Goal: Task Accomplishment & Management: Use online tool/utility

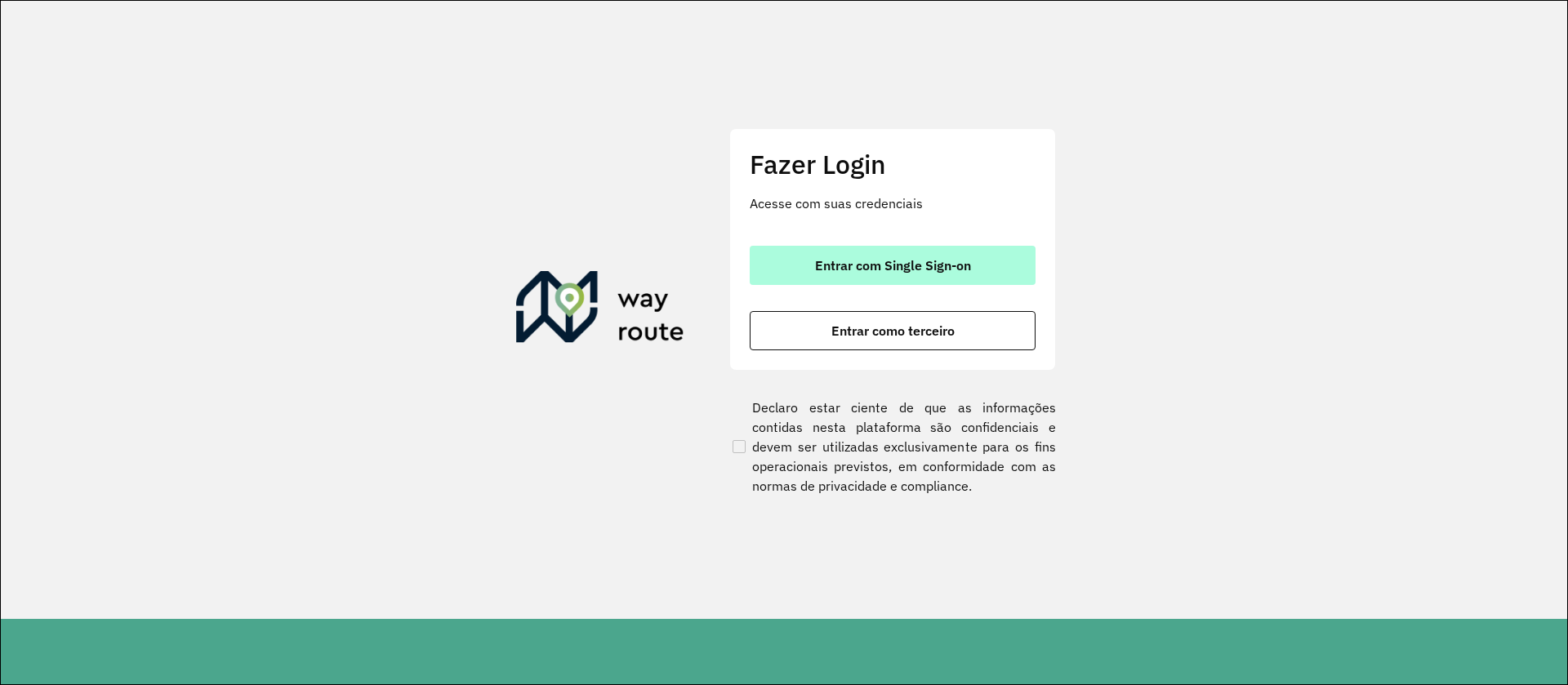
click at [883, 259] on span "Entrar com Single Sign-on" at bounding box center [893, 265] width 156 height 13
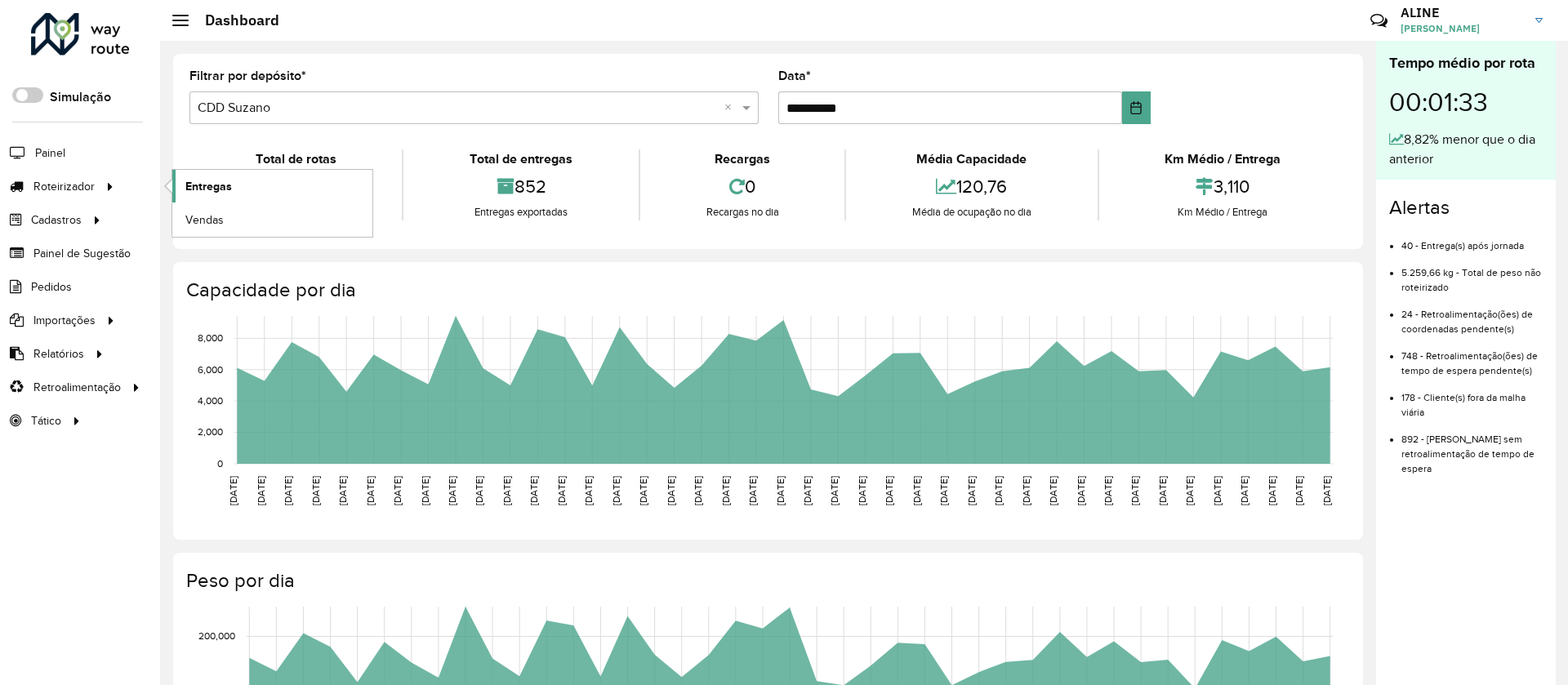
click at [211, 184] on span "Entregas" at bounding box center [208, 186] width 46 height 17
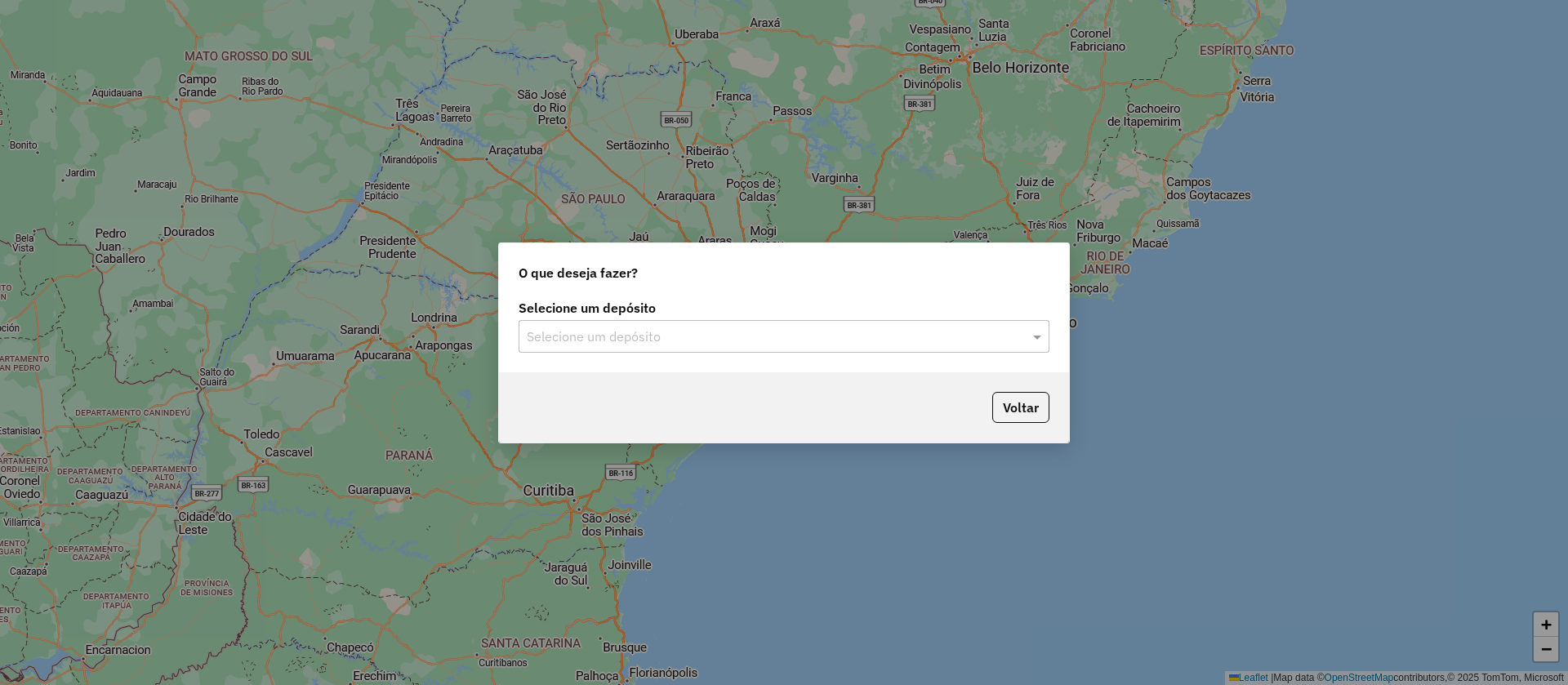
click at [666, 330] on input "text" at bounding box center [767, 337] width 482 height 20
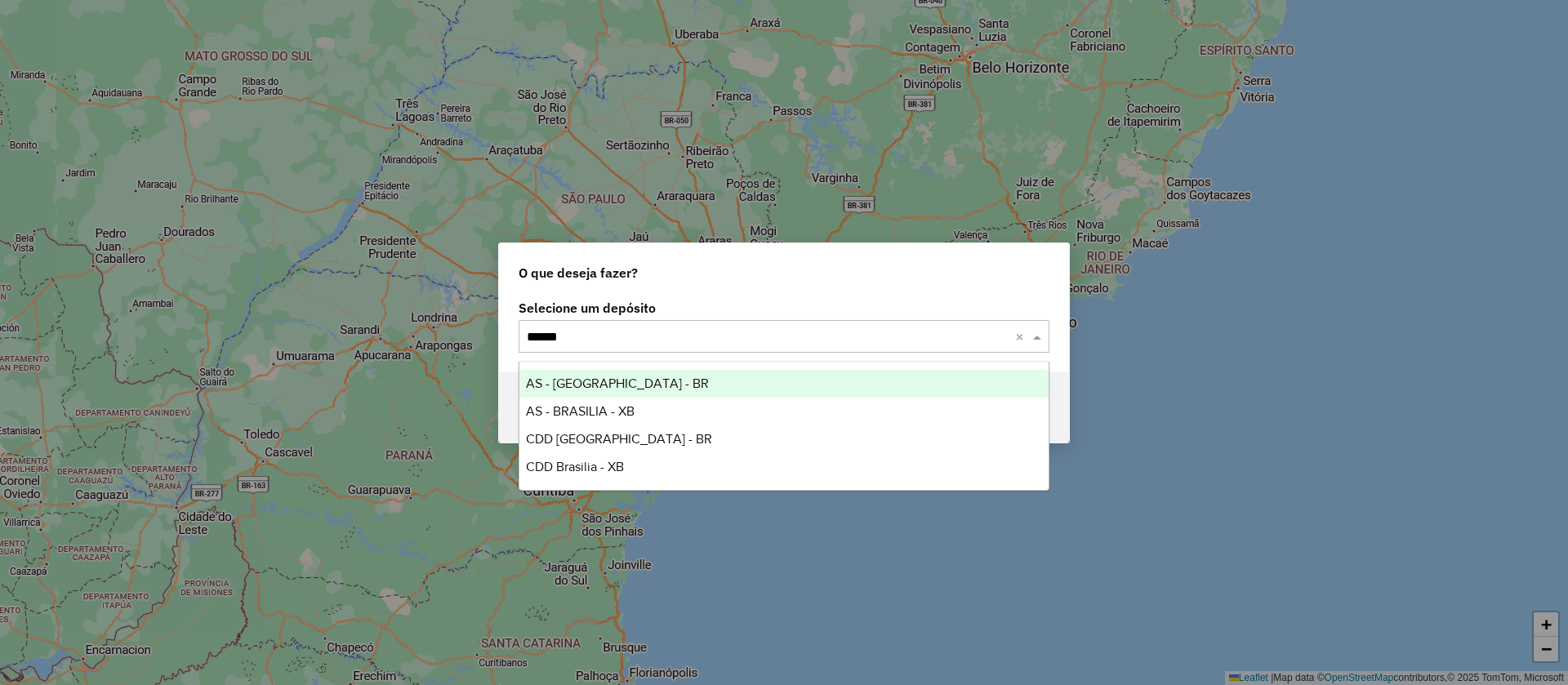
type input "*******"
click at [590, 388] on span "AS - BRASILIA - BR" at bounding box center [617, 383] width 183 height 14
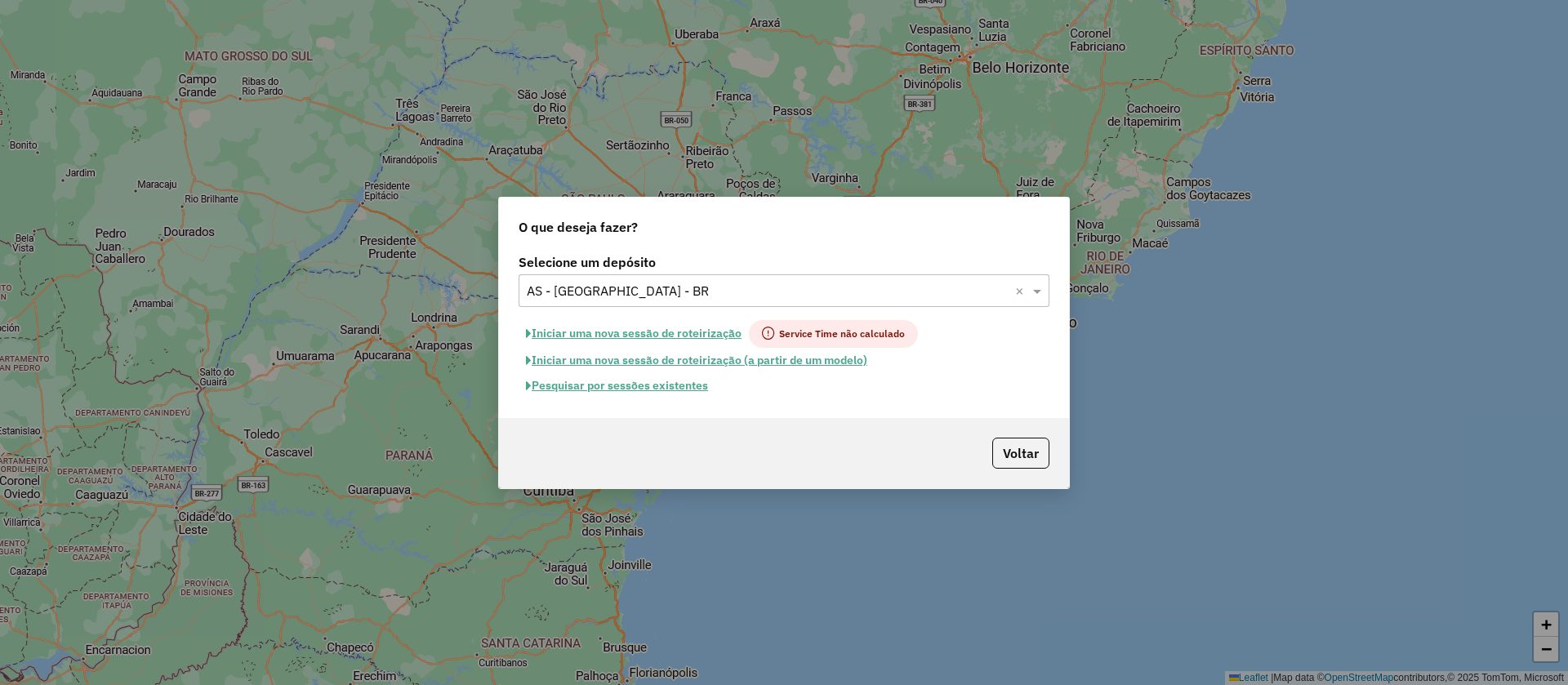
click at [670, 384] on button "Pesquisar por sessões existentes" at bounding box center [617, 386] width 197 height 26
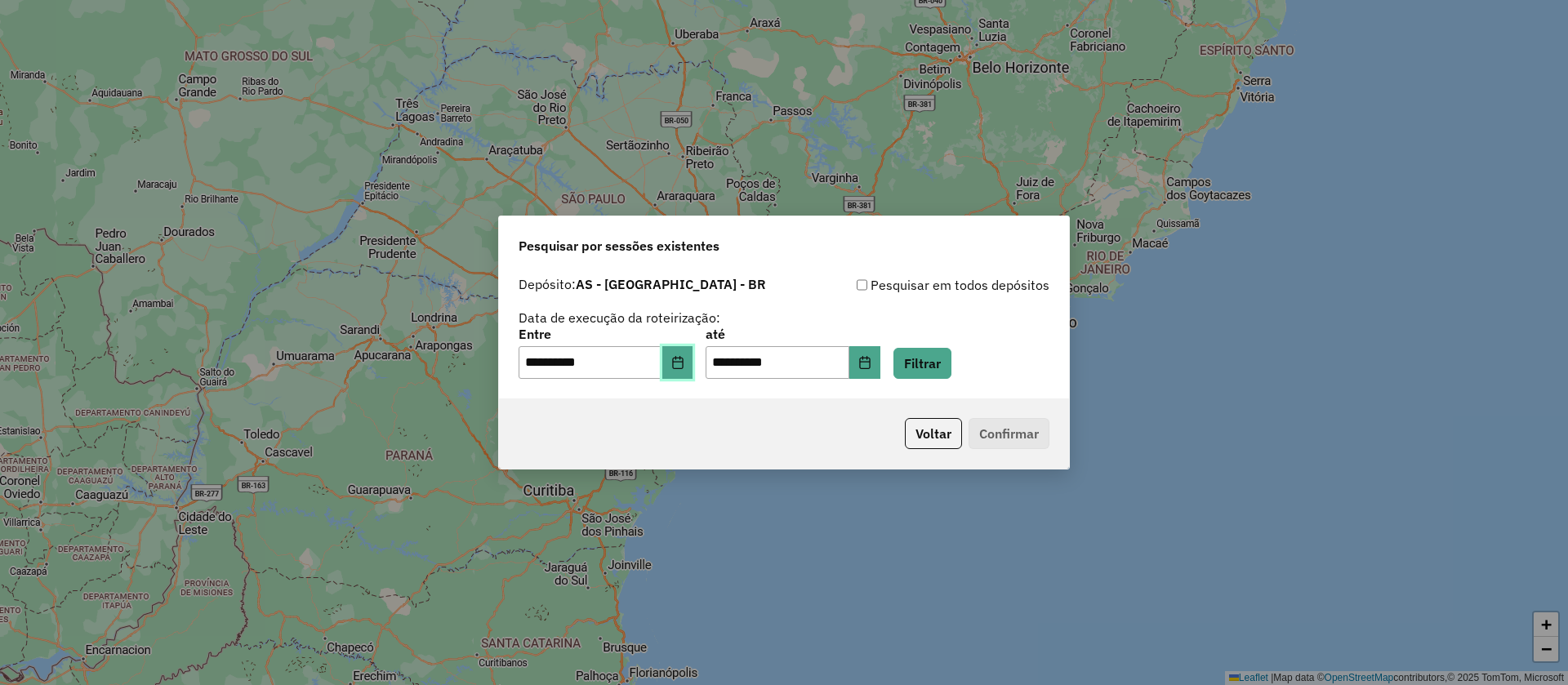
click at [691, 354] on button "Choose Date" at bounding box center [678, 363] width 31 height 33
click at [951, 368] on button "Filtrar" at bounding box center [922, 364] width 58 height 31
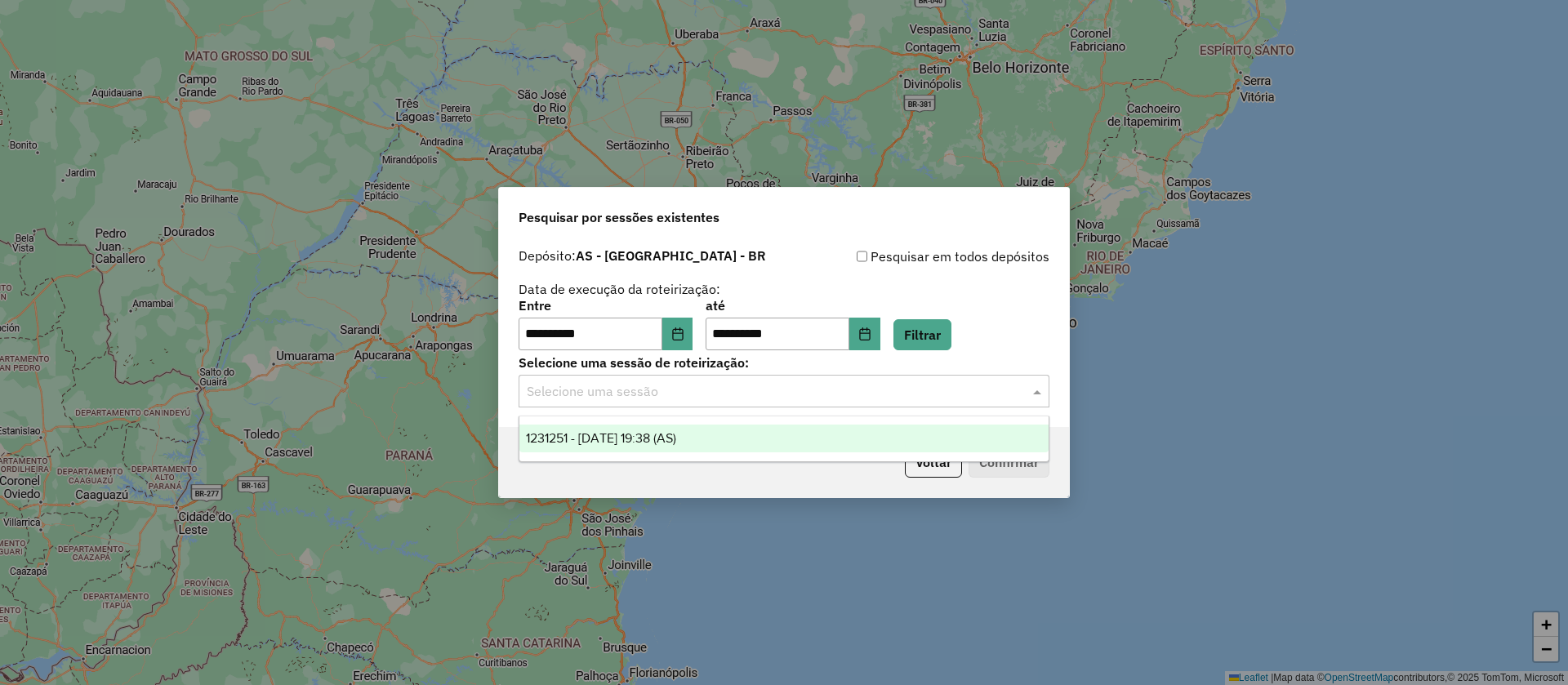
click at [693, 391] on input "text" at bounding box center [767, 392] width 482 height 20
click at [670, 440] on span "1231251 - 19/08/2025 19:38 (AS)" at bounding box center [601, 438] width 150 height 14
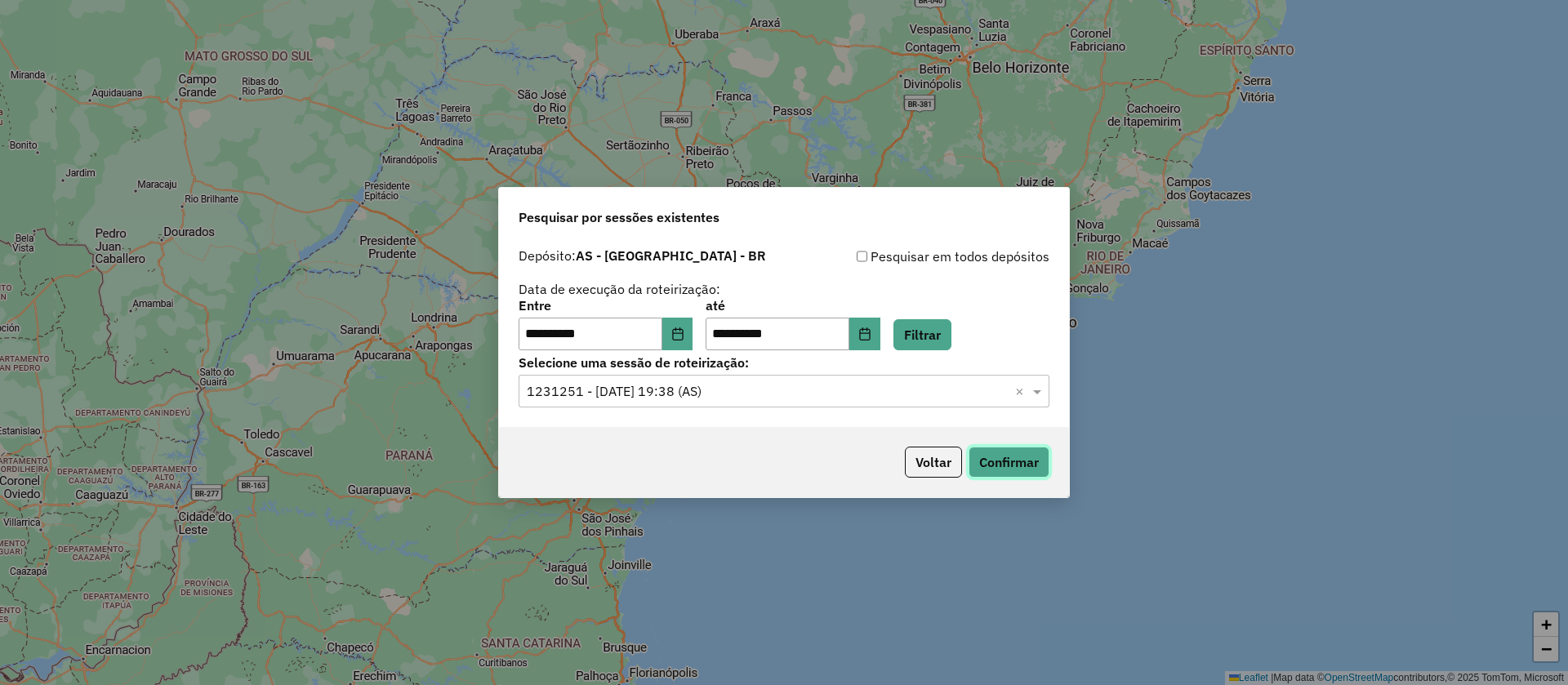
click at [1021, 467] on button "Confirmar" at bounding box center [1009, 463] width 81 height 31
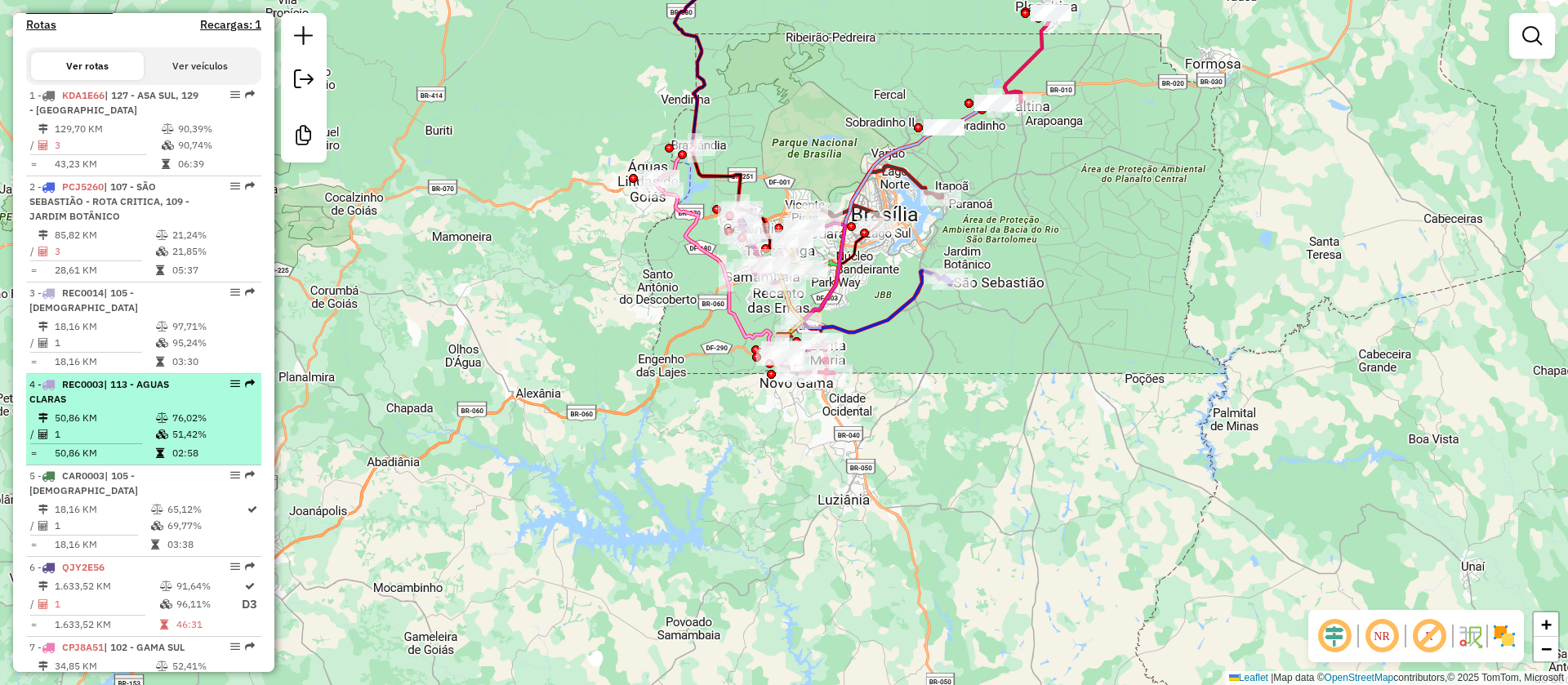
scroll to position [735, 0]
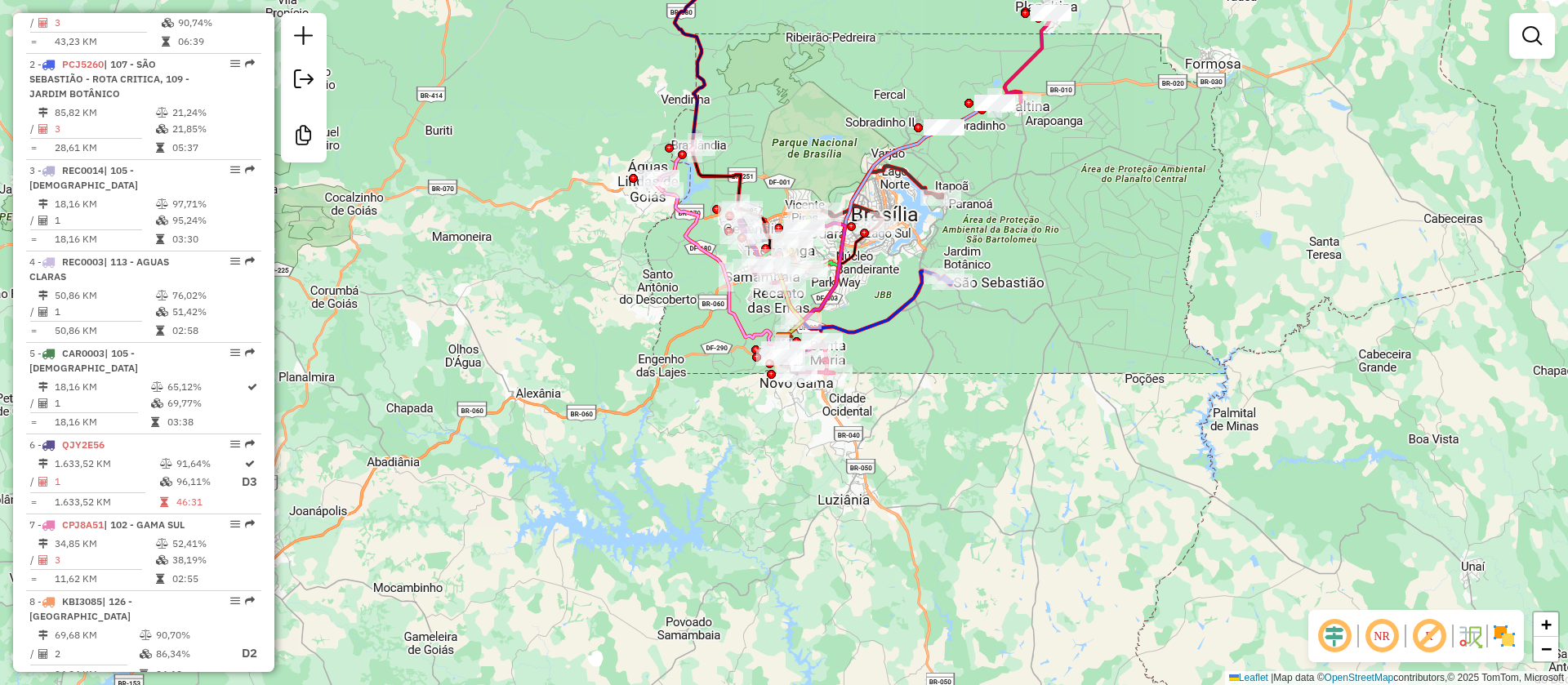
click at [1440, 637] on em at bounding box center [1429, 635] width 39 height 39
click at [1346, 636] on em at bounding box center [1334, 635] width 39 height 39
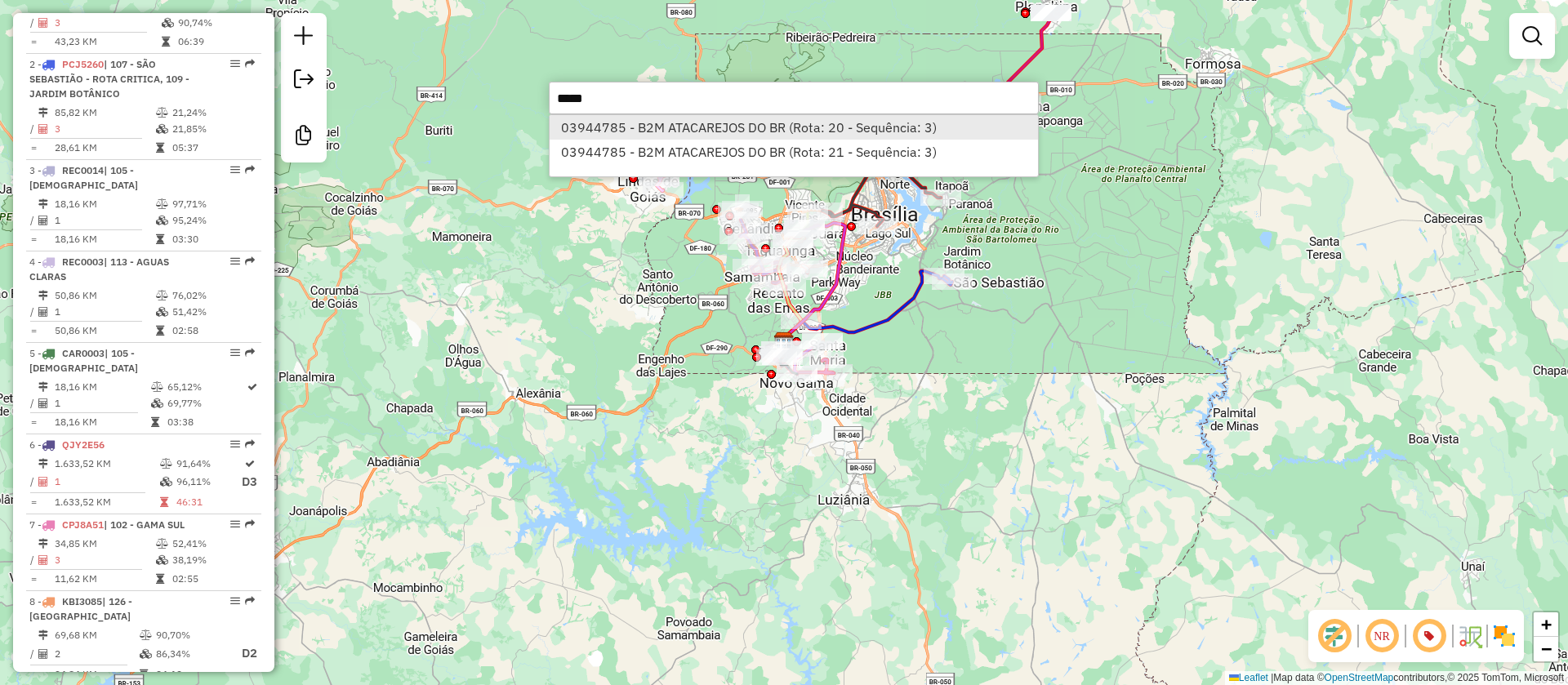
type input "*****"
click at [622, 125] on li "03944785 - B2M ATACAREJOS DO BR (Rota: 20 - Sequência: 3)" at bounding box center [794, 127] width 489 height 25
select select "**********"
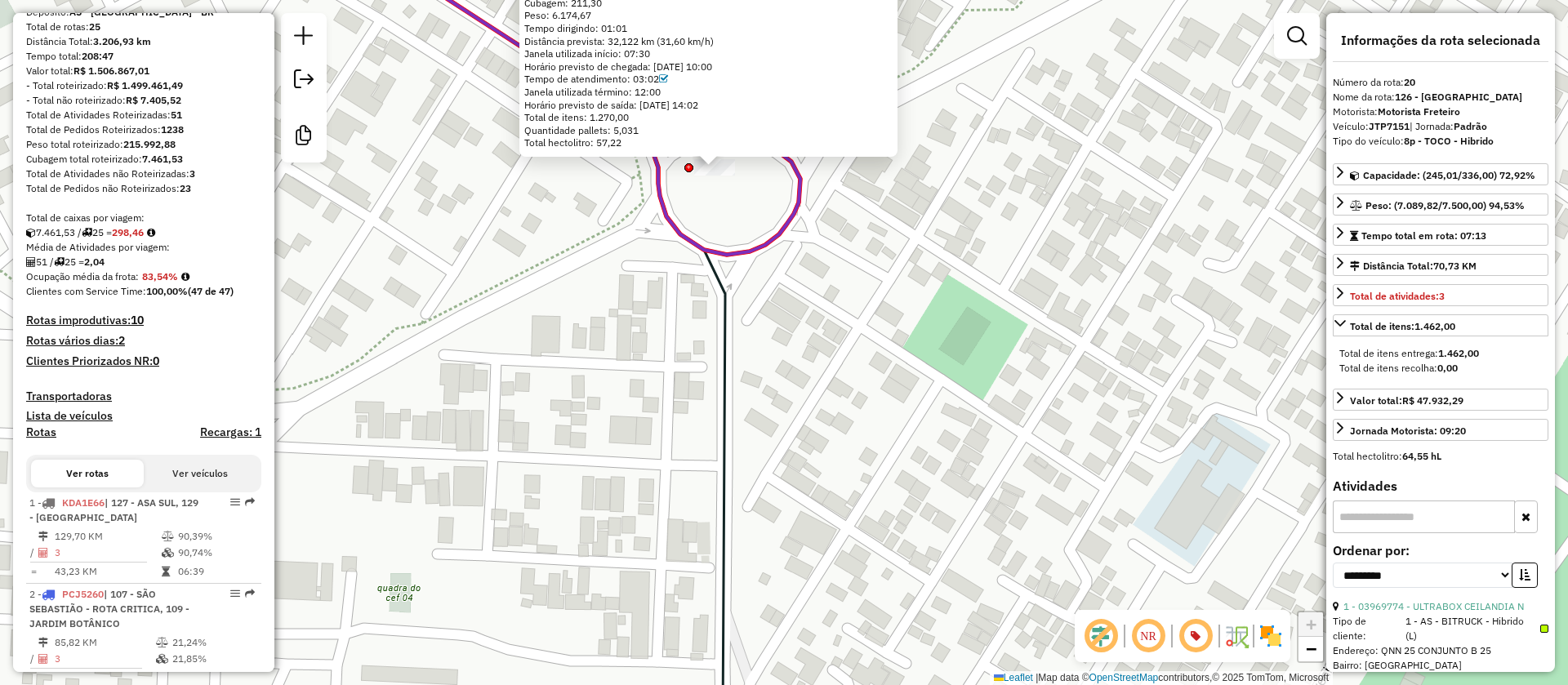
scroll to position [0, 0]
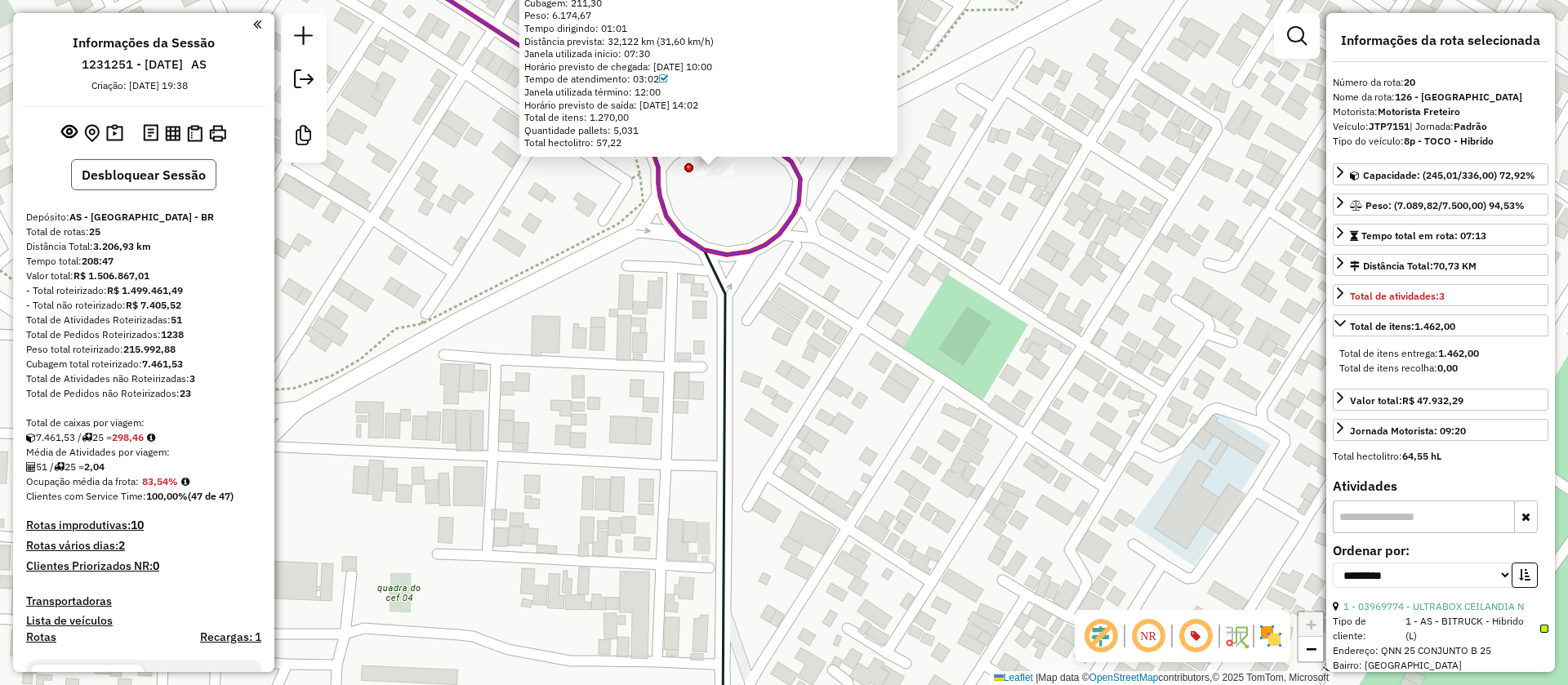
click at [125, 170] on button "Desbloquear Sessão" at bounding box center [144, 175] width 145 height 31
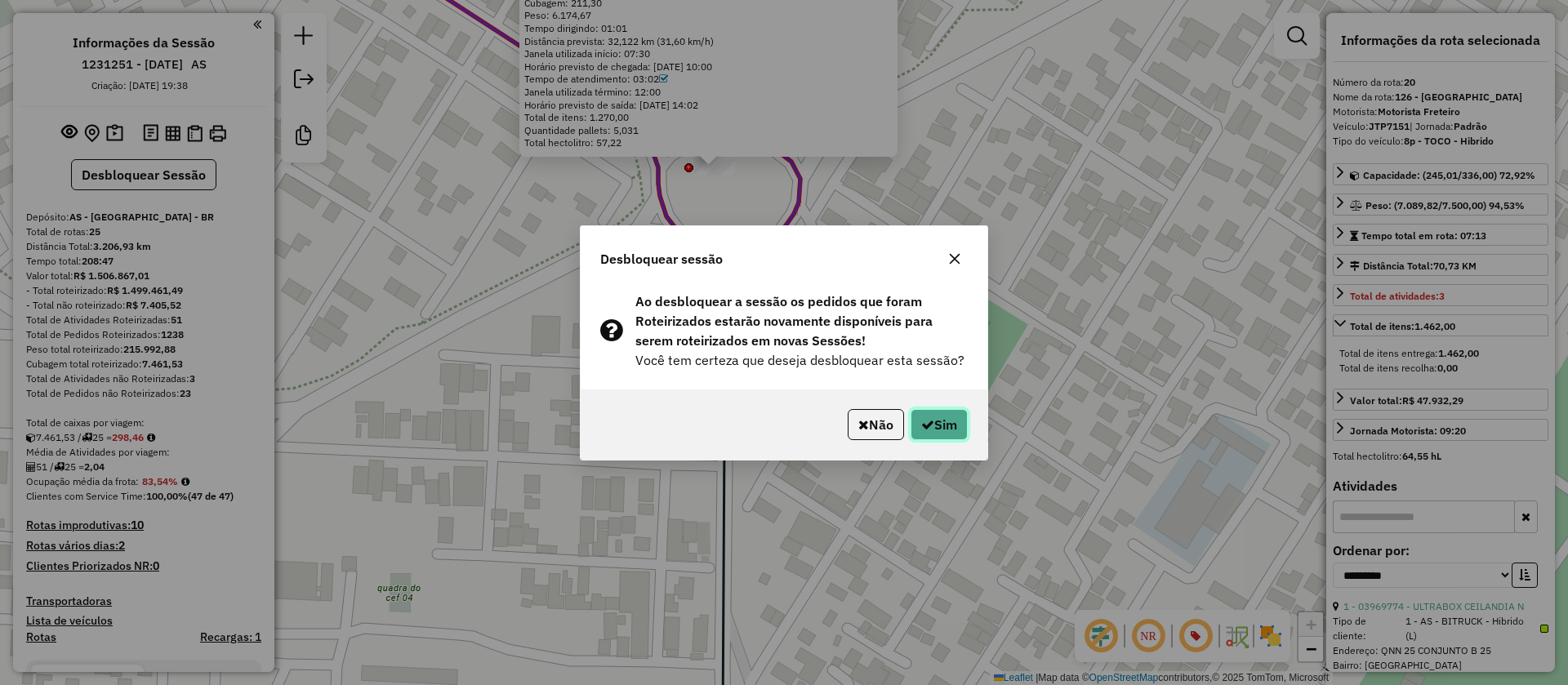
click at [947, 418] on button "Sim" at bounding box center [939, 425] width 57 height 31
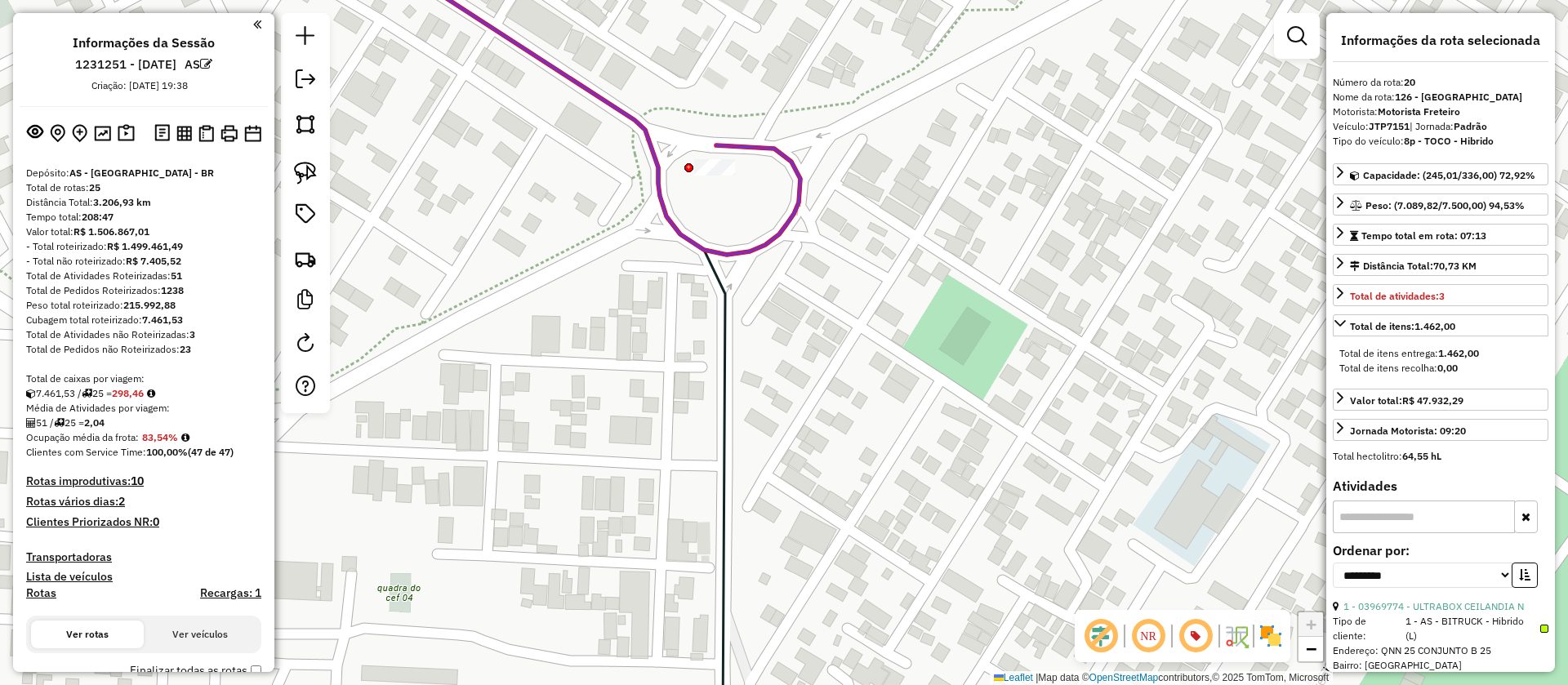
scroll to position [2429, 0]
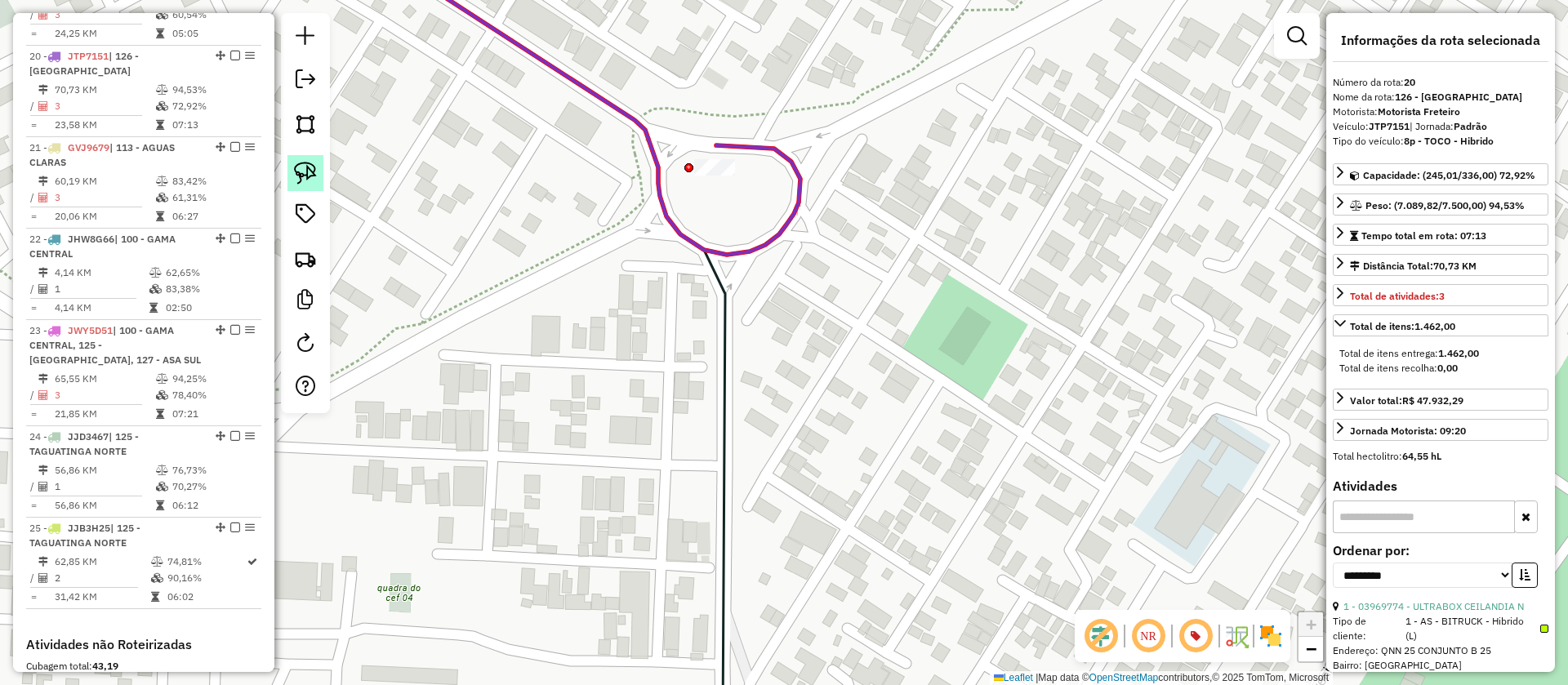
click at [301, 173] on img at bounding box center [306, 174] width 23 height 23
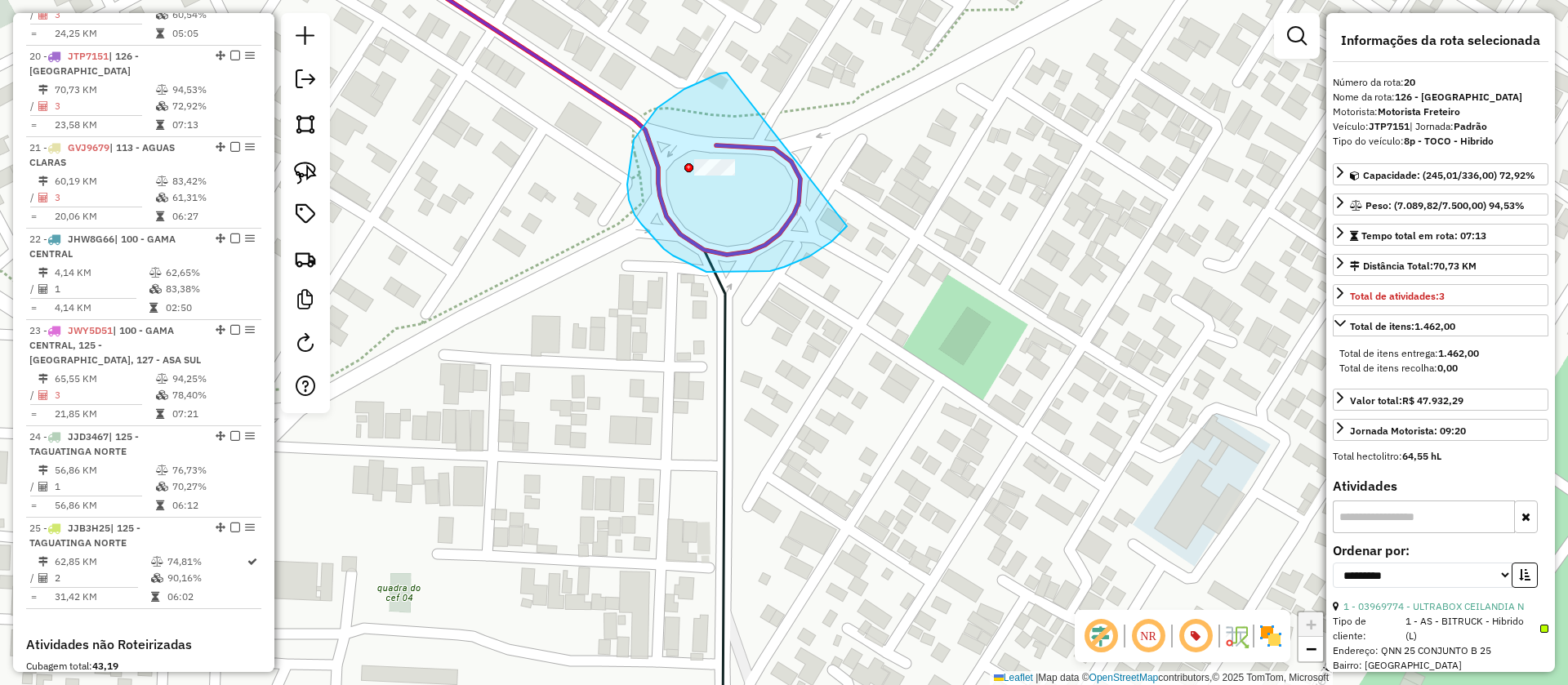
drag, startPoint x: 720, startPoint y: 74, endPoint x: 845, endPoint y: 173, distance: 159.5
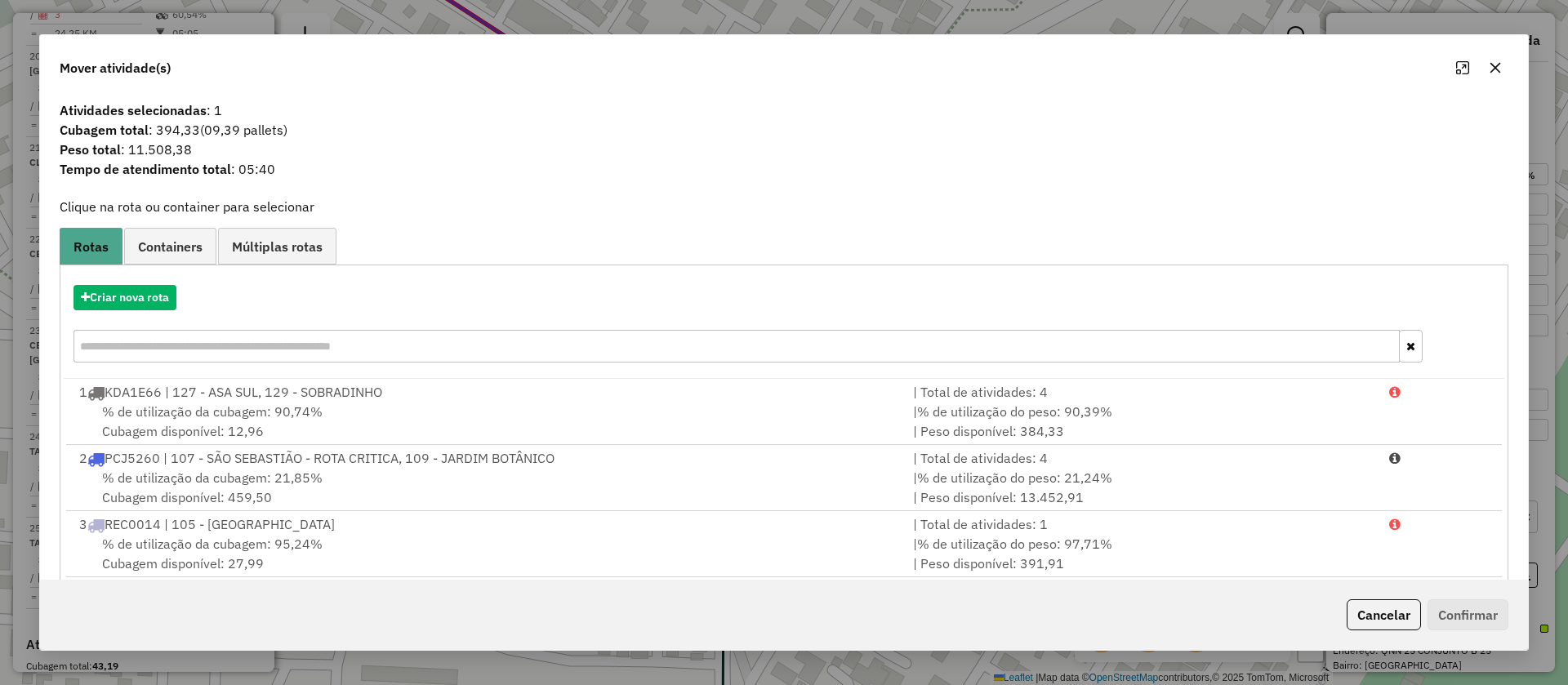
click at [1497, 66] on icon "button" at bounding box center [1495, 68] width 11 height 11
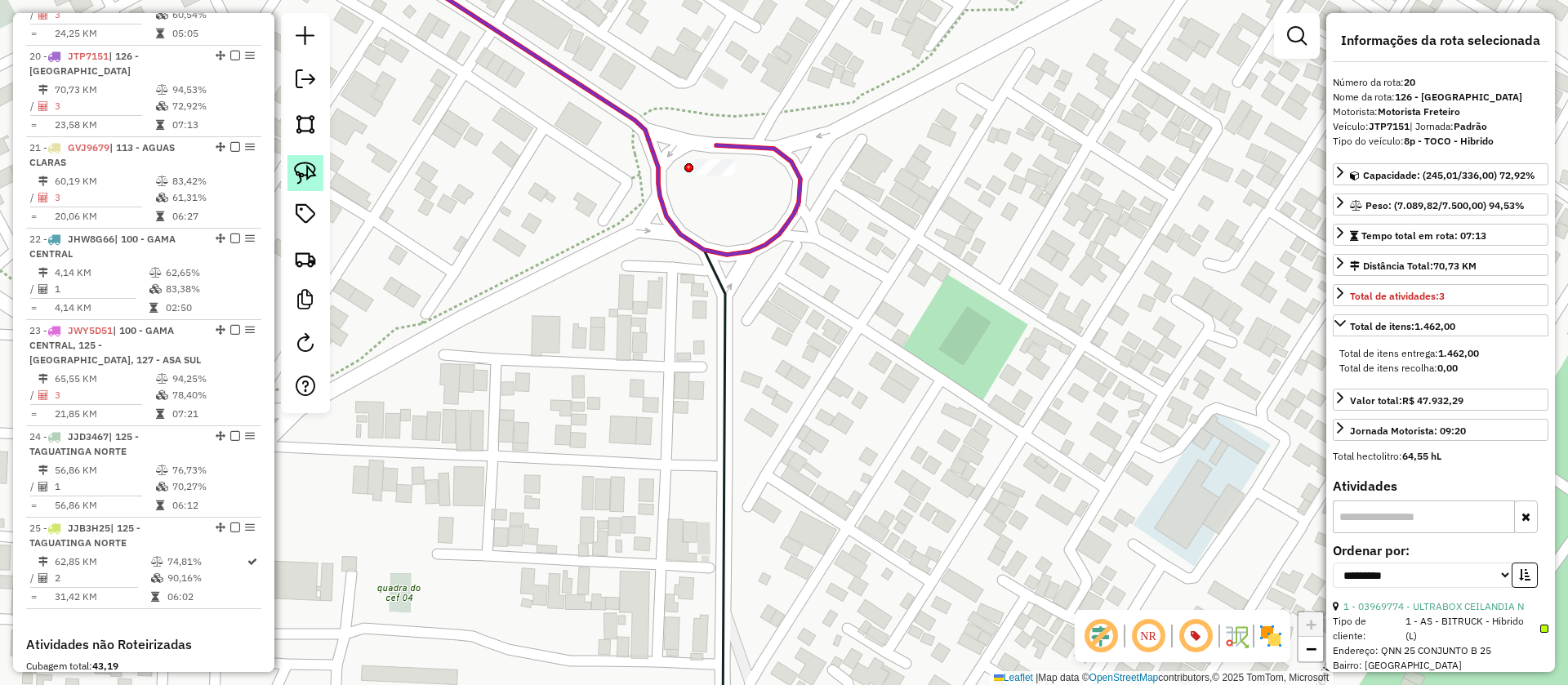
click at [304, 165] on img at bounding box center [306, 174] width 23 height 23
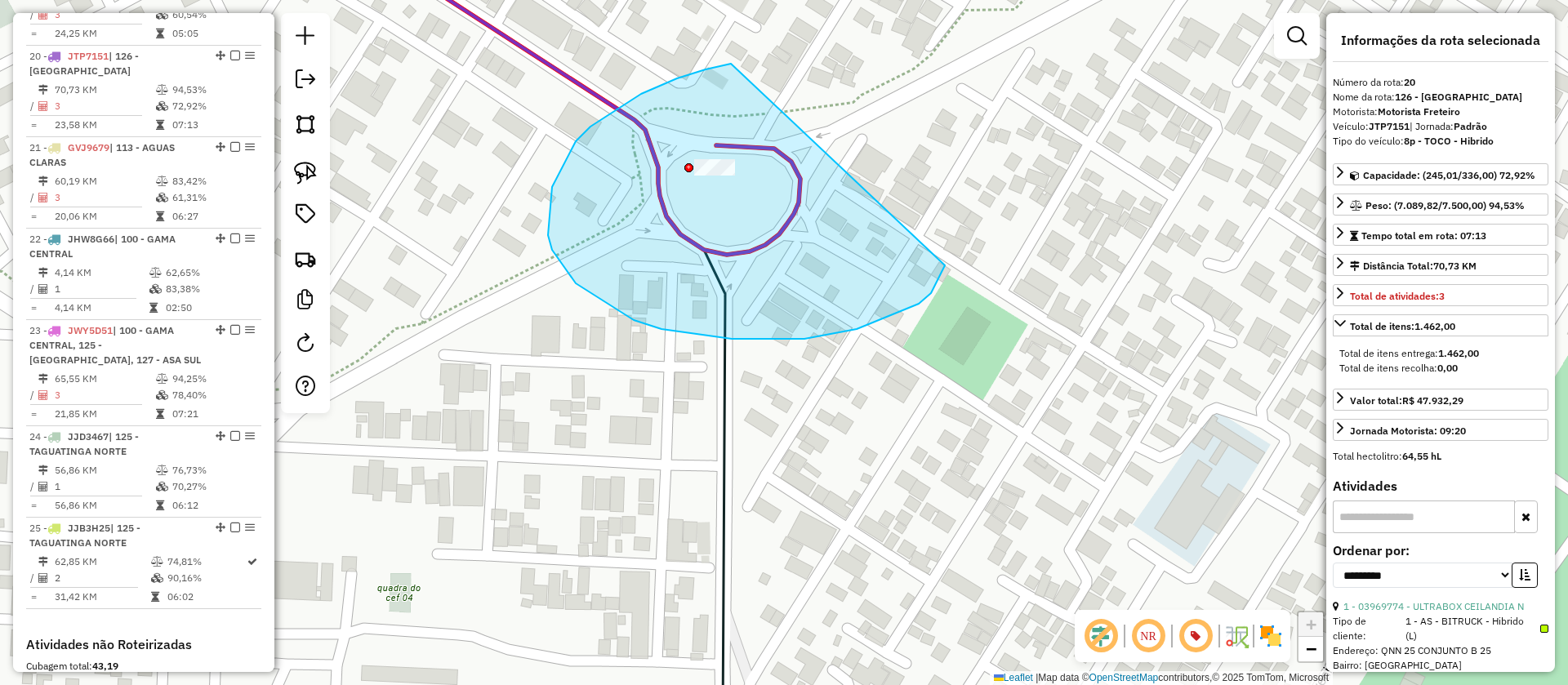
drag, startPoint x: 641, startPoint y: 94, endPoint x: 928, endPoint y: 212, distance: 310.3
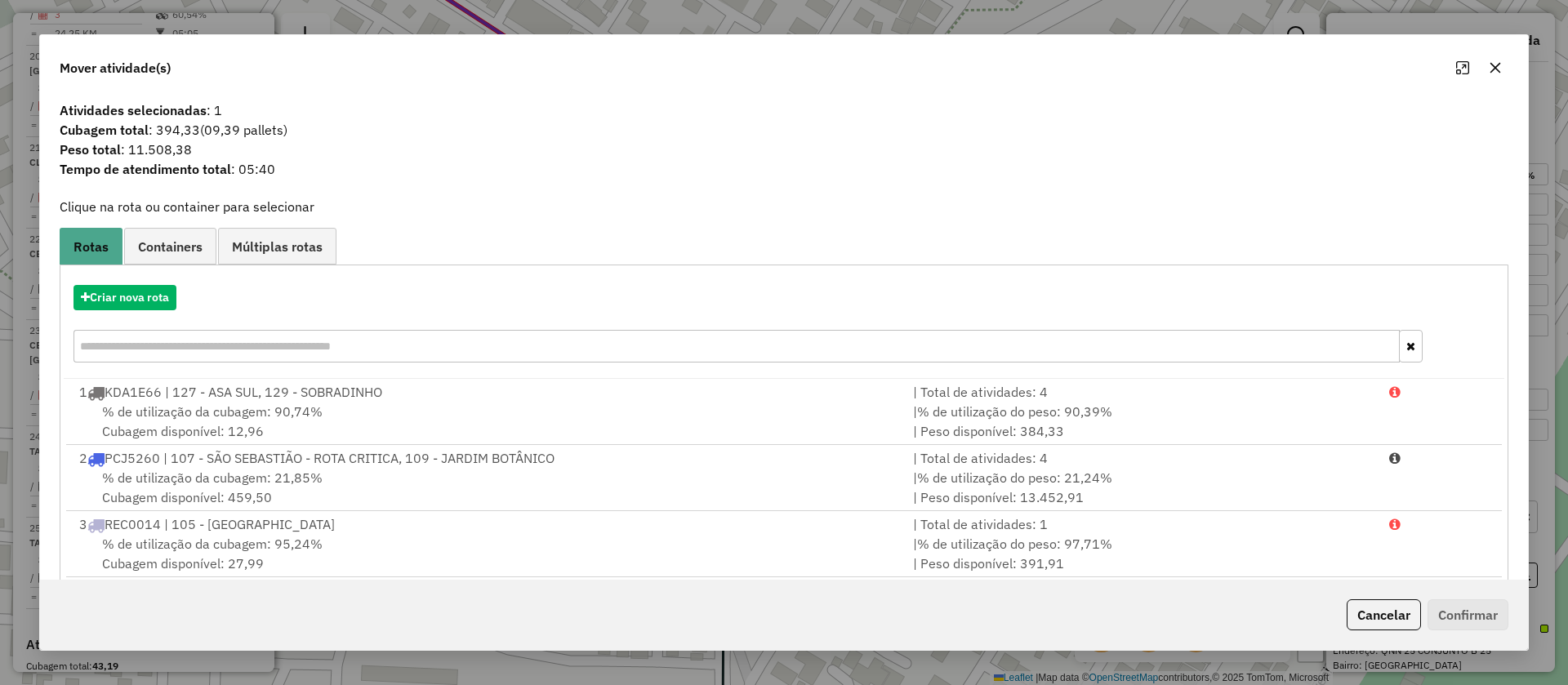
click at [1497, 61] on icon "button" at bounding box center [1496, 68] width 13 height 13
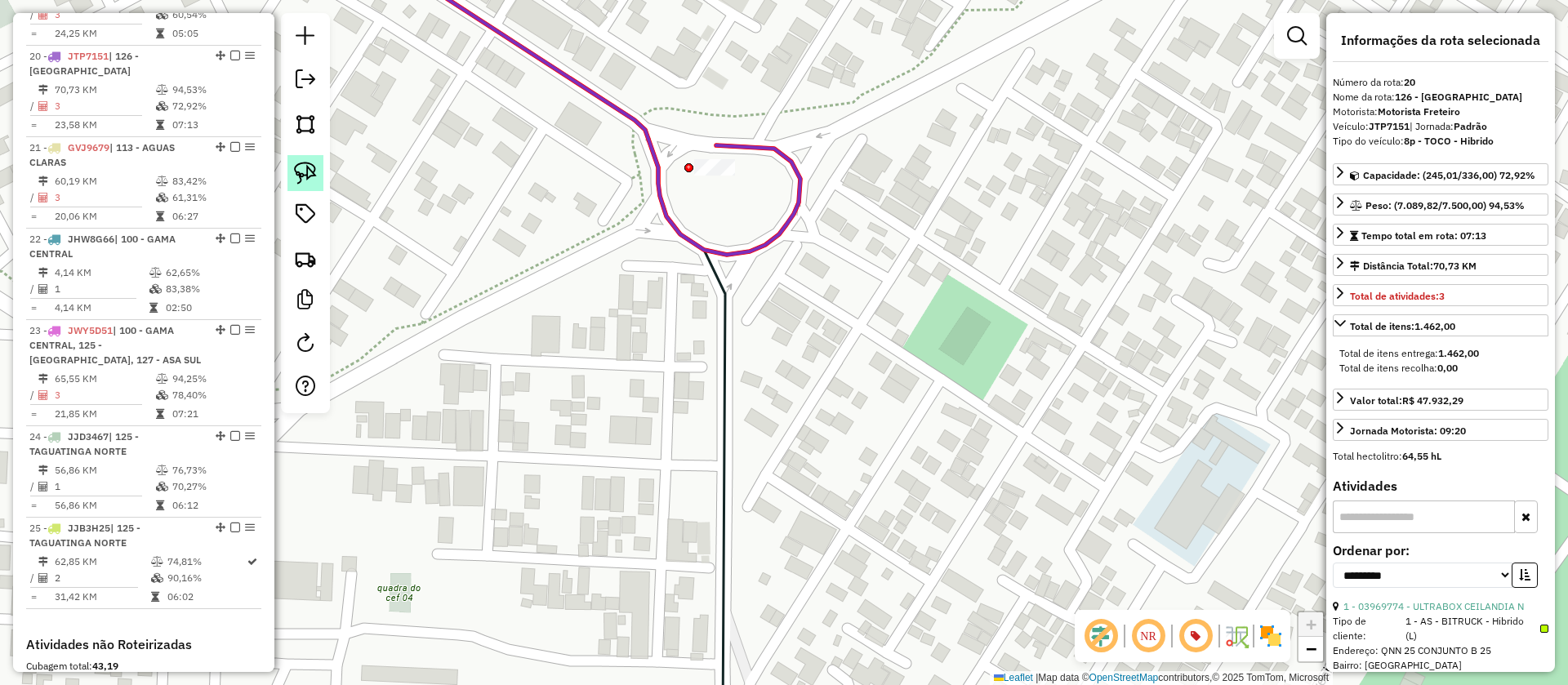
click at [293, 172] on link at bounding box center [305, 173] width 36 height 36
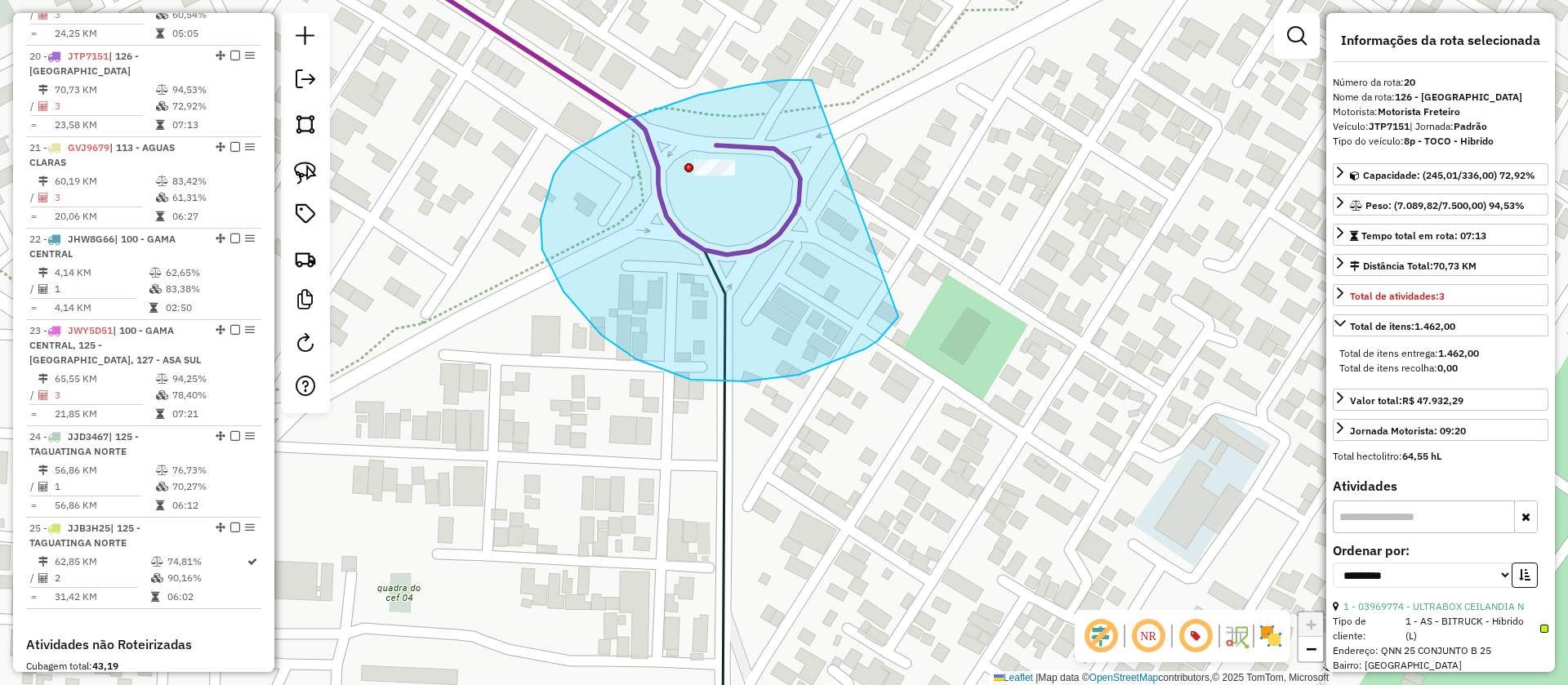
drag, startPoint x: 631, startPoint y: 118, endPoint x: 905, endPoint y: 278, distance: 317.3
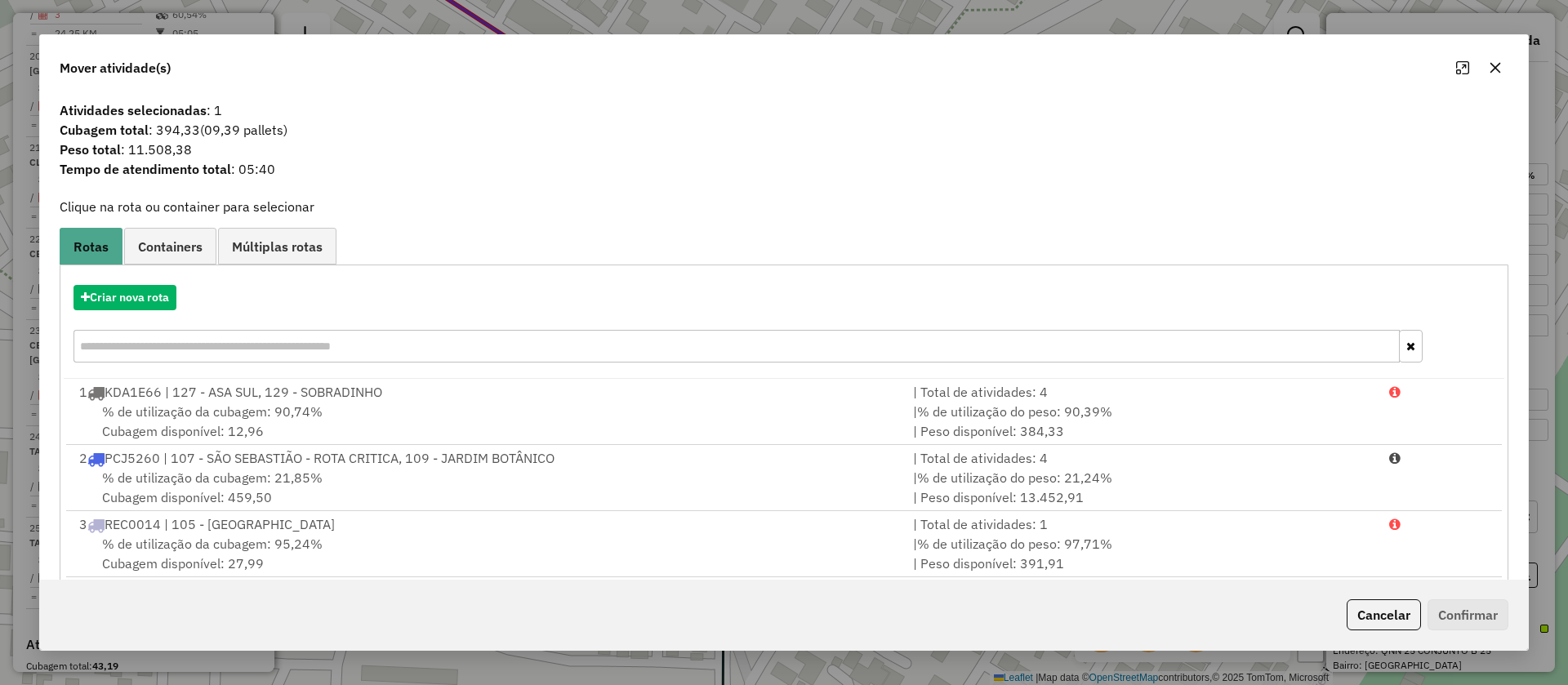
click at [1496, 63] on icon "button" at bounding box center [1496, 68] width 13 height 13
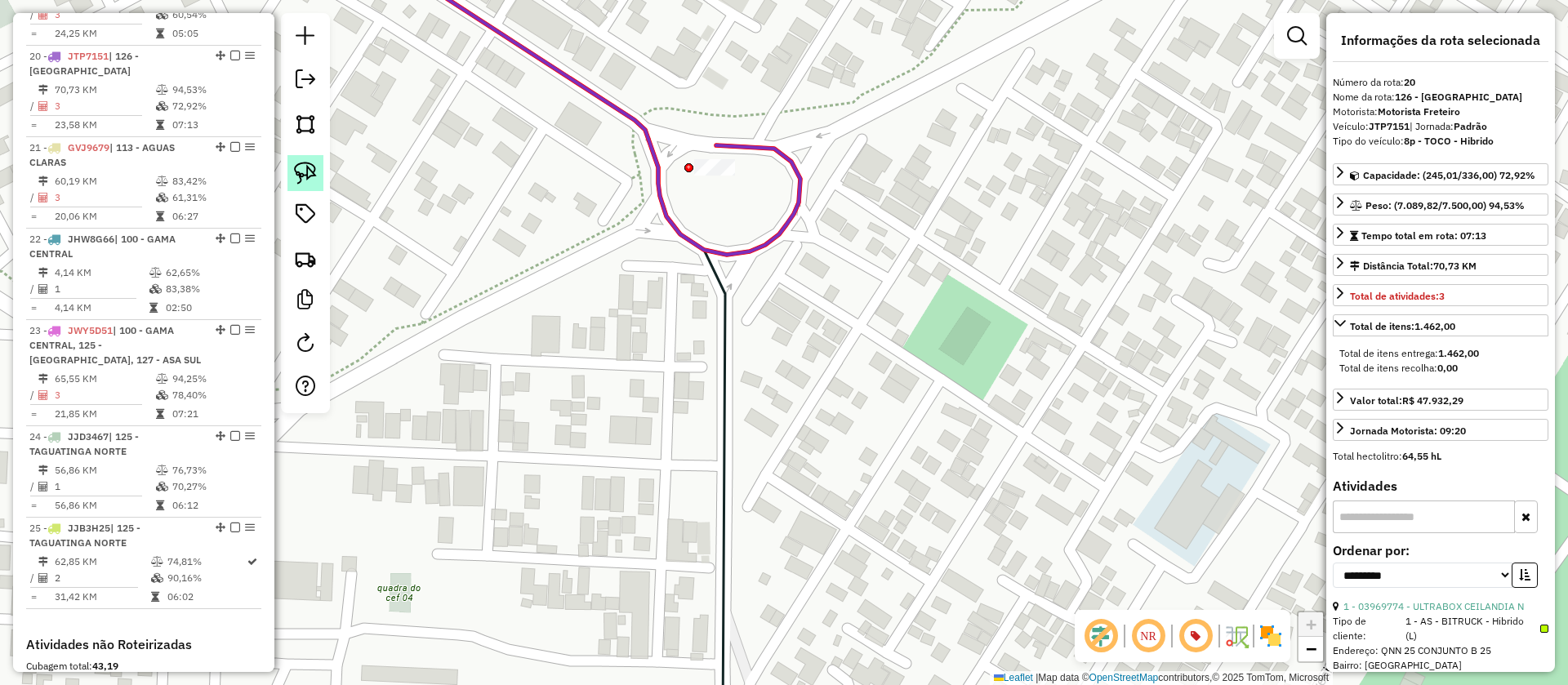
click at [311, 169] on img at bounding box center [306, 174] width 23 height 23
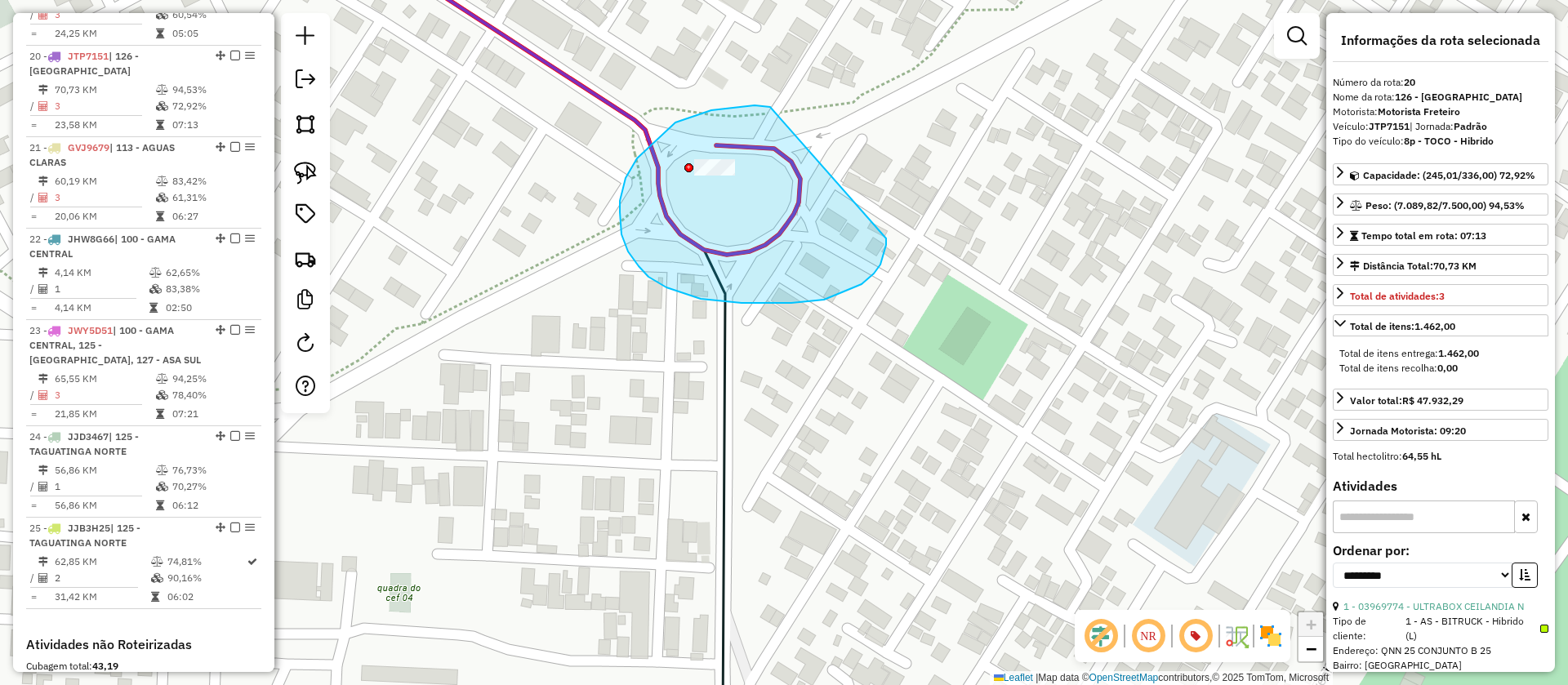
drag, startPoint x: 755, startPoint y: 105, endPoint x: 884, endPoint y: 225, distance: 176.2
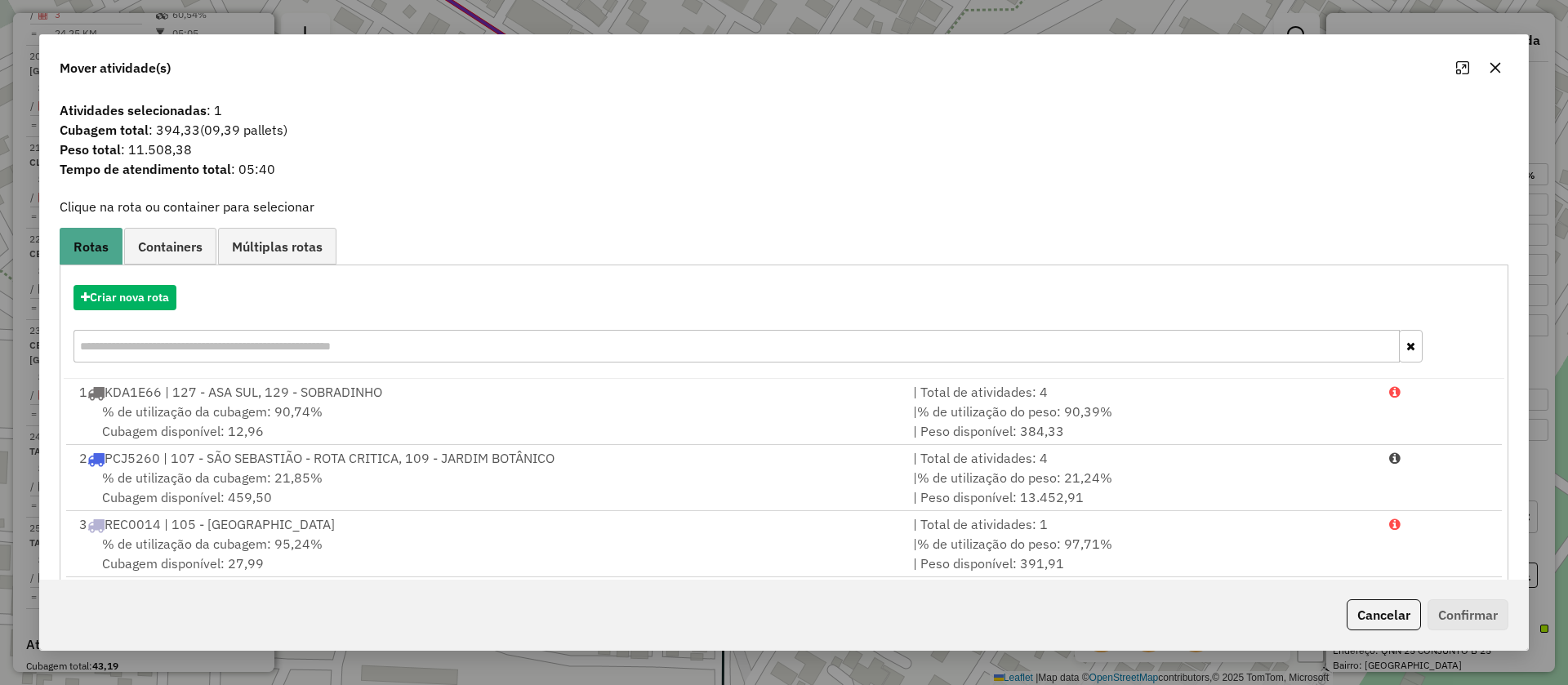
click at [1499, 62] on icon "button" at bounding box center [1496, 68] width 13 height 13
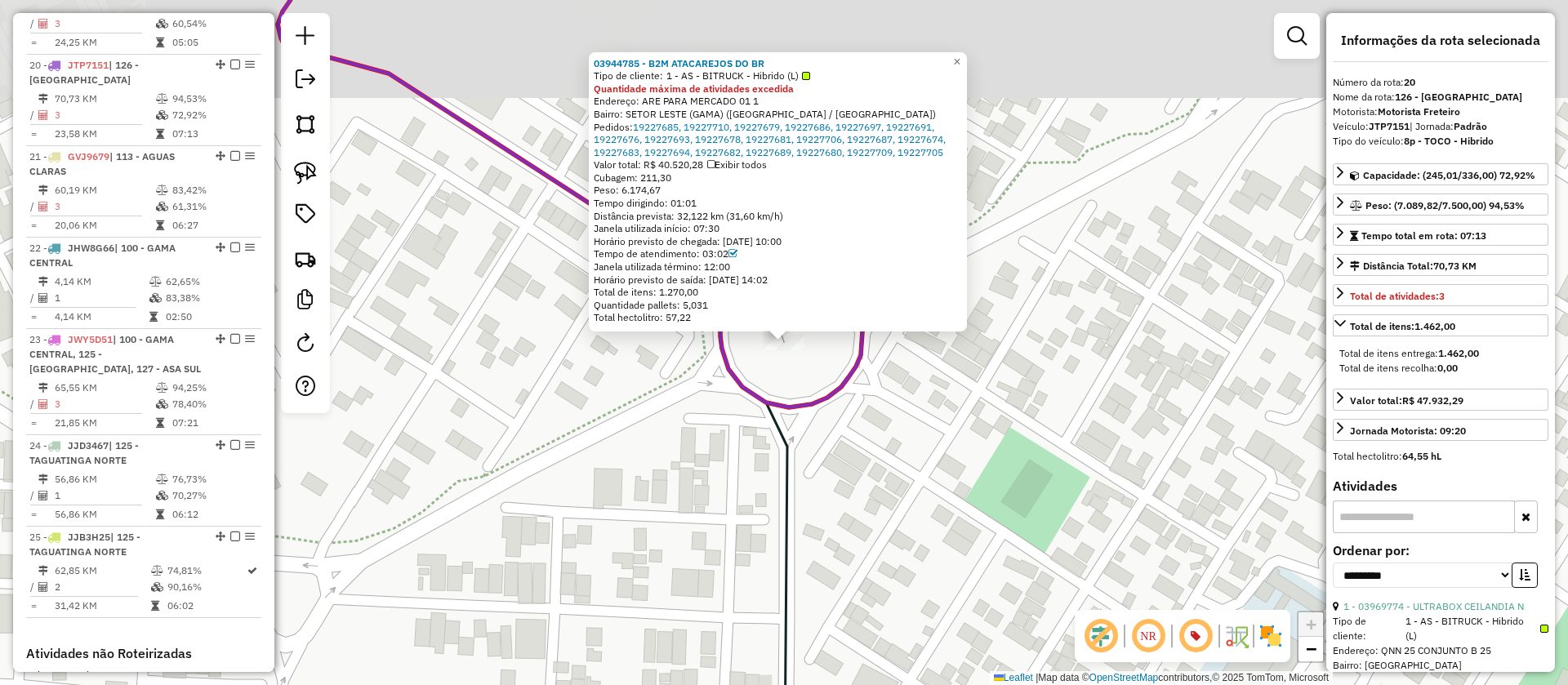
scroll to position [2418, 0]
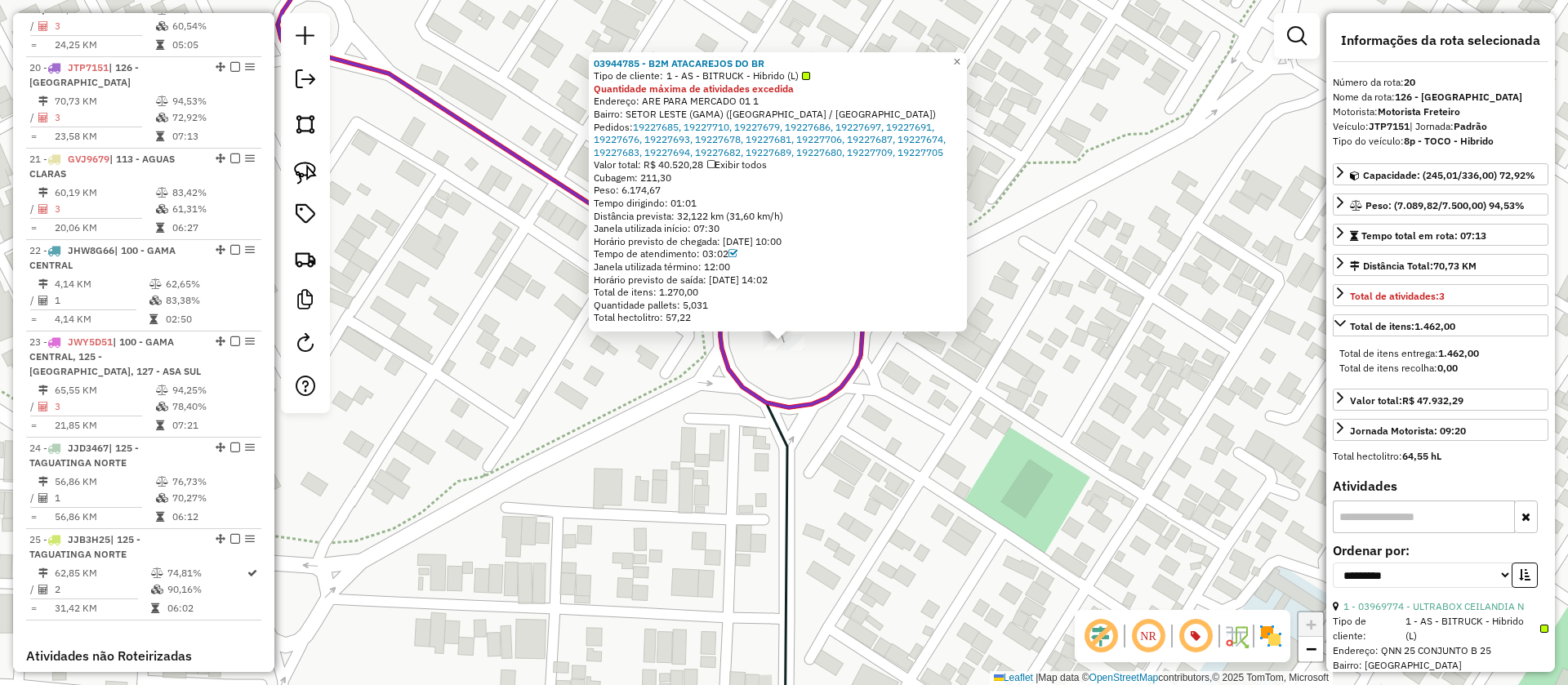
click at [798, 381] on div "03944785 - B2M ATACAREJOS DO BR Tipo de cliente: 1 - AS - BITRUCK - Hibrido (L)…" at bounding box center [784, 342] width 1568 height 685
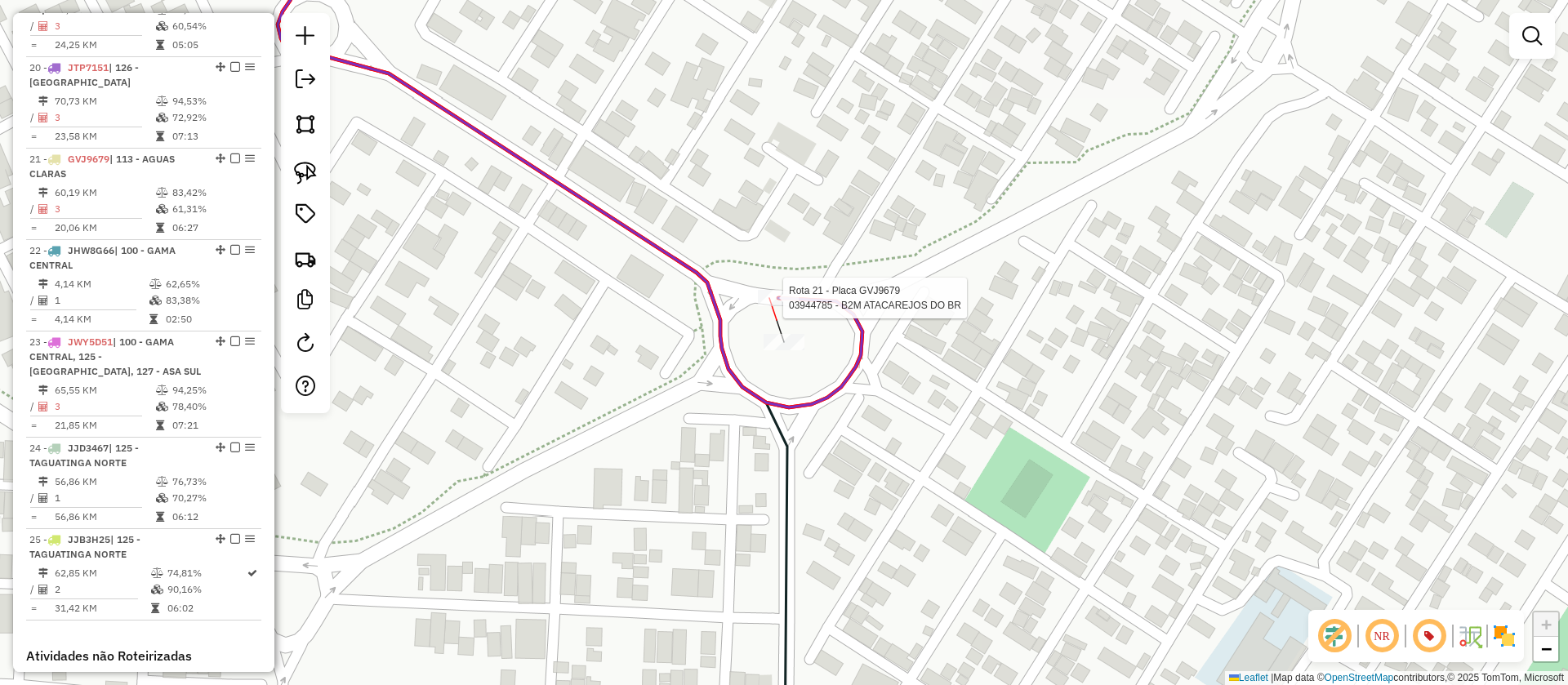
select select "**********"
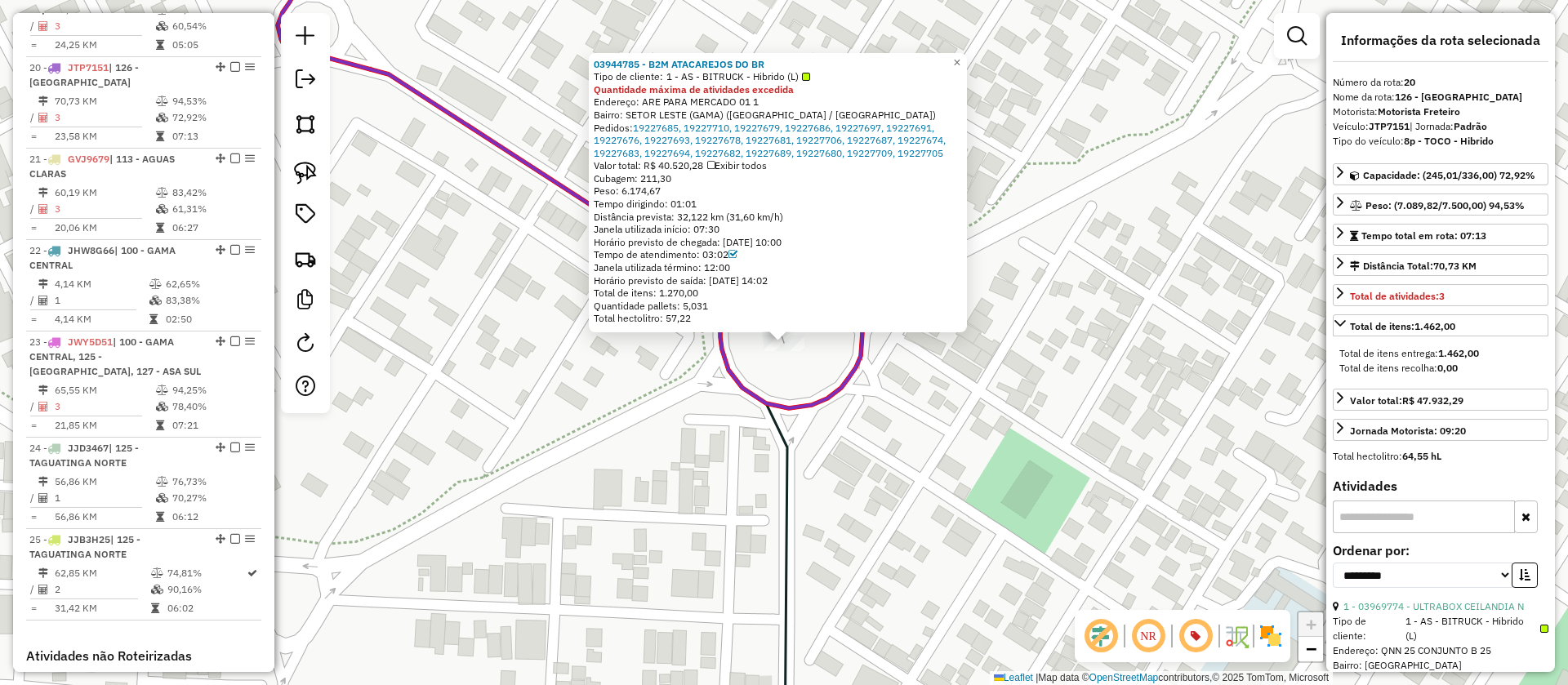
scroll to position [1063, 0]
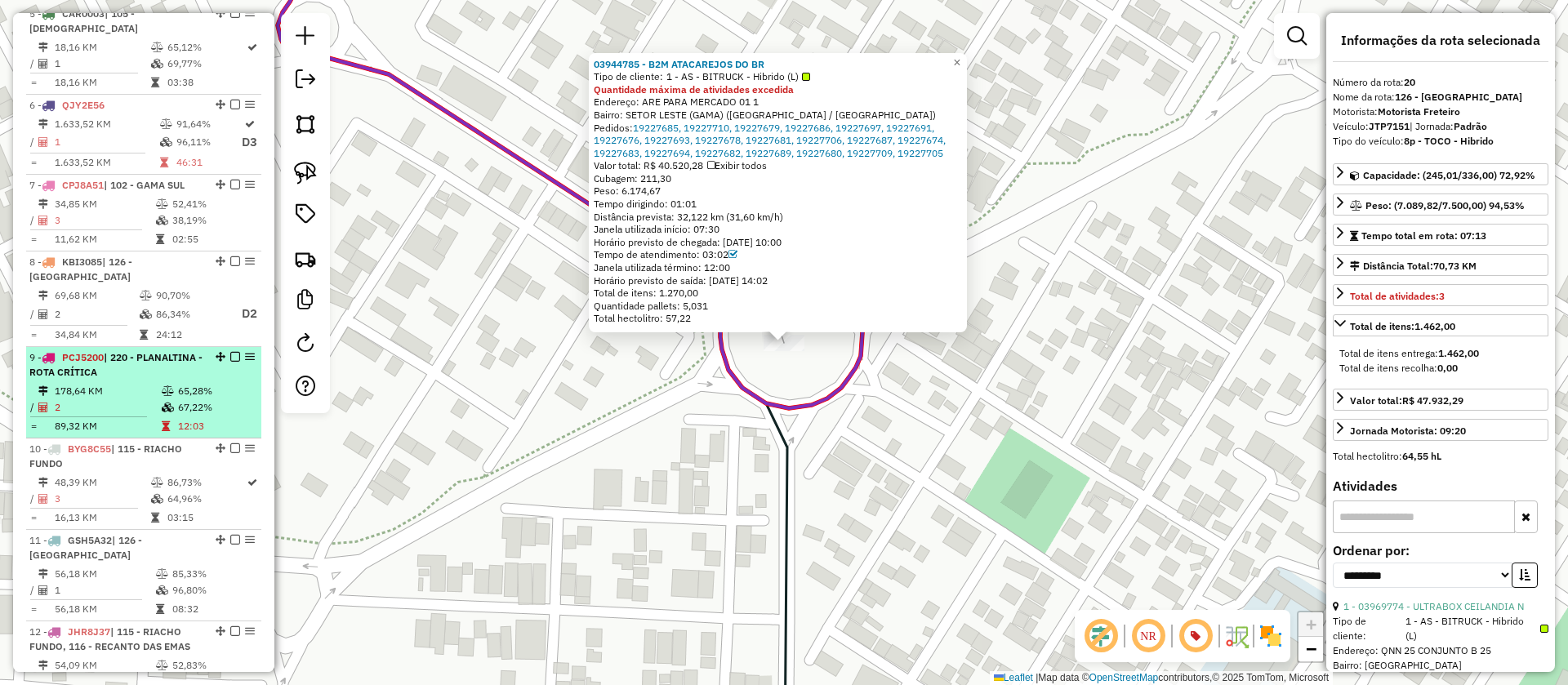
click at [151, 383] on td "178,64 KM" at bounding box center [107, 391] width 107 height 17
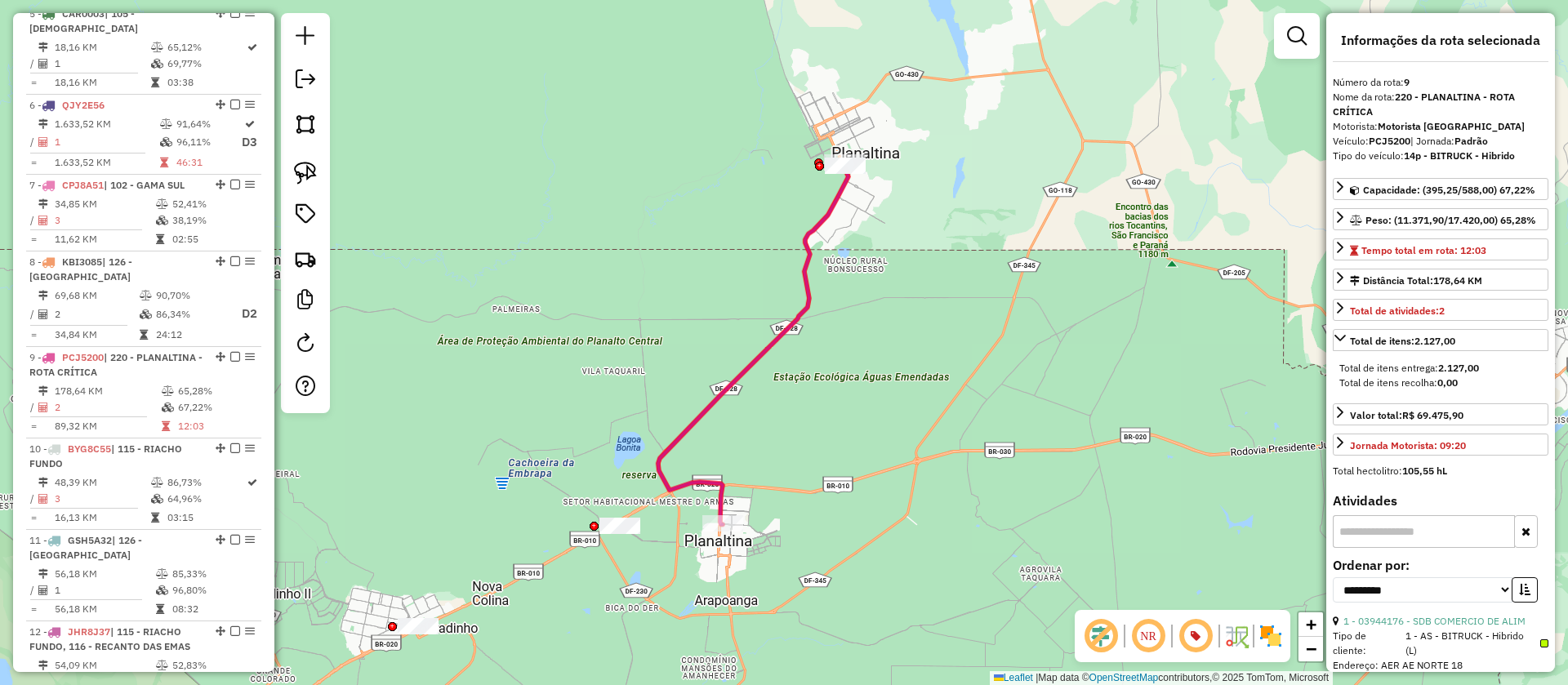
scroll to position [445, 0]
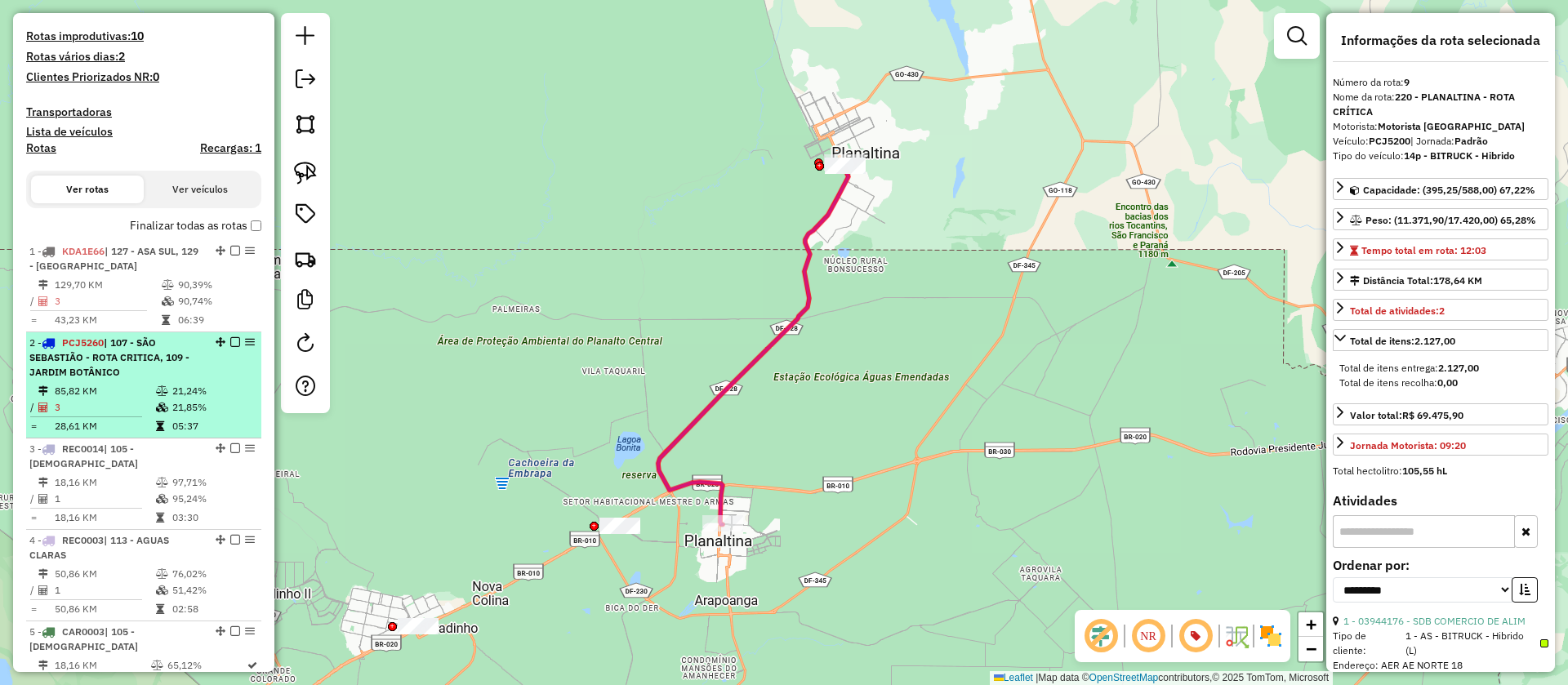
click at [145, 373] on div "2 - PCJ5260 | 107 - SÃO SEBASTIÃO - ROTA CRITICA, 109 - JARDIM BOTÂNICO" at bounding box center [117, 357] width 174 height 44
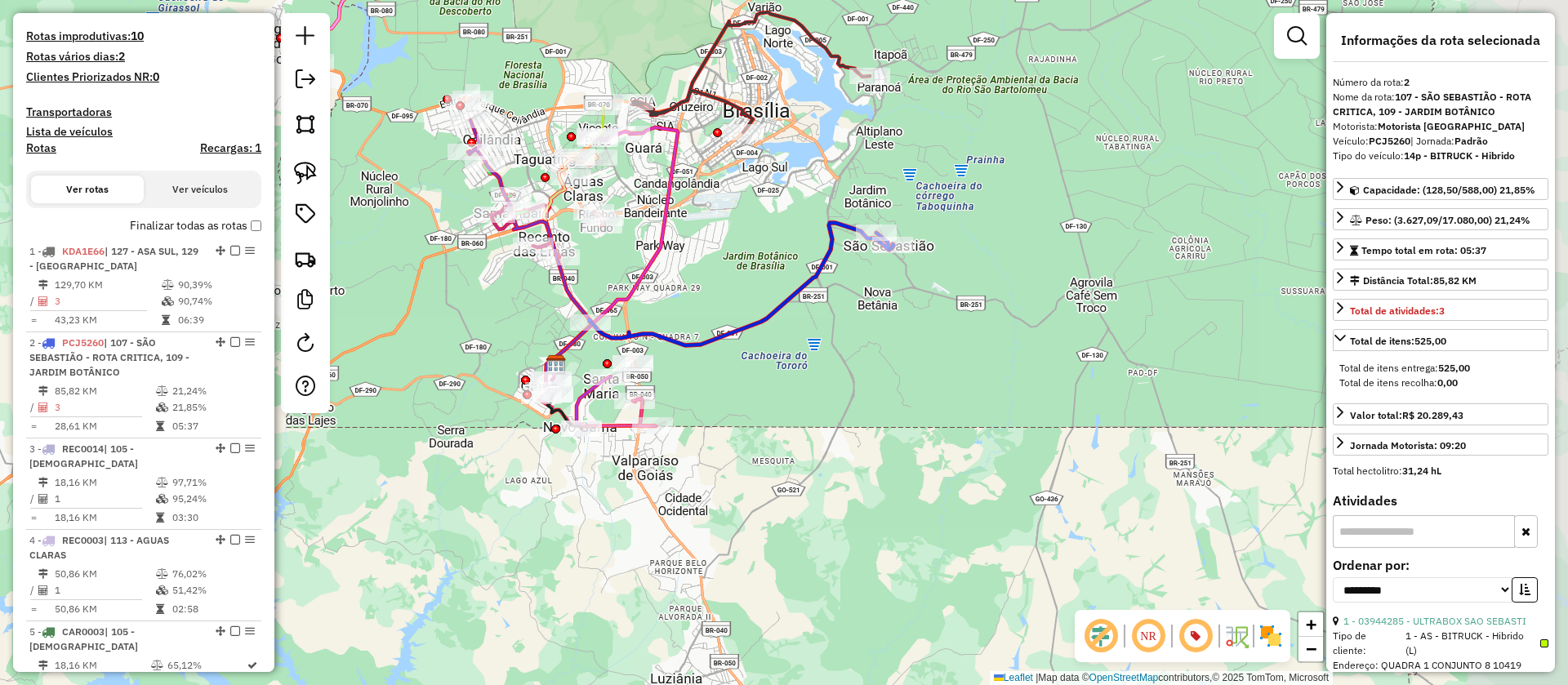
drag, startPoint x: 1129, startPoint y: 359, endPoint x: 898, endPoint y: 314, distance: 235.3
click at [913, 320] on div "Janela de atendimento Grade de atendimento Capacidade Transportadoras Veículos …" at bounding box center [784, 342] width 1568 height 685
click at [831, 250] on icon at bounding box center [741, 284] width 305 height 122
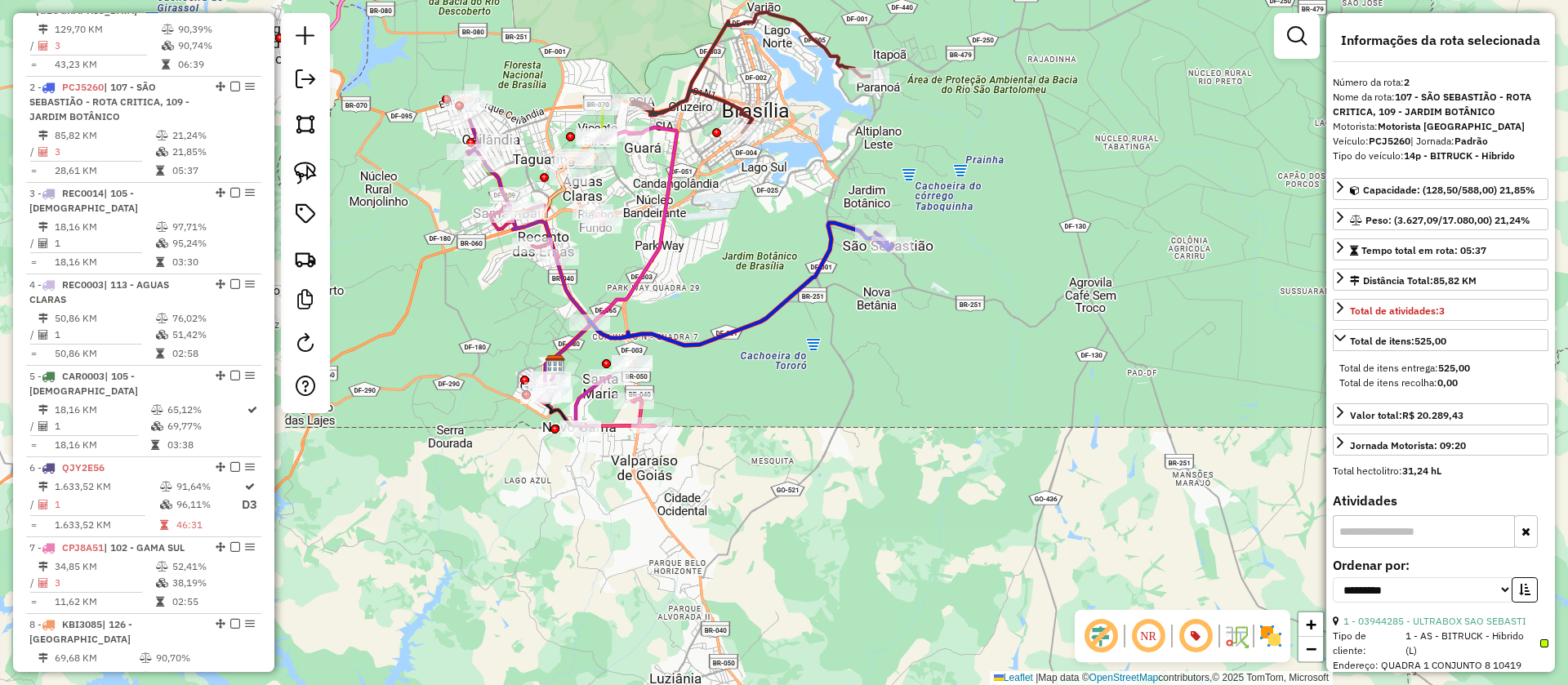
scroll to position [764, 0]
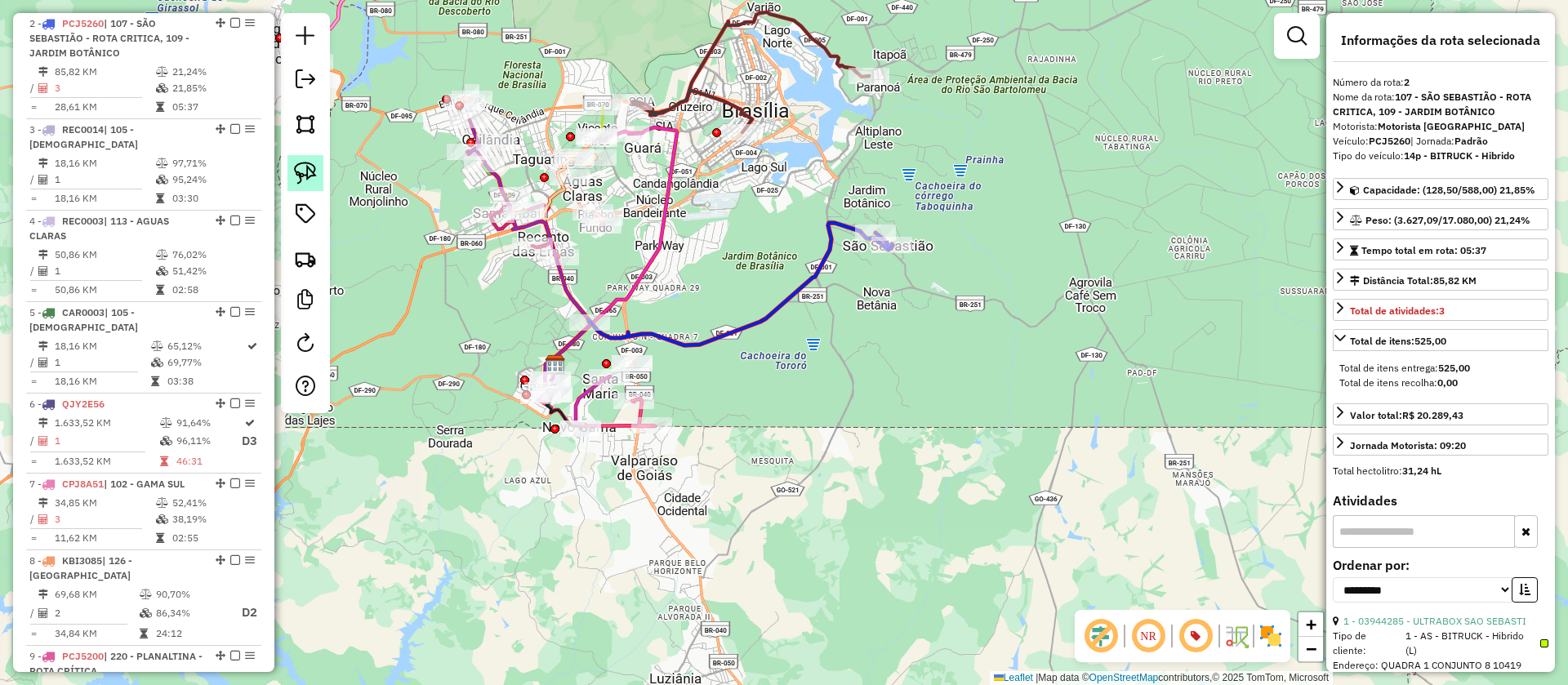
click at [311, 175] on img at bounding box center [306, 174] width 23 height 23
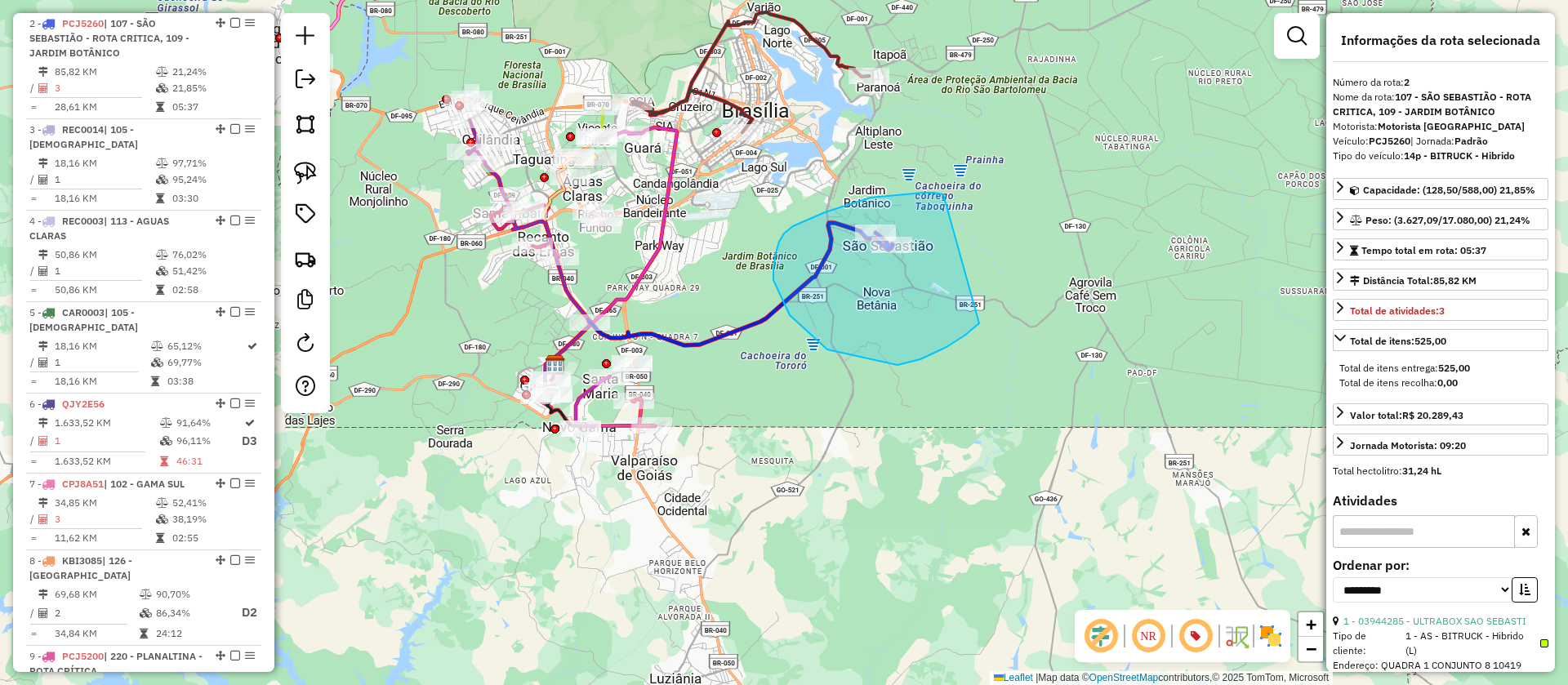
drag, startPoint x: 923, startPoint y: 193, endPoint x: 989, endPoint y: 308, distance: 132.6
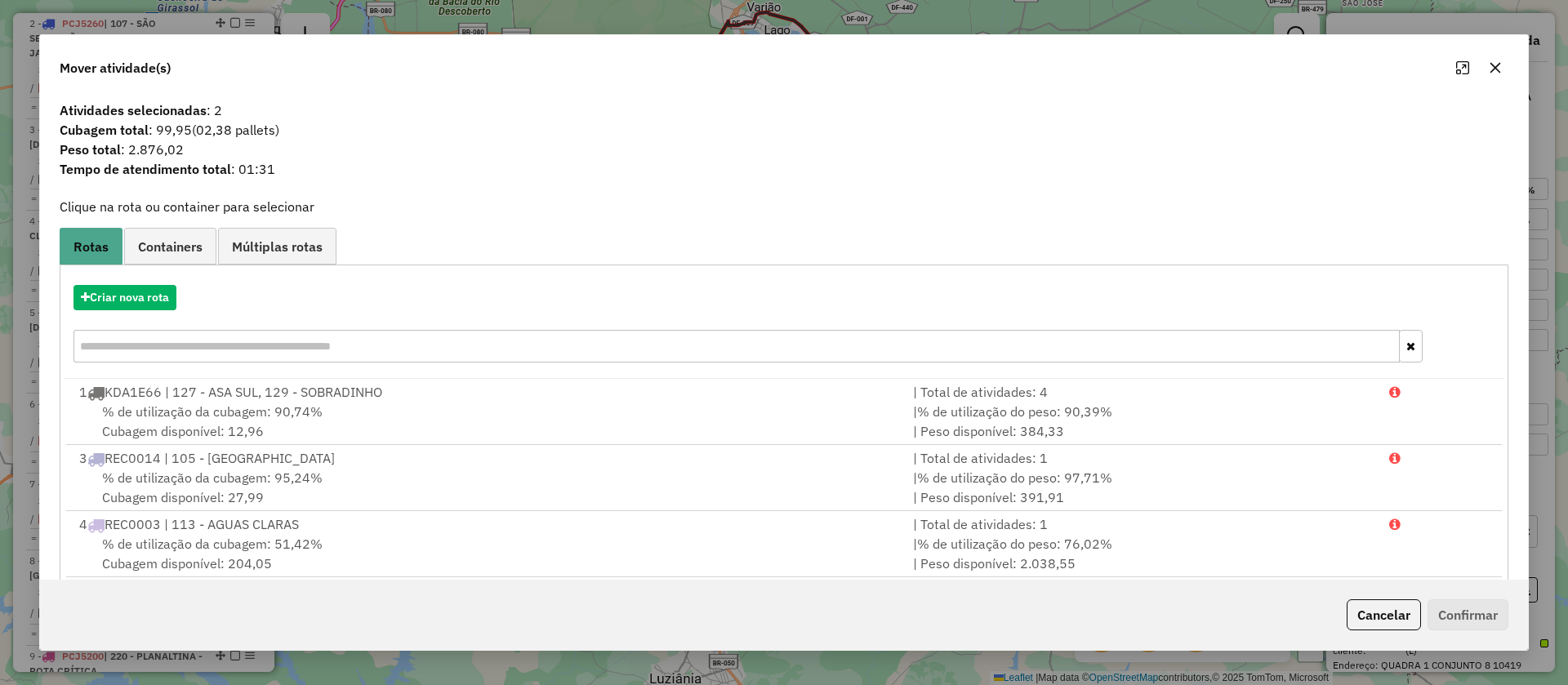
click at [1494, 68] on icon "button" at bounding box center [1496, 68] width 13 height 13
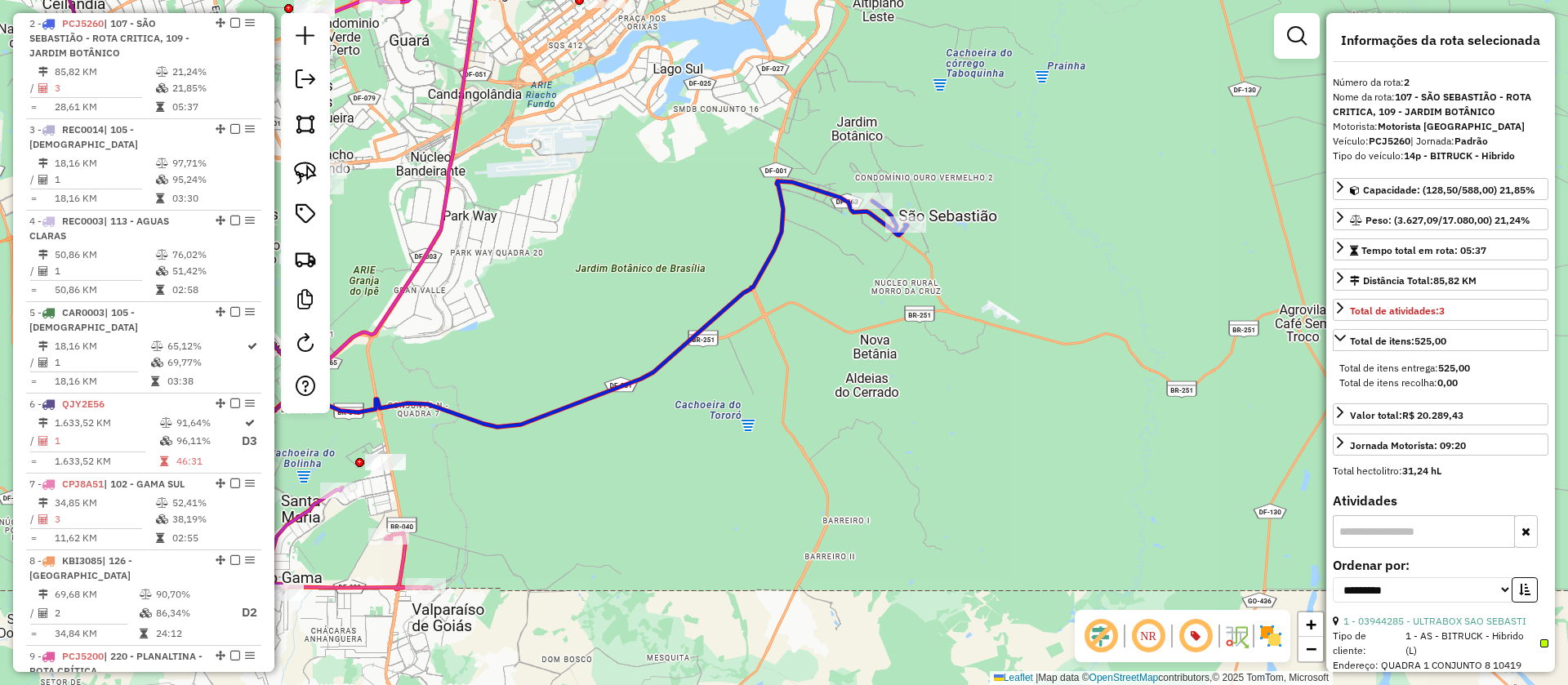
click at [782, 223] on icon at bounding box center [603, 303] width 610 height 245
click at [307, 174] on img at bounding box center [306, 174] width 23 height 23
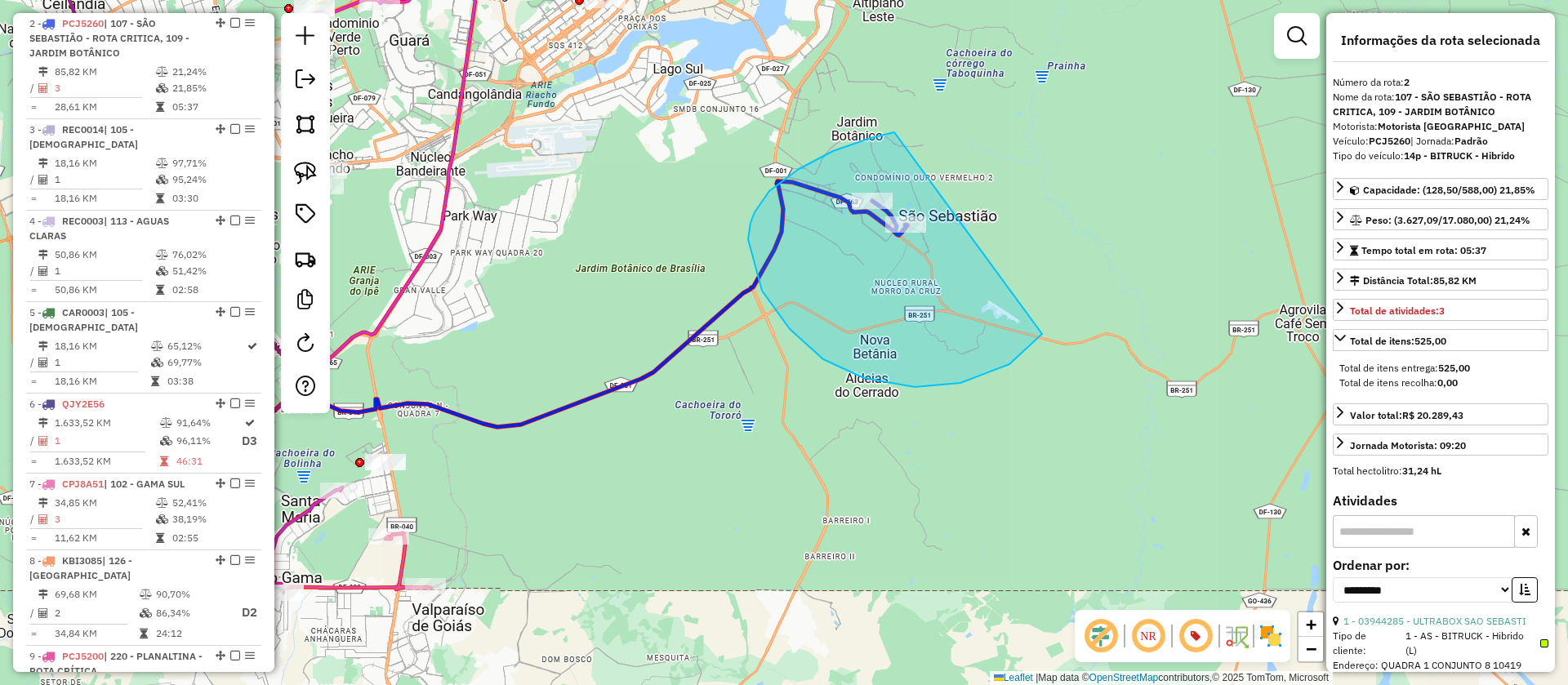
drag, startPoint x: 870, startPoint y: 138, endPoint x: 1038, endPoint y: 271, distance: 214.3
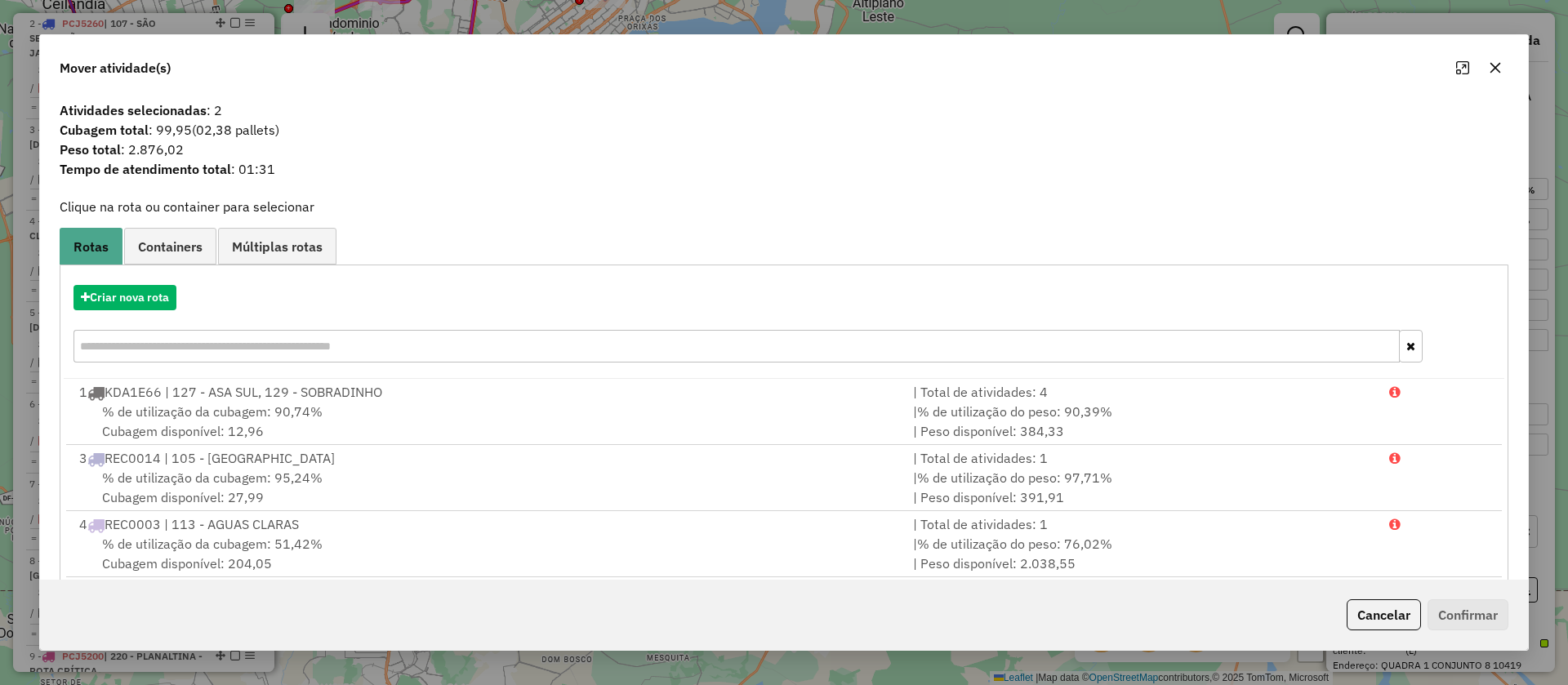
click at [1499, 65] on icon "button" at bounding box center [1496, 68] width 13 height 13
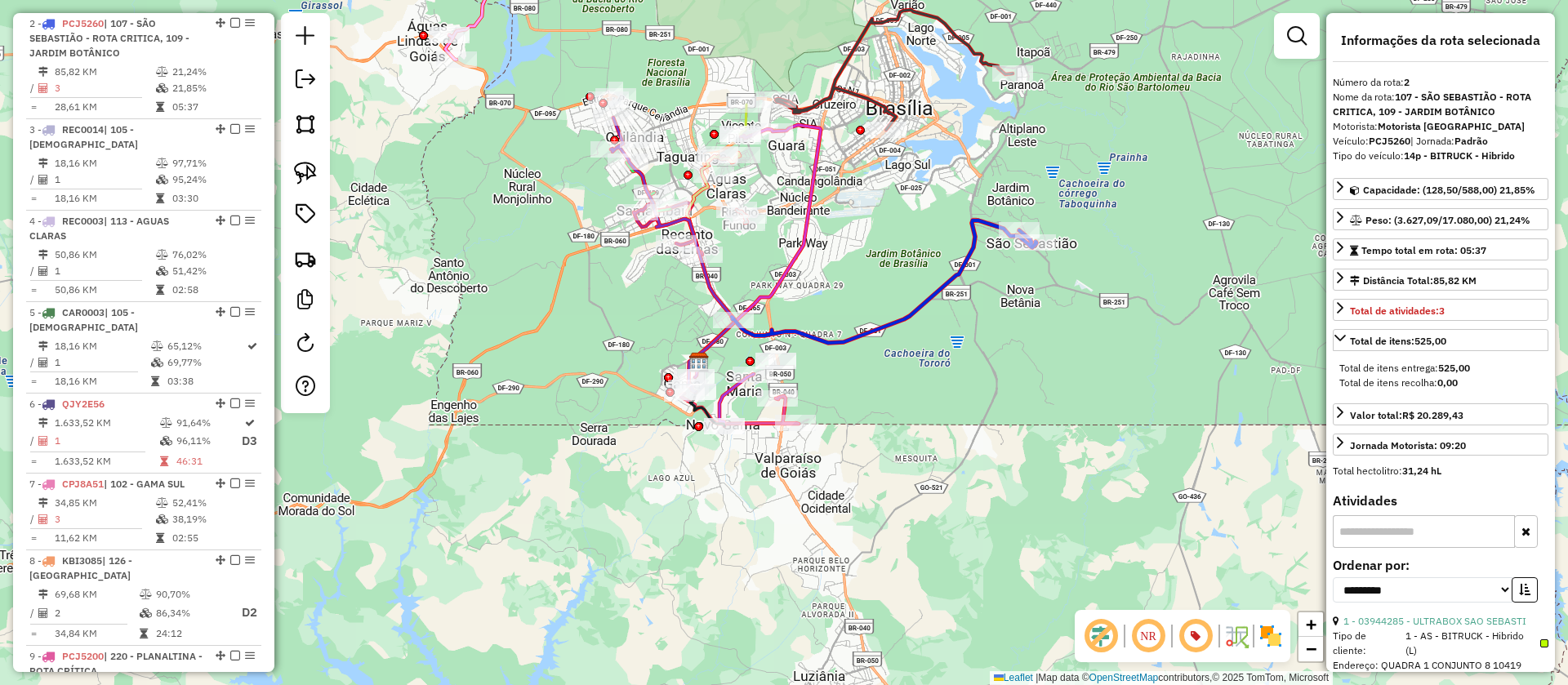
click at [903, 316] on icon at bounding box center [884, 282] width 305 height 122
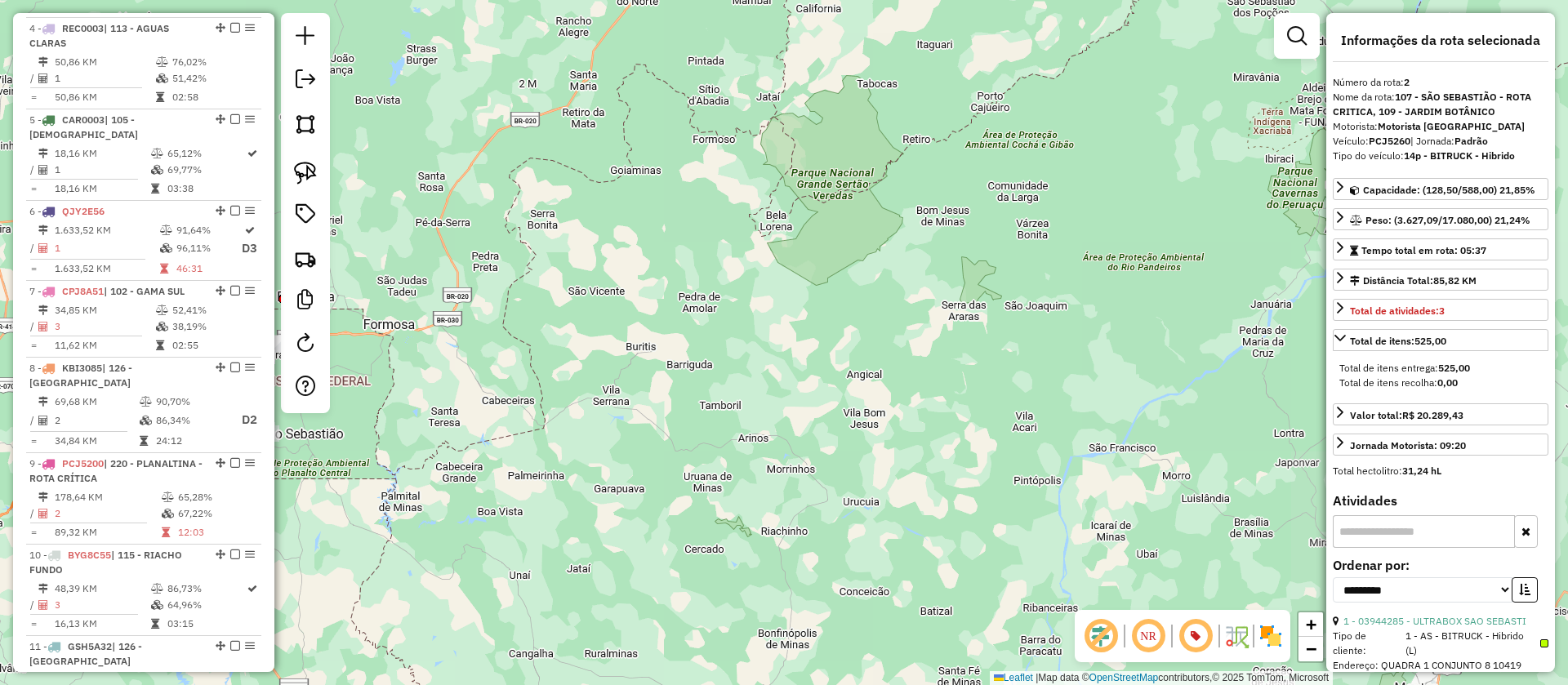
scroll to position [1132, 0]
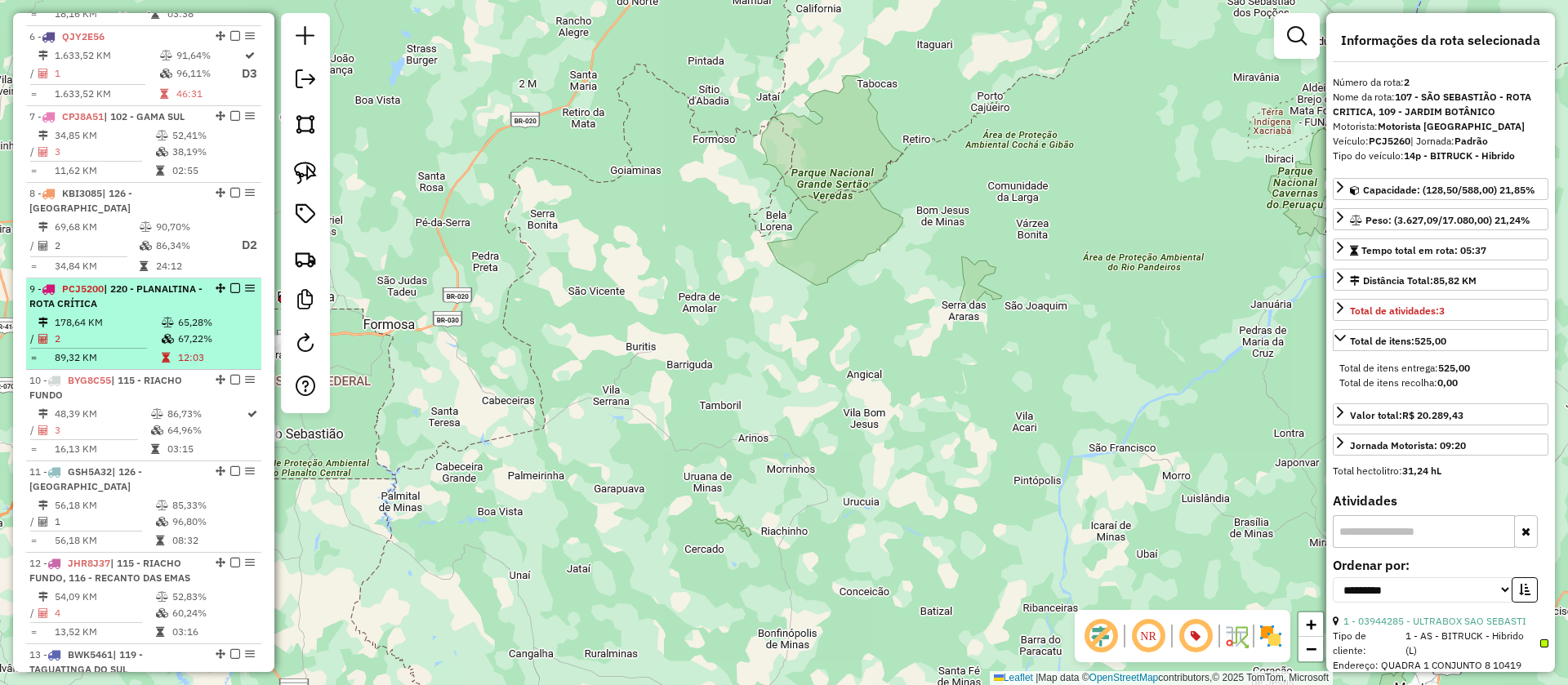
click at [141, 314] on td "178,64 KM" at bounding box center [107, 322] width 107 height 17
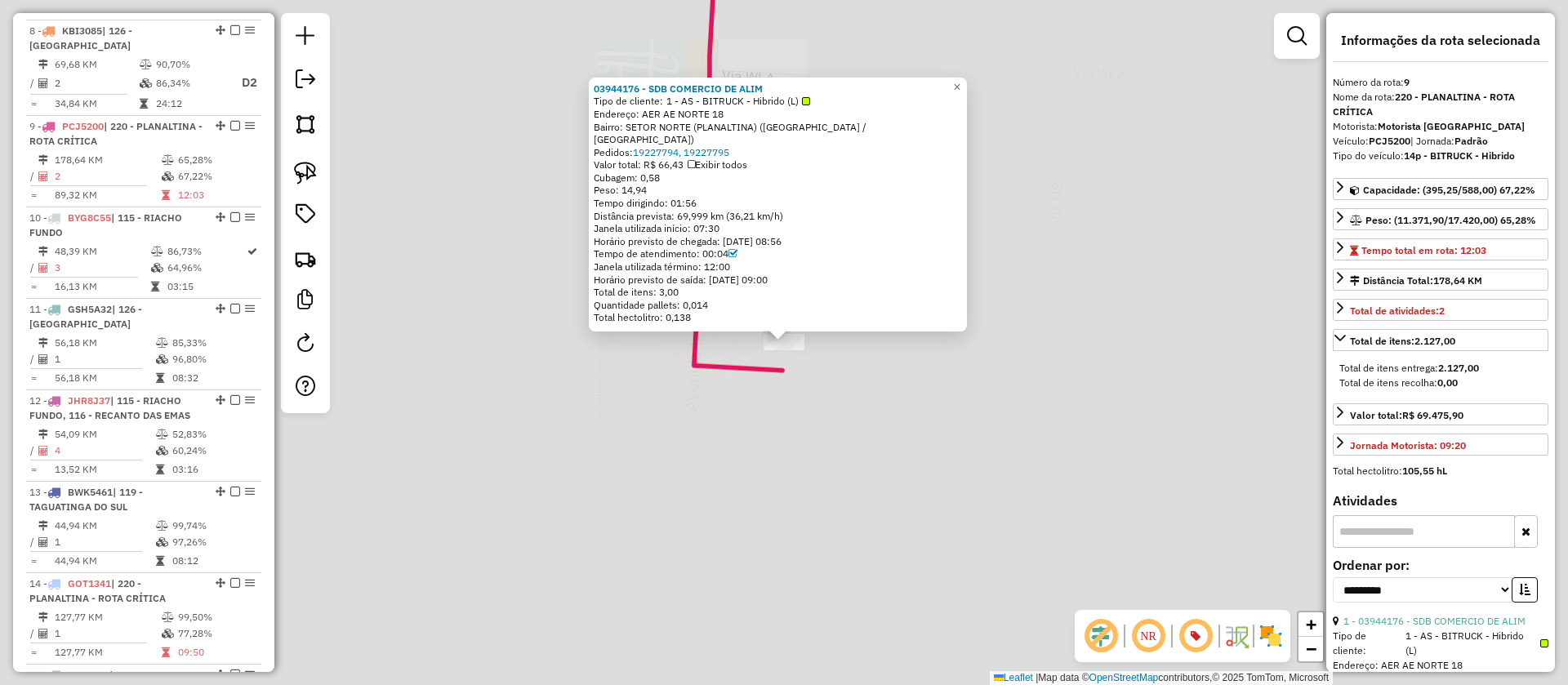
scroll to position [1382, 0]
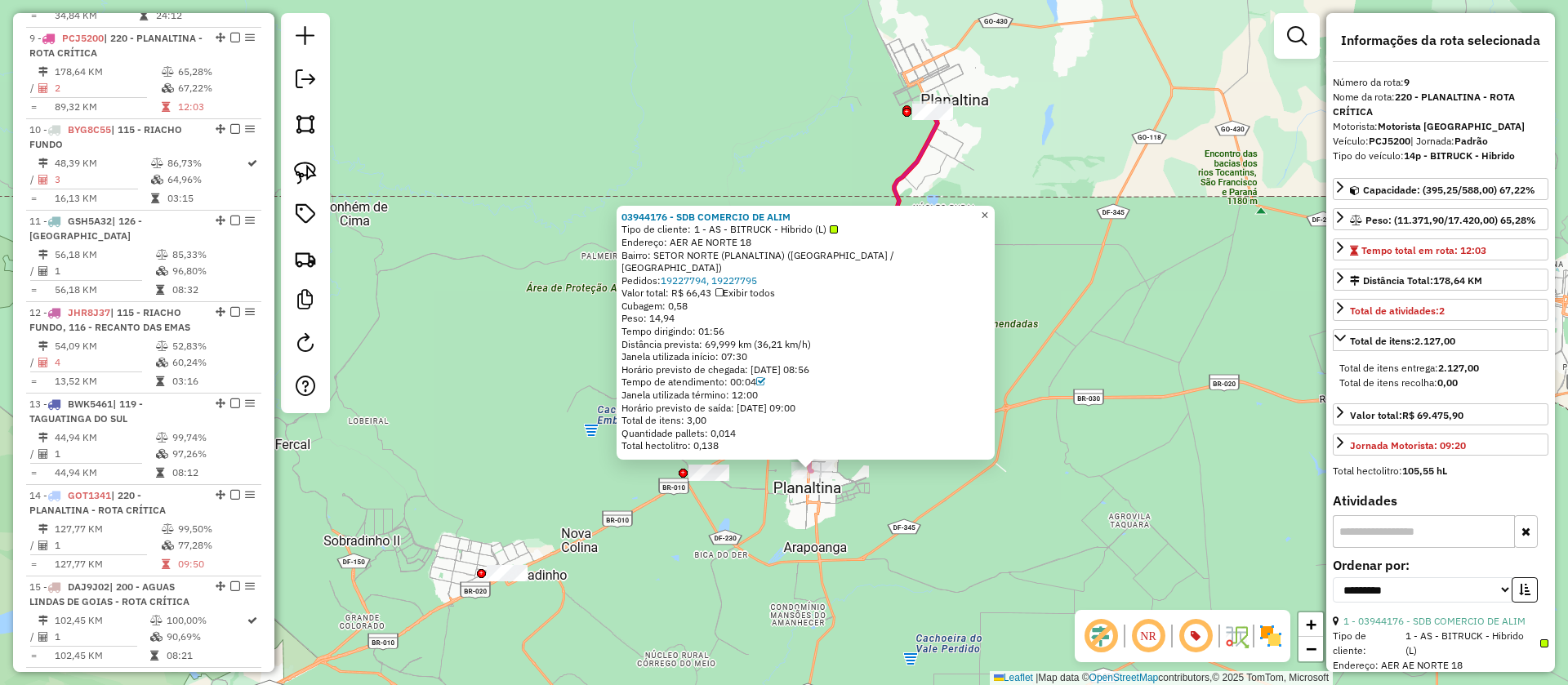
click at [989, 221] on span "×" at bounding box center [984, 215] width 7 height 14
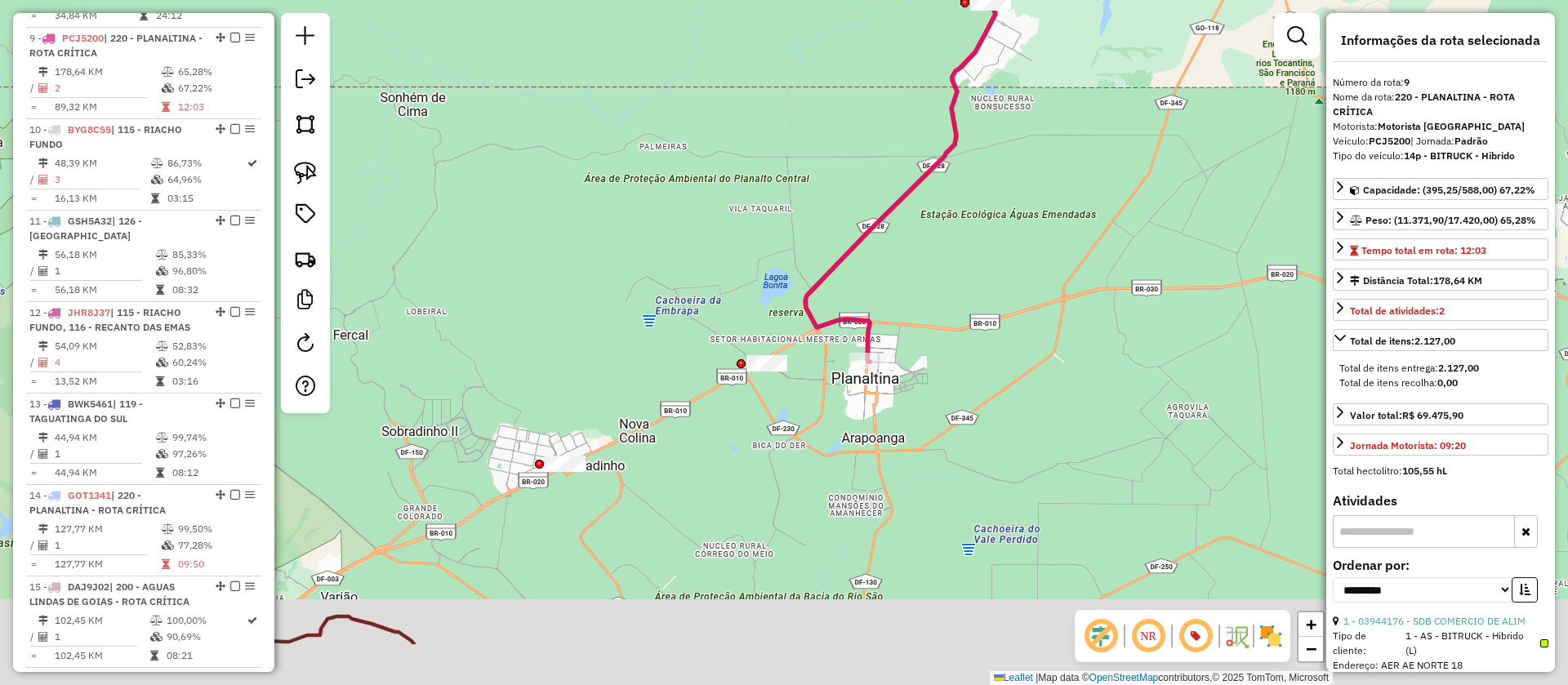
drag, startPoint x: 662, startPoint y: 386, endPoint x: 723, endPoint y: 272, distance: 129.3
click at [722, 274] on div "Janela de atendimento Grade de atendimento Capacidade Transportadoras Veículos …" at bounding box center [784, 342] width 1568 height 685
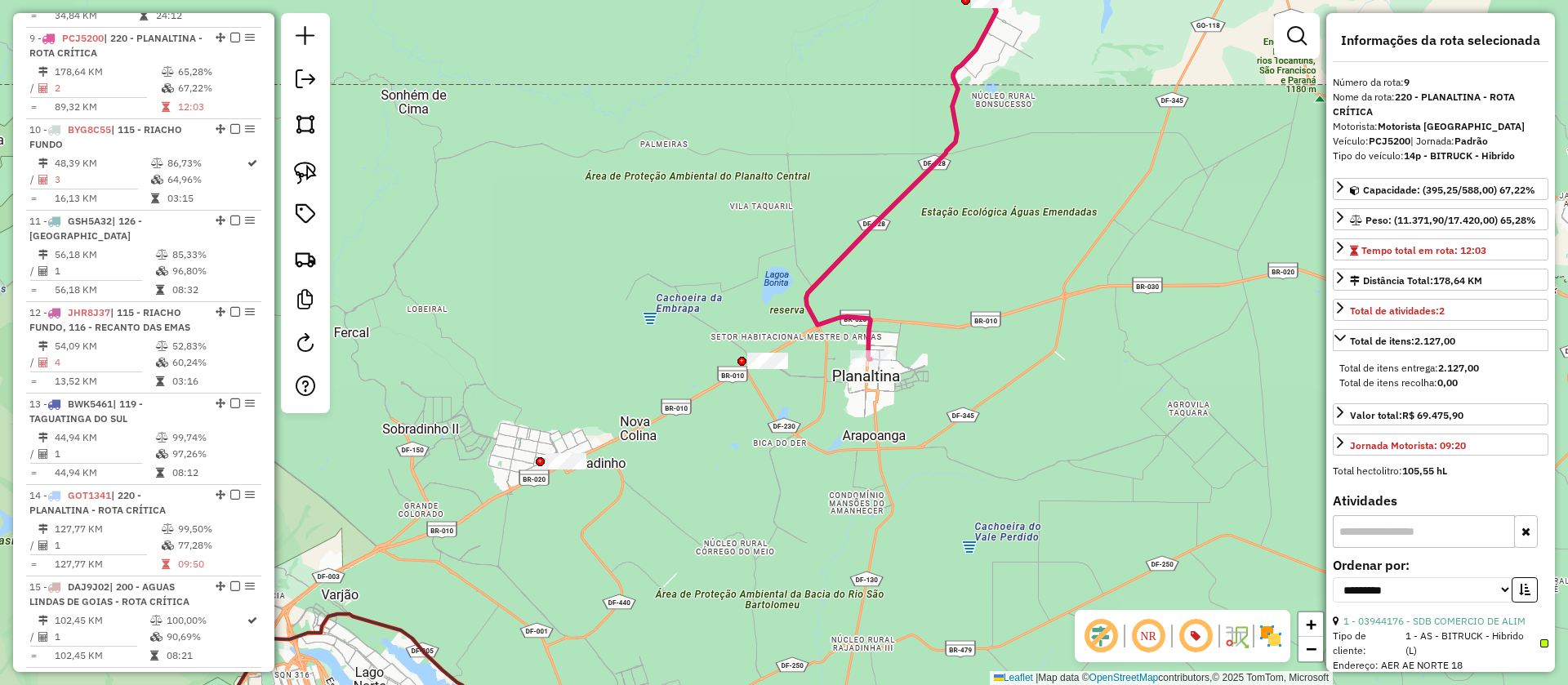
drag, startPoint x: 1051, startPoint y: 348, endPoint x: 1001, endPoint y: 464, distance: 126.3
click at [1001, 464] on div "Janela de atendimento Grade de atendimento Capacidade Transportadoras Veículos …" at bounding box center [784, 342] width 1568 height 685
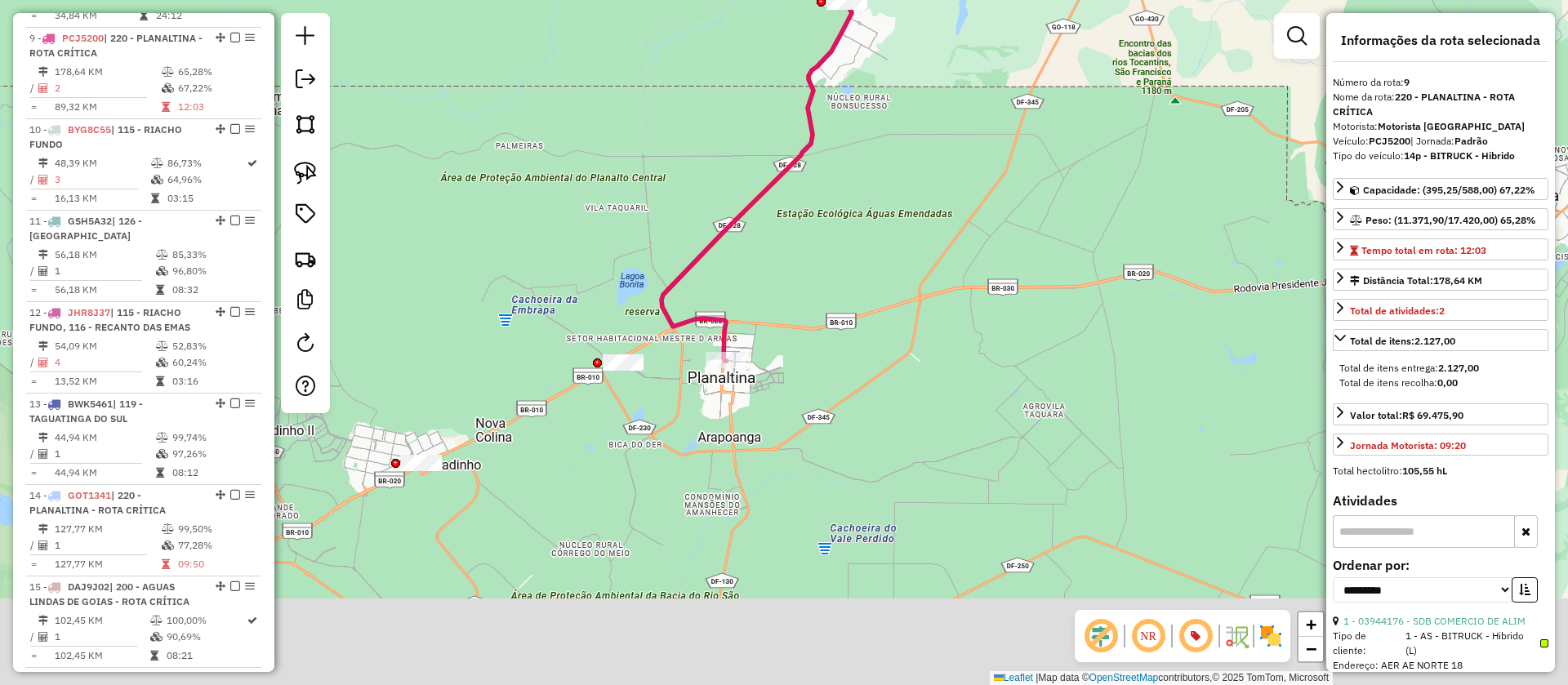
drag, startPoint x: 883, startPoint y: 173, endPoint x: 860, endPoint y: 145, distance: 36.2
click at [872, 123] on div "Janela de atendimento Grade de atendimento Capacidade Transportadoras Veículos …" at bounding box center [784, 342] width 1568 height 685
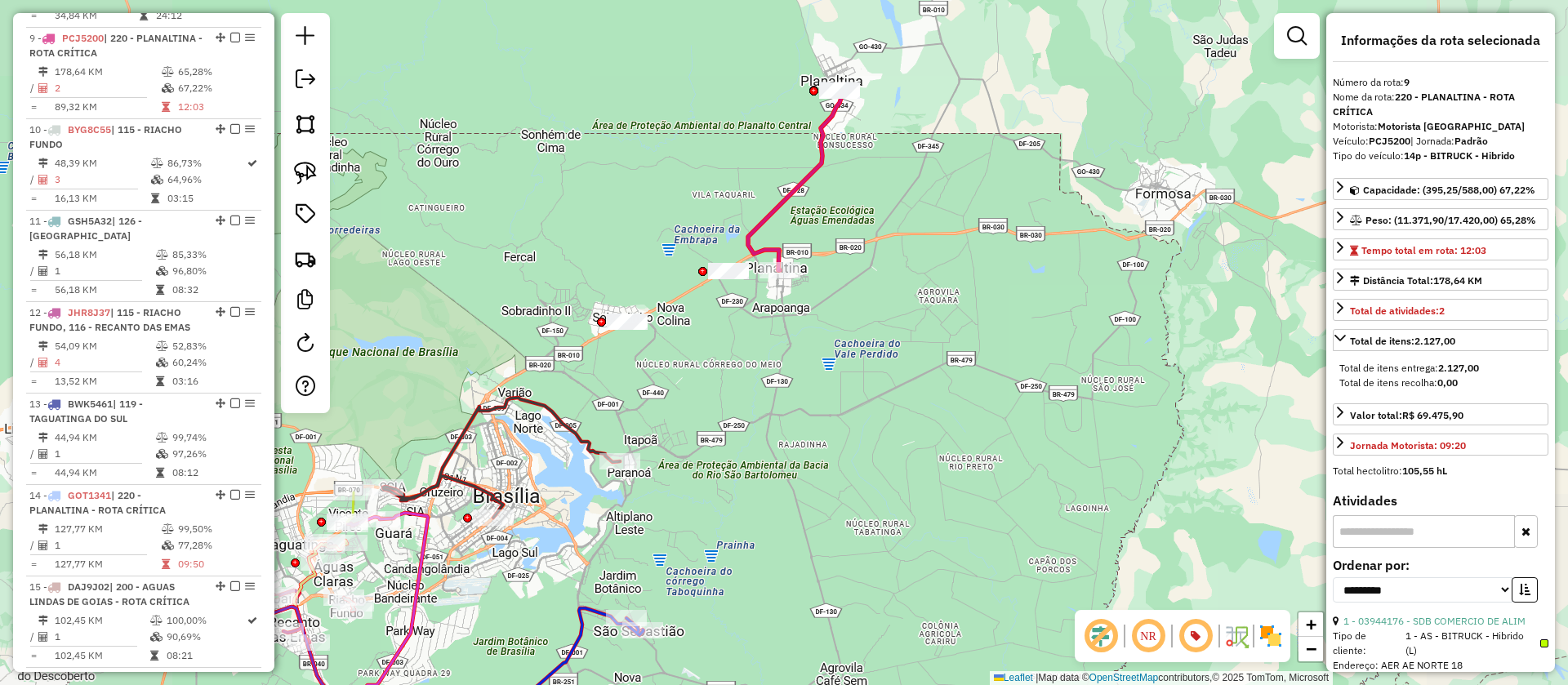
drag, startPoint x: 770, startPoint y: 412, endPoint x: 951, endPoint y: 117, distance: 346.1
click at [951, 117] on div "Janela de atendimento Grade de atendimento Capacidade Transportadoras Veículos …" at bounding box center [784, 342] width 1568 height 685
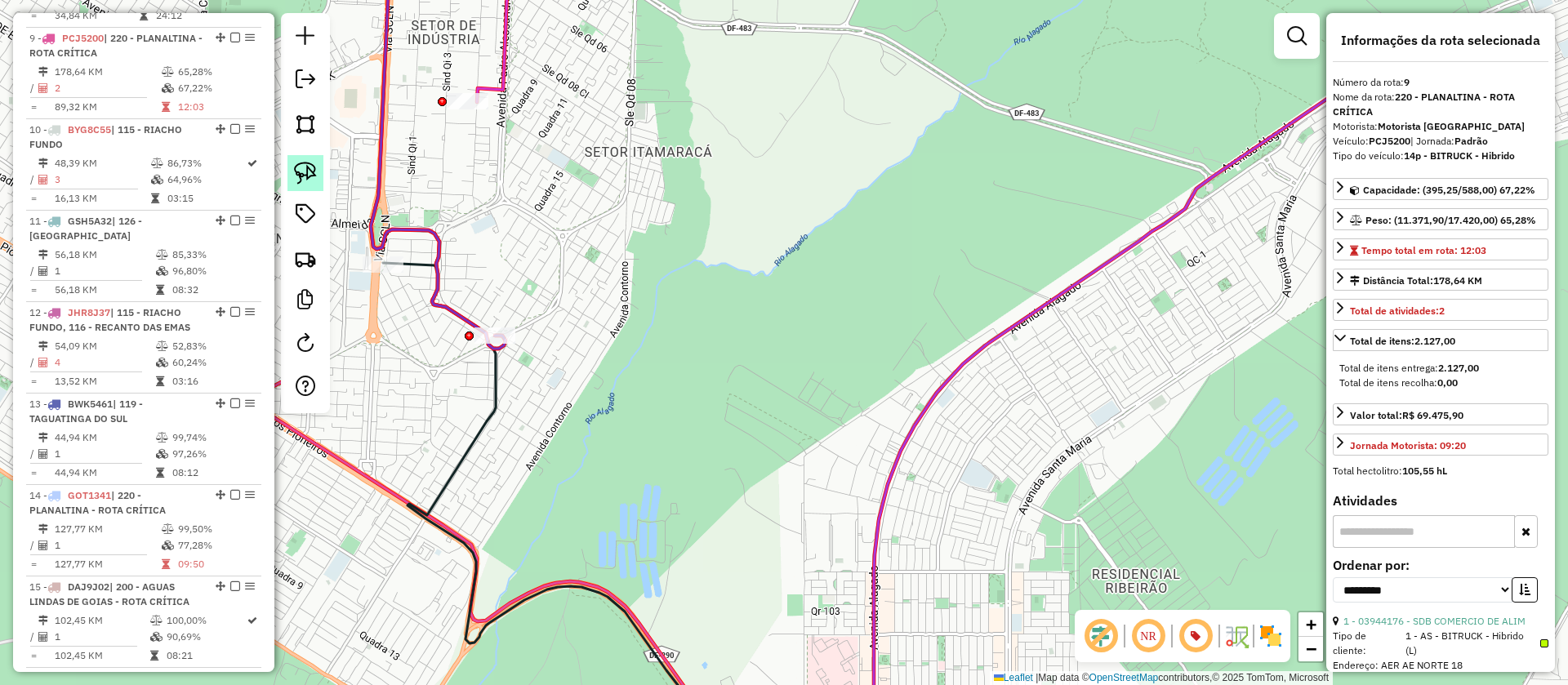
click at [294, 168] on img at bounding box center [306, 174] width 23 height 23
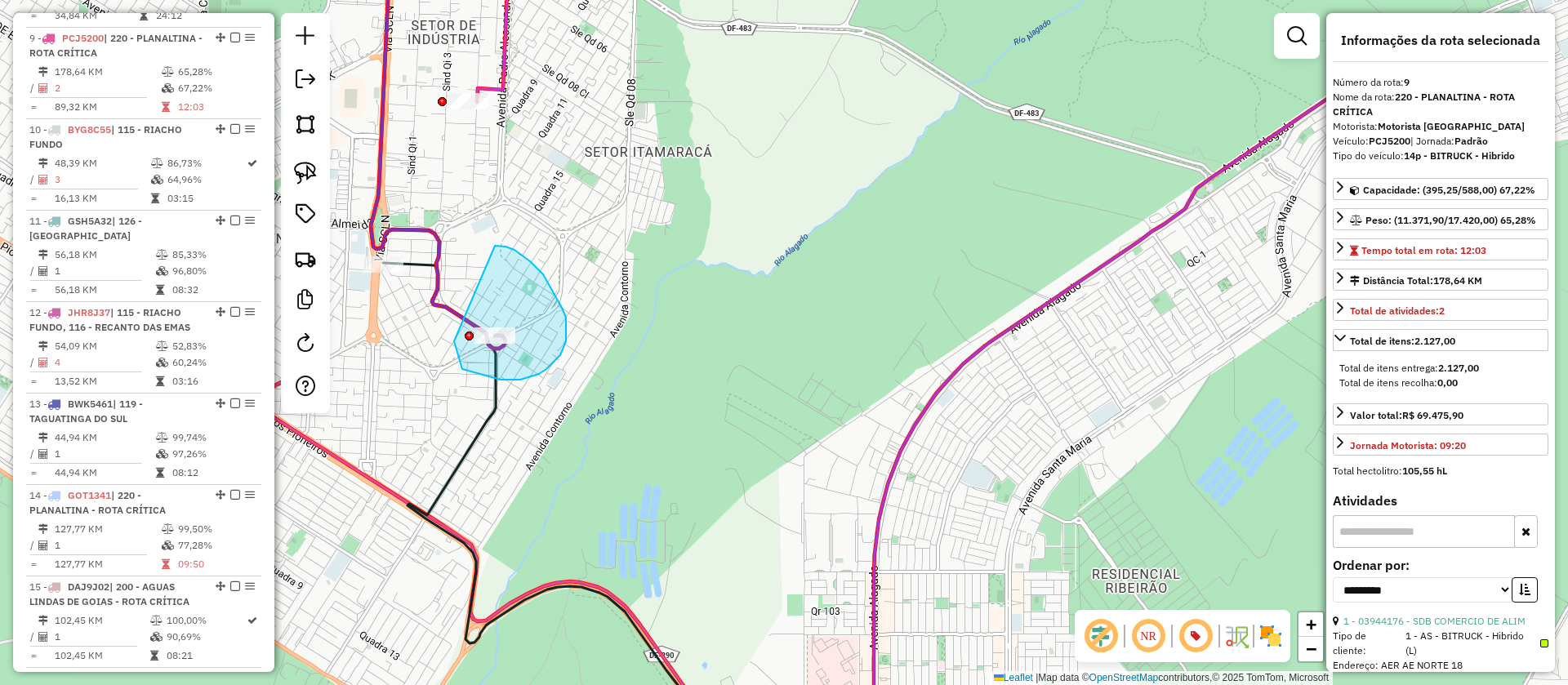
drag, startPoint x: 454, startPoint y: 341, endPoint x: 495, endPoint y: 245, distance: 104.4
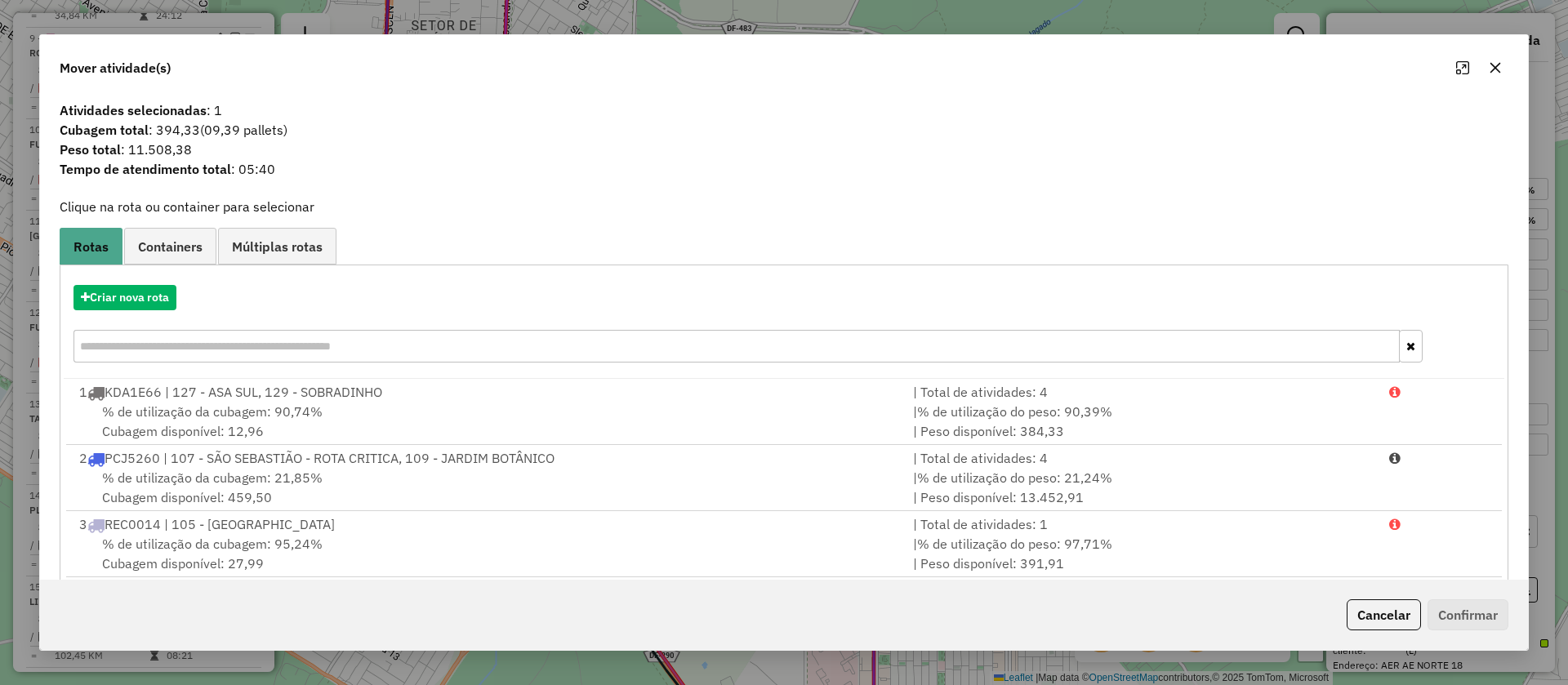
click at [1503, 76] on button "button" at bounding box center [1496, 68] width 26 height 26
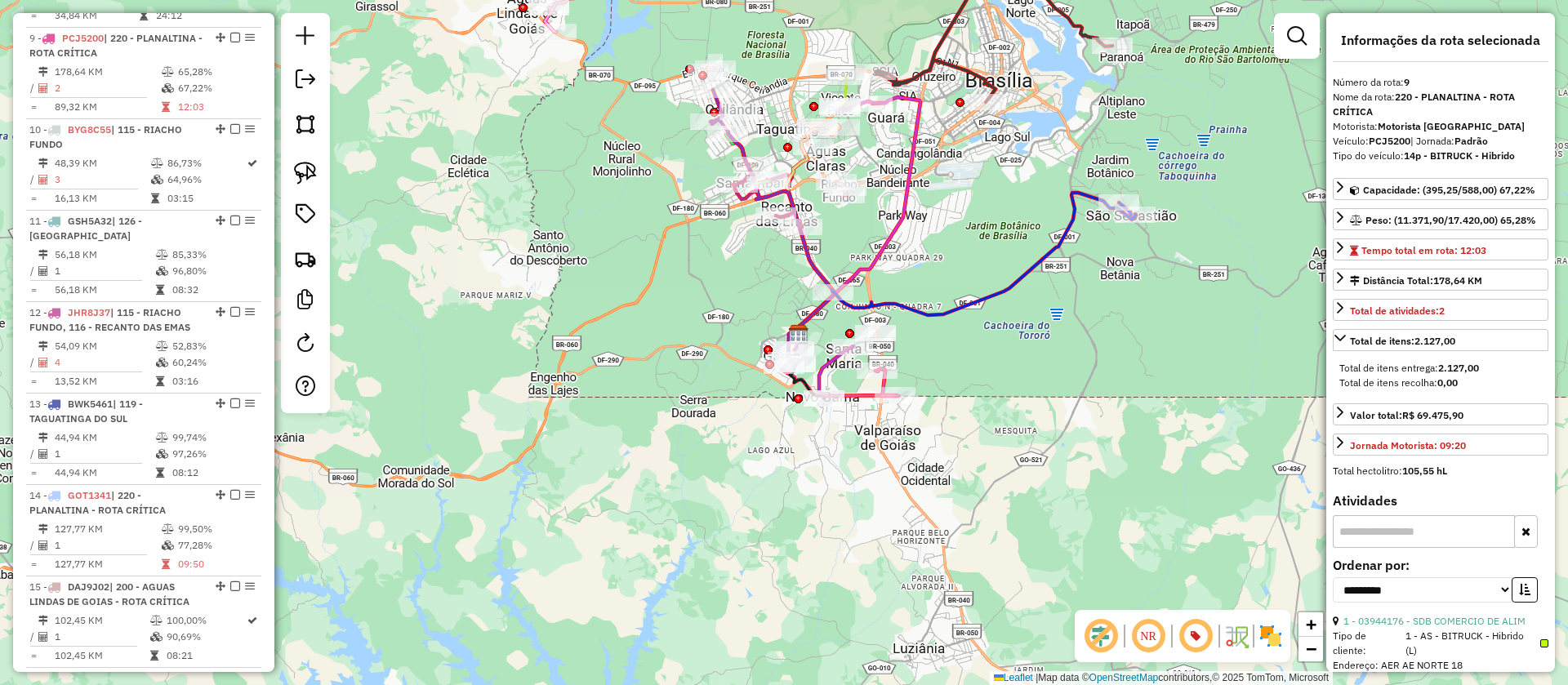
drag, startPoint x: 711, startPoint y: 431, endPoint x: 712, endPoint y: 492, distance: 61.0
click at [712, 492] on div "Janela de atendimento Grade de atendimento Capacidade Transportadoras Veículos …" at bounding box center [784, 342] width 1568 height 685
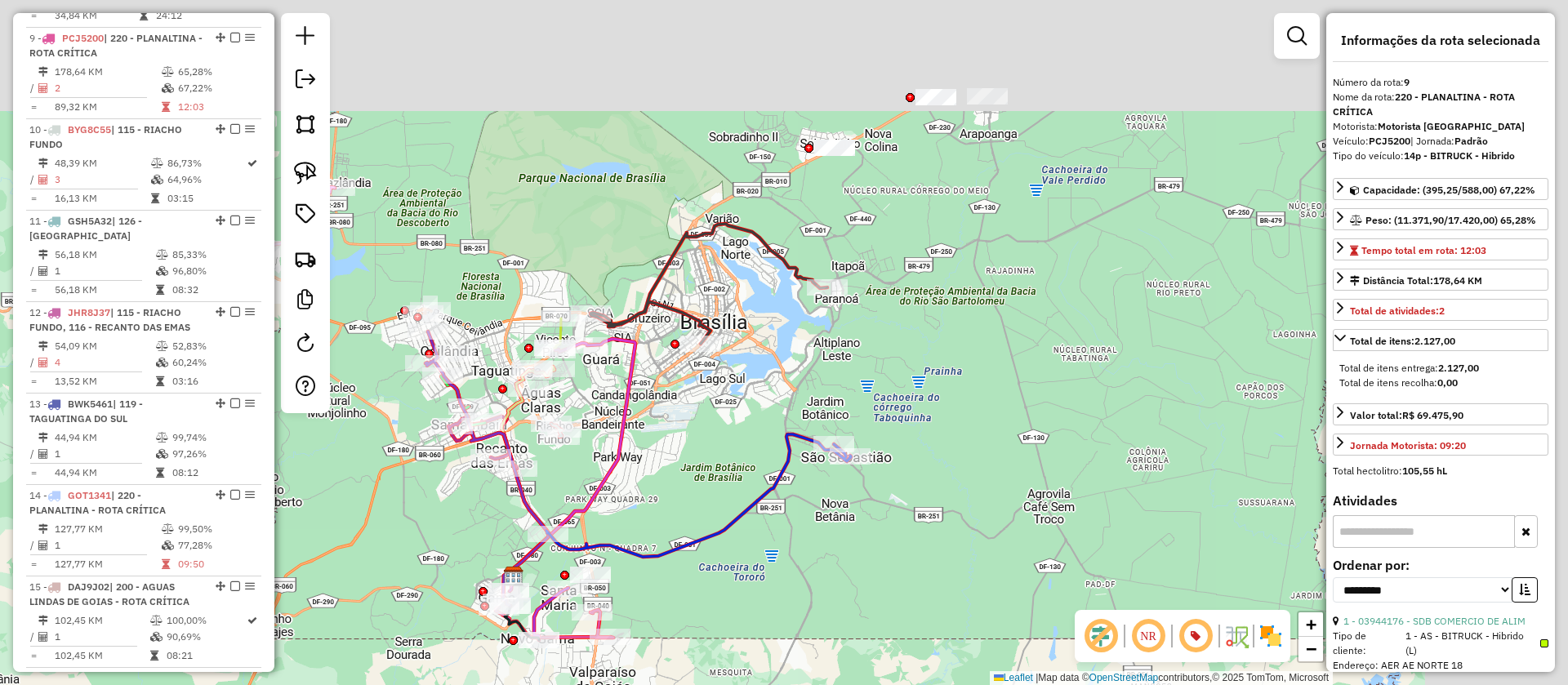
drag, startPoint x: 1028, startPoint y: 194, endPoint x: 498, endPoint y: 473, distance: 598.9
click at [621, 488] on div "Janela de atendimento Grade de atendimento Capacidade Transportadoras Veículos …" at bounding box center [784, 342] width 1568 height 685
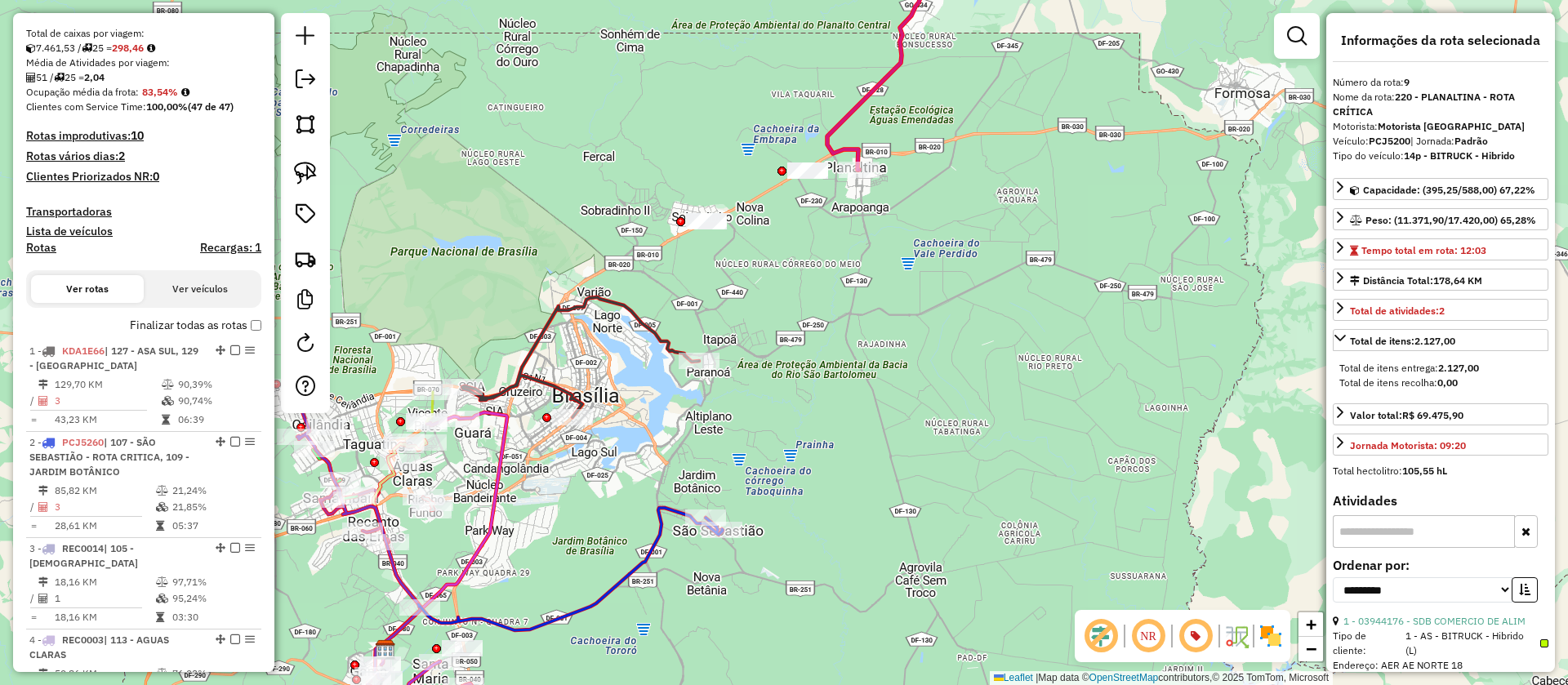
scroll to position [368, 0]
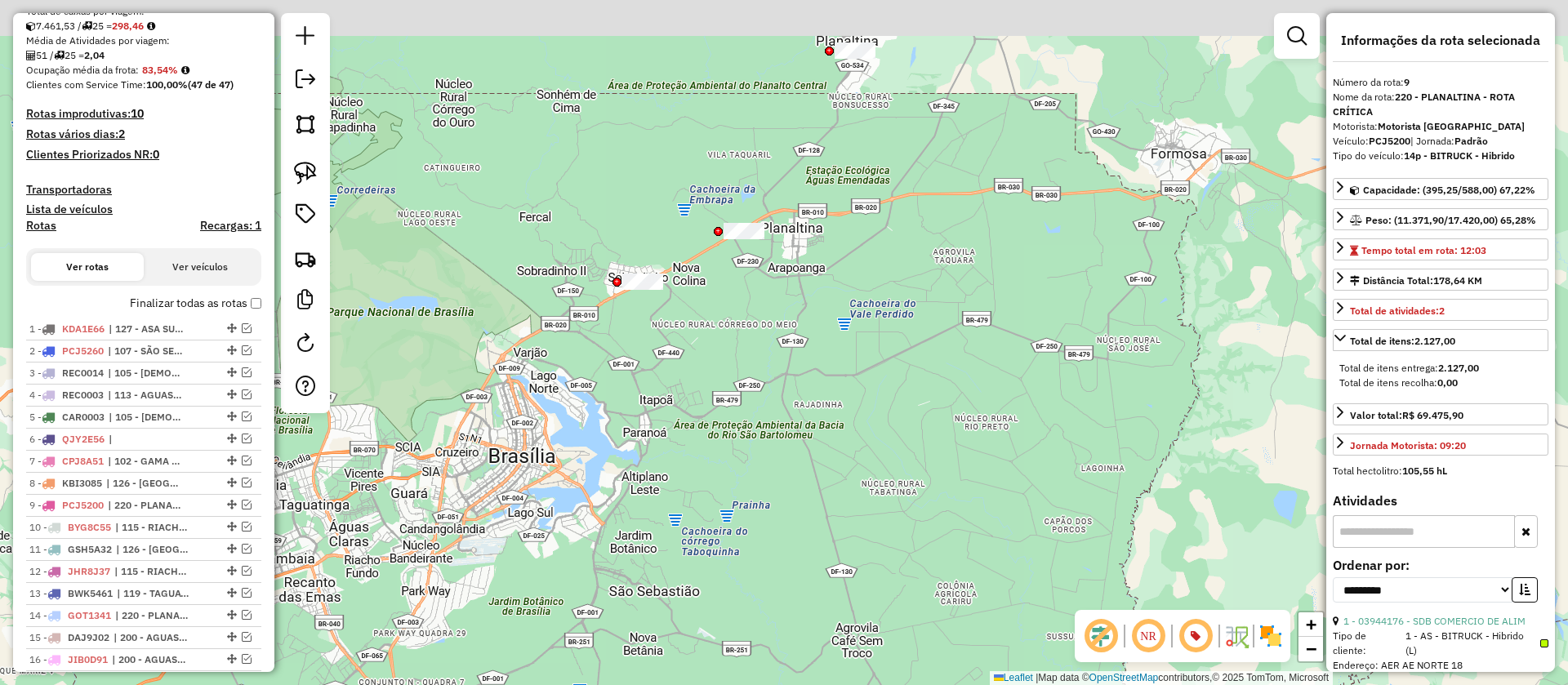
drag, startPoint x: 654, startPoint y: 144, endPoint x: 446, endPoint y: 325, distance: 275.7
click at [474, 361] on div "Janela de atendimento Grade de atendimento Capacidade Transportadoras Veículos …" at bounding box center [784, 342] width 1568 height 685
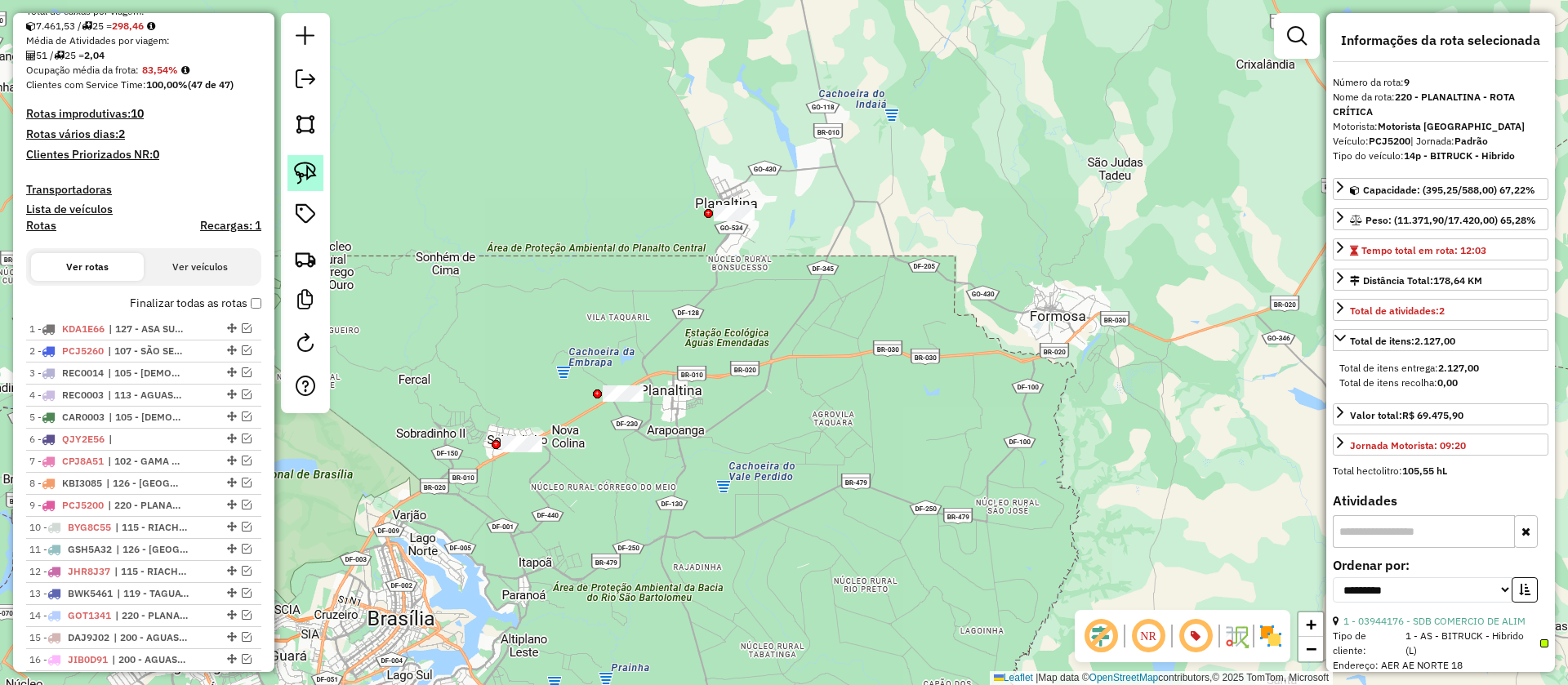
click at [308, 162] on img at bounding box center [306, 174] width 23 height 23
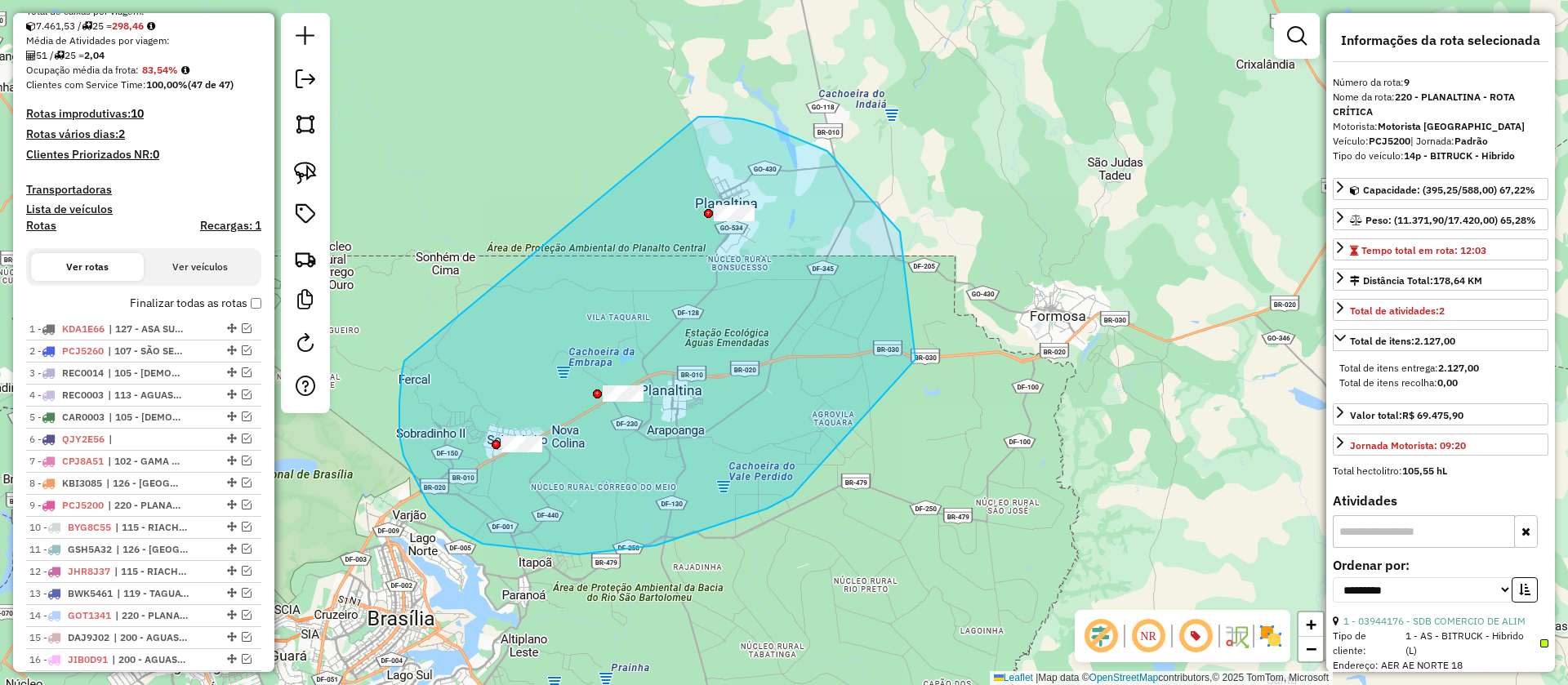
drag, startPoint x: 403, startPoint y: 455, endPoint x: 698, endPoint y: 117, distance: 448.6
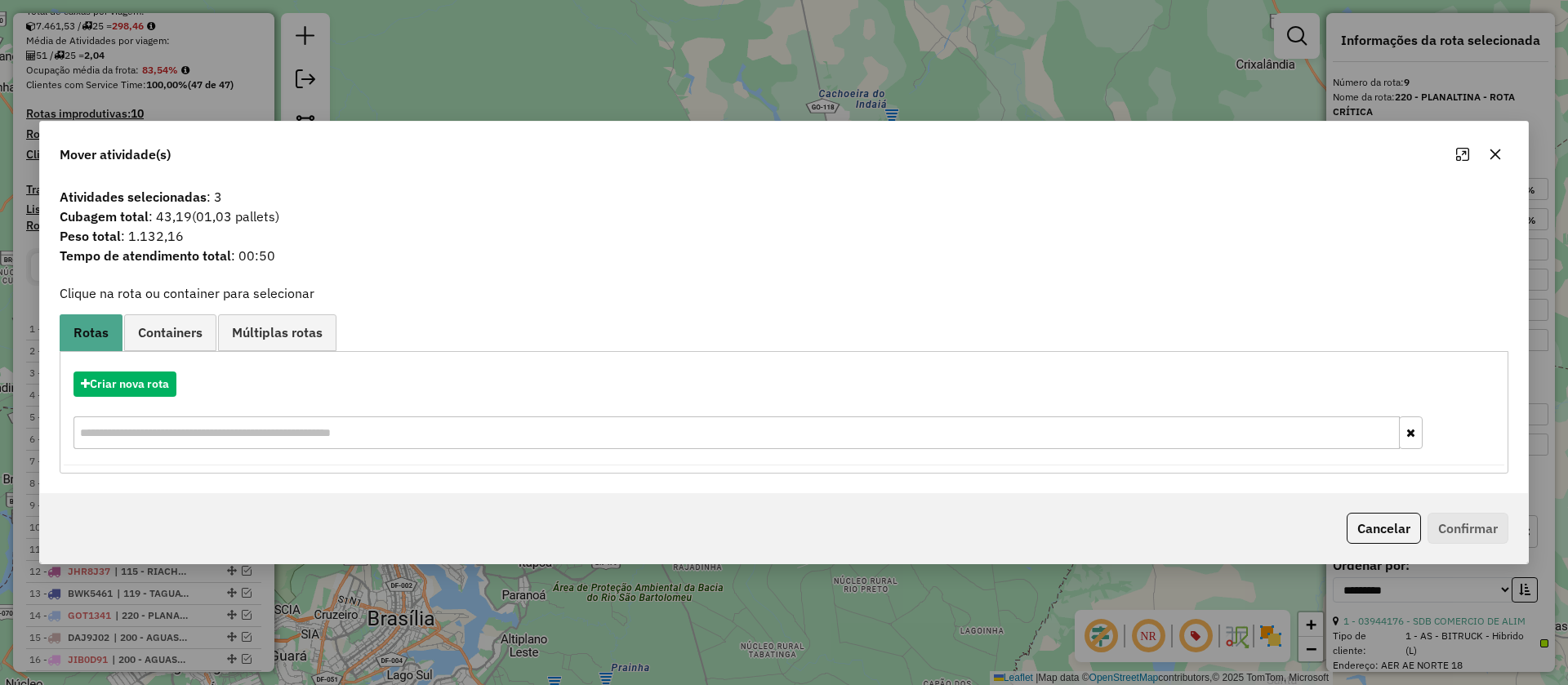
click at [1495, 151] on icon "button" at bounding box center [1496, 155] width 13 height 13
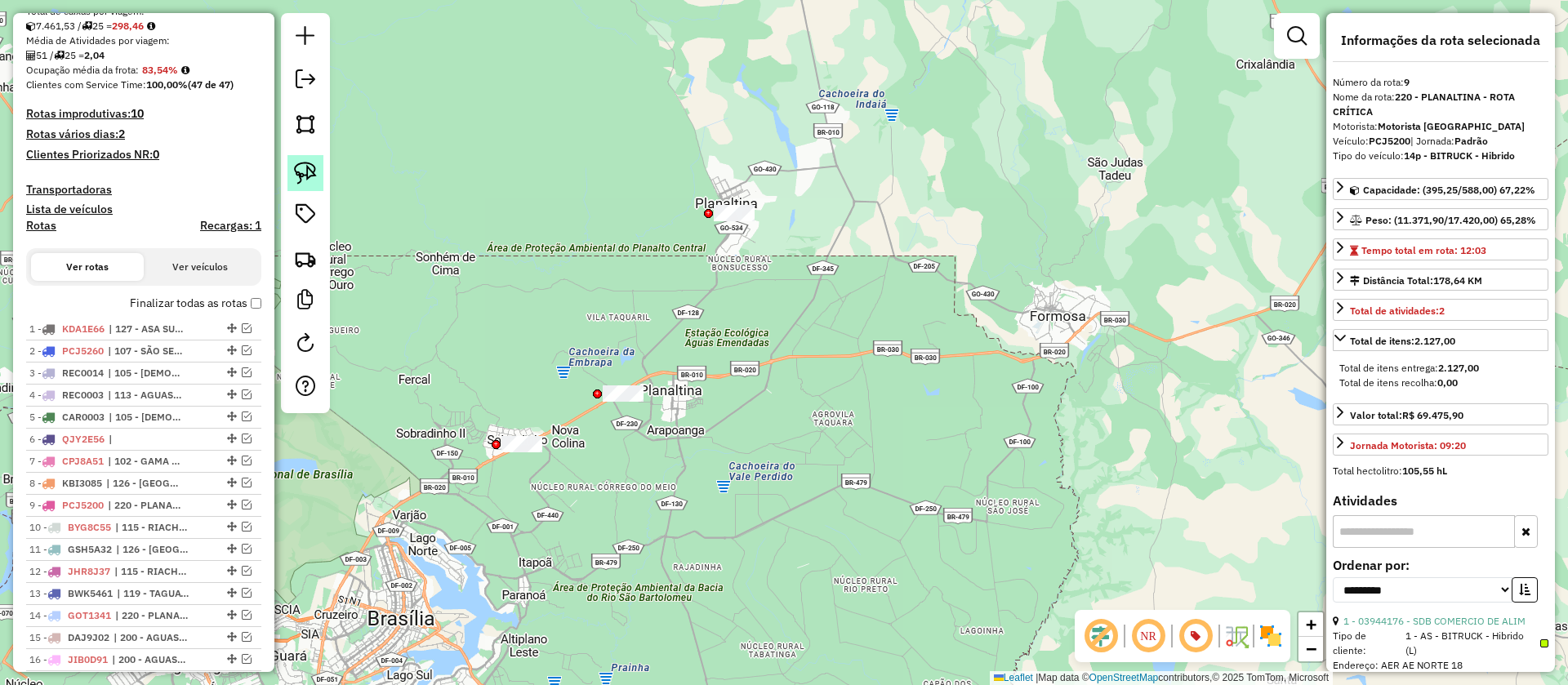
click at [297, 170] on img at bounding box center [306, 174] width 23 height 23
drag, startPoint x: 629, startPoint y: 254, endPoint x: 841, endPoint y: 174, distance: 226.6
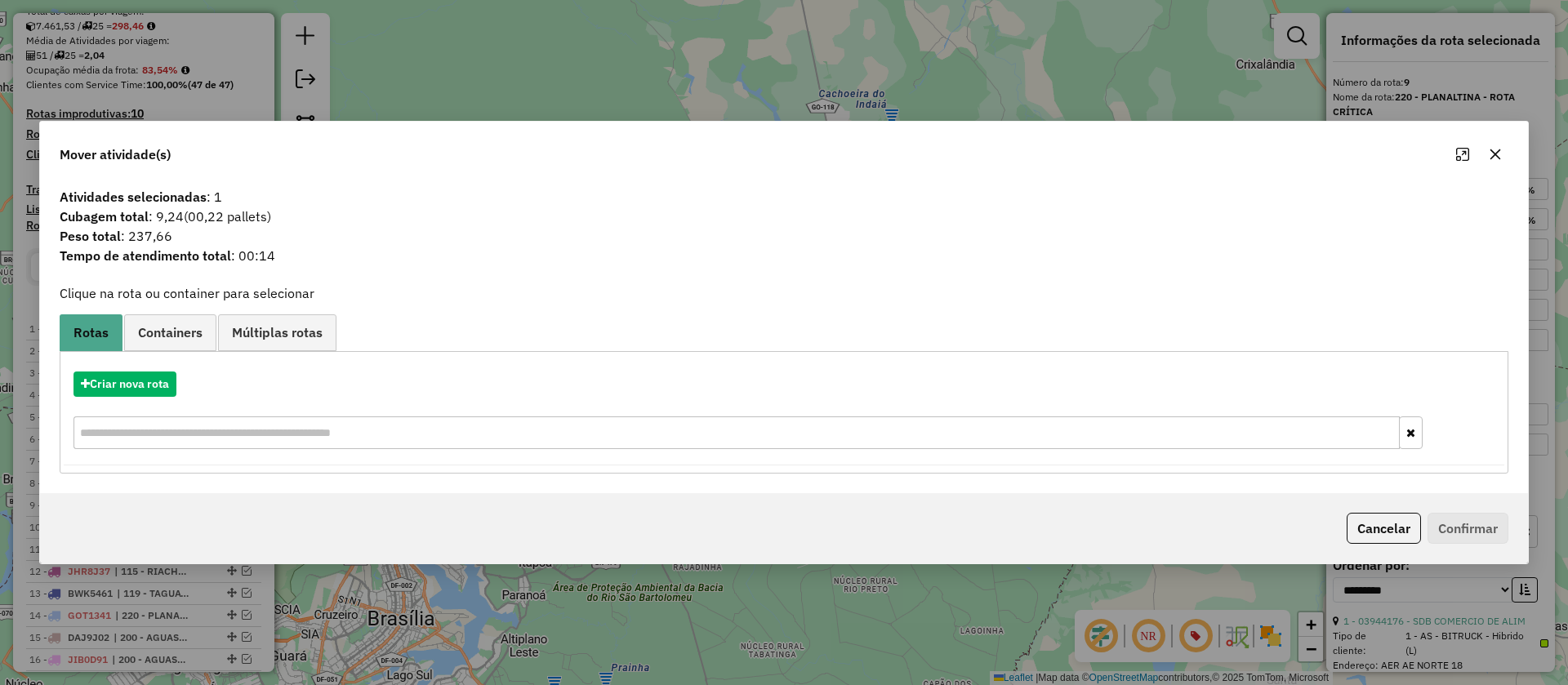
drag, startPoint x: 1504, startPoint y: 148, endPoint x: 1373, endPoint y: 158, distance: 131.4
click at [1503, 148] on button "button" at bounding box center [1496, 155] width 26 height 26
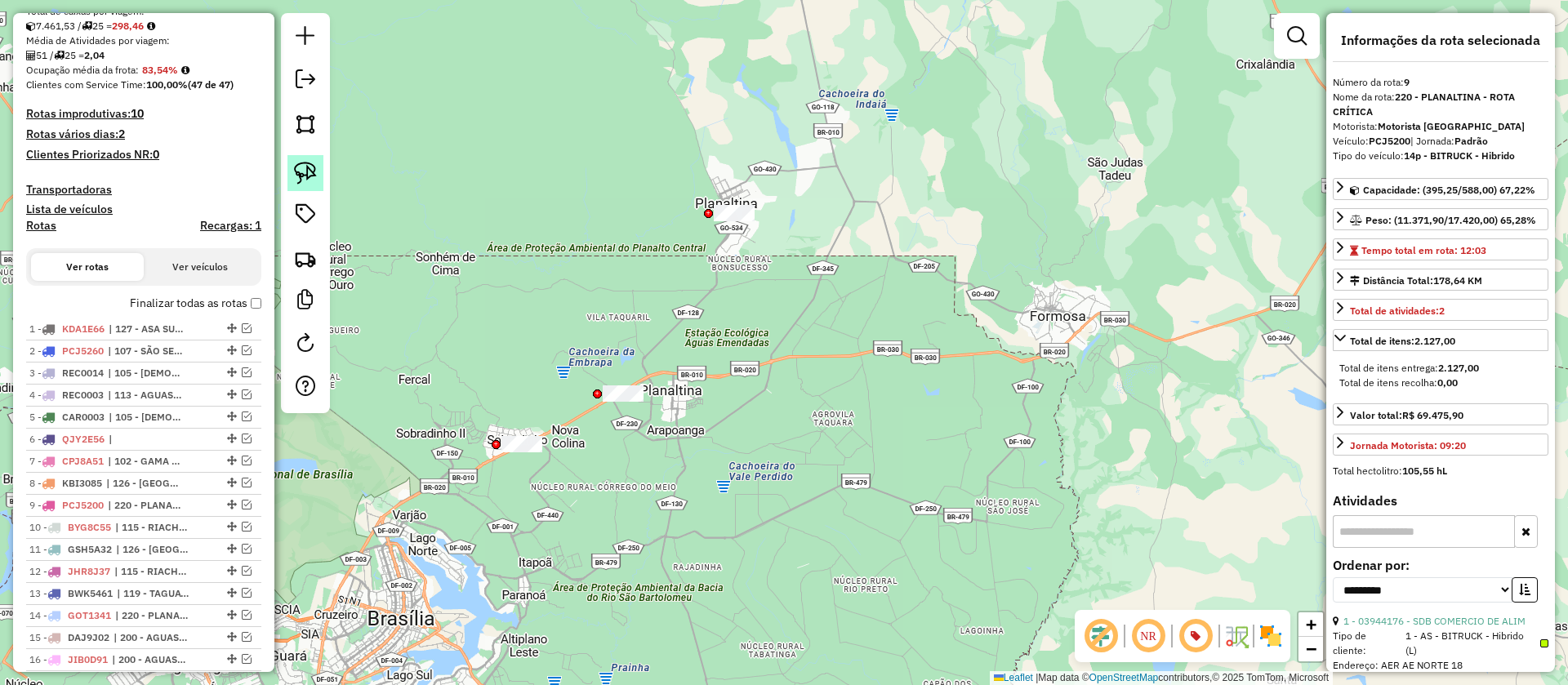
click at [312, 175] on img at bounding box center [306, 174] width 23 height 23
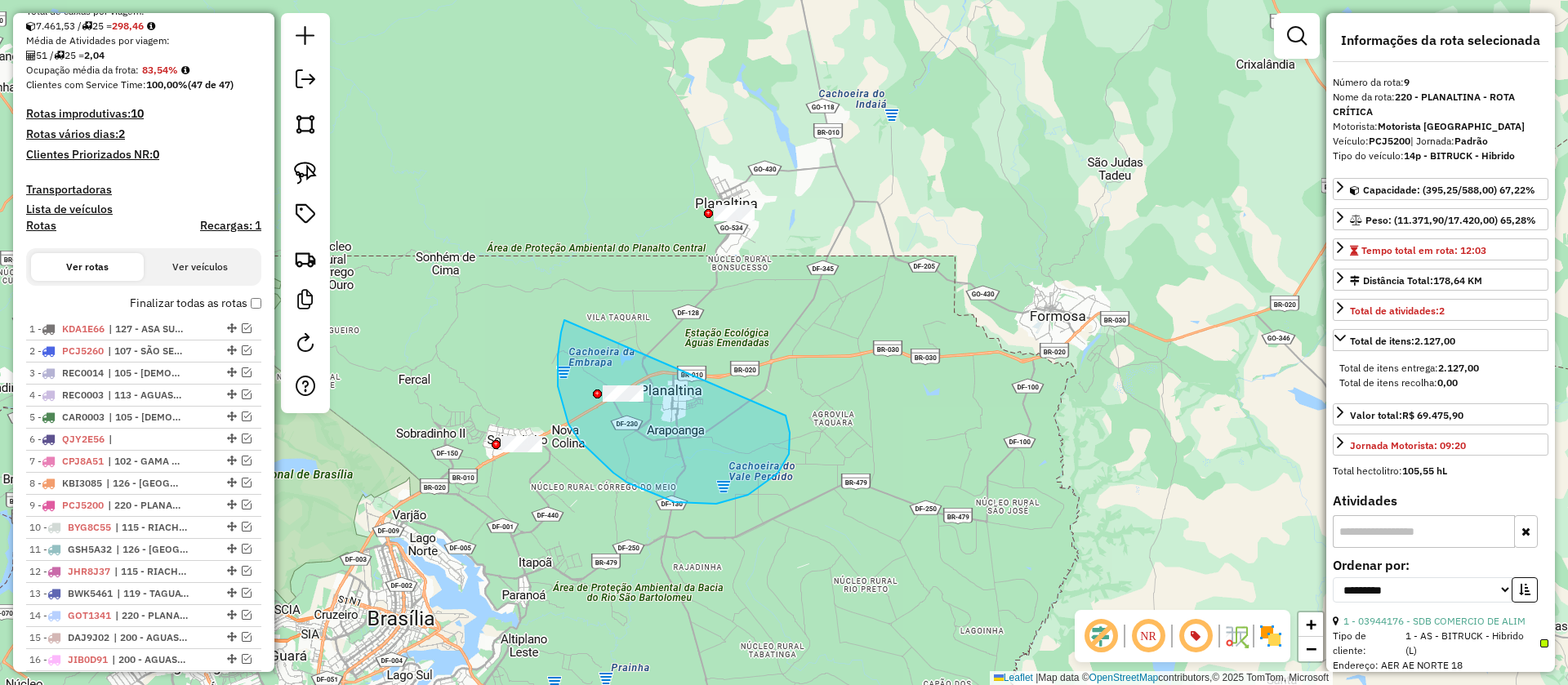
drag, startPoint x: 561, startPoint y: 332, endPoint x: 768, endPoint y: 392, distance: 215.5
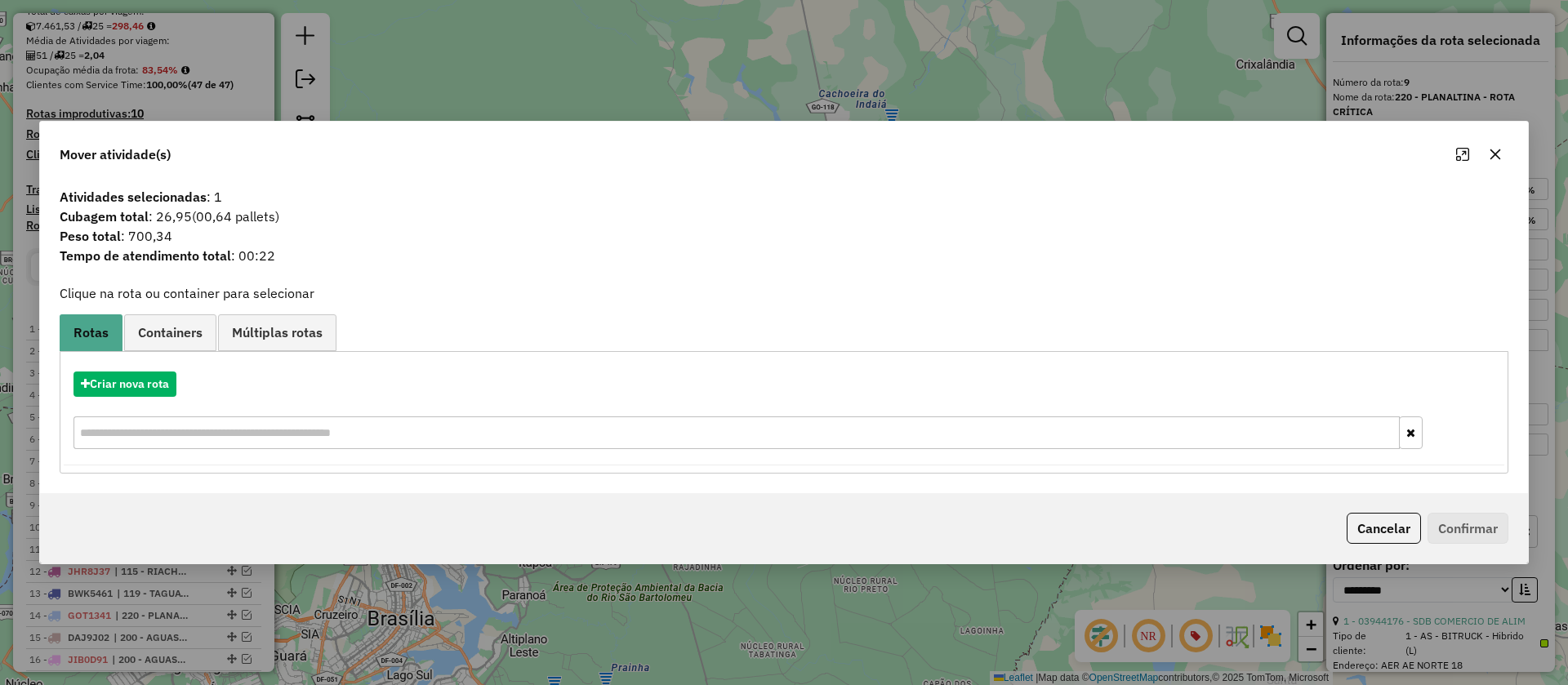
click at [1502, 150] on button "button" at bounding box center [1496, 155] width 26 height 26
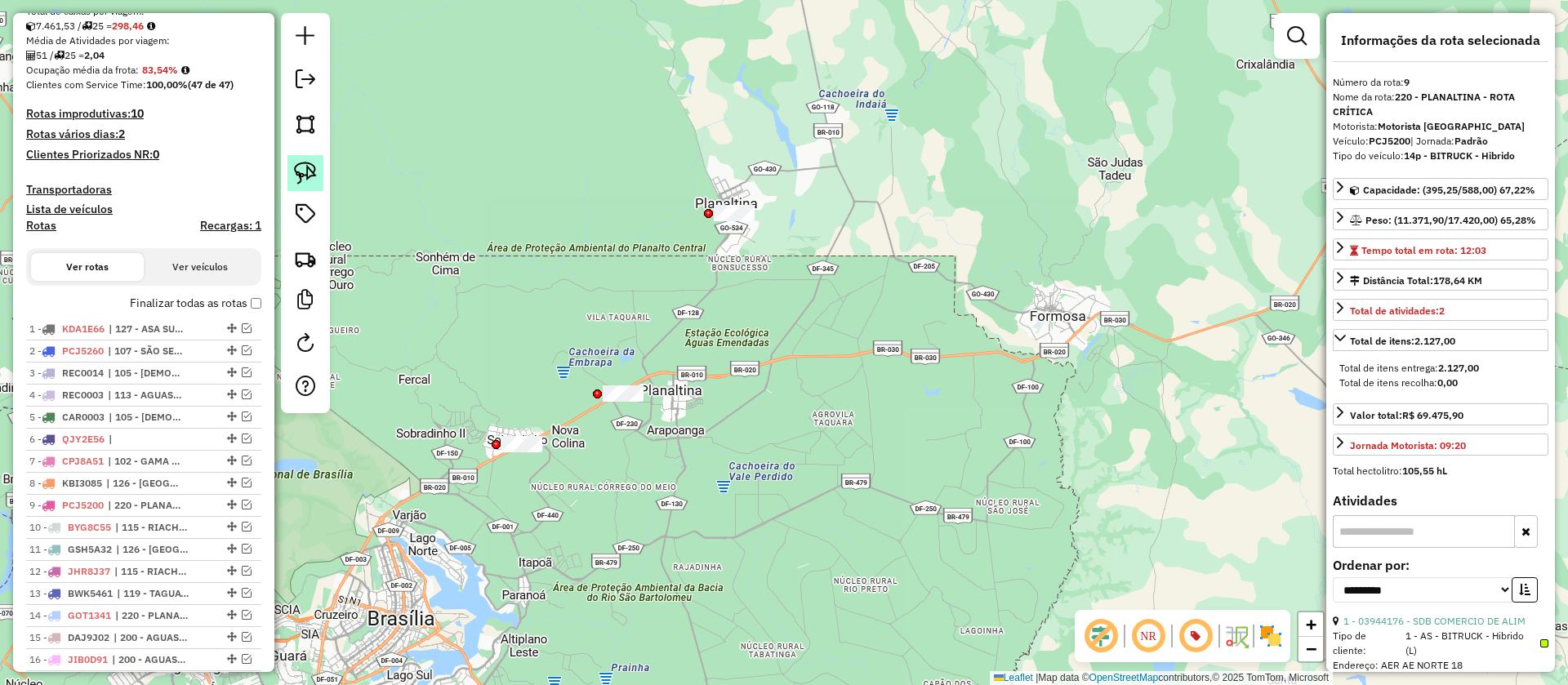
click at [306, 175] on img at bounding box center [306, 174] width 23 height 23
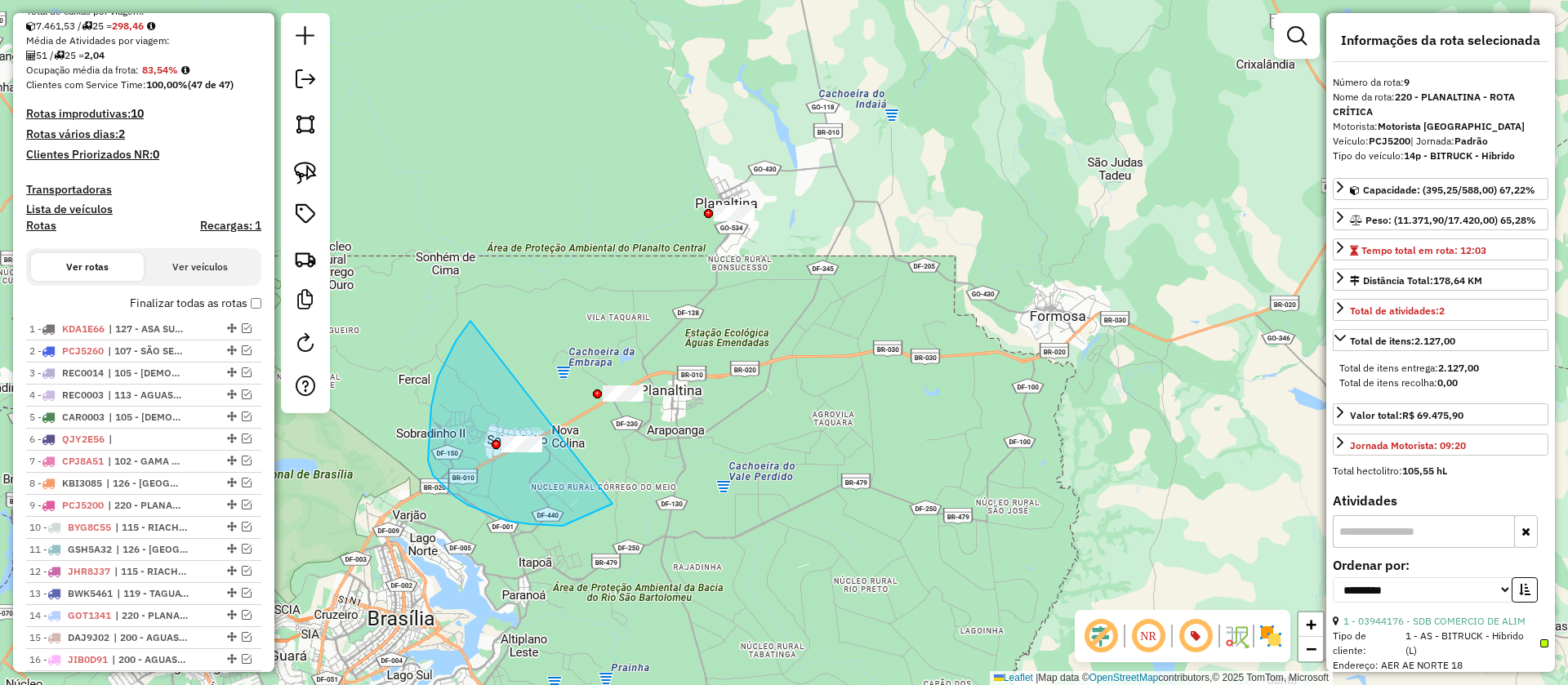
drag, startPoint x: 438, startPoint y: 378, endPoint x: 632, endPoint y: 461, distance: 211.0
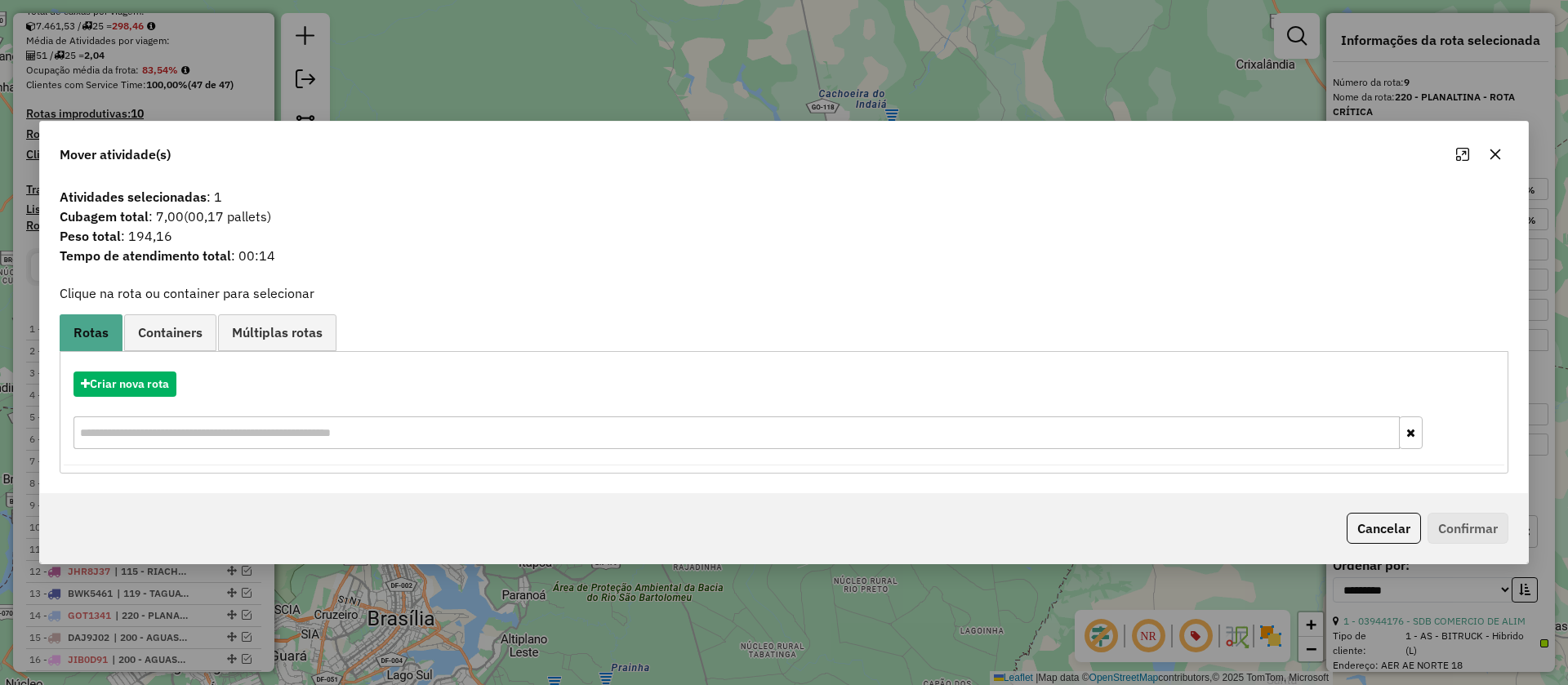
click at [1499, 164] on button "button" at bounding box center [1496, 155] width 26 height 26
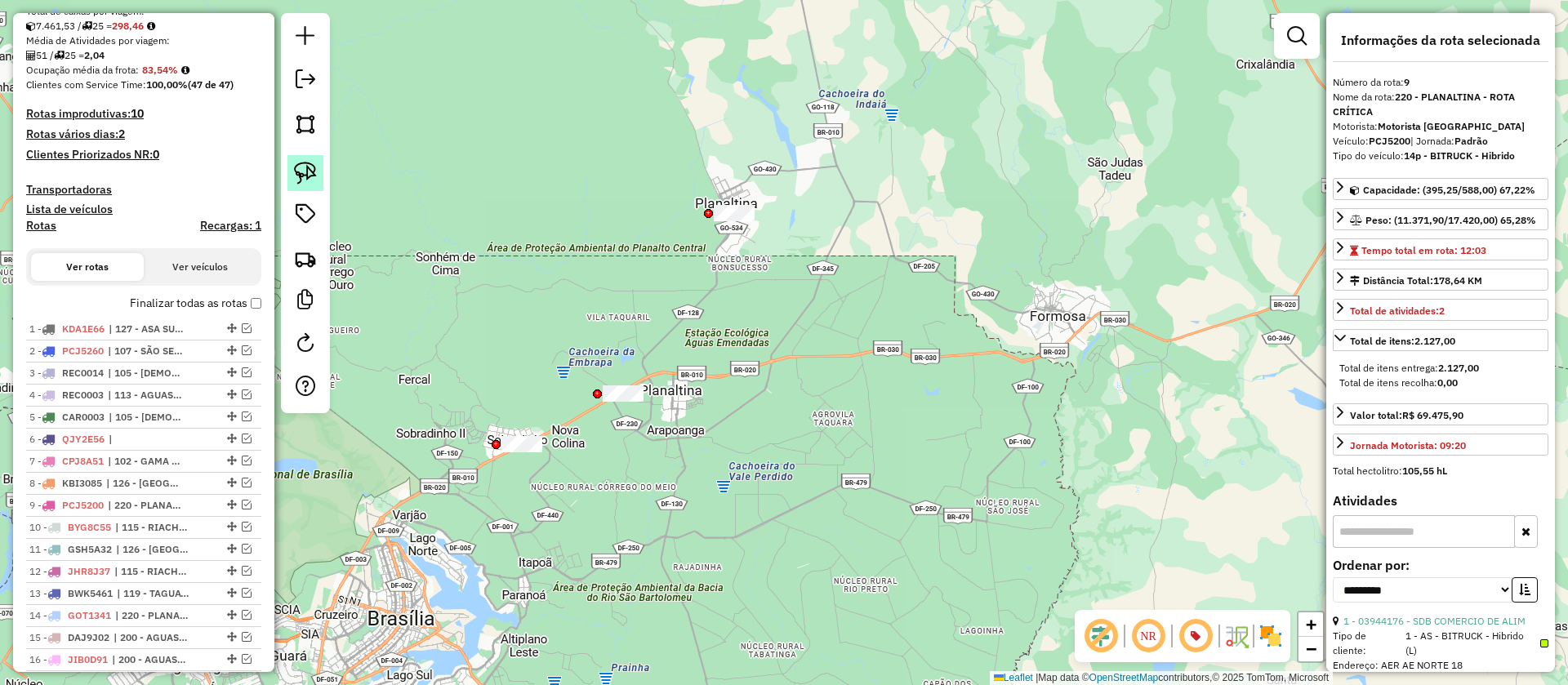
click at [314, 178] on img at bounding box center [306, 174] width 23 height 23
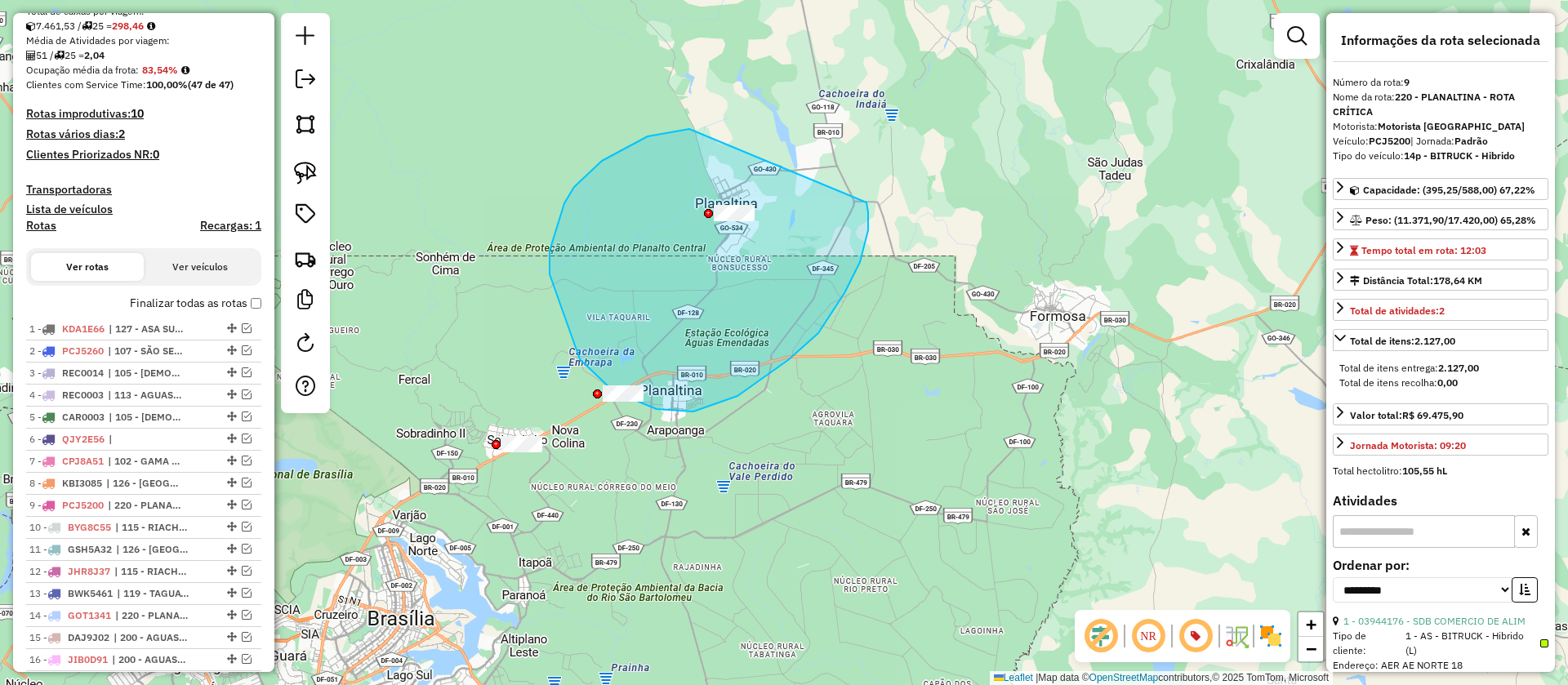
drag, startPoint x: 679, startPoint y: 131, endPoint x: 865, endPoint y: 202, distance: 199.1
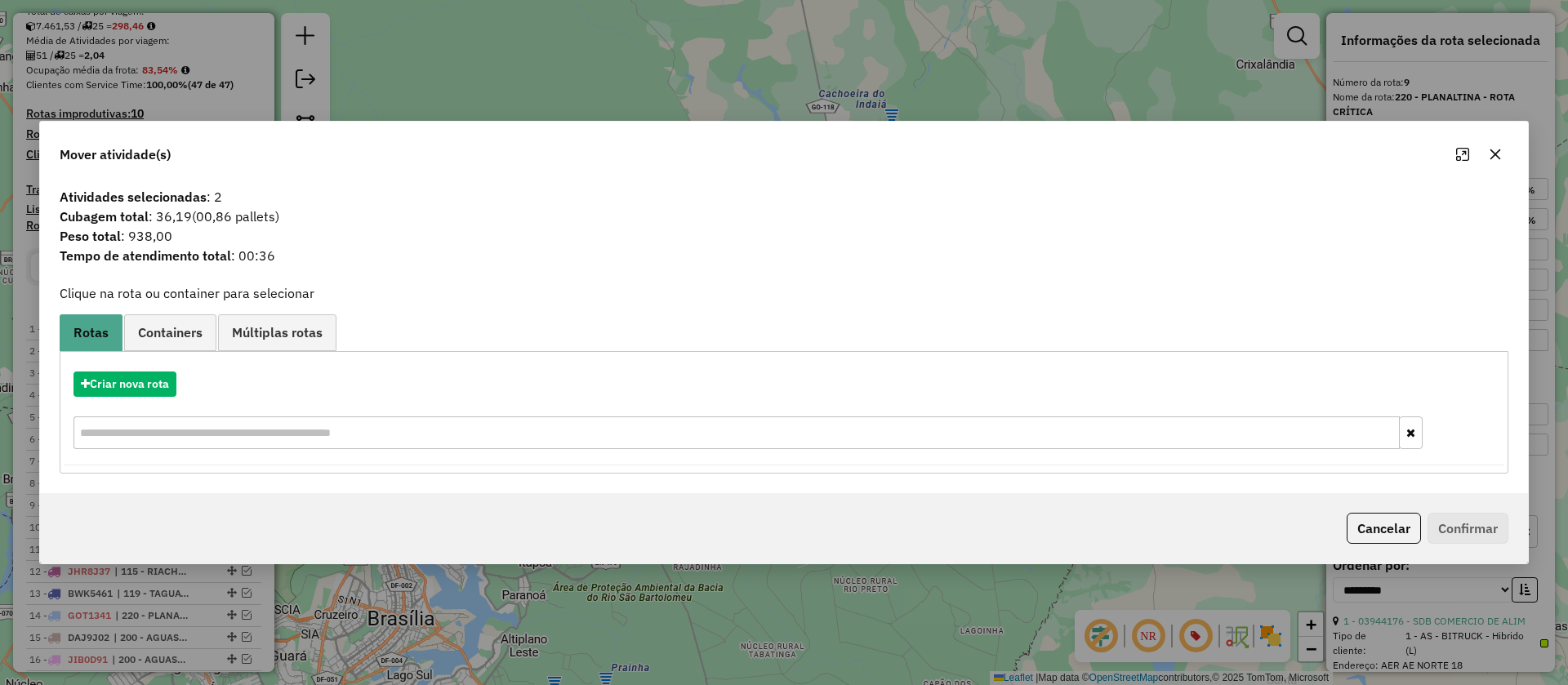
click at [1499, 150] on icon "button" at bounding box center [1495, 154] width 11 height 11
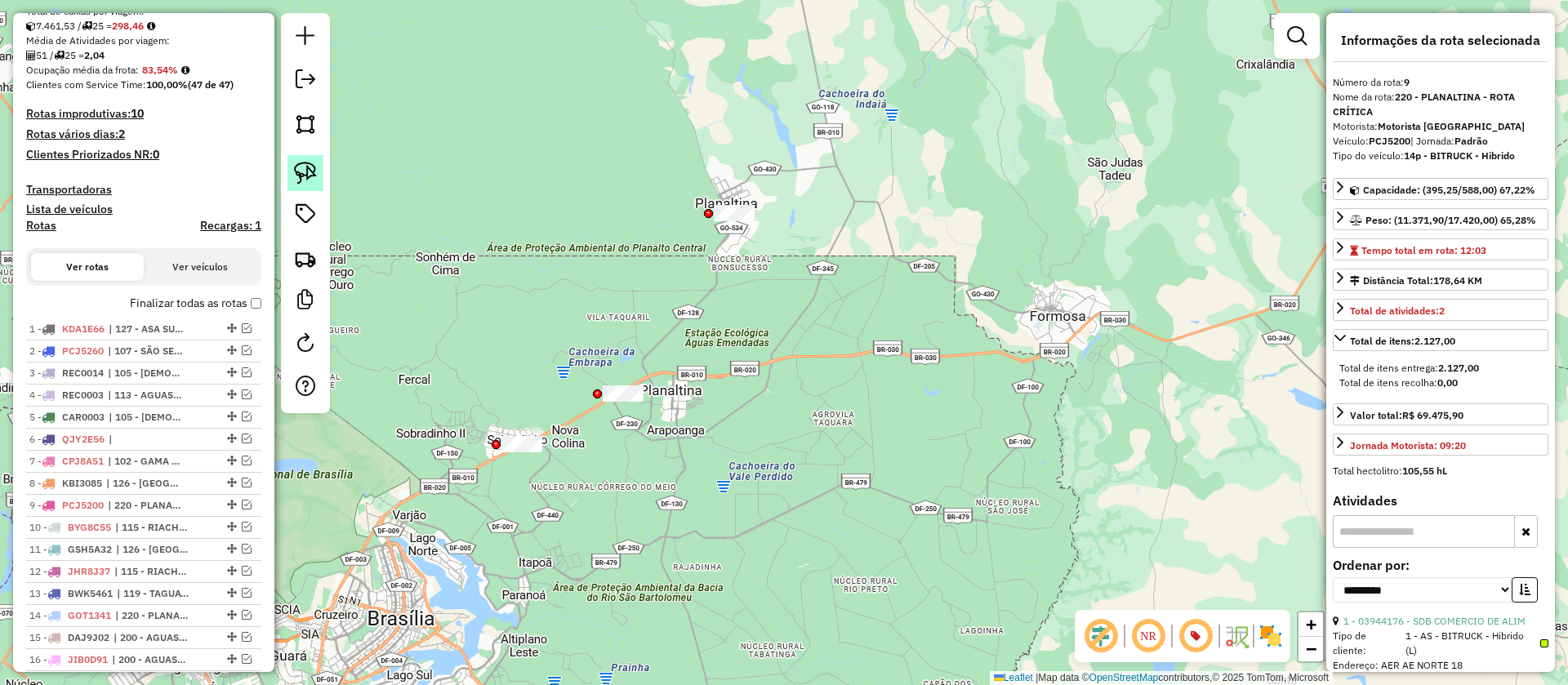
click at [303, 168] on img at bounding box center [306, 174] width 23 height 23
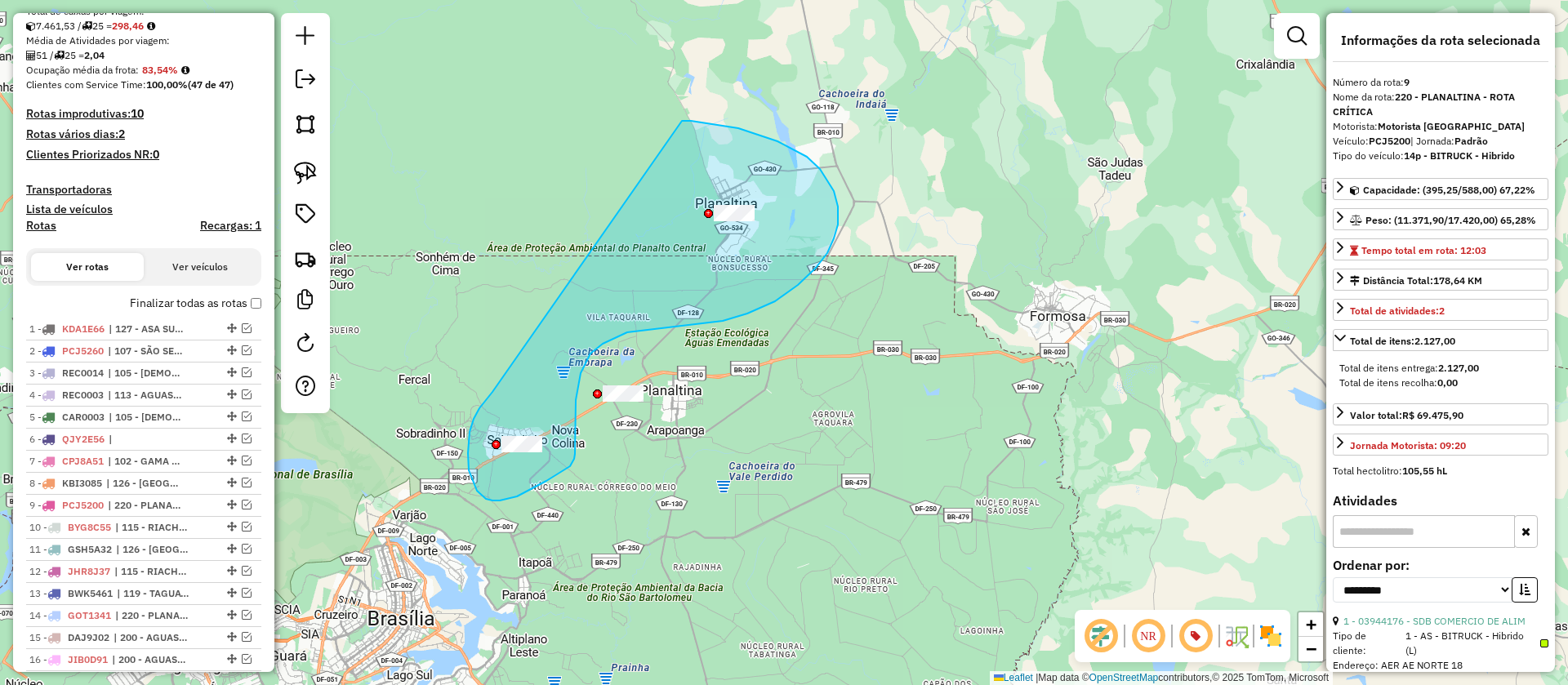
drag, startPoint x: 488, startPoint y: 397, endPoint x: 682, endPoint y: 121, distance: 337.4
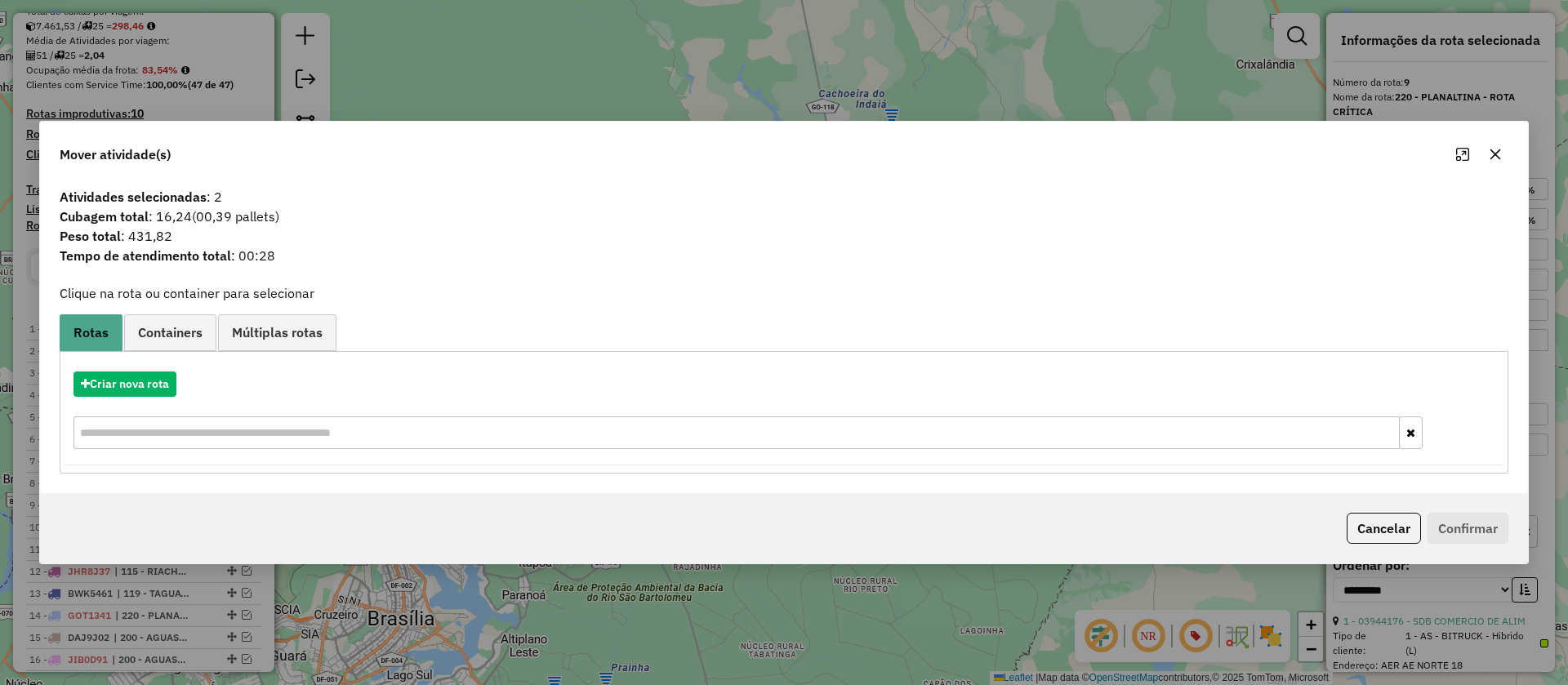
click at [1500, 153] on icon "button" at bounding box center [1496, 155] width 13 height 13
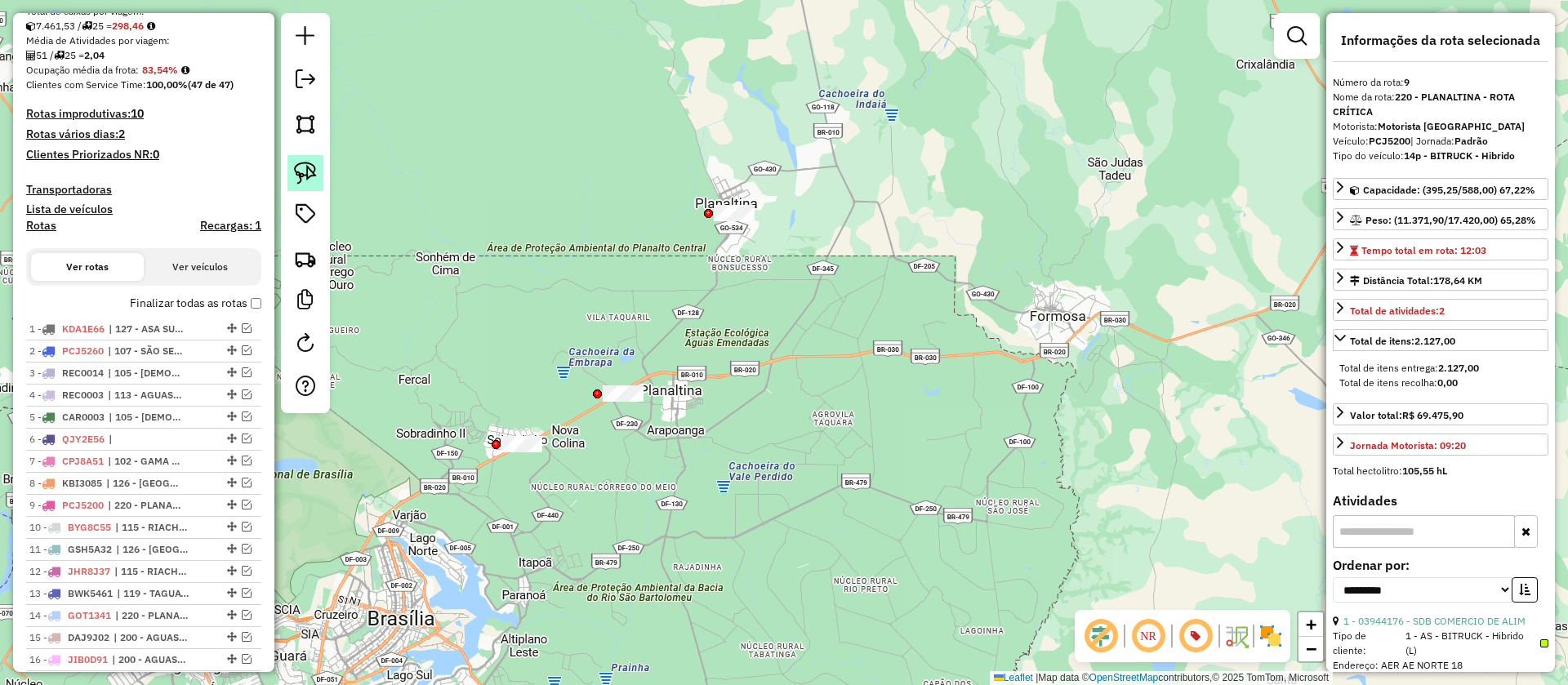
click at [313, 169] on img at bounding box center [306, 174] width 23 height 23
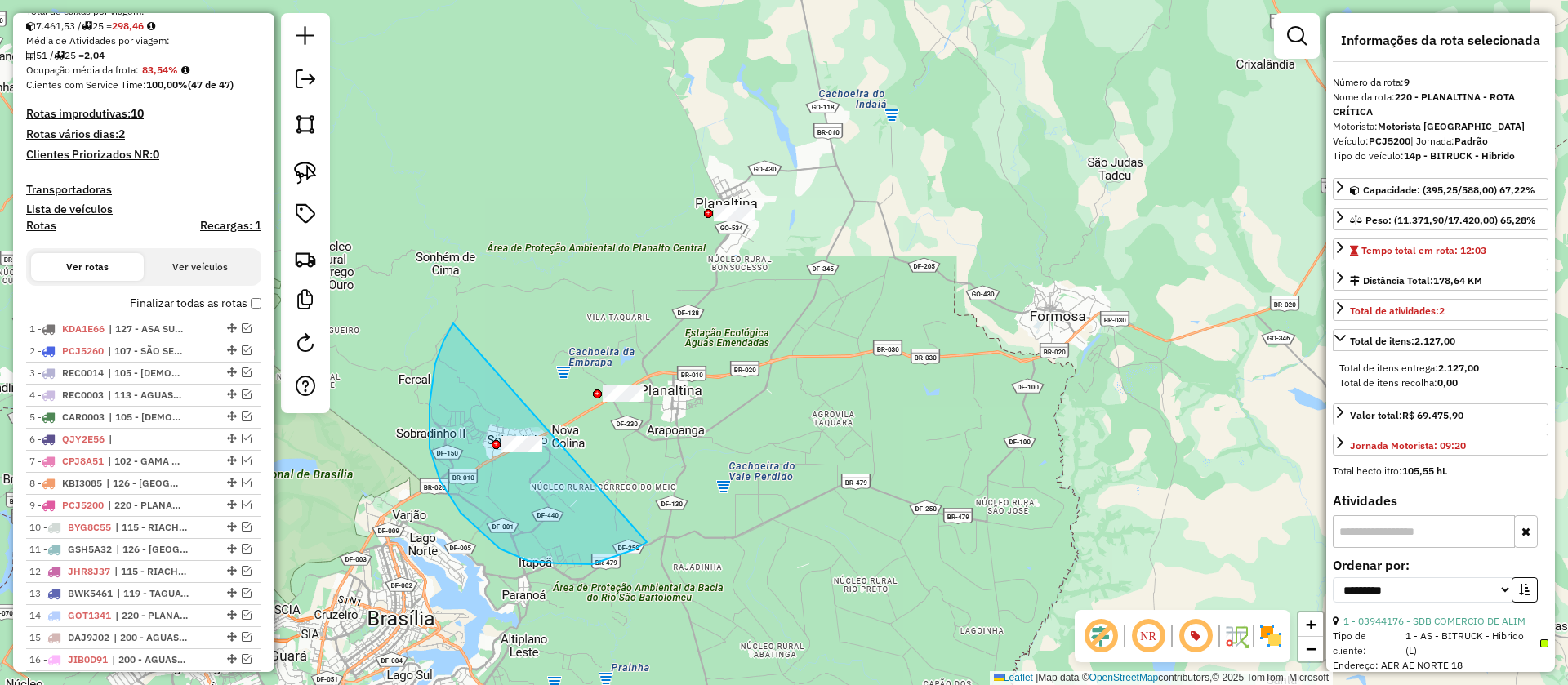
drag, startPoint x: 430, startPoint y: 449, endPoint x: 671, endPoint y: 499, distance: 246.1
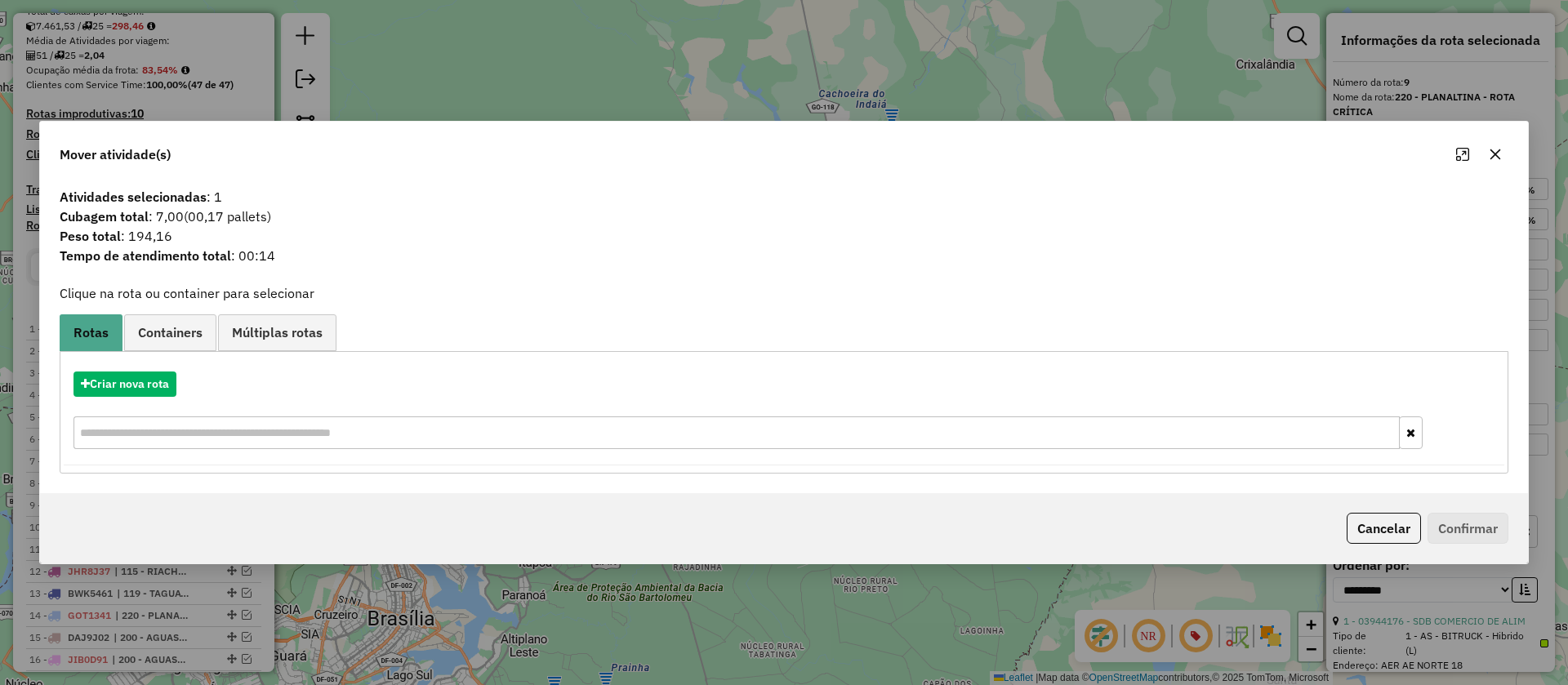
click at [1505, 144] on div at bounding box center [1479, 155] width 59 height 26
click at [1497, 159] on icon "button" at bounding box center [1496, 155] width 13 height 13
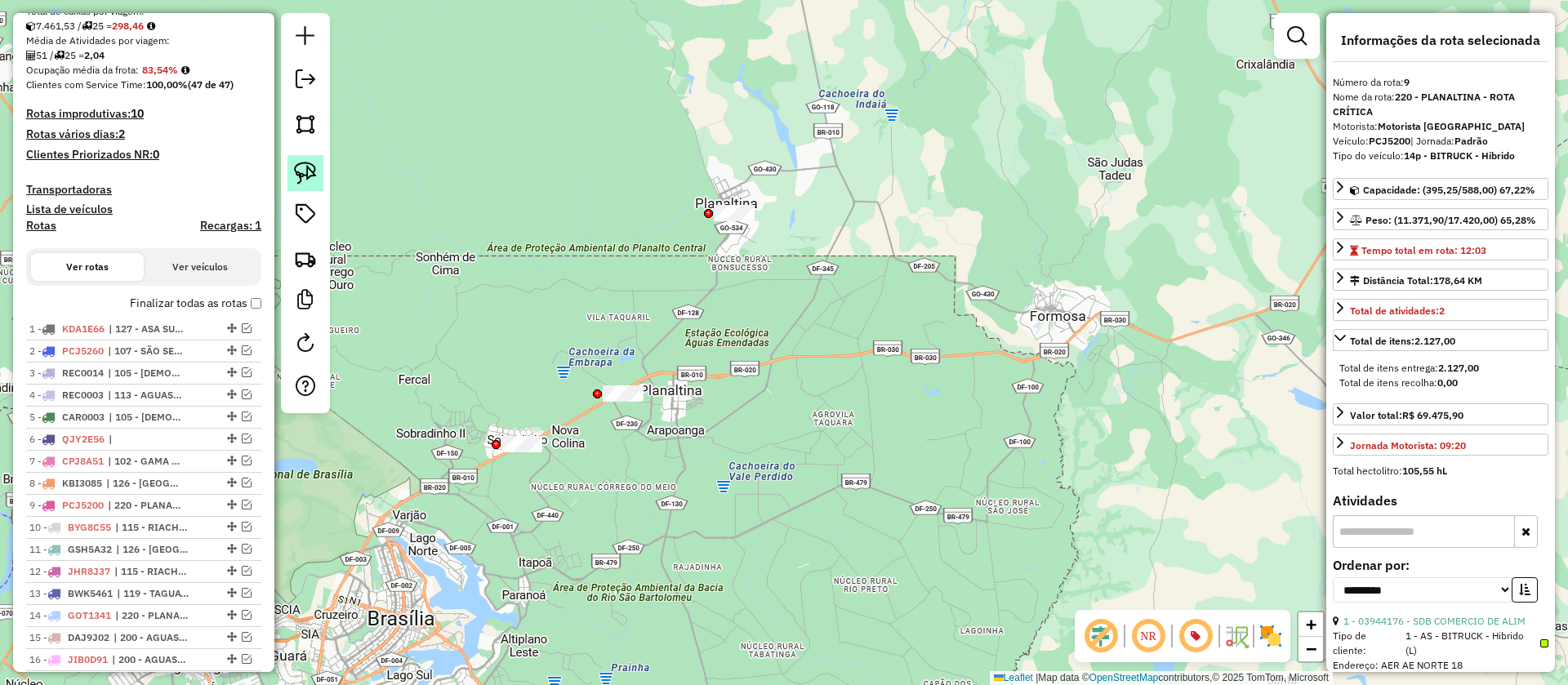
click at [315, 164] on img at bounding box center [306, 174] width 23 height 23
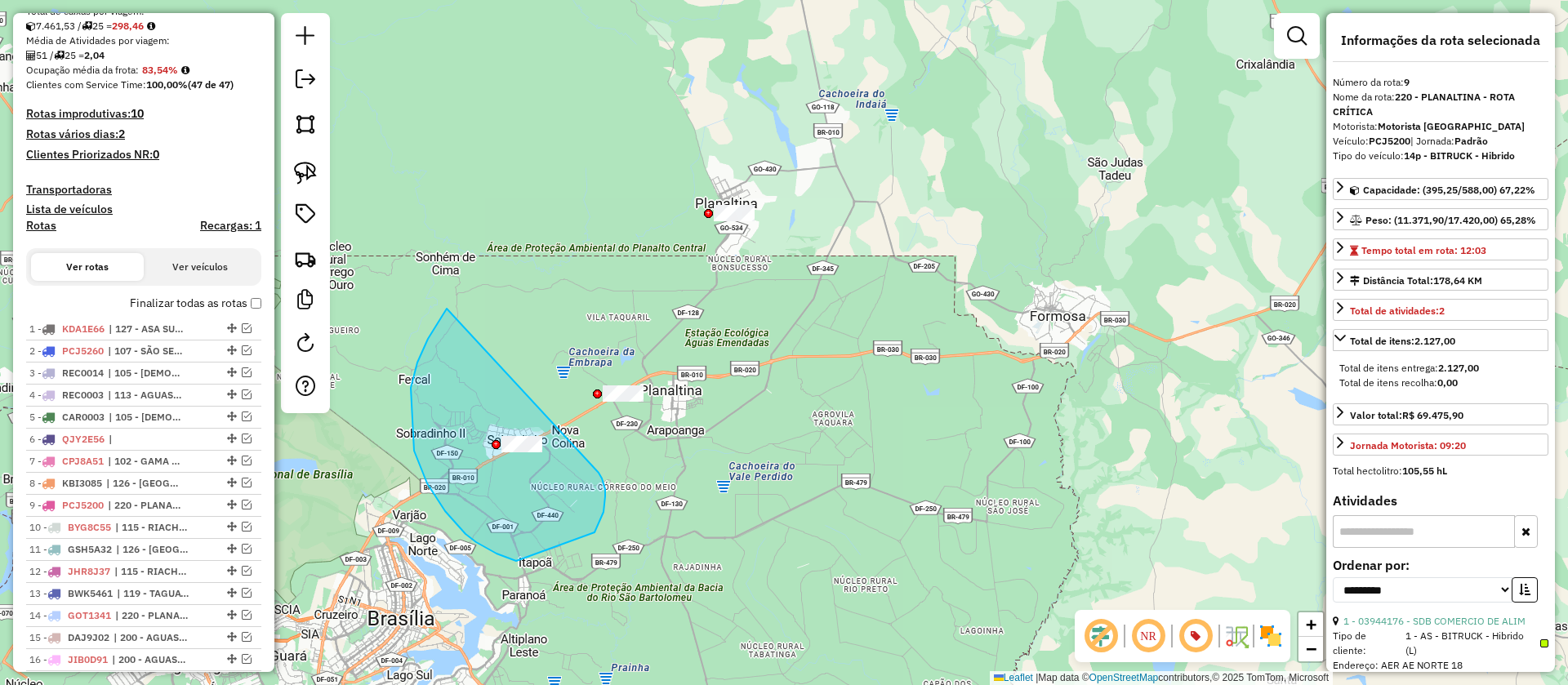
drag, startPoint x: 428, startPoint y: 339, endPoint x: 598, endPoint y: 473, distance: 216.5
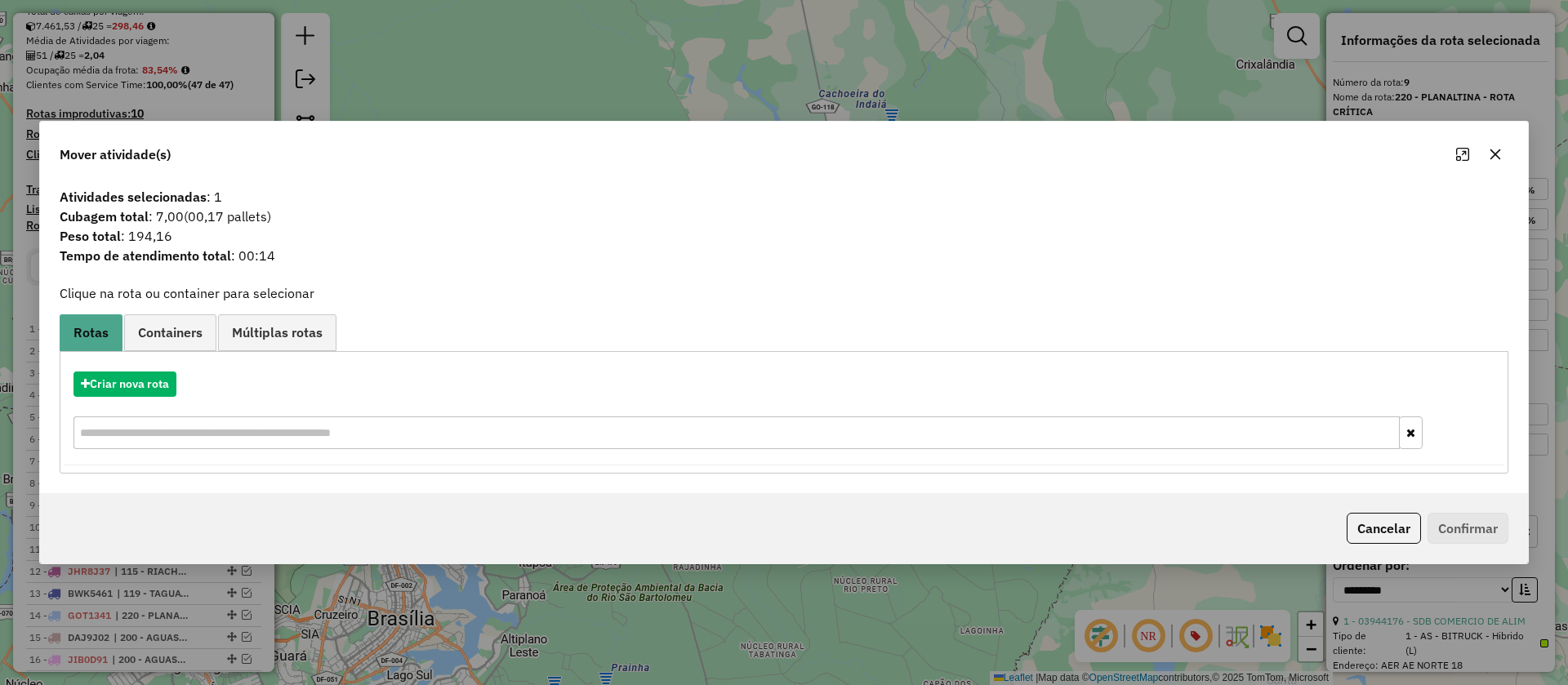
click at [1497, 152] on icon "button" at bounding box center [1495, 154] width 11 height 11
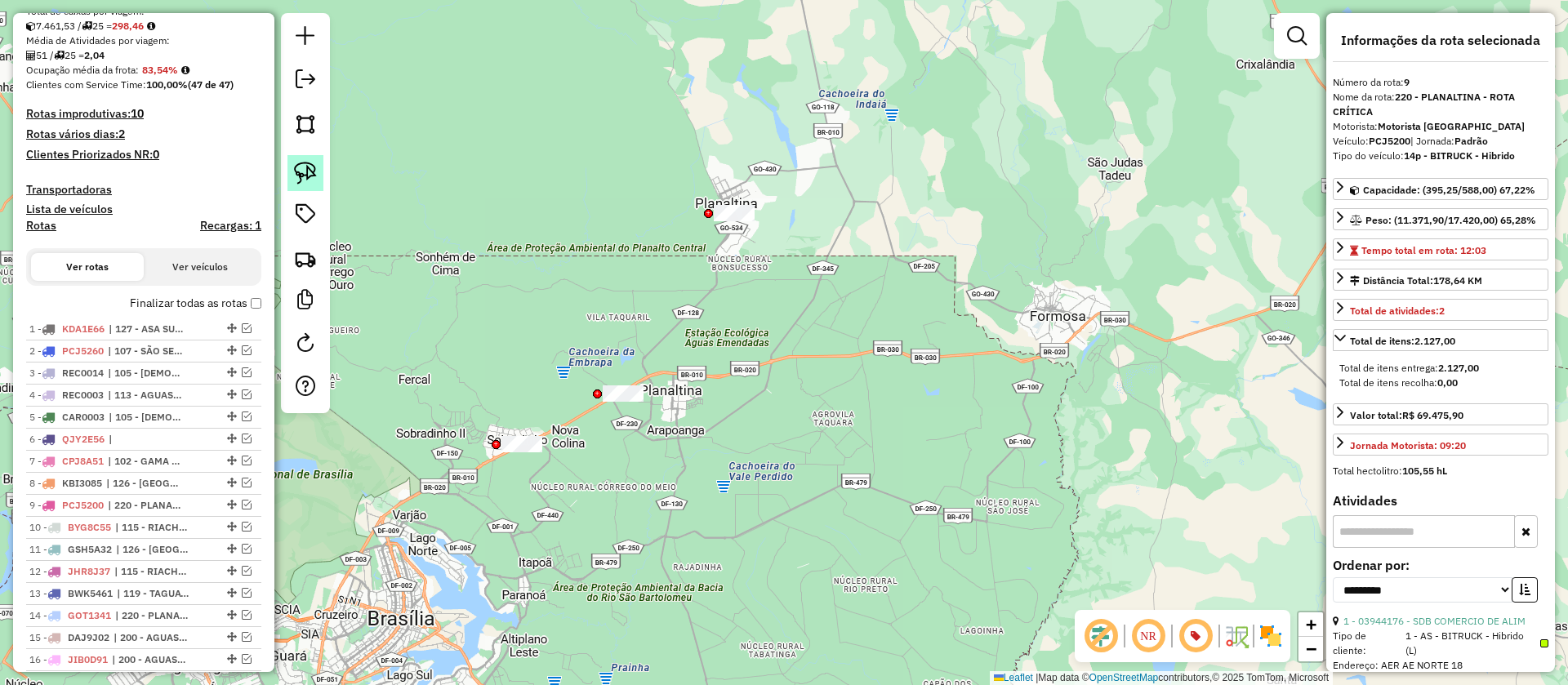
click at [315, 177] on img at bounding box center [306, 174] width 23 height 23
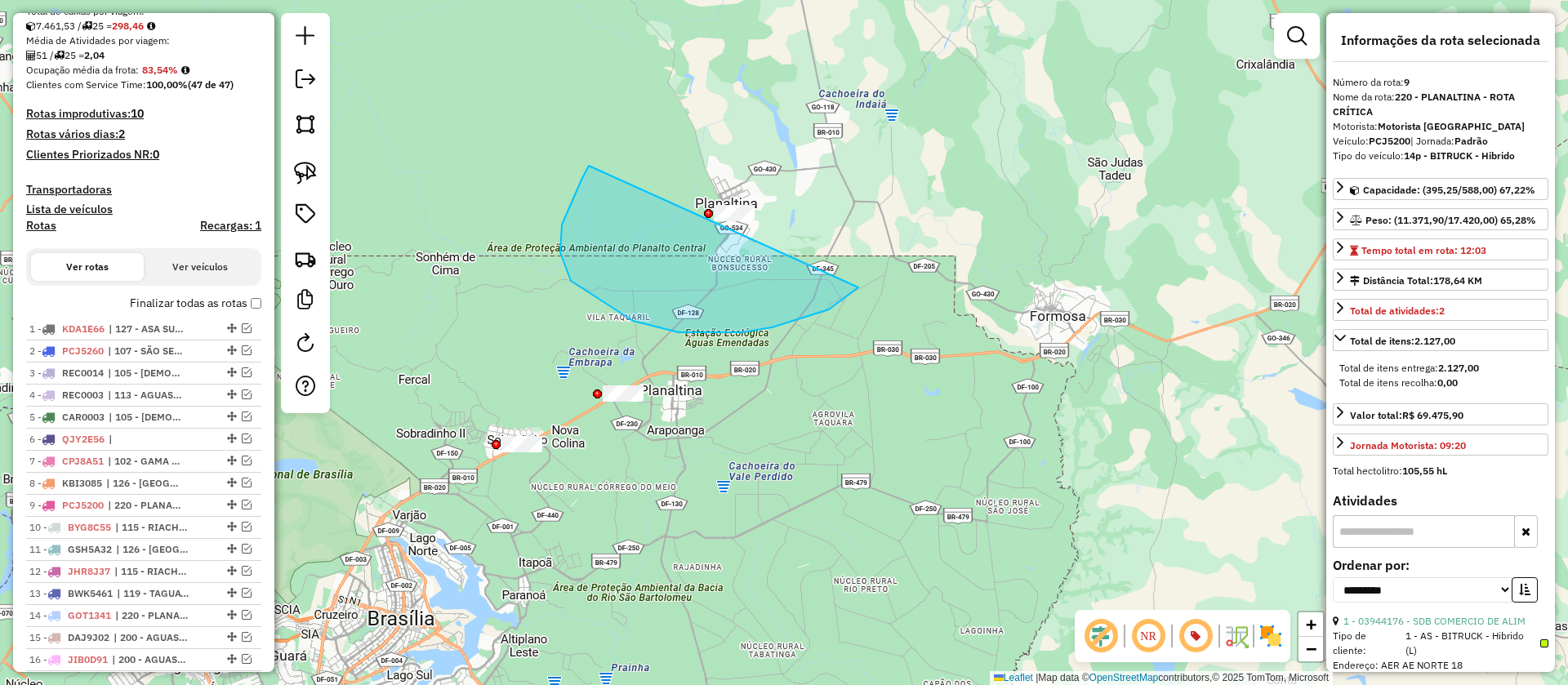
drag, startPoint x: 571, startPoint y: 281, endPoint x: 793, endPoint y: 130, distance: 268.5
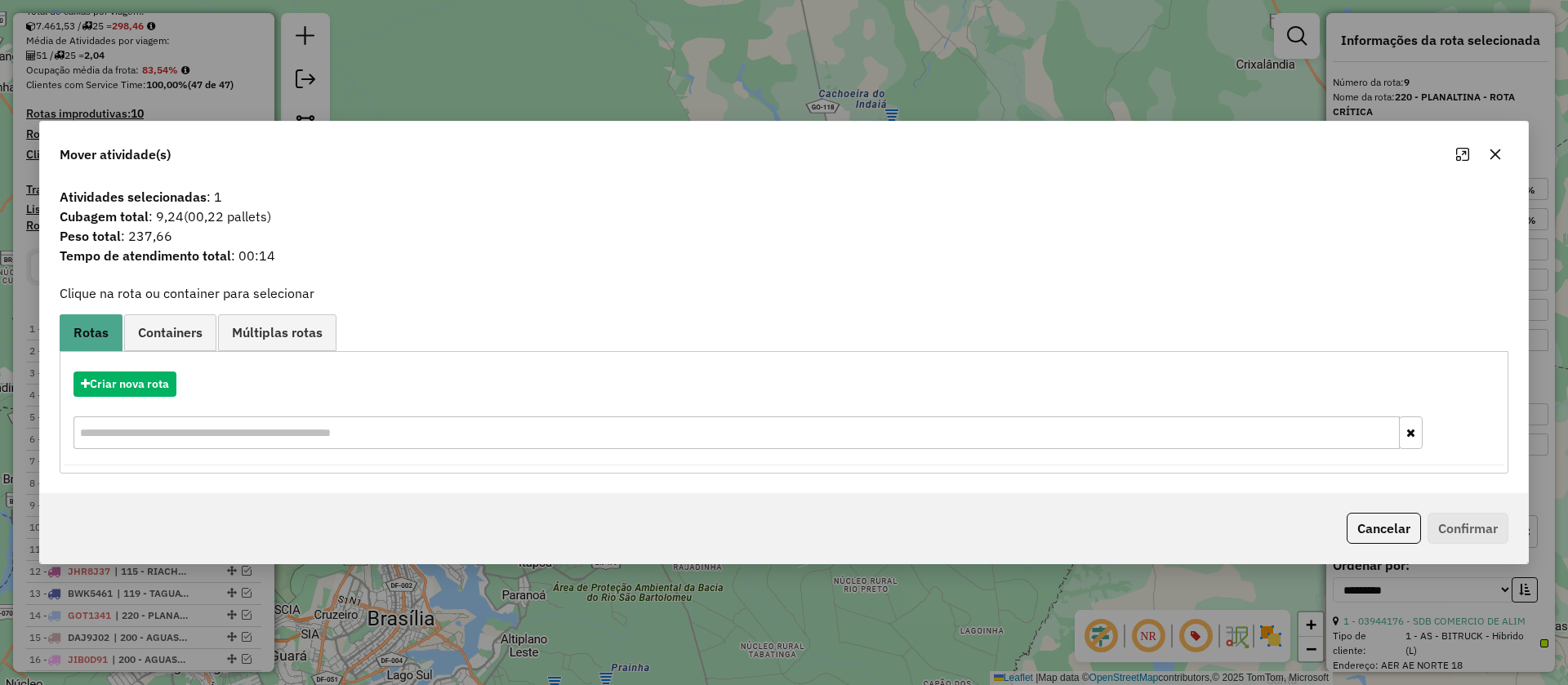
click at [1494, 155] on icon "button" at bounding box center [1495, 154] width 11 height 11
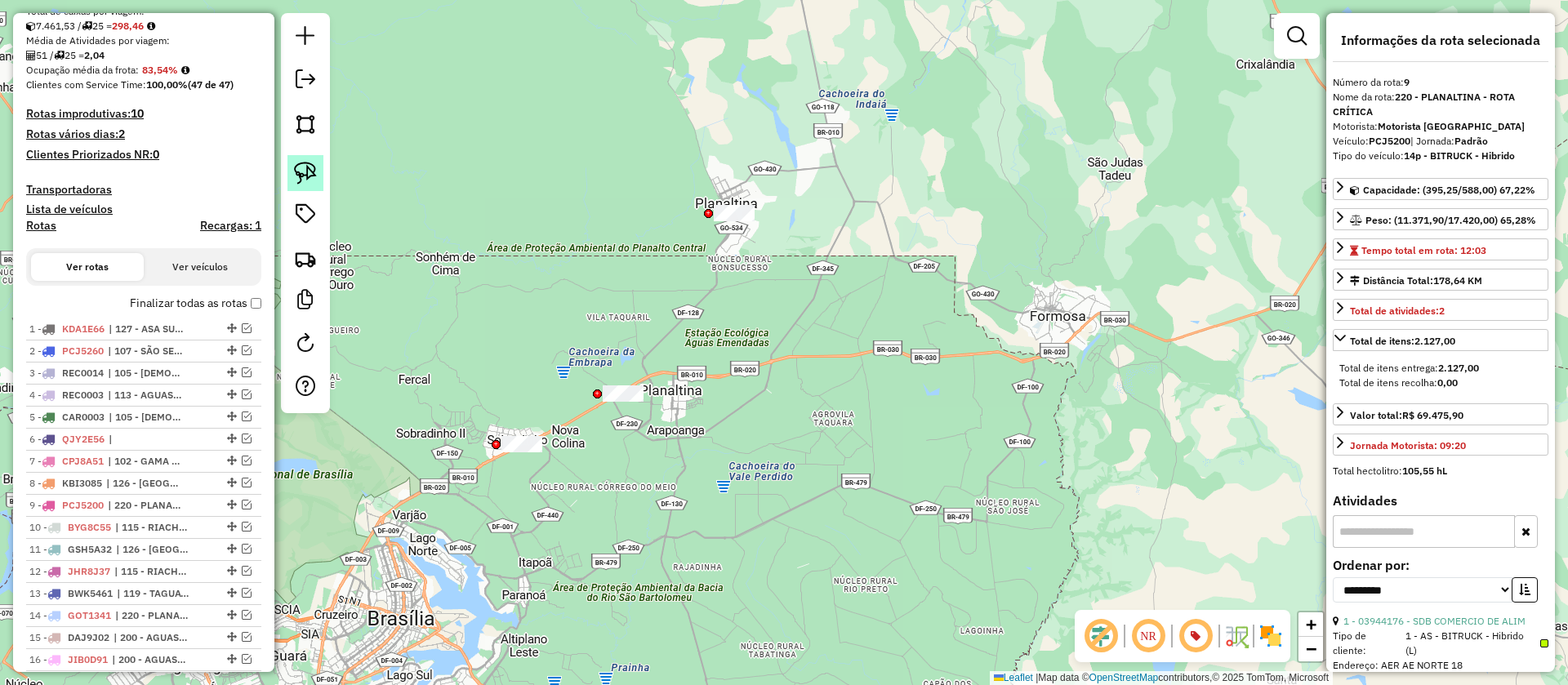
click at [321, 174] on link at bounding box center [305, 173] width 36 height 36
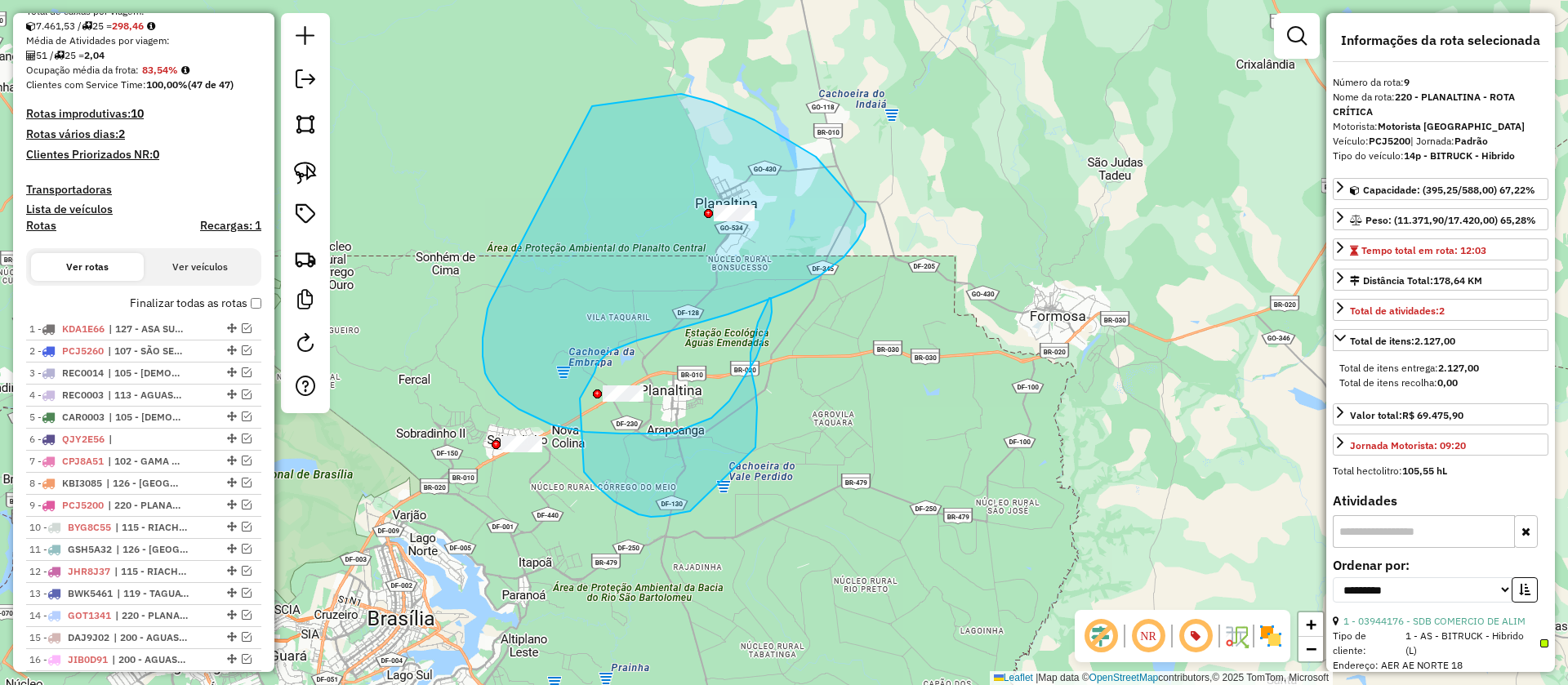
drag, startPoint x: 483, startPoint y: 356, endPoint x: 591, endPoint y: 106, distance: 272.3
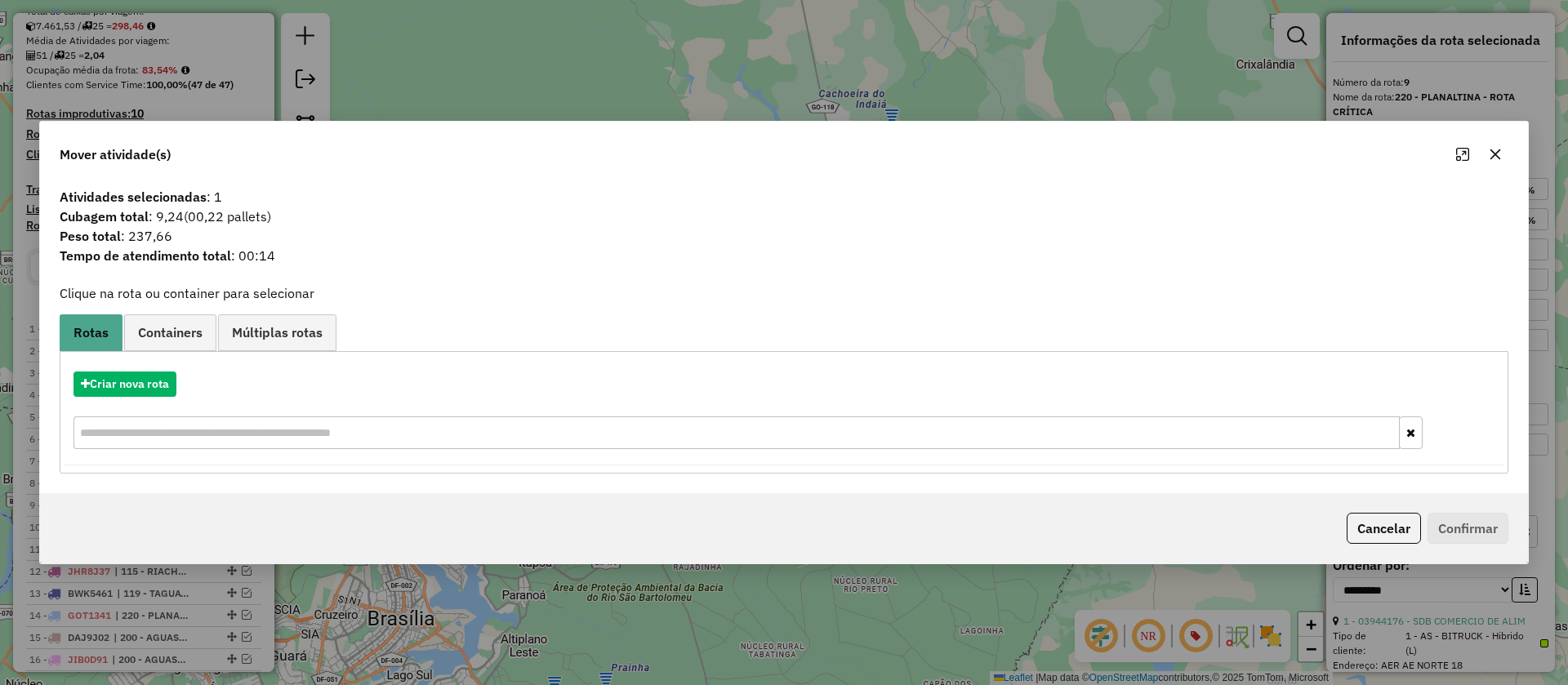
click at [1494, 149] on icon "button" at bounding box center [1496, 155] width 13 height 13
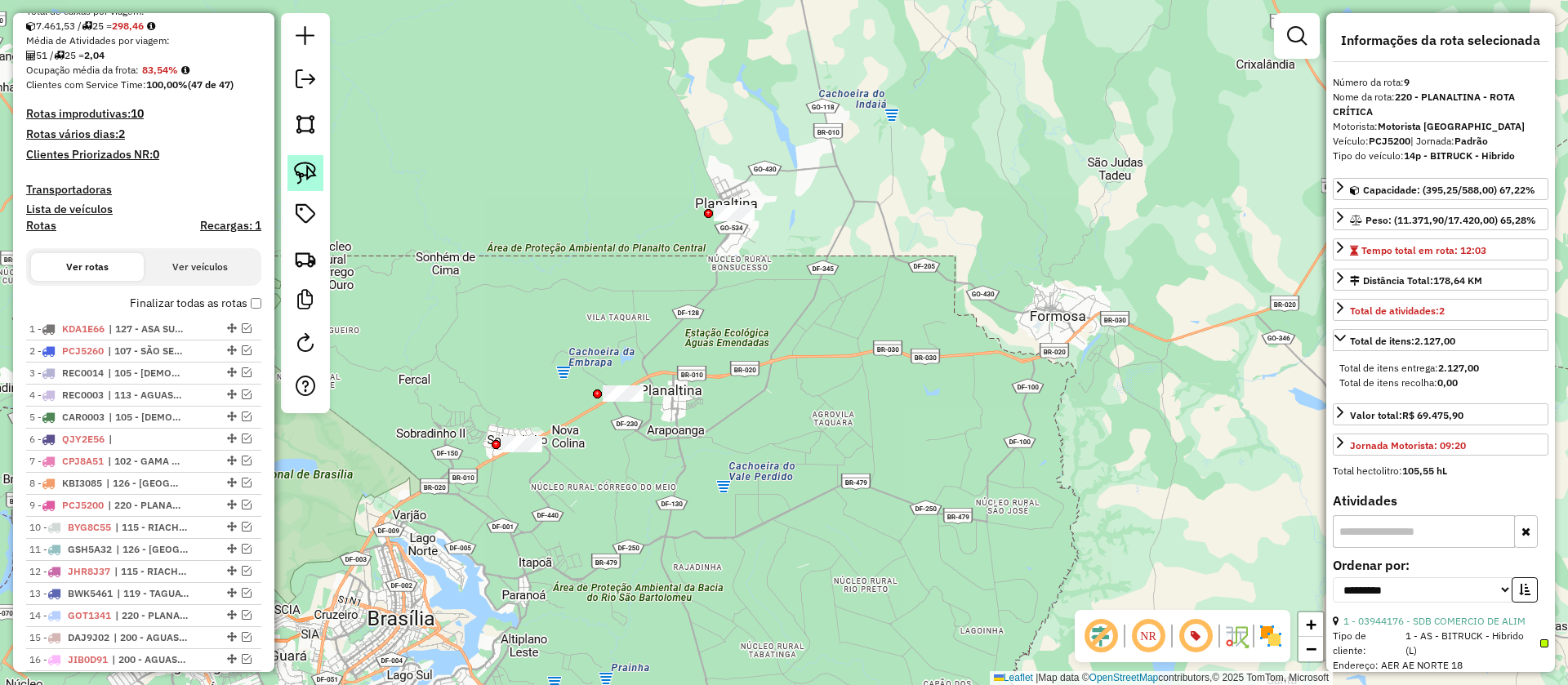
click at [308, 169] on img at bounding box center [306, 174] width 23 height 23
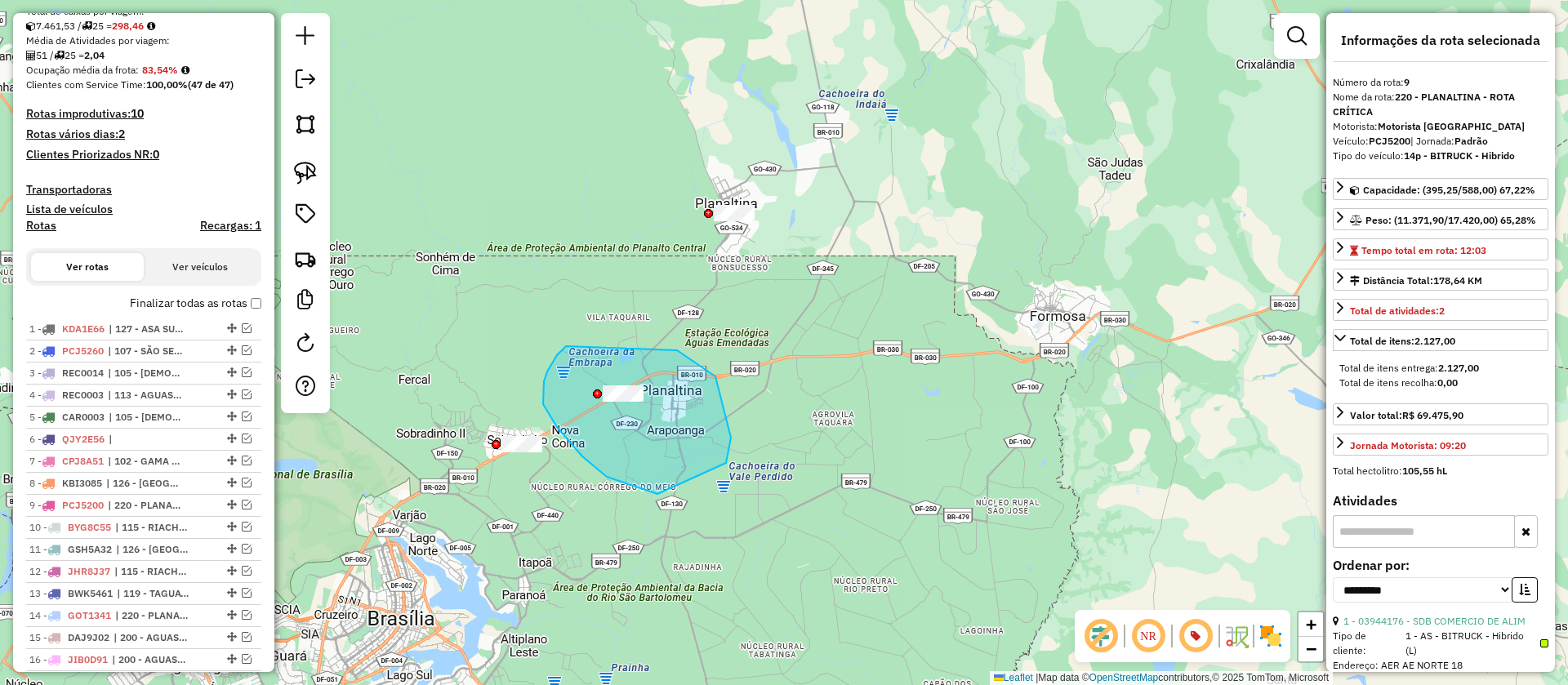
drag, startPoint x: 547, startPoint y: 372, endPoint x: 703, endPoint y: 357, distance: 156.7
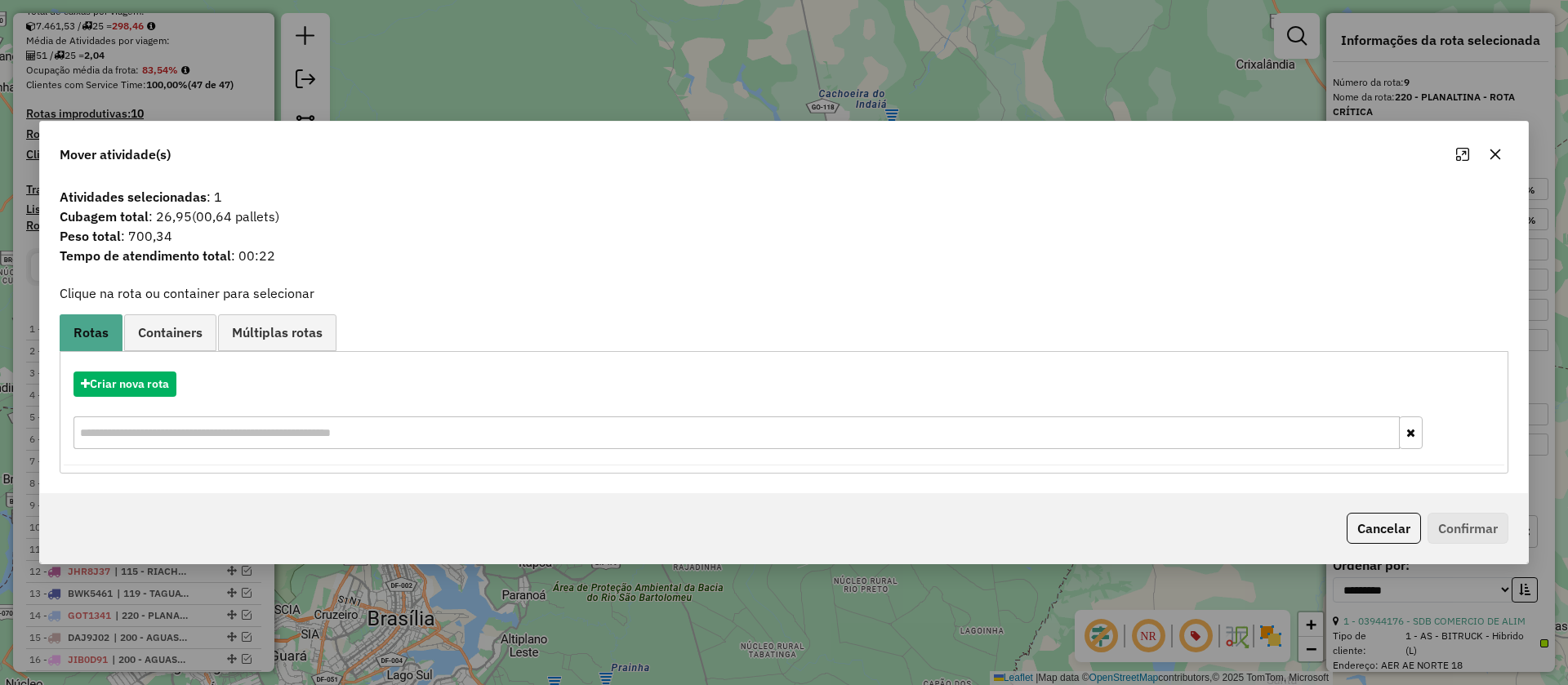
click at [1494, 141] on button "button" at bounding box center [1496, 155] width 26 height 26
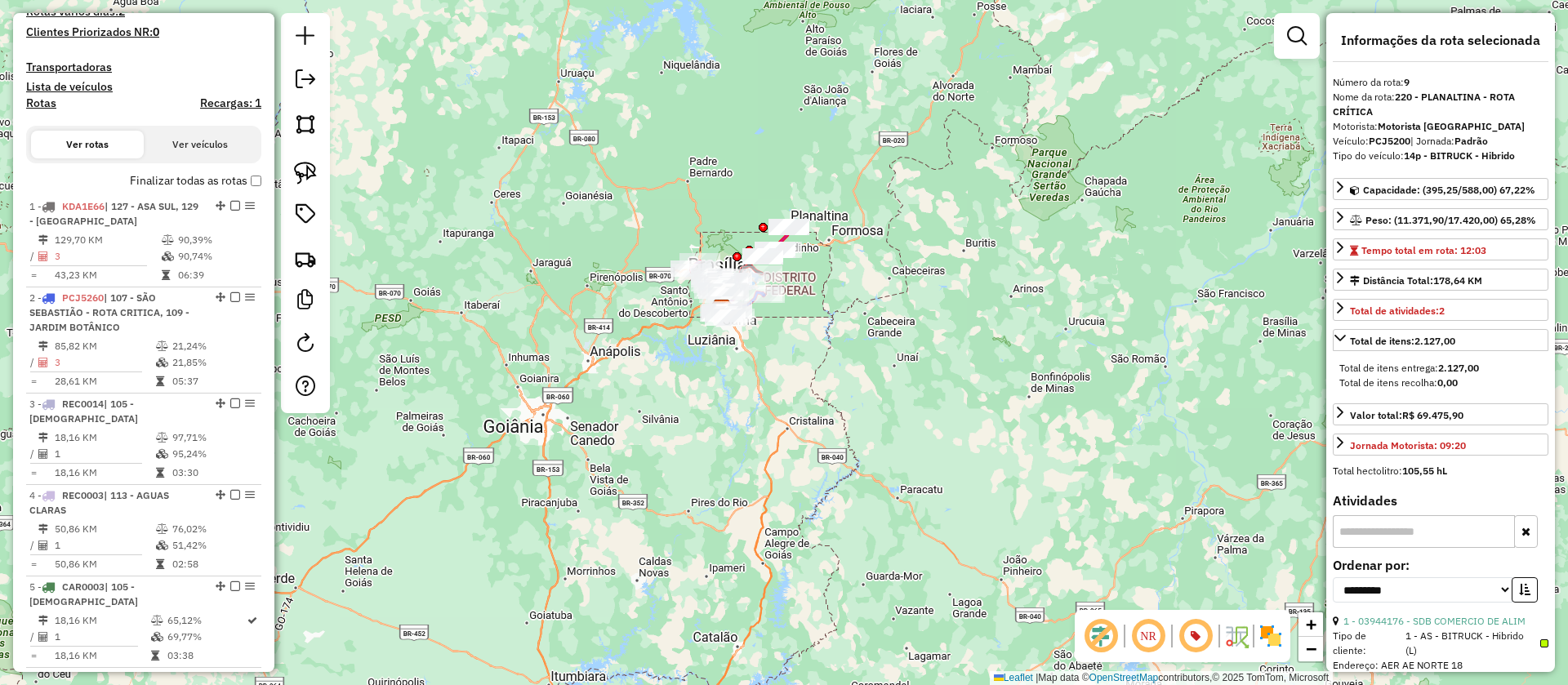
scroll to position [1023, 0]
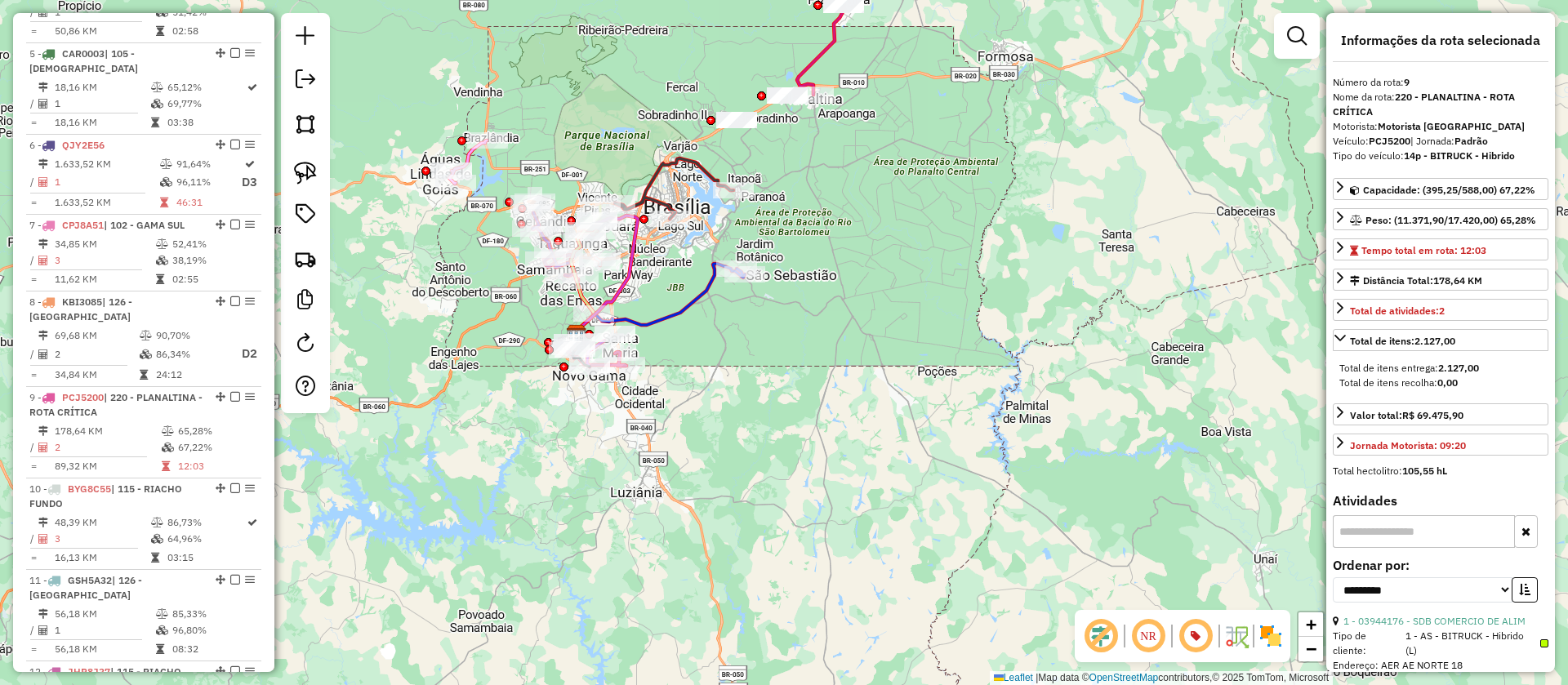
click at [683, 162] on icon at bounding box center [674, 188] width 118 height 60
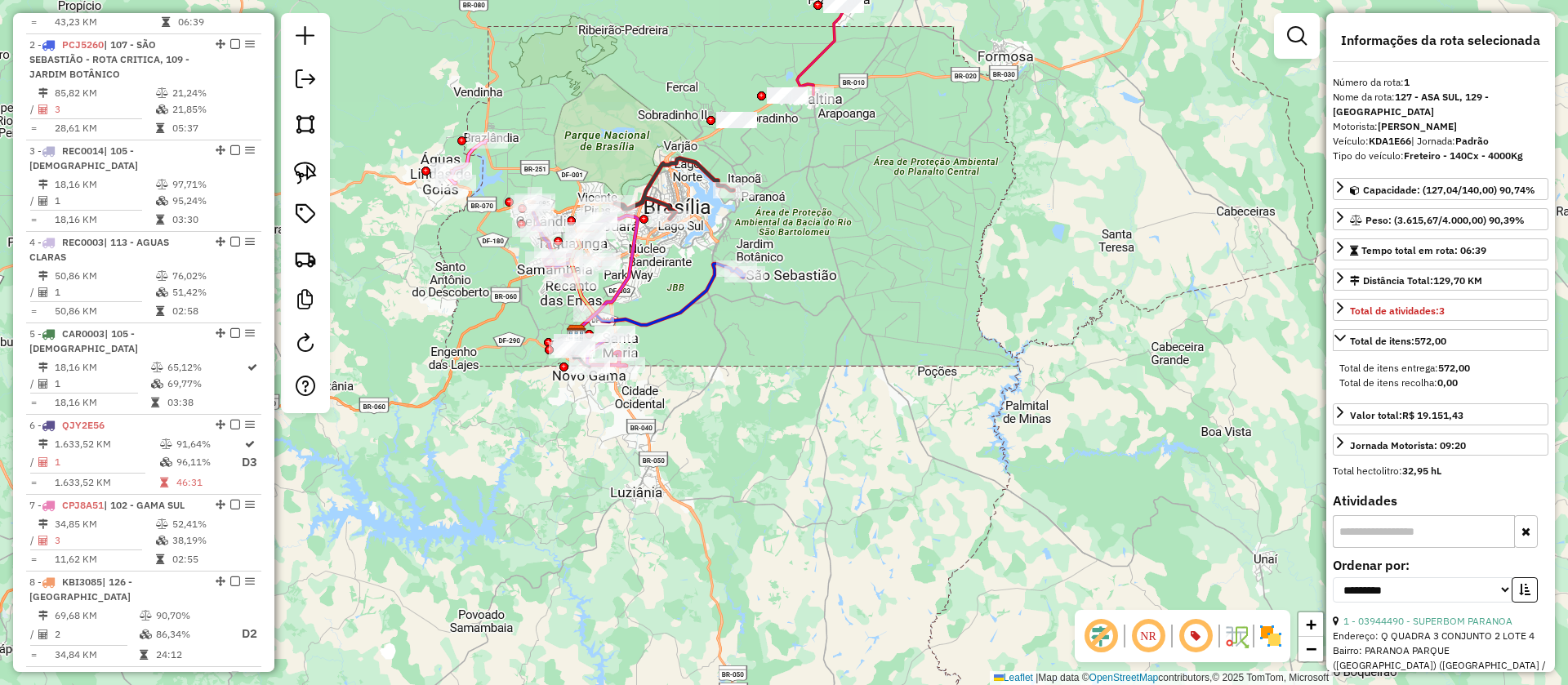
scroll to position [673, 0]
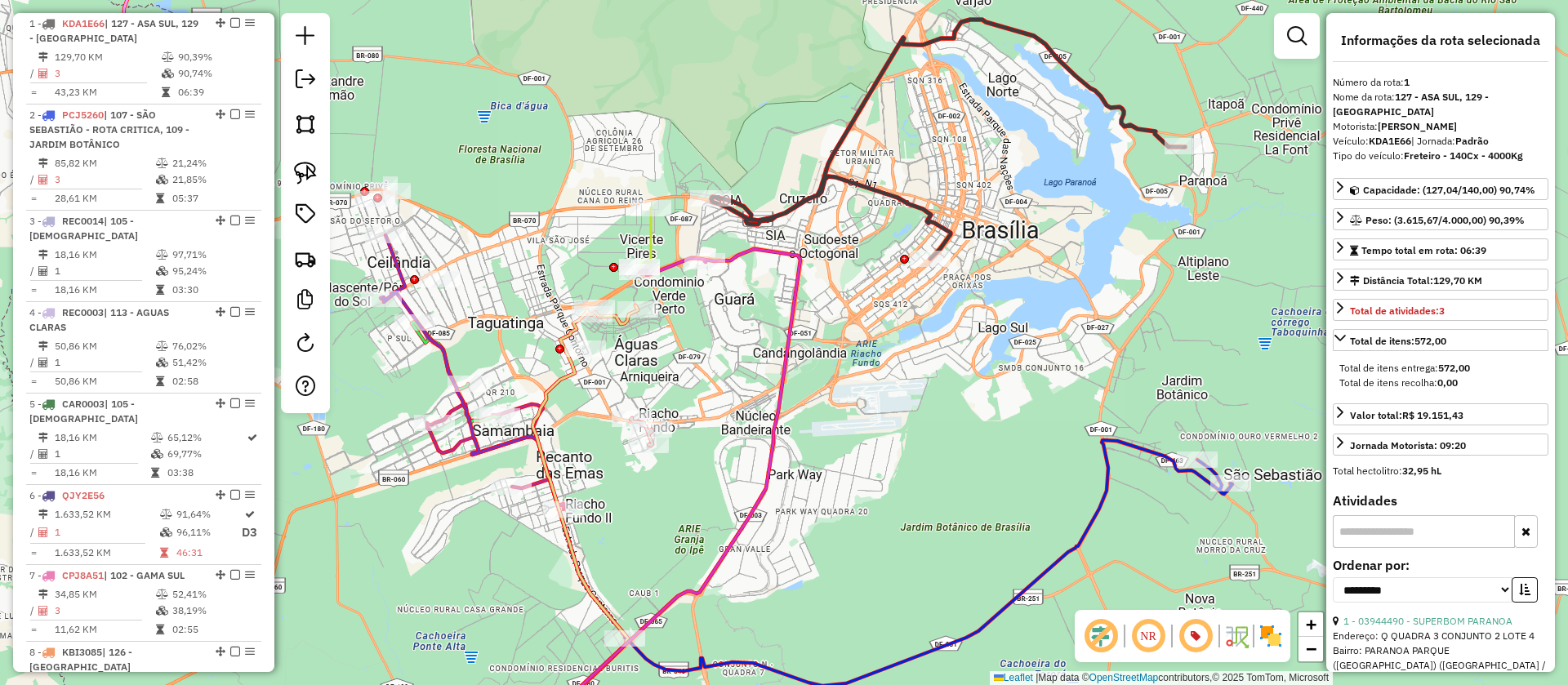
click at [650, 235] on icon at bounding box center [646, 237] width 12 height 59
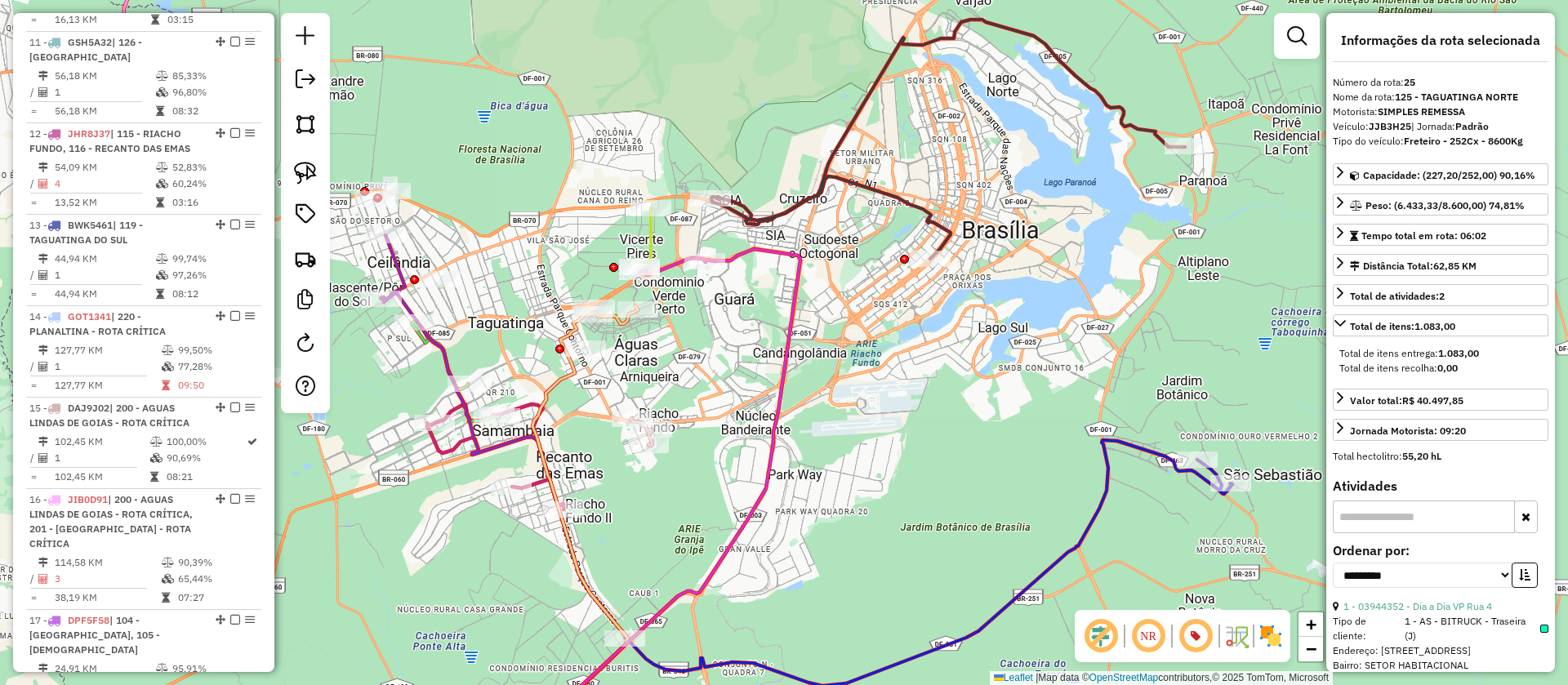
scroll to position [2688, 0]
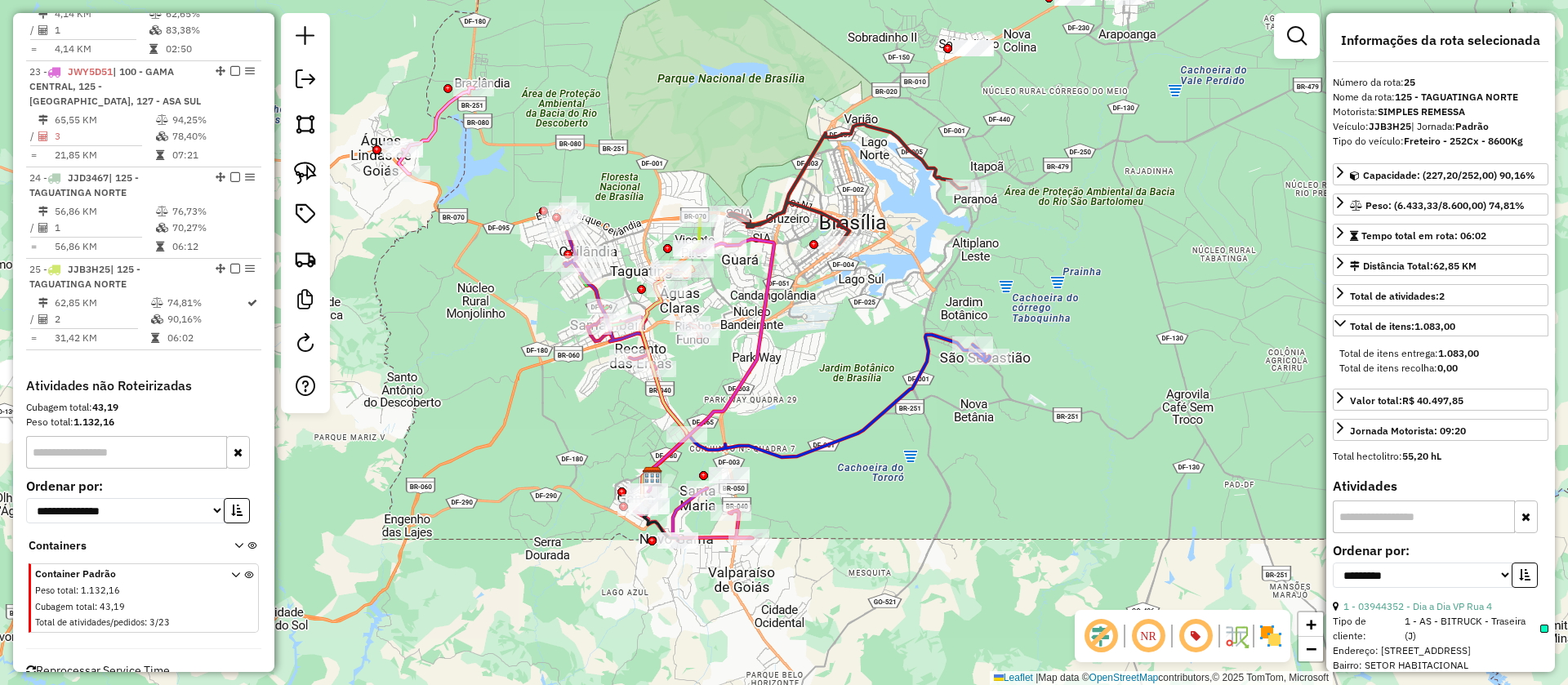
click at [441, 123] on icon at bounding box center [436, 131] width 75 height 87
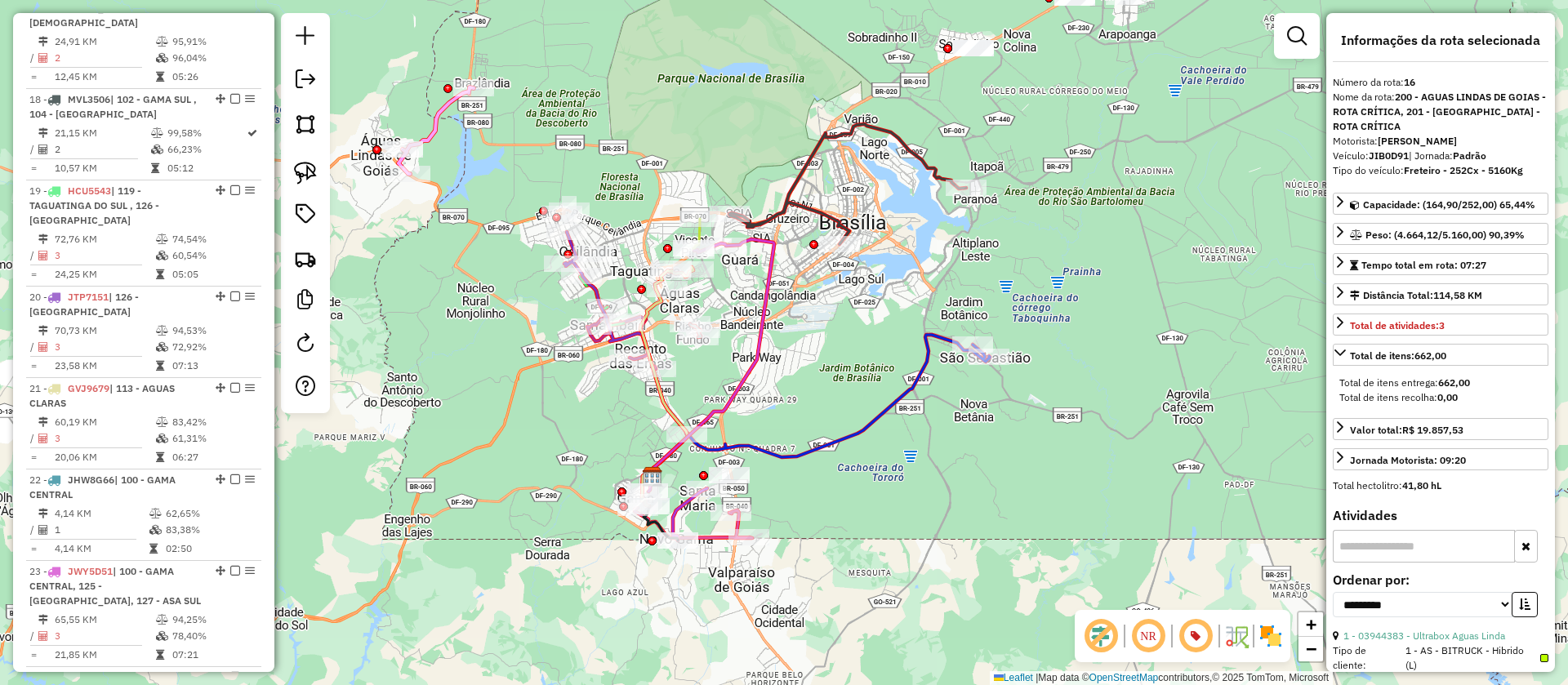
scroll to position [2023, 0]
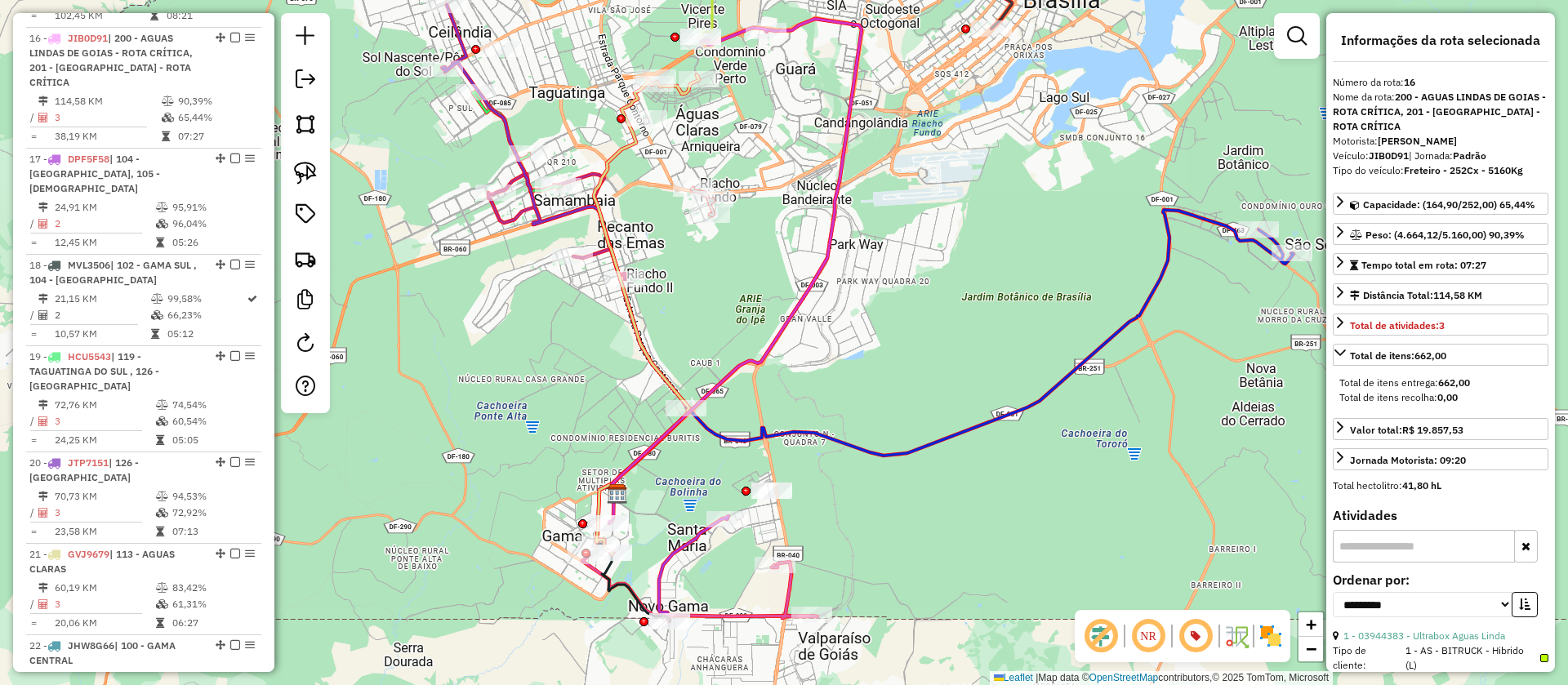
click at [532, 220] on icon at bounding box center [565, 279] width 247 height 549
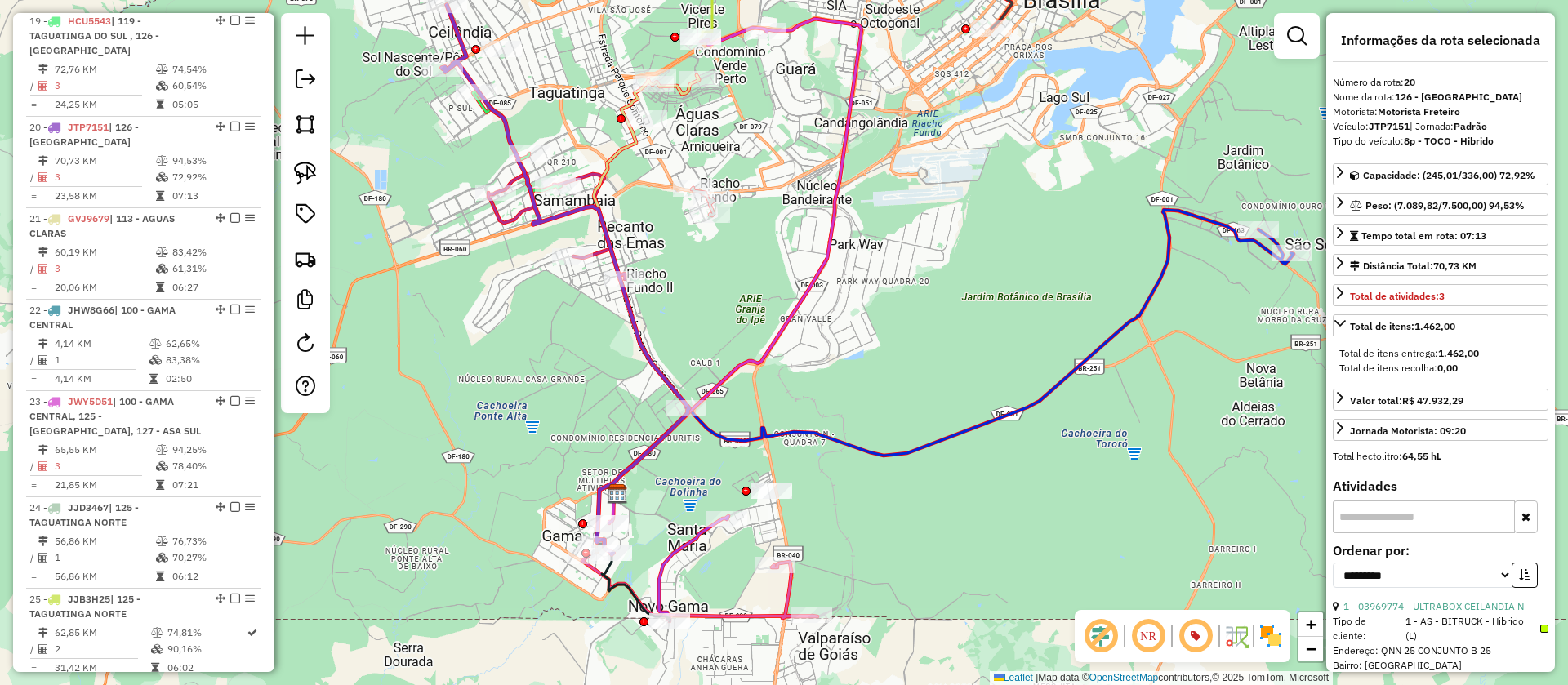
scroll to position [2418, 0]
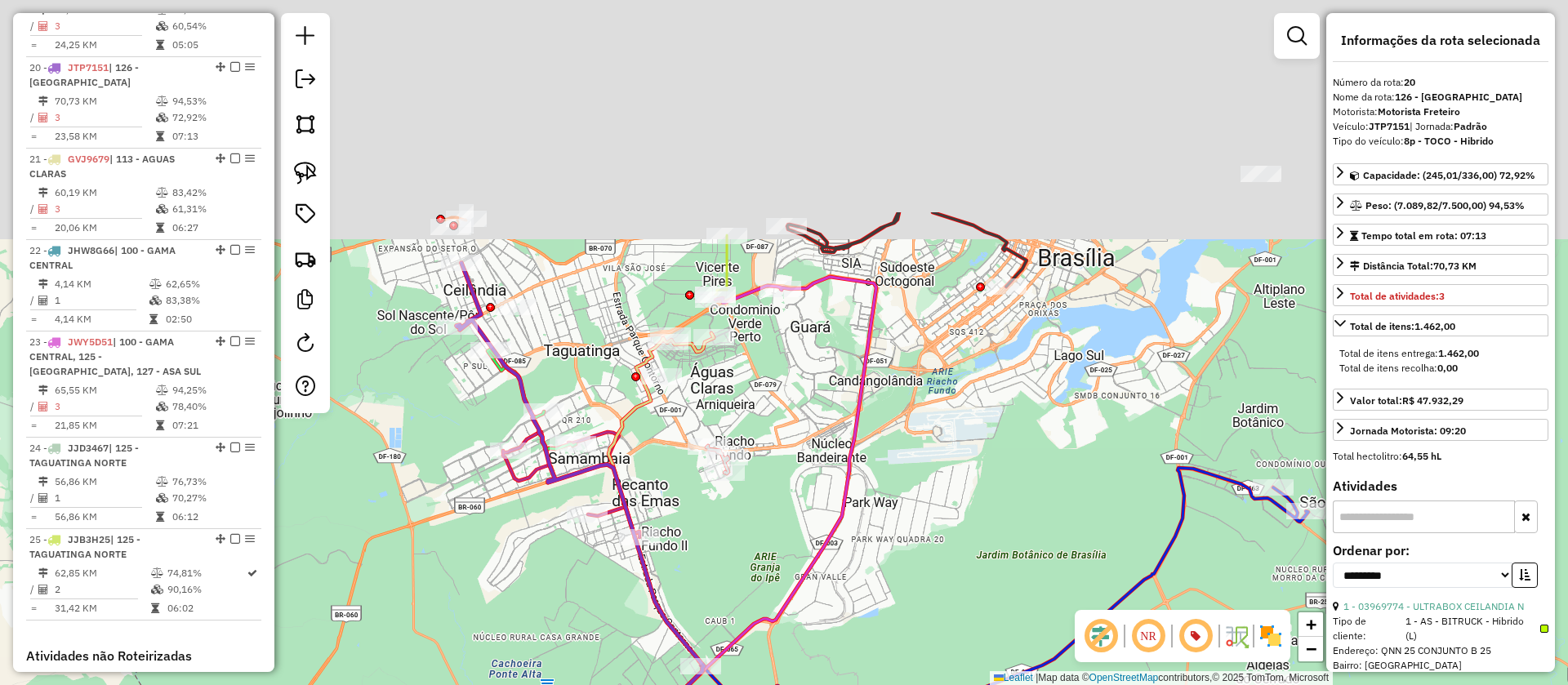
drag, startPoint x: 818, startPoint y: 354, endPoint x: 817, endPoint y: 447, distance: 93.0
click at [827, 484] on div "Janela de atendimento Grade de atendimento Capacidade Transportadoras Veículos …" at bounding box center [784, 342] width 1568 height 685
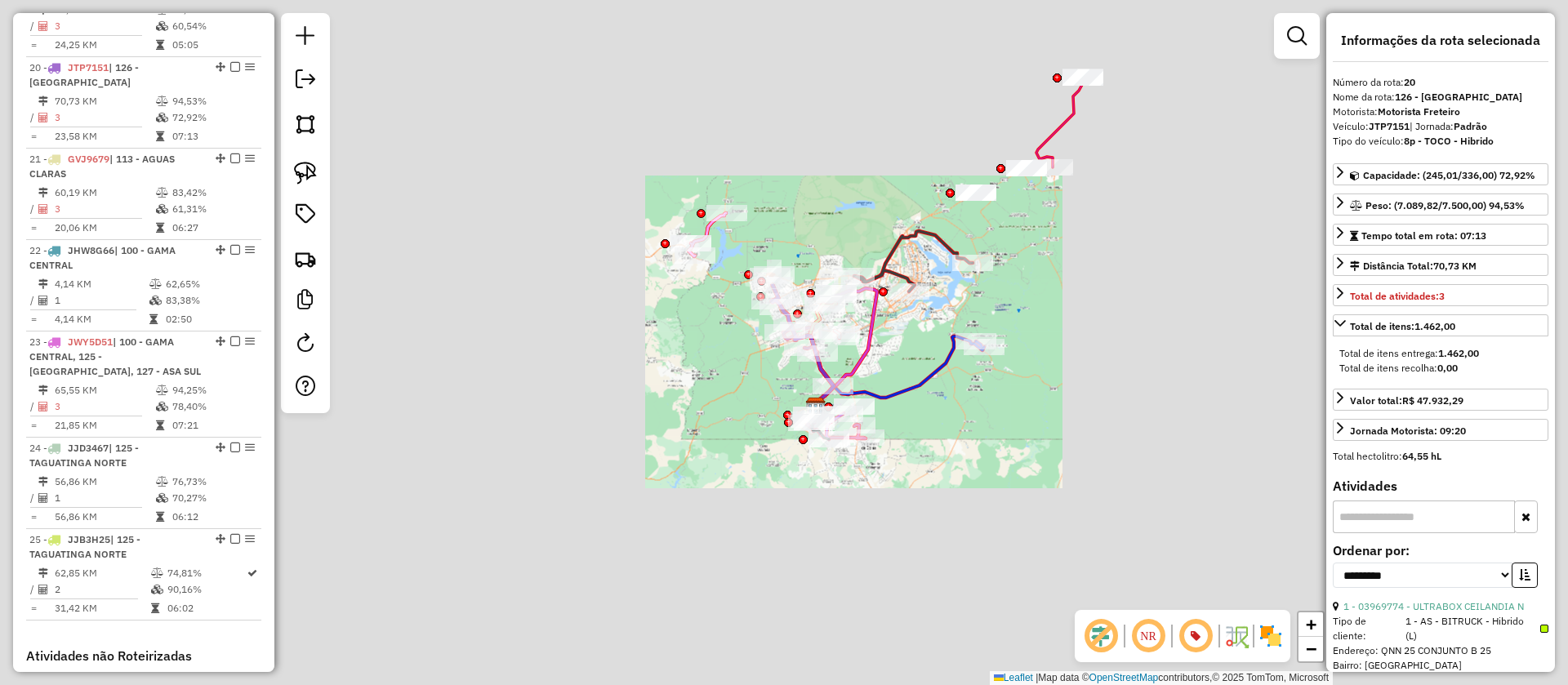
scroll to position [1193, 0]
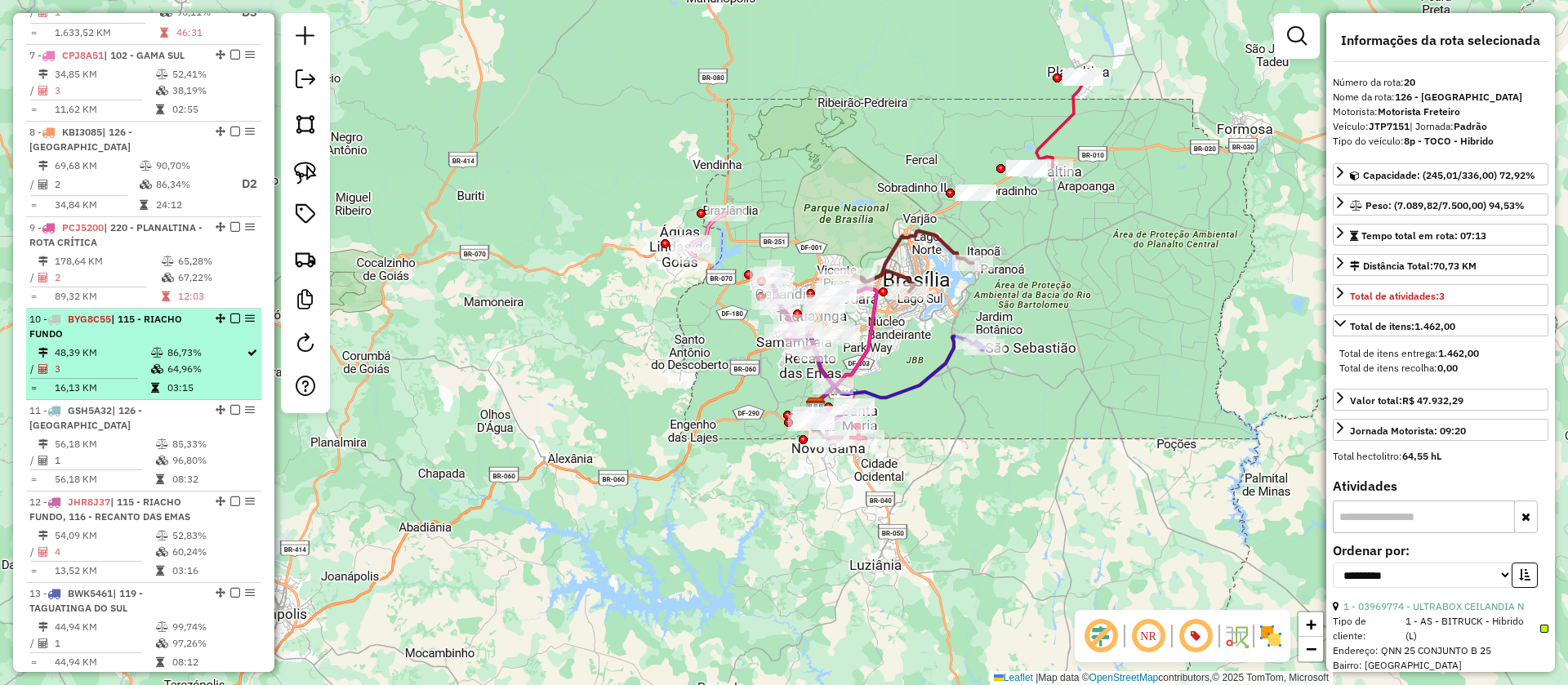
click at [151, 348] on icon at bounding box center [157, 353] width 12 height 10
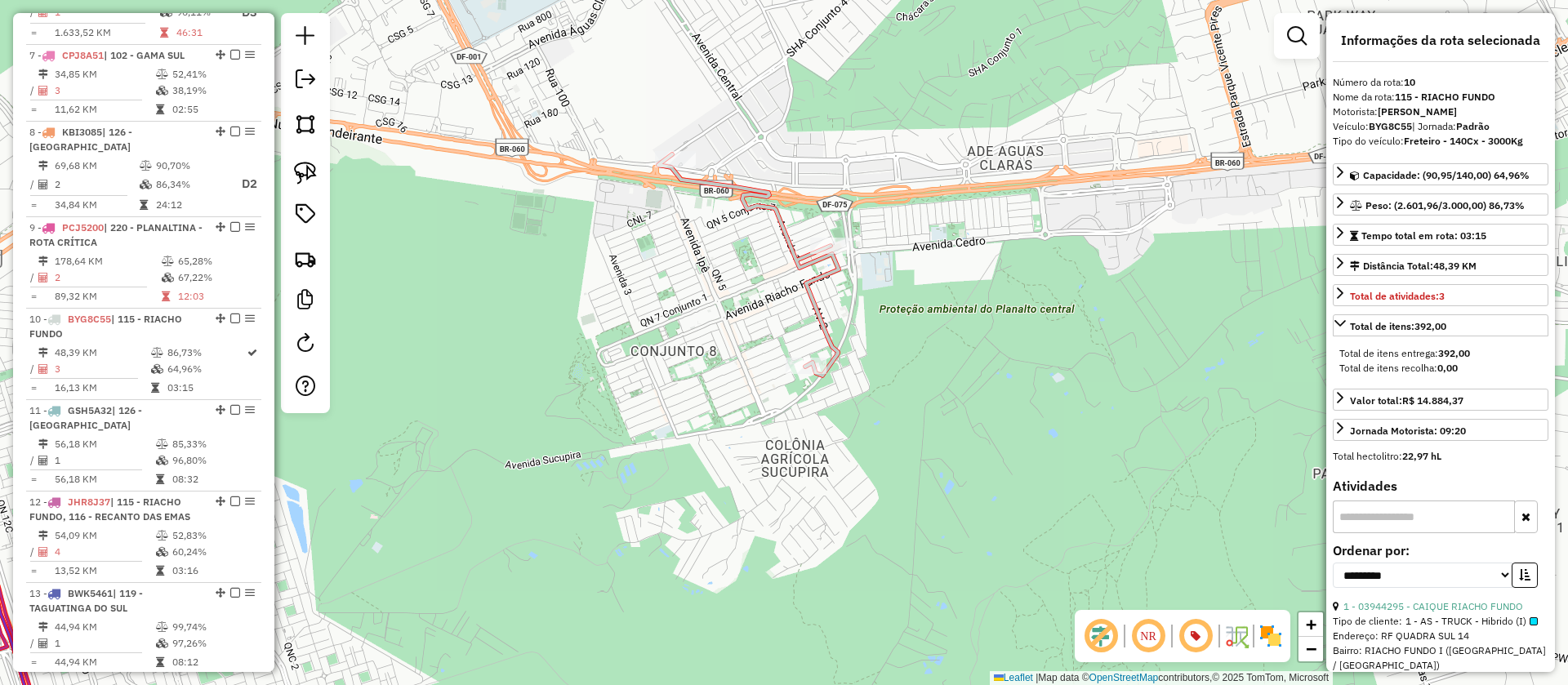
scroll to position [0, 0]
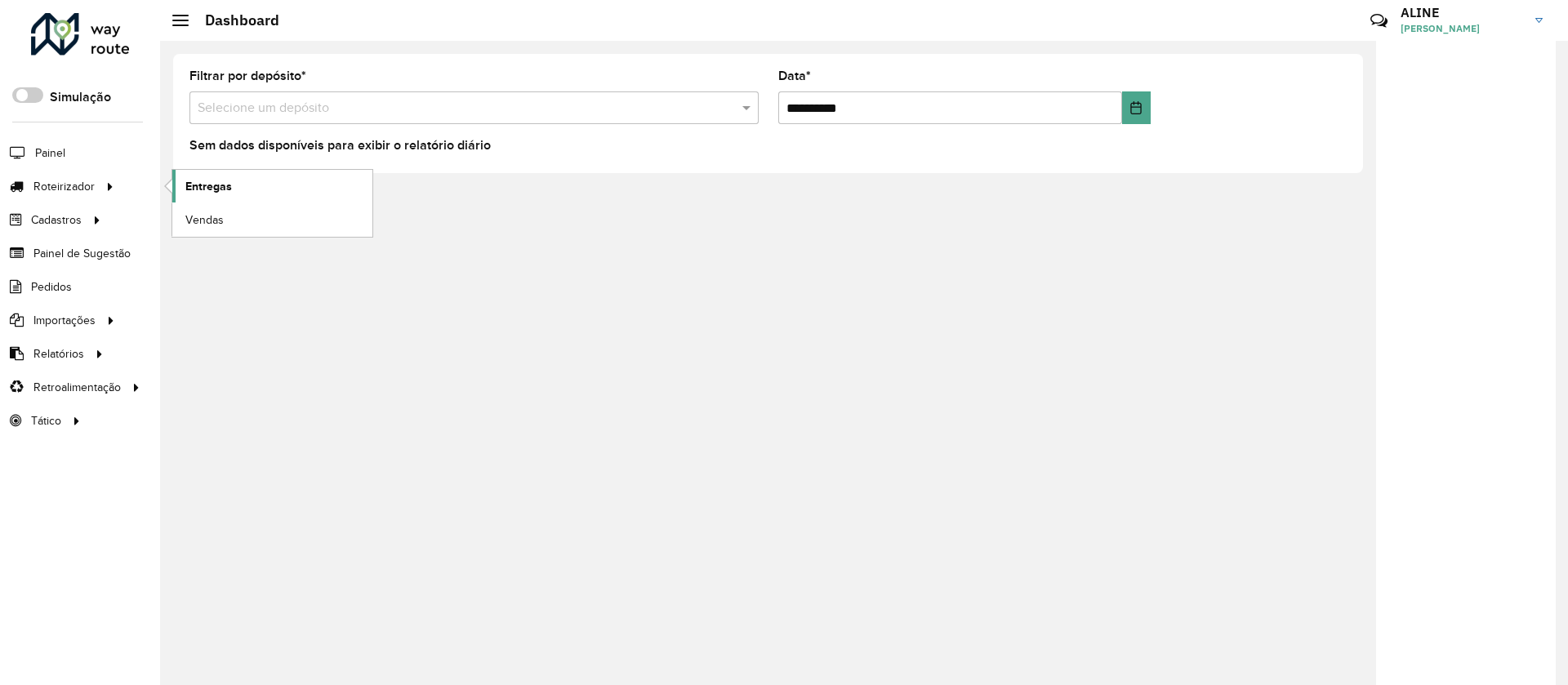
click at [236, 188] on link "Entregas" at bounding box center [273, 187] width 200 height 33
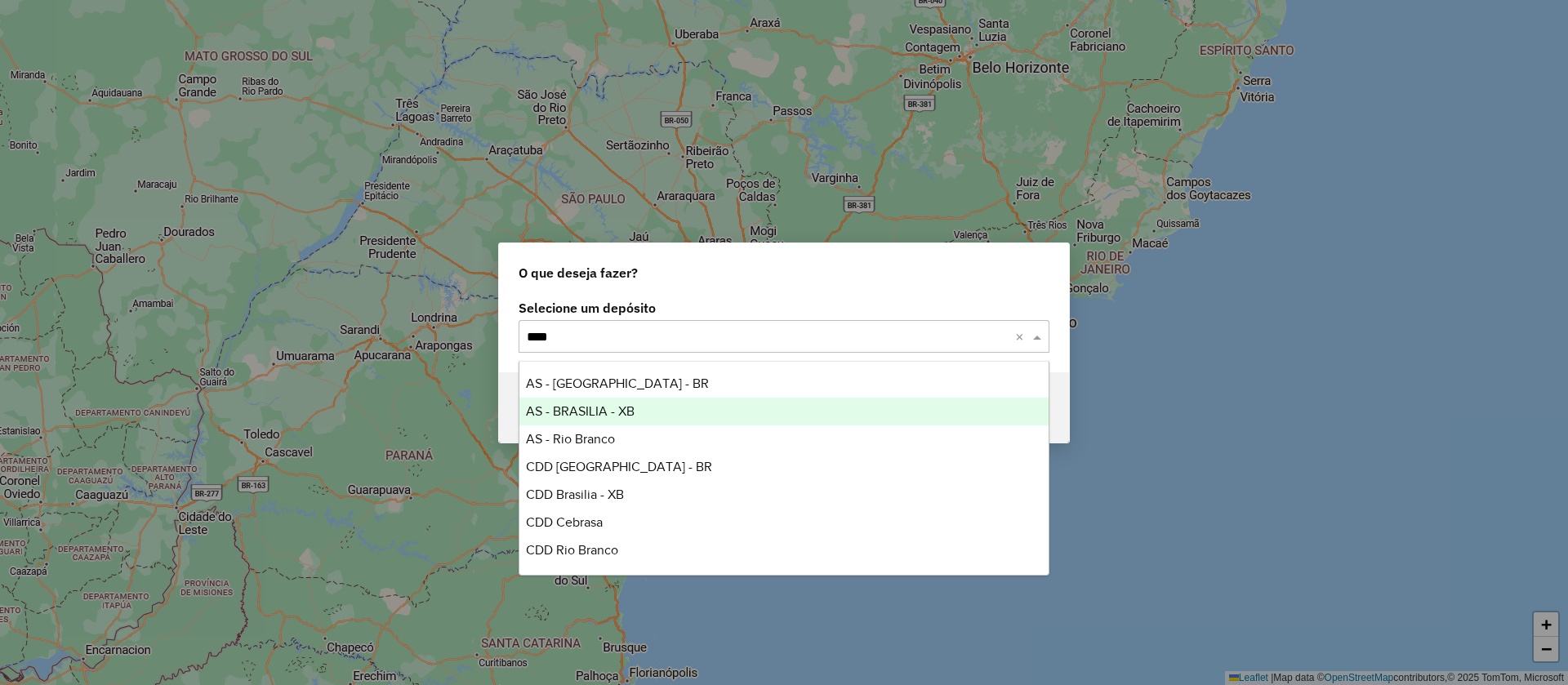
type input "*****"
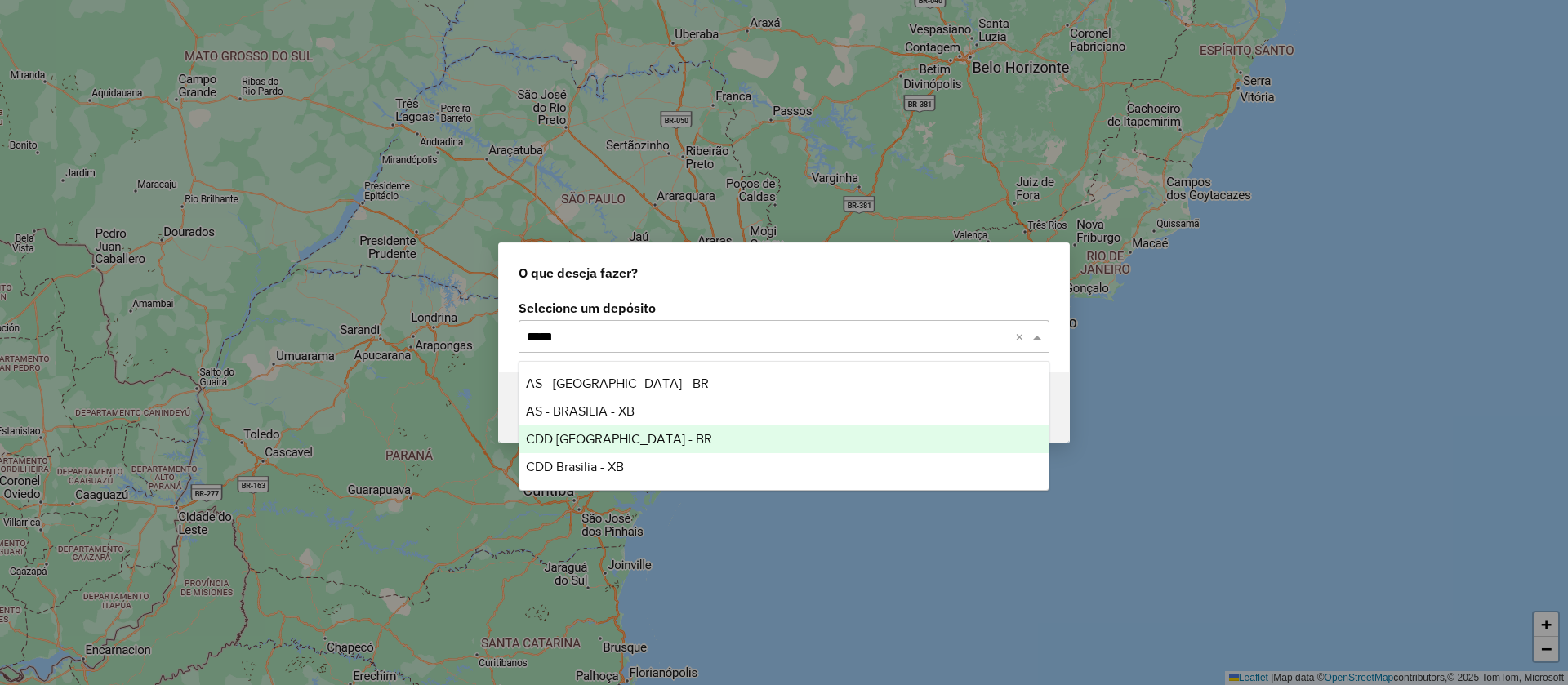
click at [608, 442] on span "CDD [GEOGRAPHIC_DATA] - BR" at bounding box center [618, 439] width 186 height 14
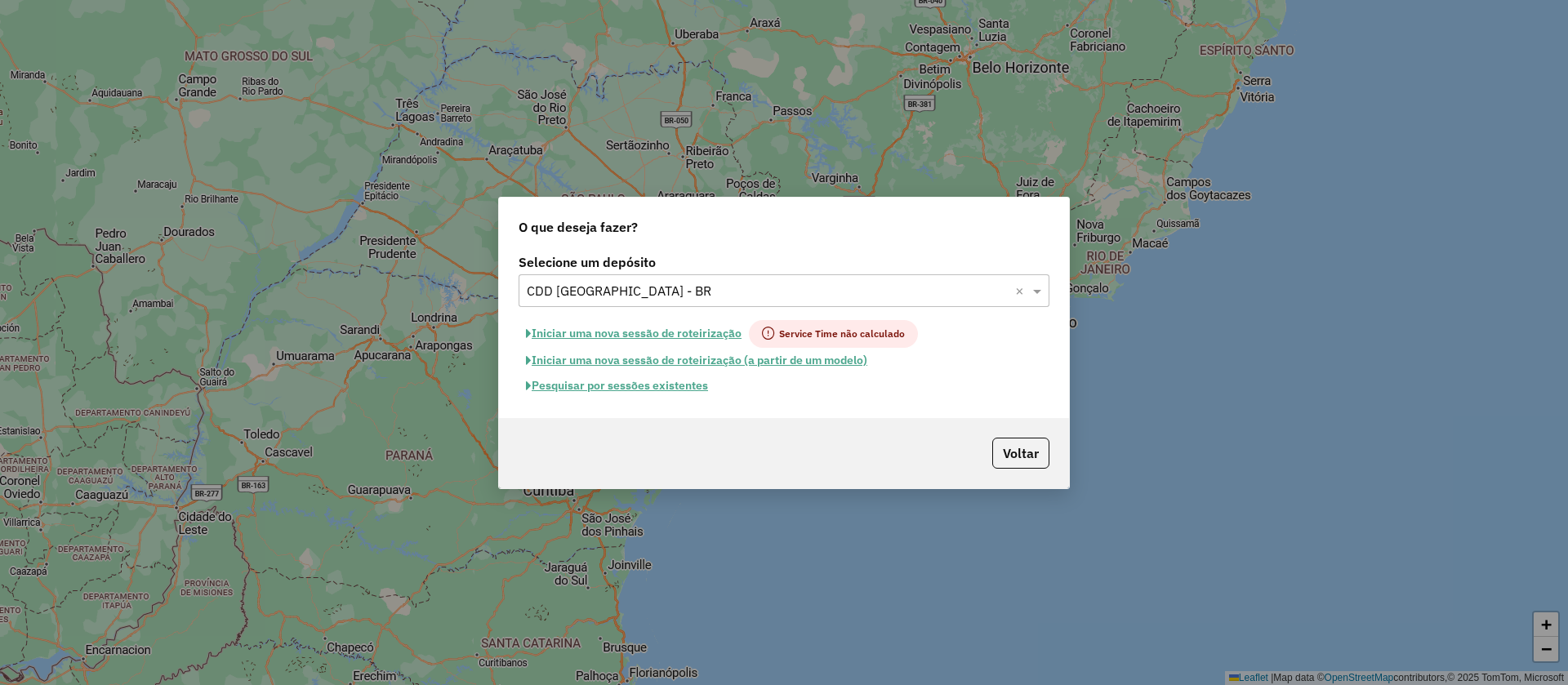
click at [658, 381] on button "Pesquisar por sessões existentes" at bounding box center [617, 386] width 197 height 26
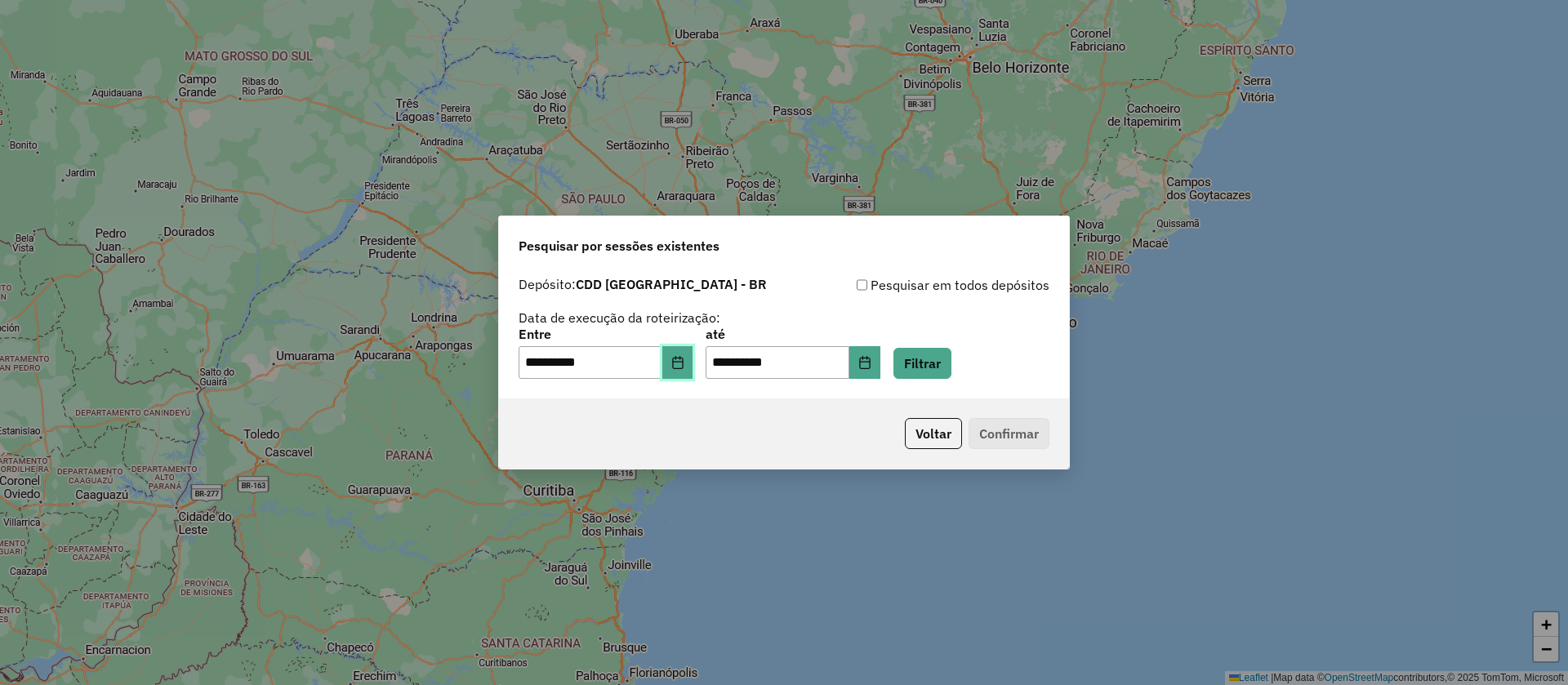
click at [684, 365] on icon "Choose Date" at bounding box center [678, 363] width 13 height 13
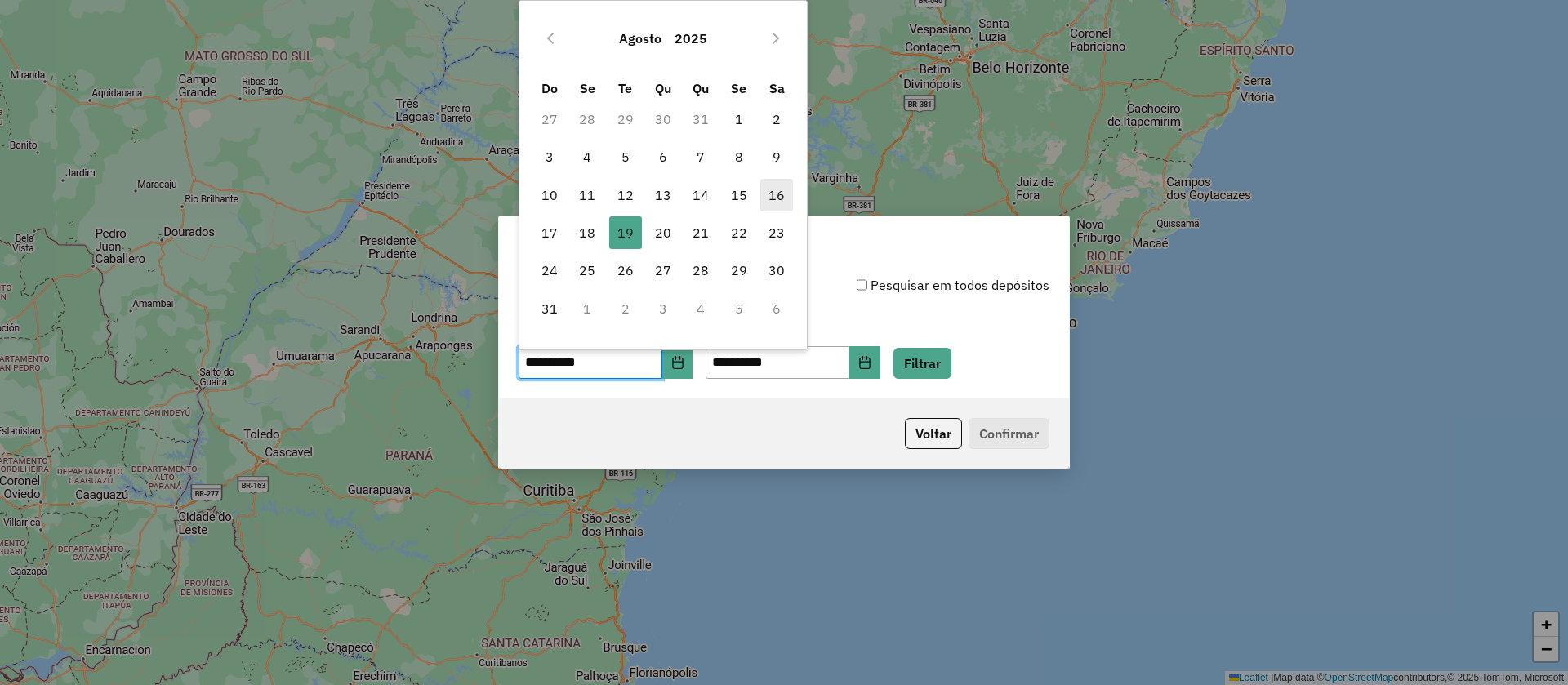
click at [782, 193] on span "16" at bounding box center [777, 195] width 33 height 33
type input "**********"
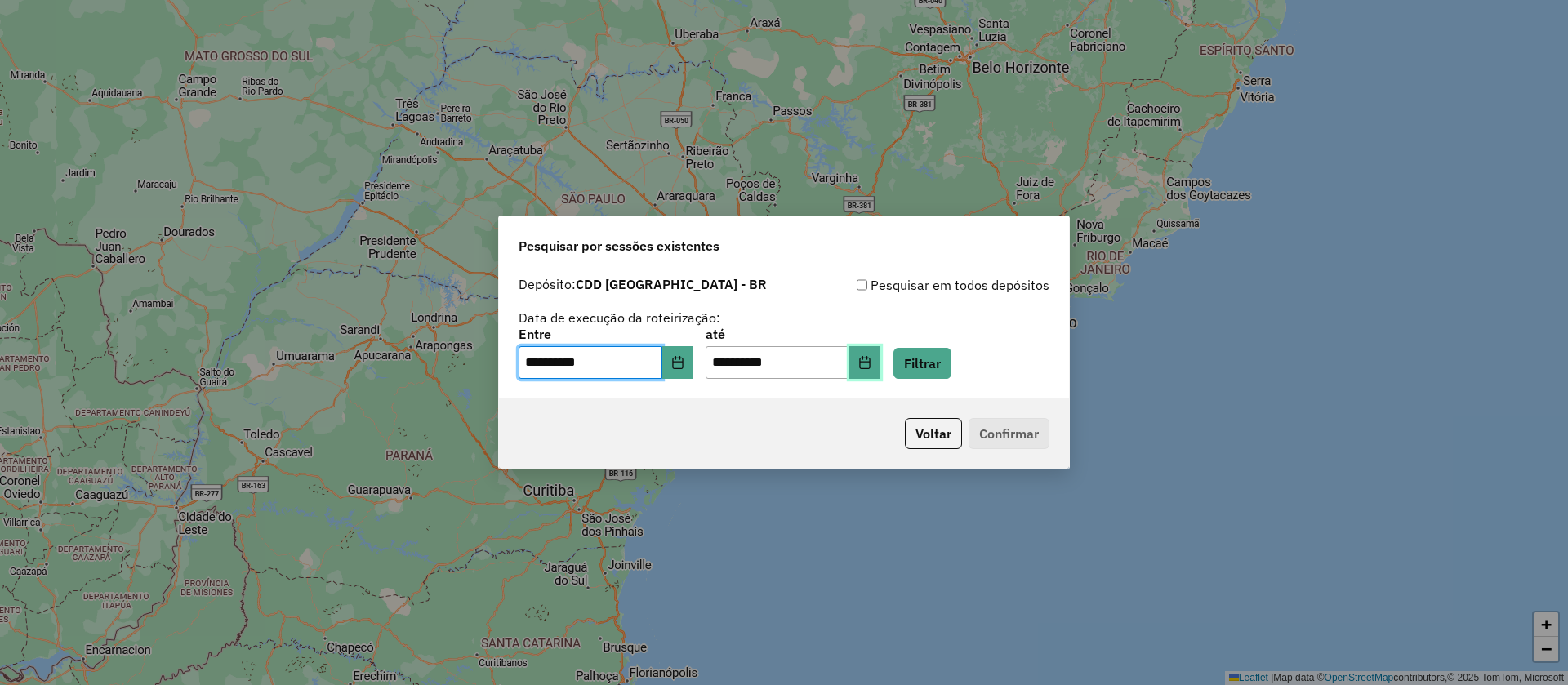
click at [871, 363] on icon "Choose Date" at bounding box center [865, 363] width 13 height 13
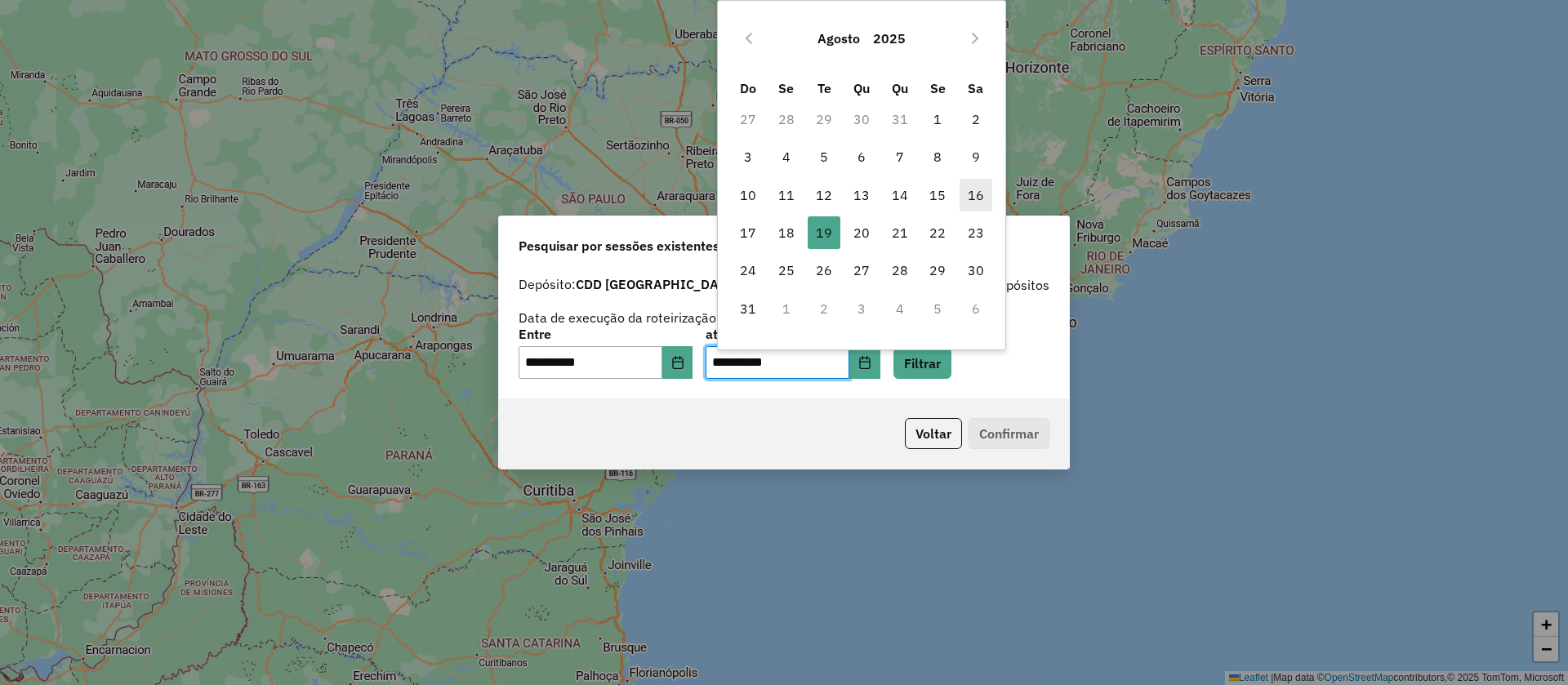
click at [970, 189] on span "16" at bounding box center [976, 195] width 33 height 33
type input "**********"
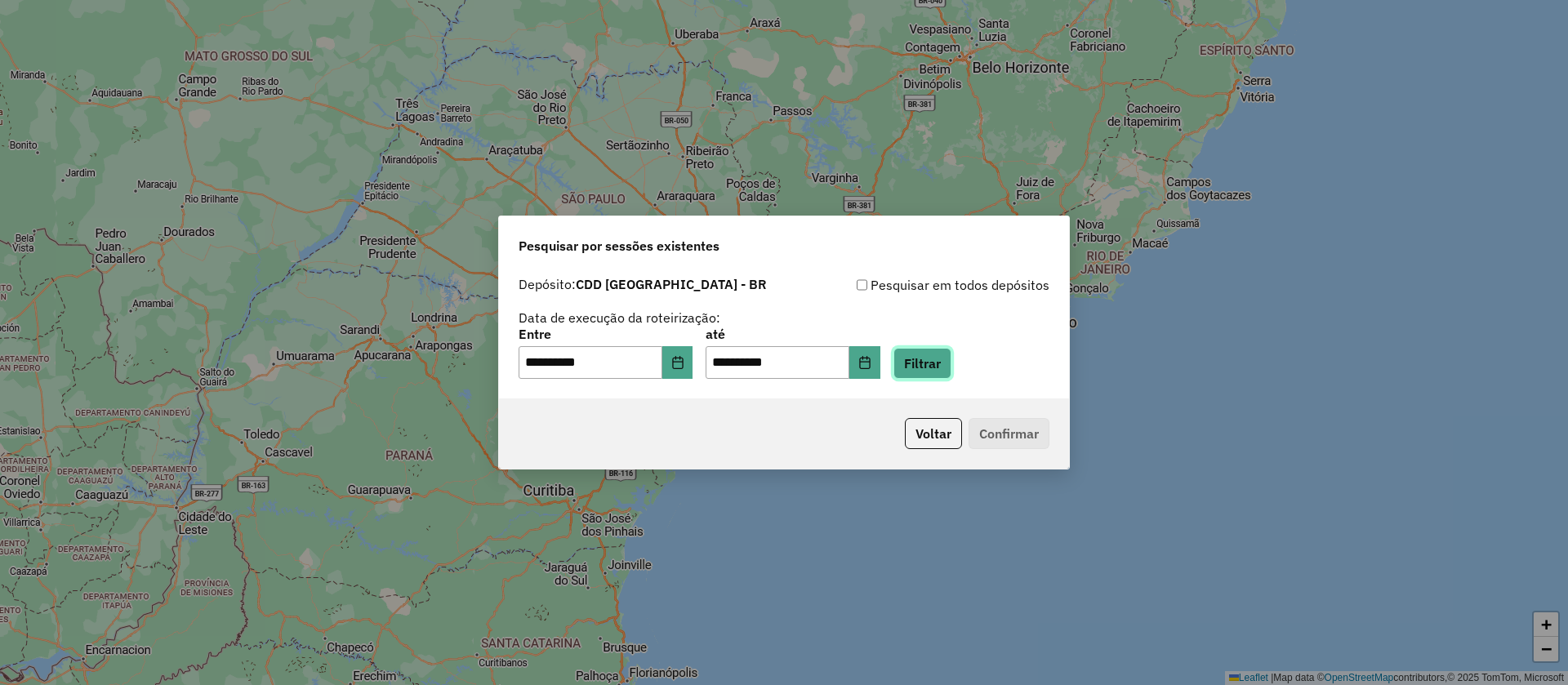
click at [937, 356] on button "Filtrar" at bounding box center [922, 364] width 58 height 31
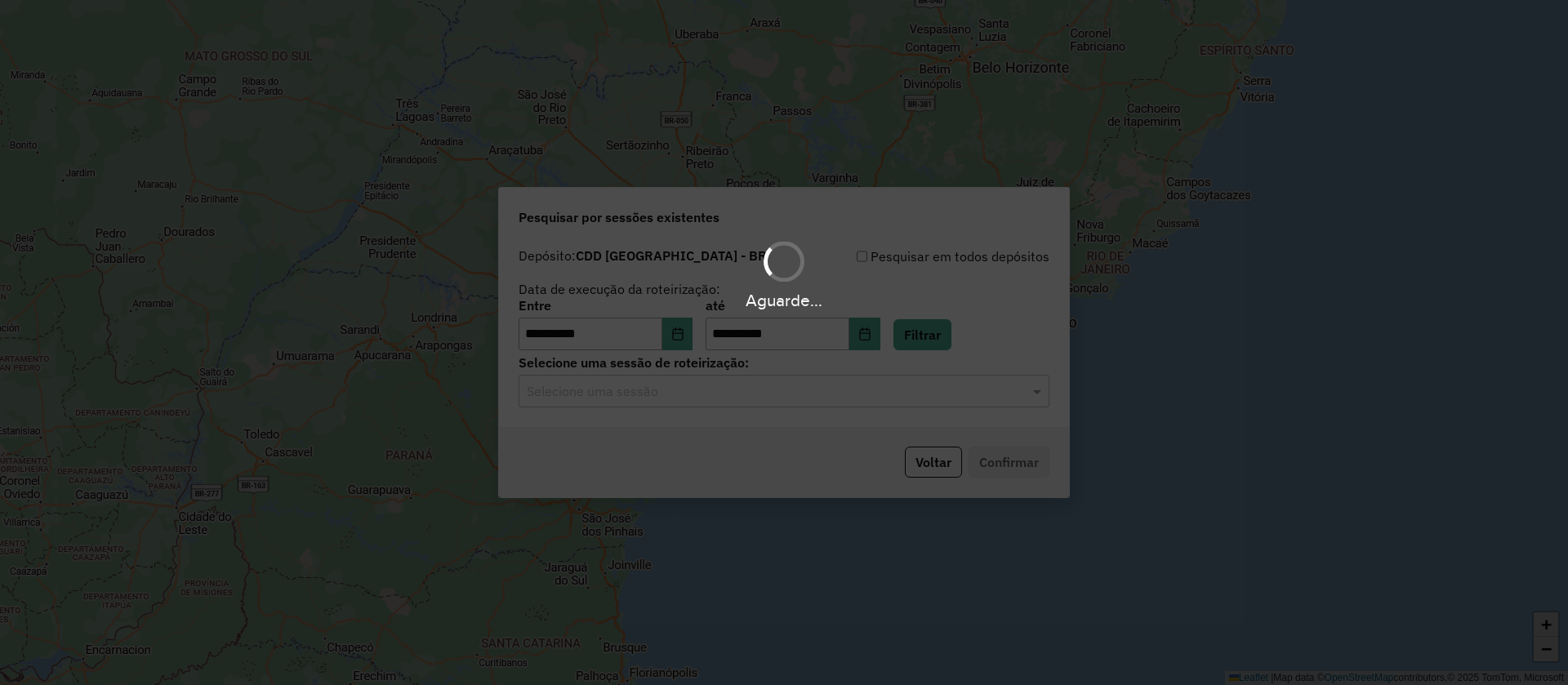
click at [651, 390] on input "text" at bounding box center [767, 392] width 482 height 20
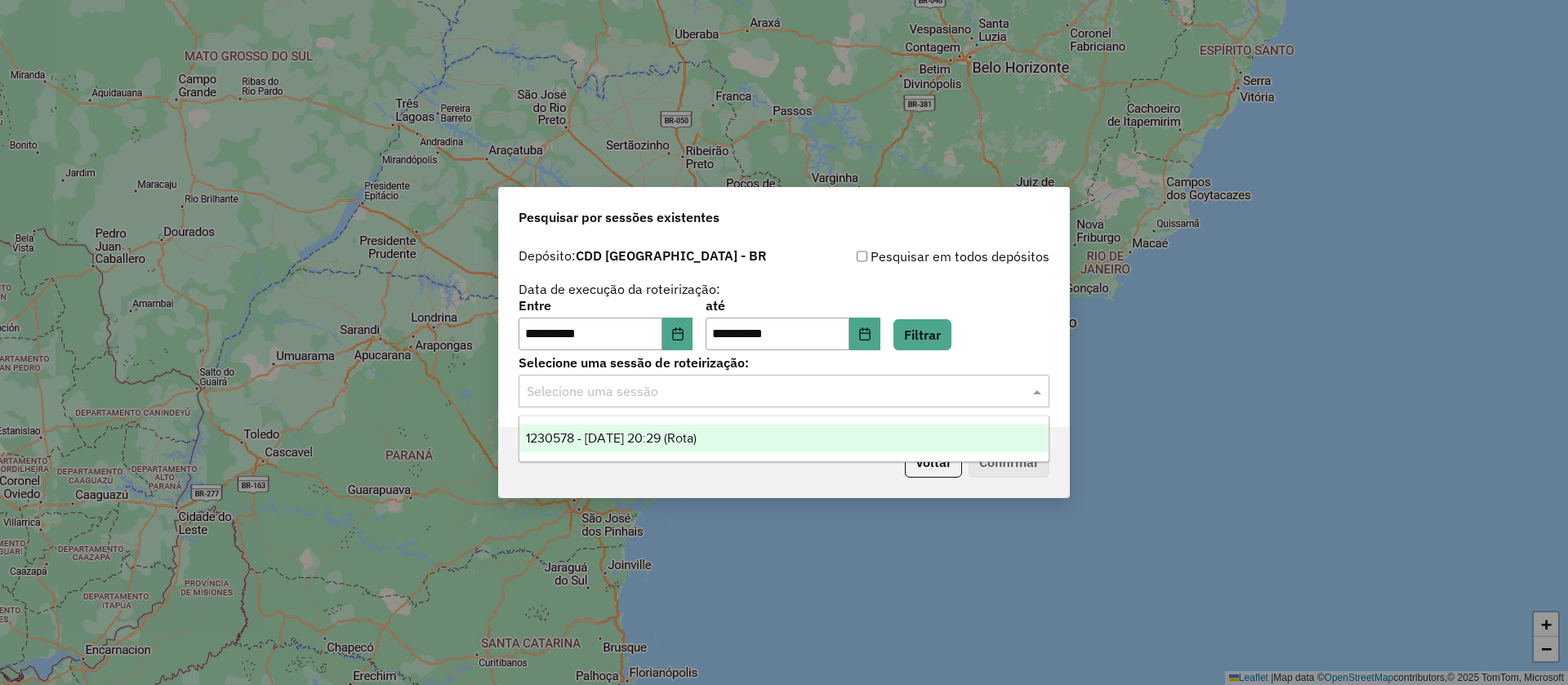
click at [659, 440] on span "1230578 - 16/08/2025 20:29 (Rota)" at bounding box center [611, 438] width 171 height 14
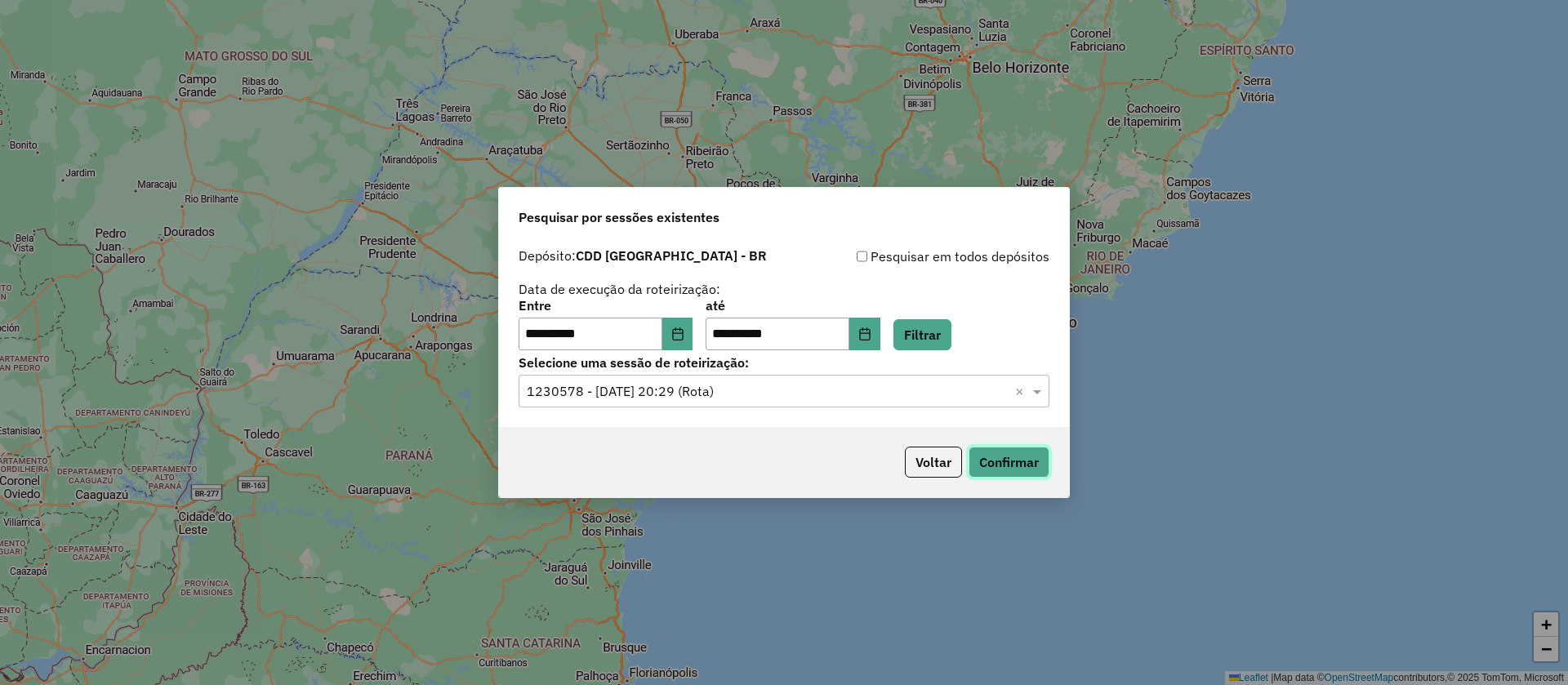
click at [1035, 464] on button "Confirmar" at bounding box center [1009, 463] width 81 height 31
click at [683, 331] on icon "Choose Date" at bounding box center [677, 334] width 11 height 13
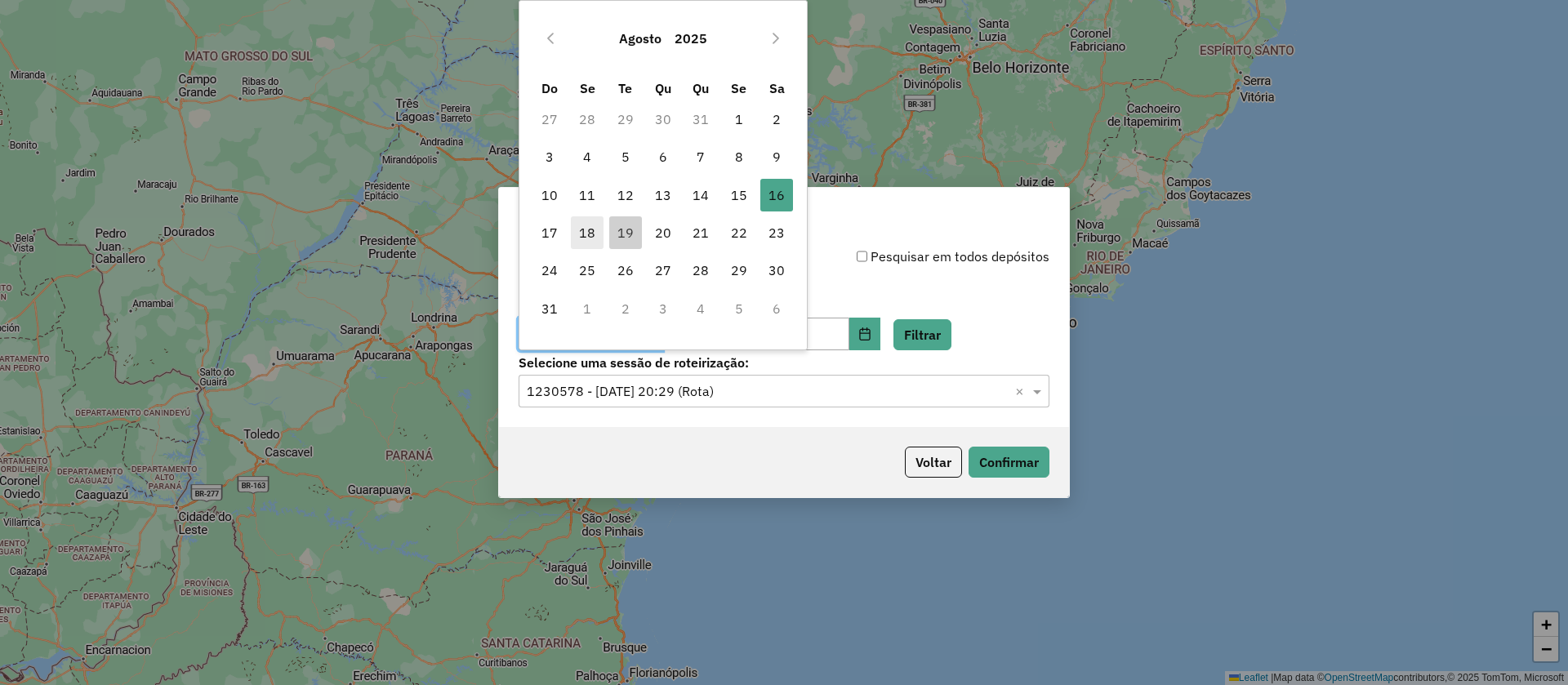
click at [584, 217] on span "18" at bounding box center [588, 233] width 33 height 33
type input "**********"
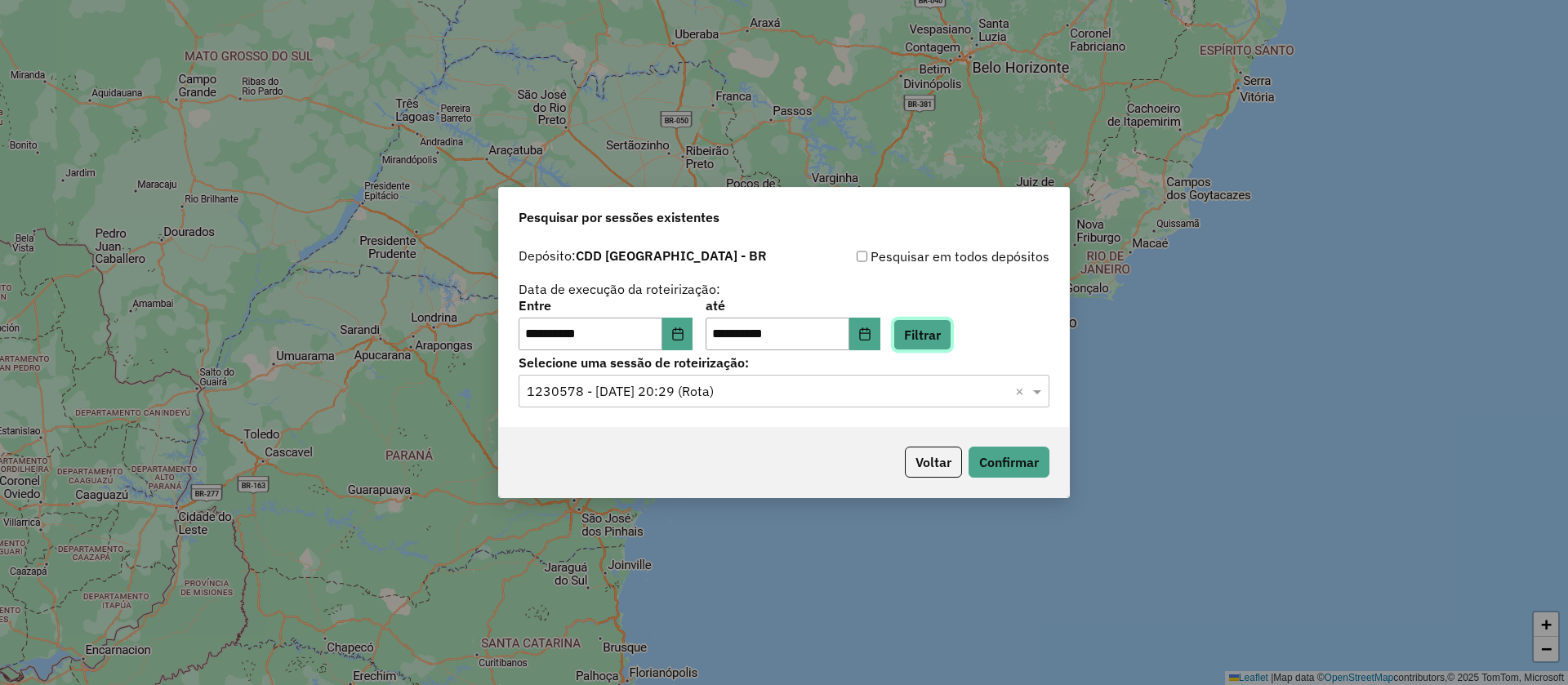
click at [951, 335] on button "Filtrar" at bounding box center [922, 335] width 58 height 31
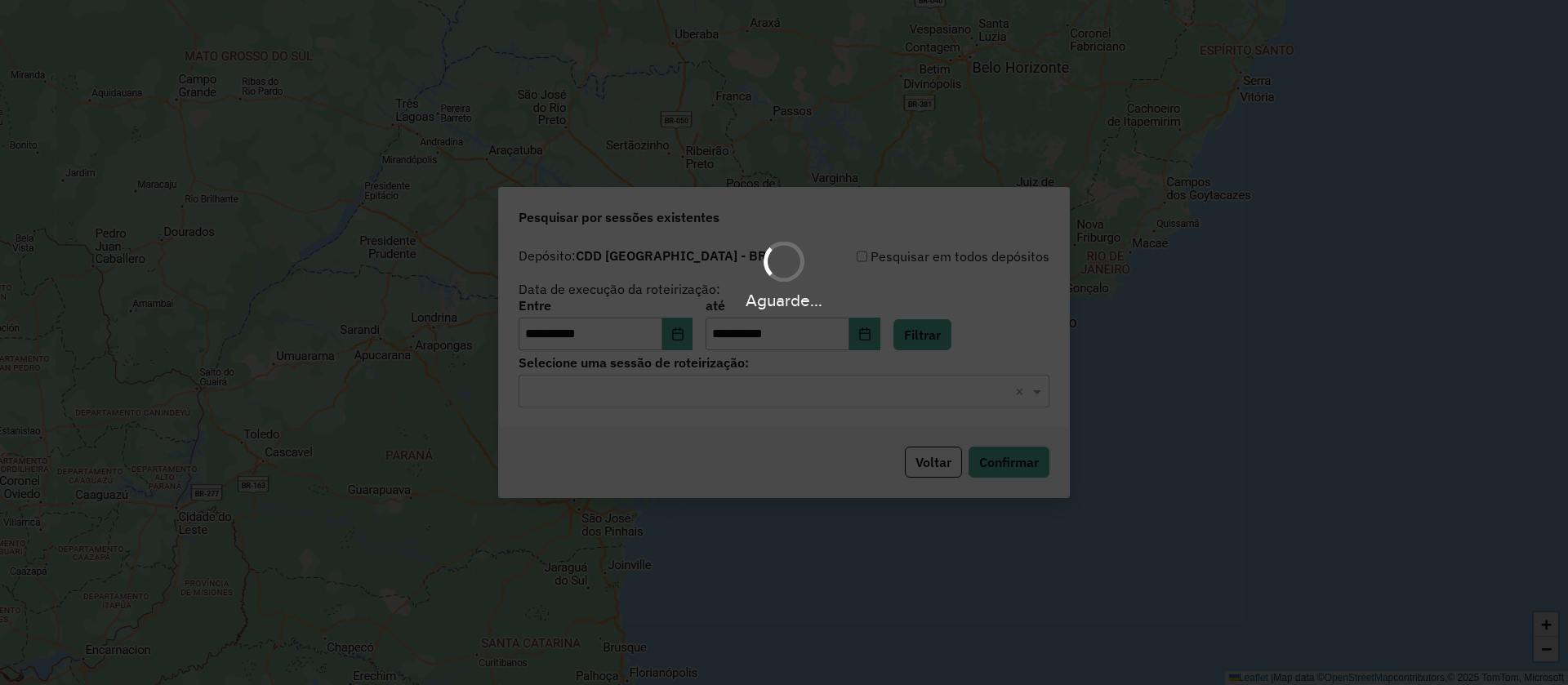
click at [695, 391] on hb-app "**********" at bounding box center [784, 342] width 1568 height 685
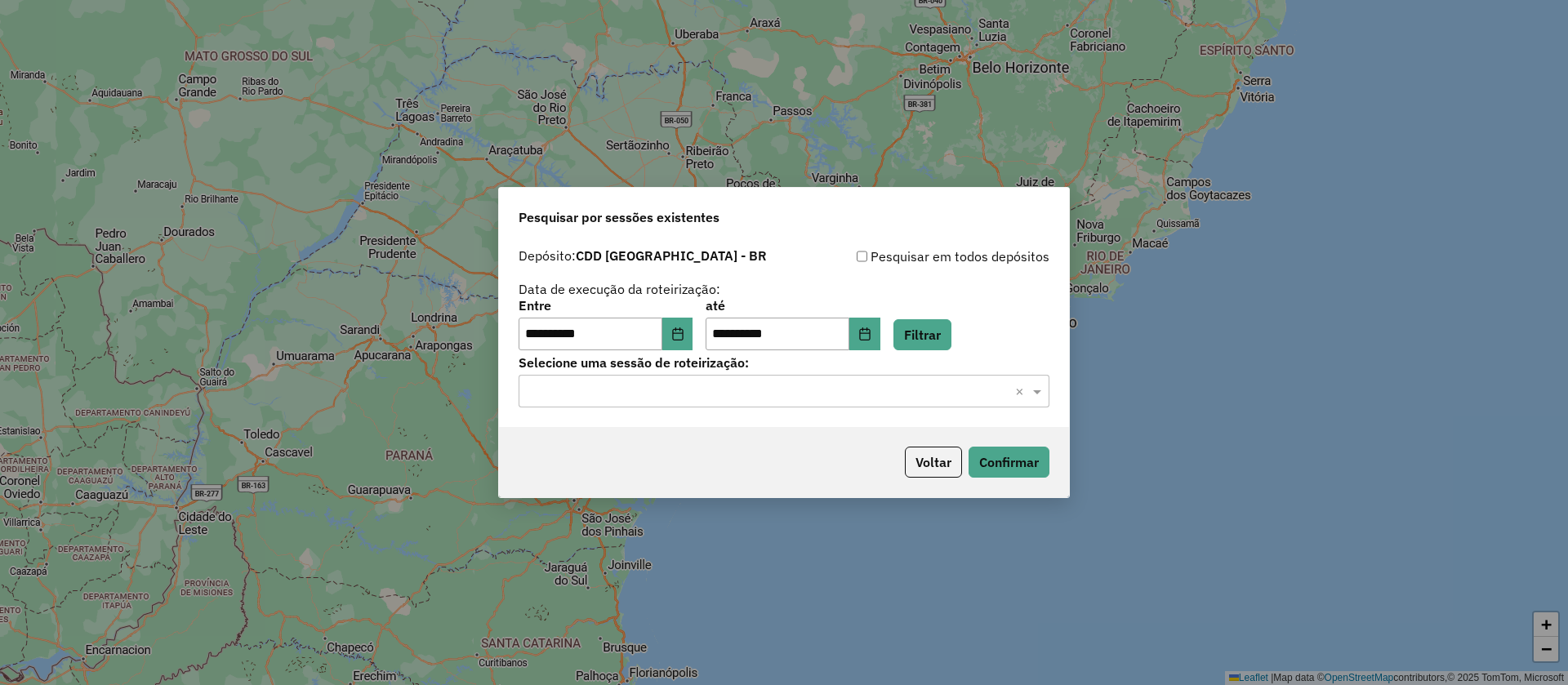
click at [689, 386] on input "text" at bounding box center [767, 392] width 482 height 20
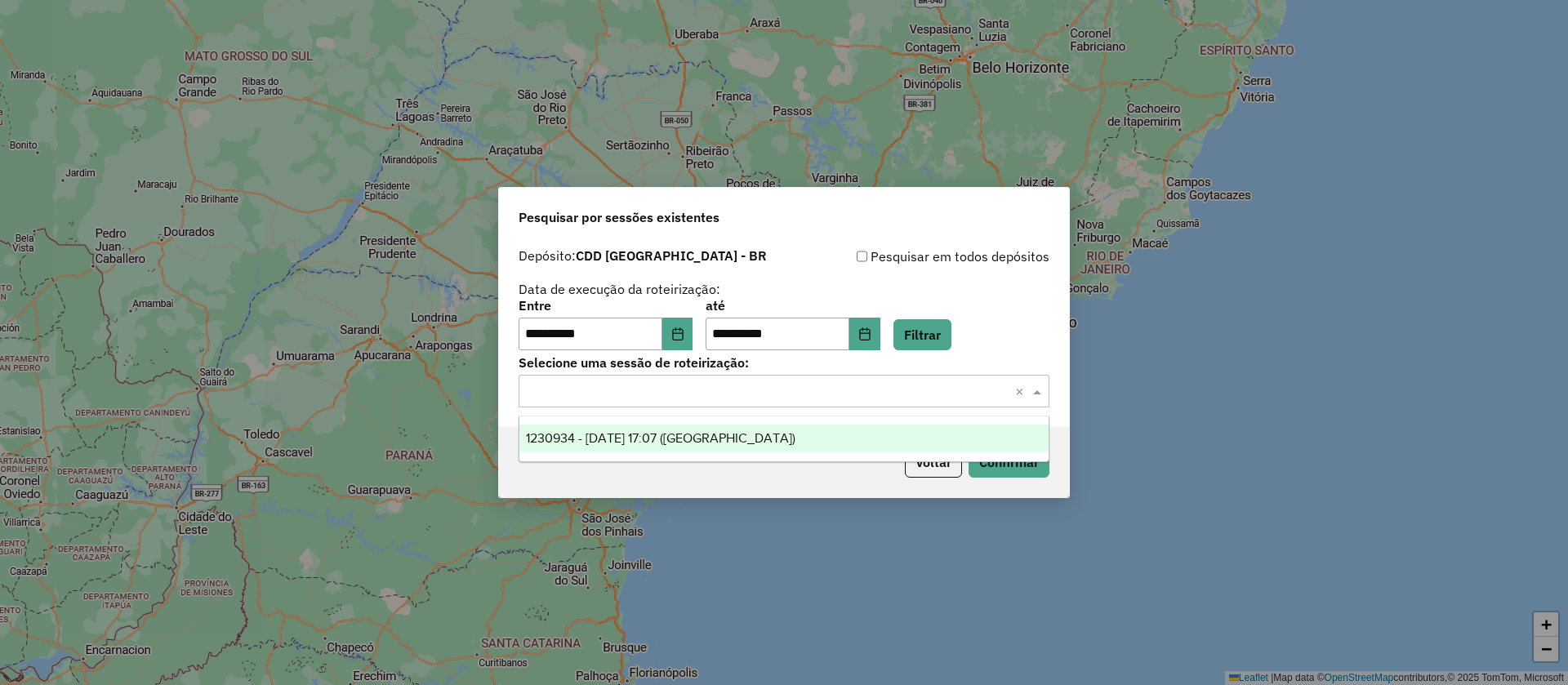
click at [674, 435] on span "1230934 - 18/08/2025 17:07 (Rota)" at bounding box center [660, 438] width 269 height 14
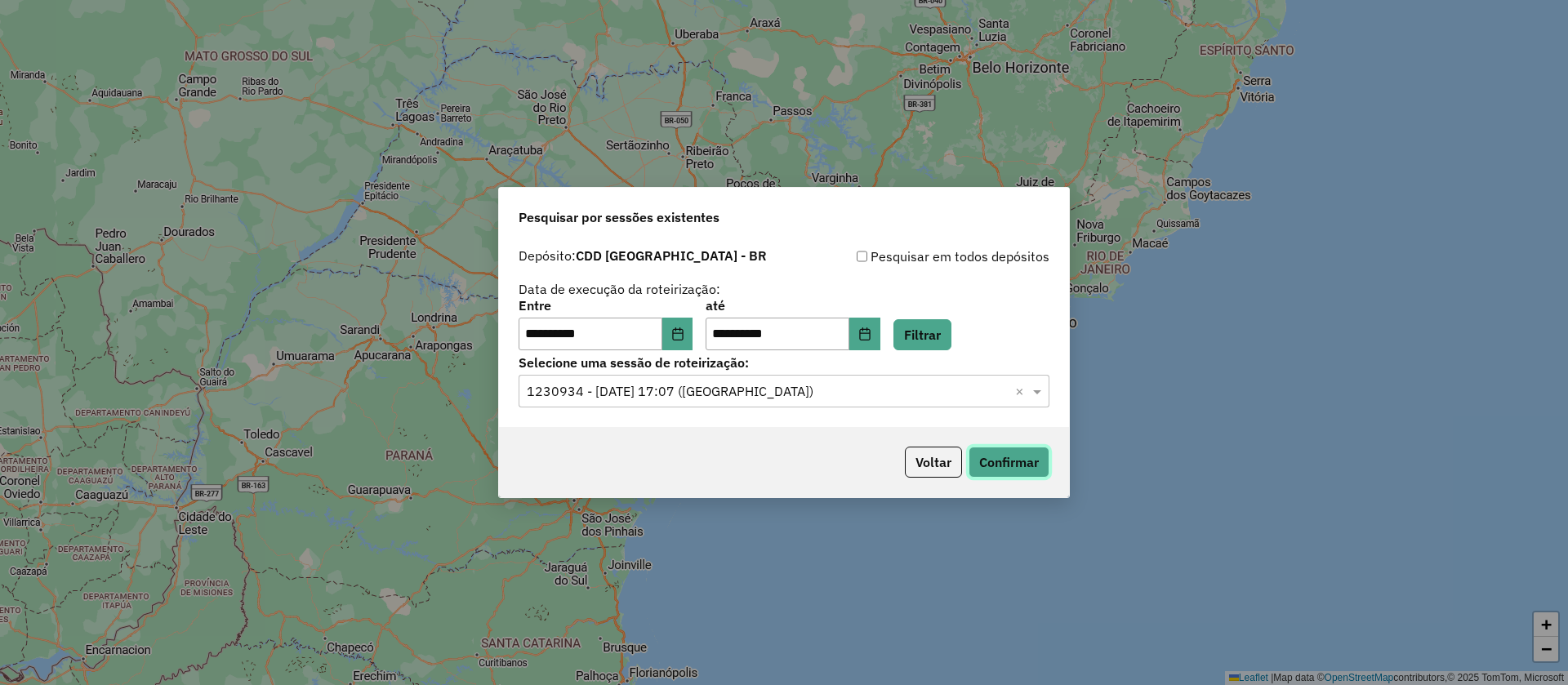
click at [1021, 462] on button "Confirmar" at bounding box center [1009, 463] width 81 height 31
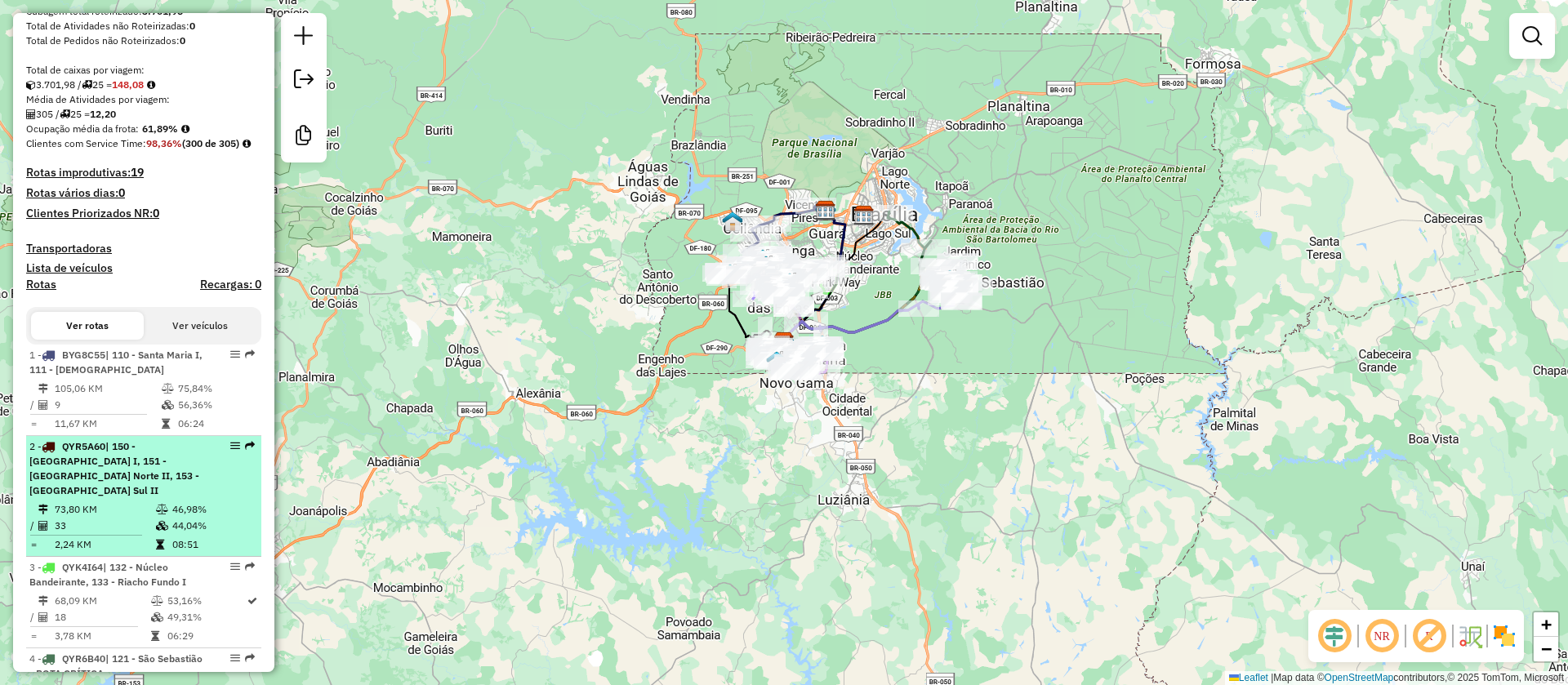
scroll to position [612, 0]
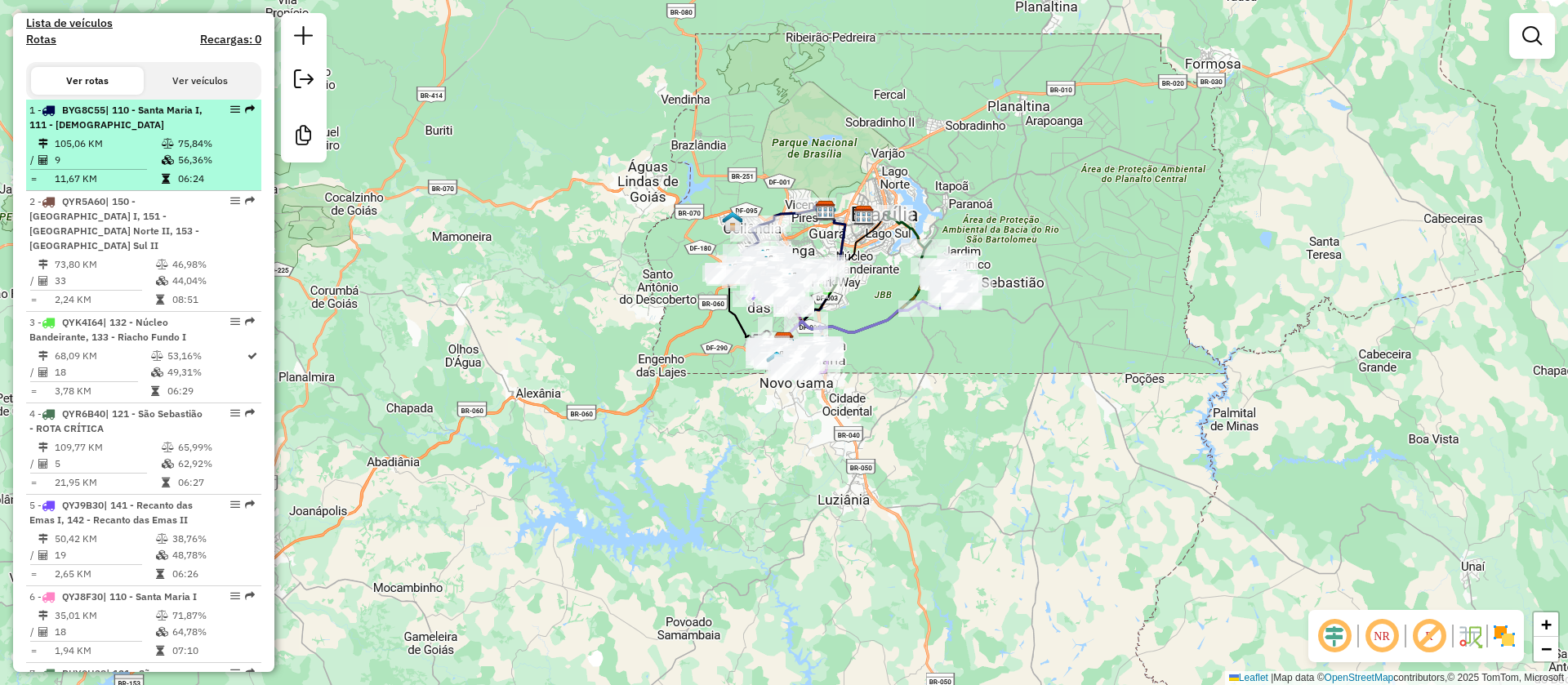
click at [197, 152] on td "75,84%" at bounding box center [216, 144] width 78 height 17
select select "**********"
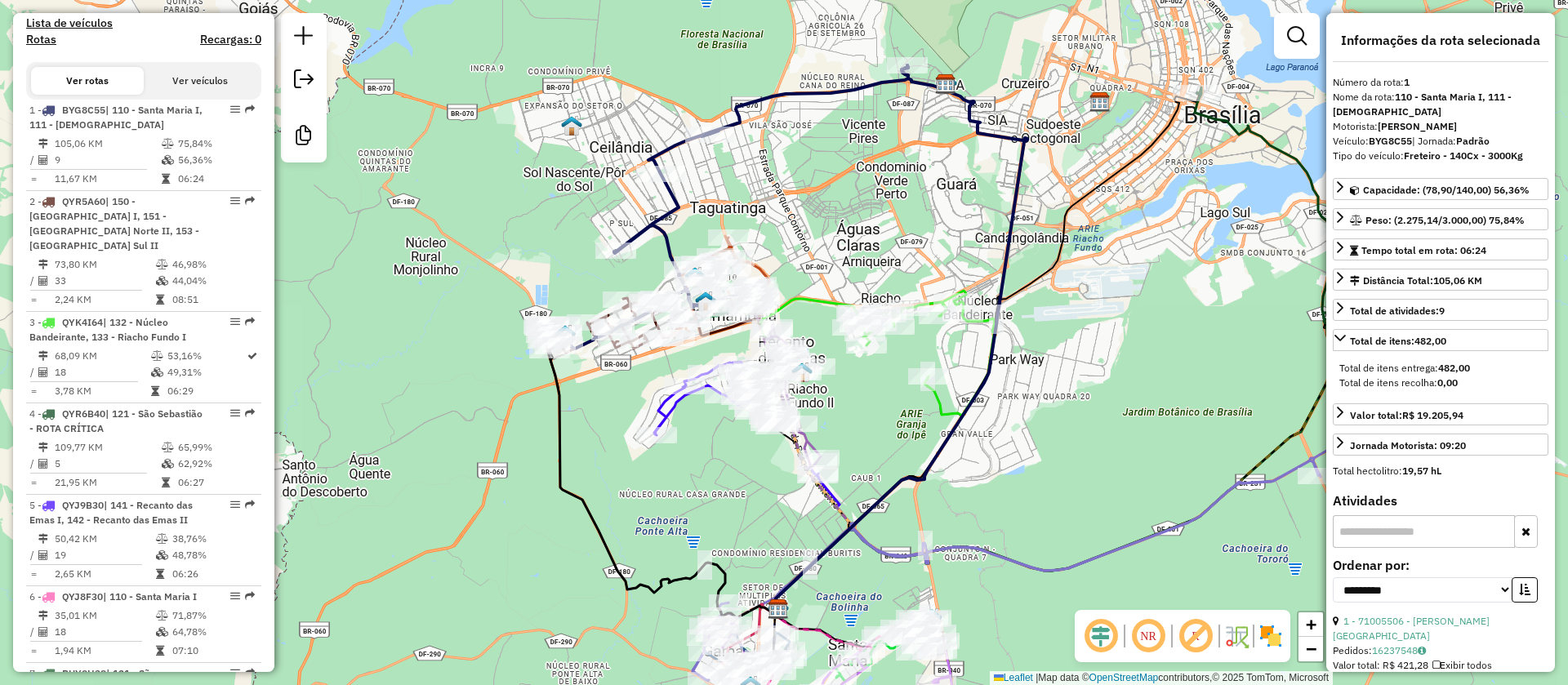
click at [752, 93] on icon at bounding box center [727, 207] width 364 height 283
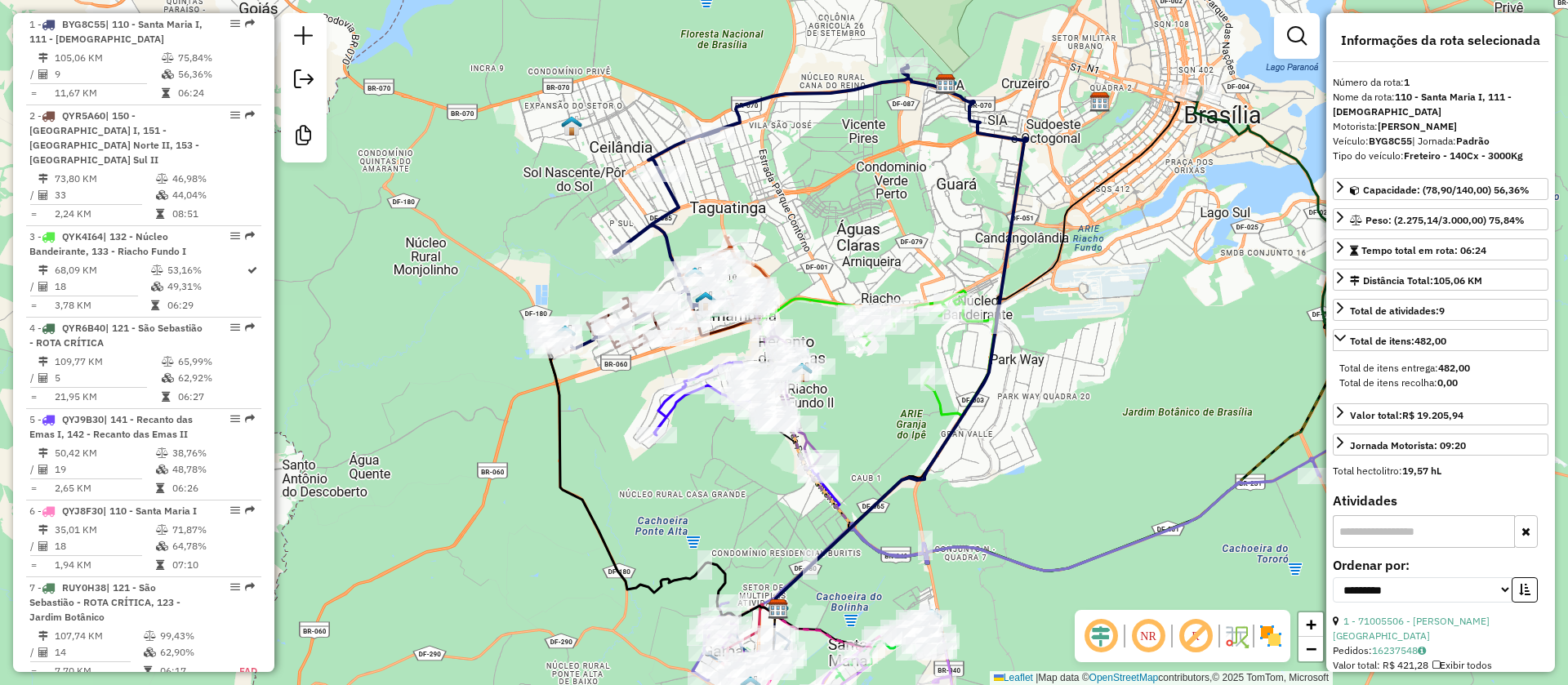
scroll to position [714, 0]
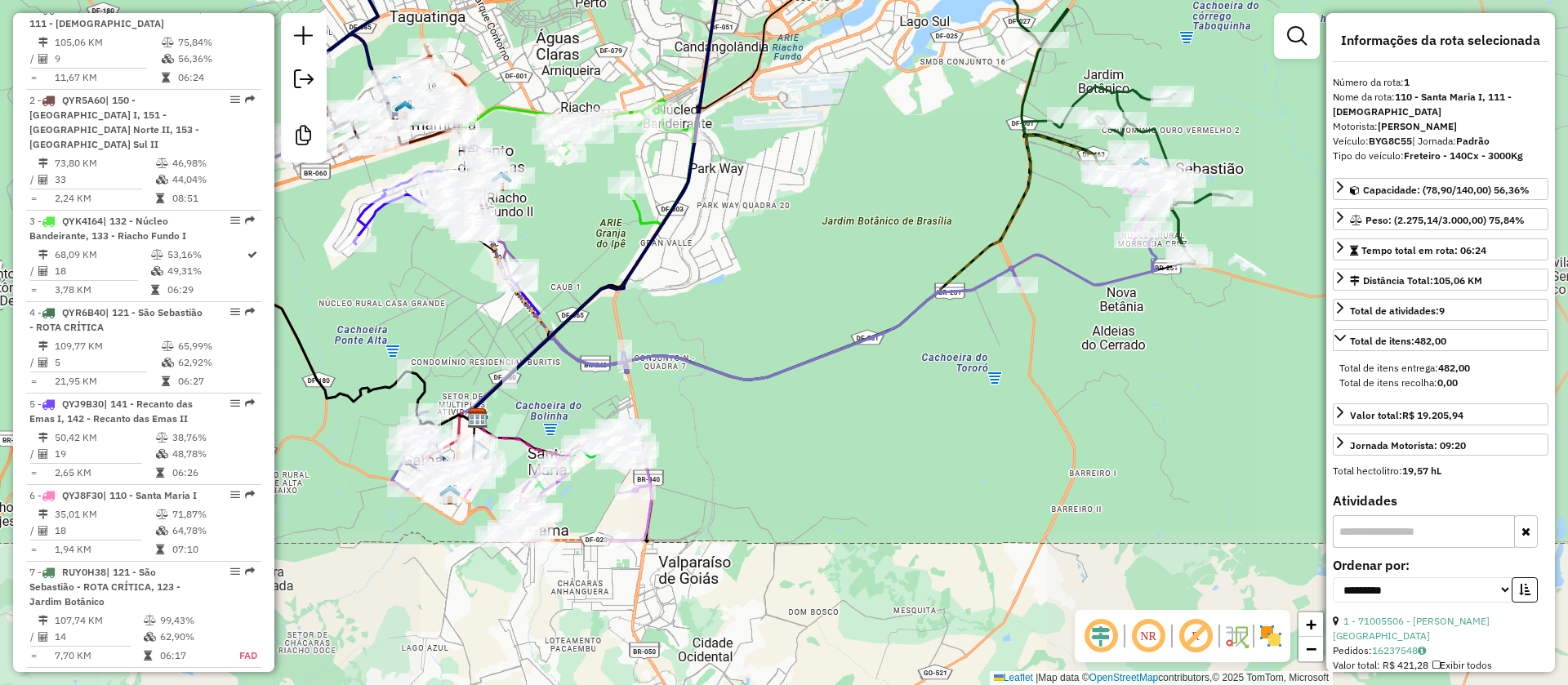
drag, startPoint x: 1079, startPoint y: 406, endPoint x: 805, endPoint y: 229, distance: 326.2
click at [805, 229] on div "Janela de atendimento Grade de atendimento Capacidade Transportadoras Veículos …" at bounding box center [784, 342] width 1568 height 685
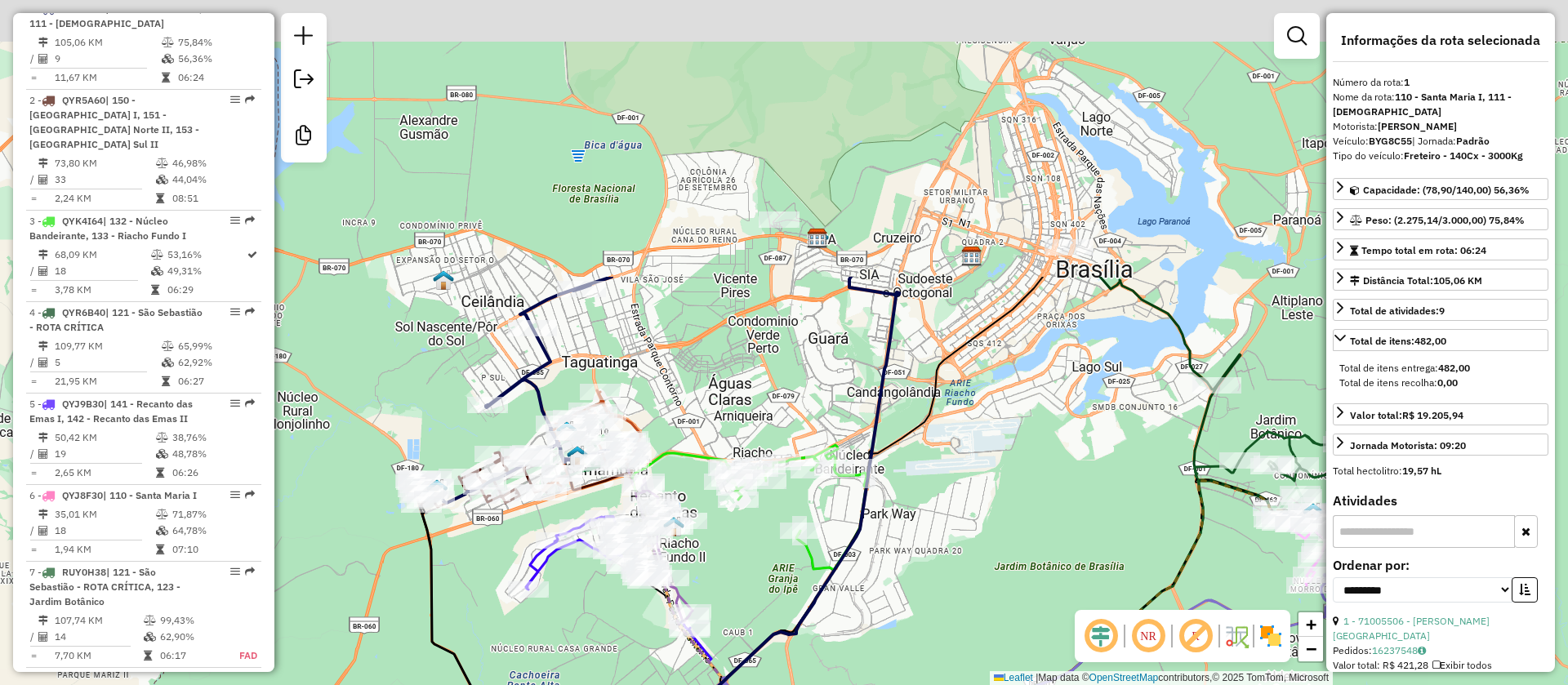
drag, startPoint x: 908, startPoint y: 162, endPoint x: 1087, endPoint y: 497, distance: 379.8
click at [1080, 510] on div "Janela de atendimento Grade de atendimento Capacidade Transportadoras Veículos …" at bounding box center [784, 342] width 1568 height 685
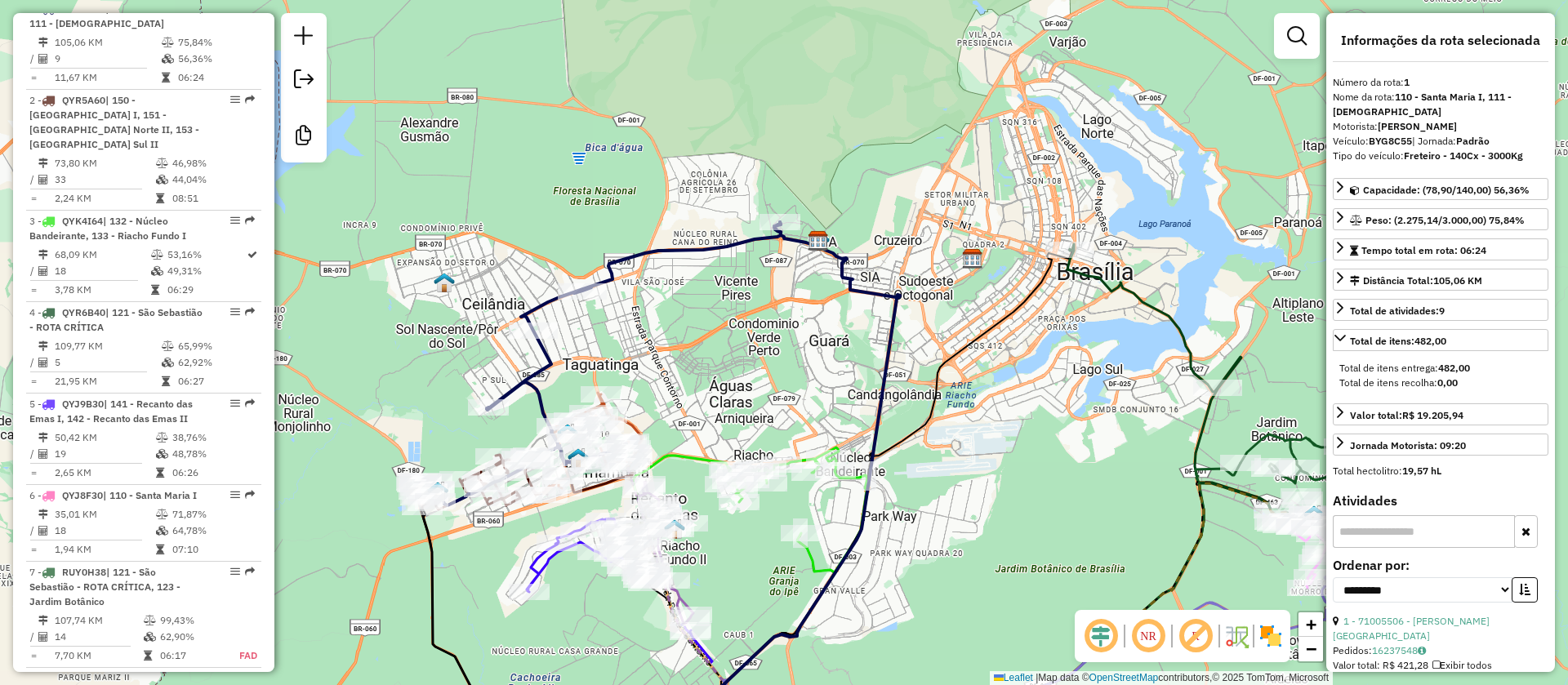
click at [1187, 335] on icon at bounding box center [1217, 426] width 298 height 364
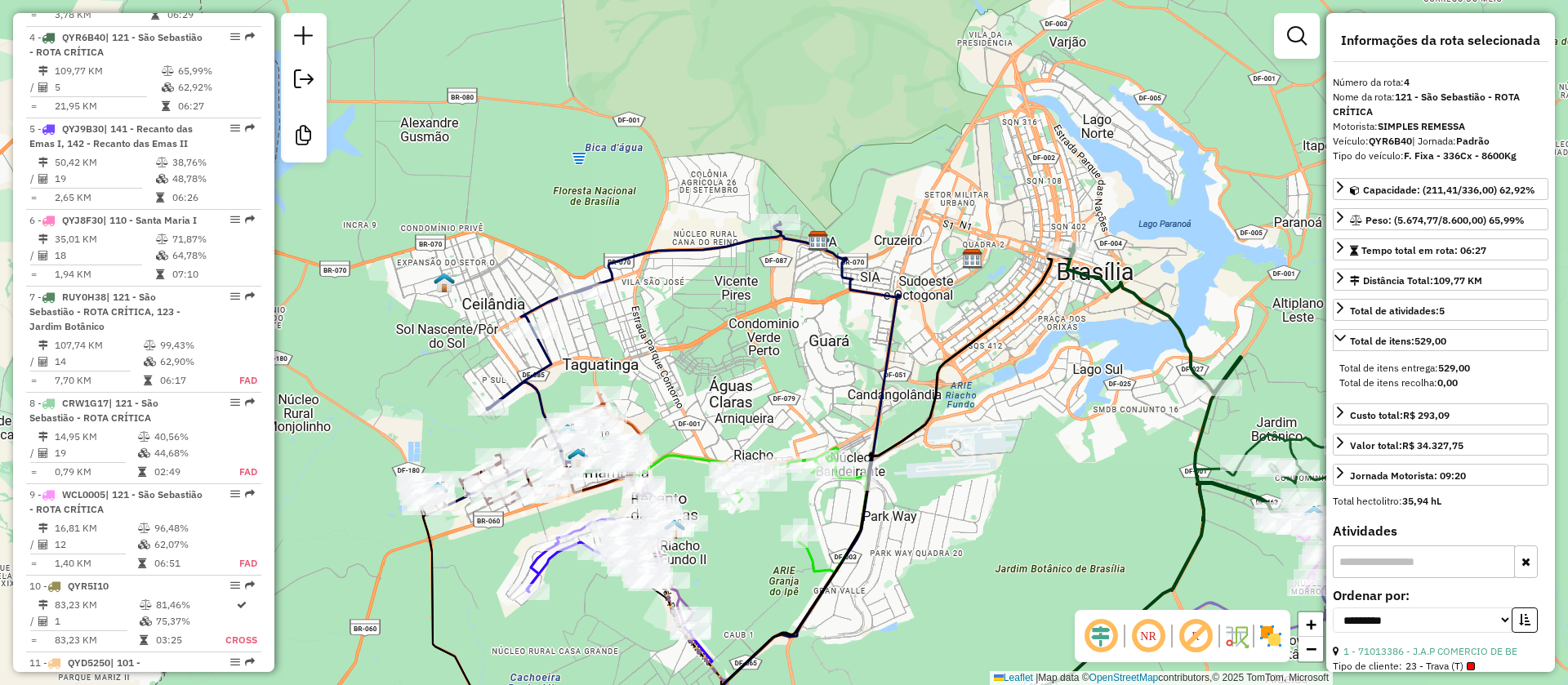
scroll to position [1003, 0]
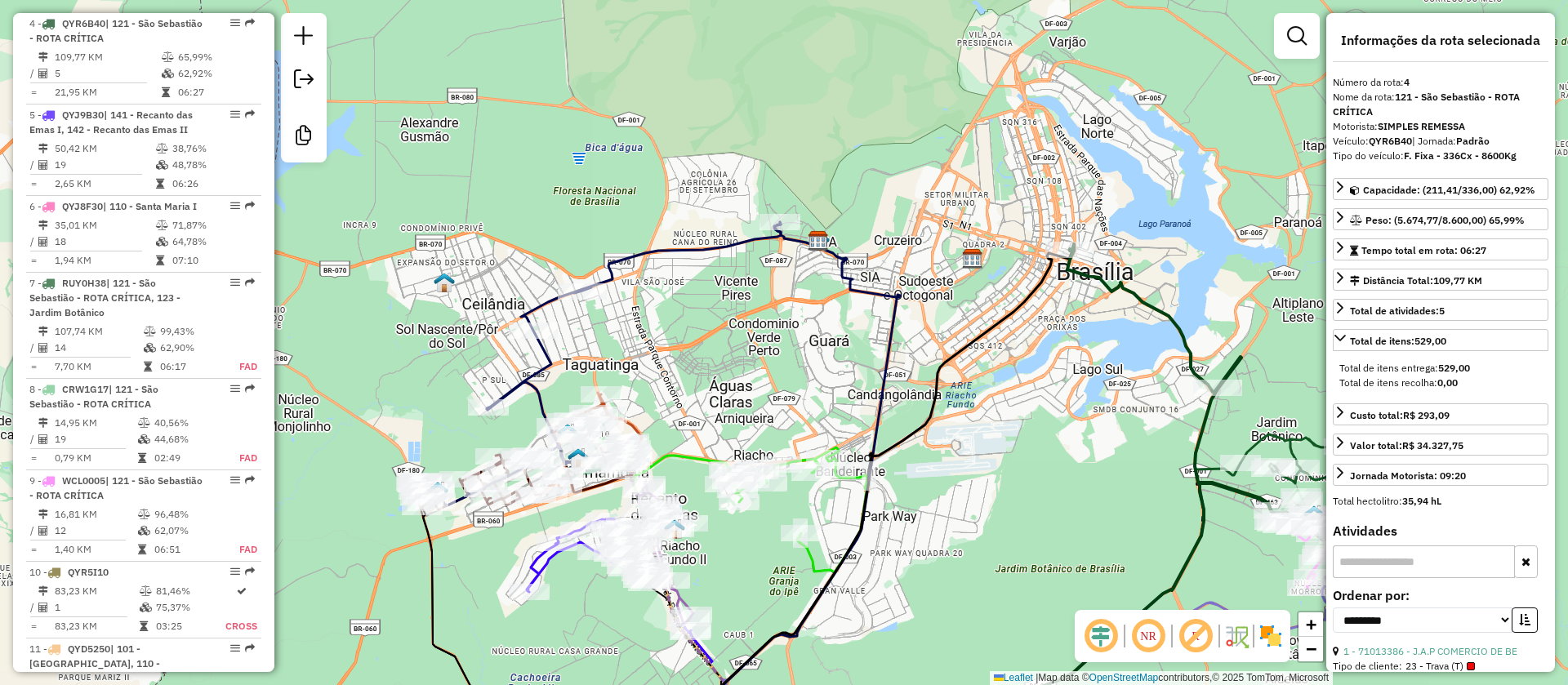
click at [1195, 634] on em at bounding box center [1195, 635] width 39 height 39
click at [1104, 635] on em at bounding box center [1100, 635] width 39 height 39
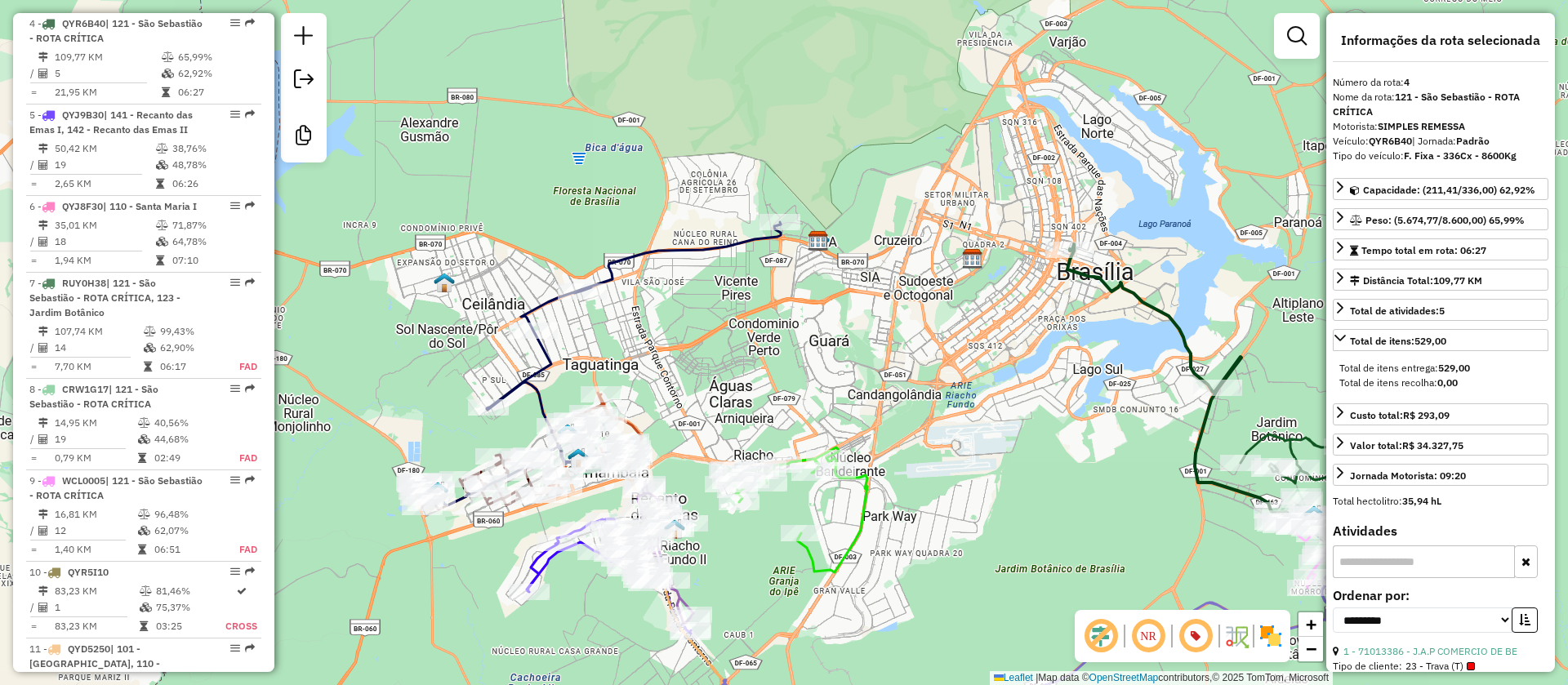
click at [692, 250] on icon at bounding box center [599, 364] width 364 height 283
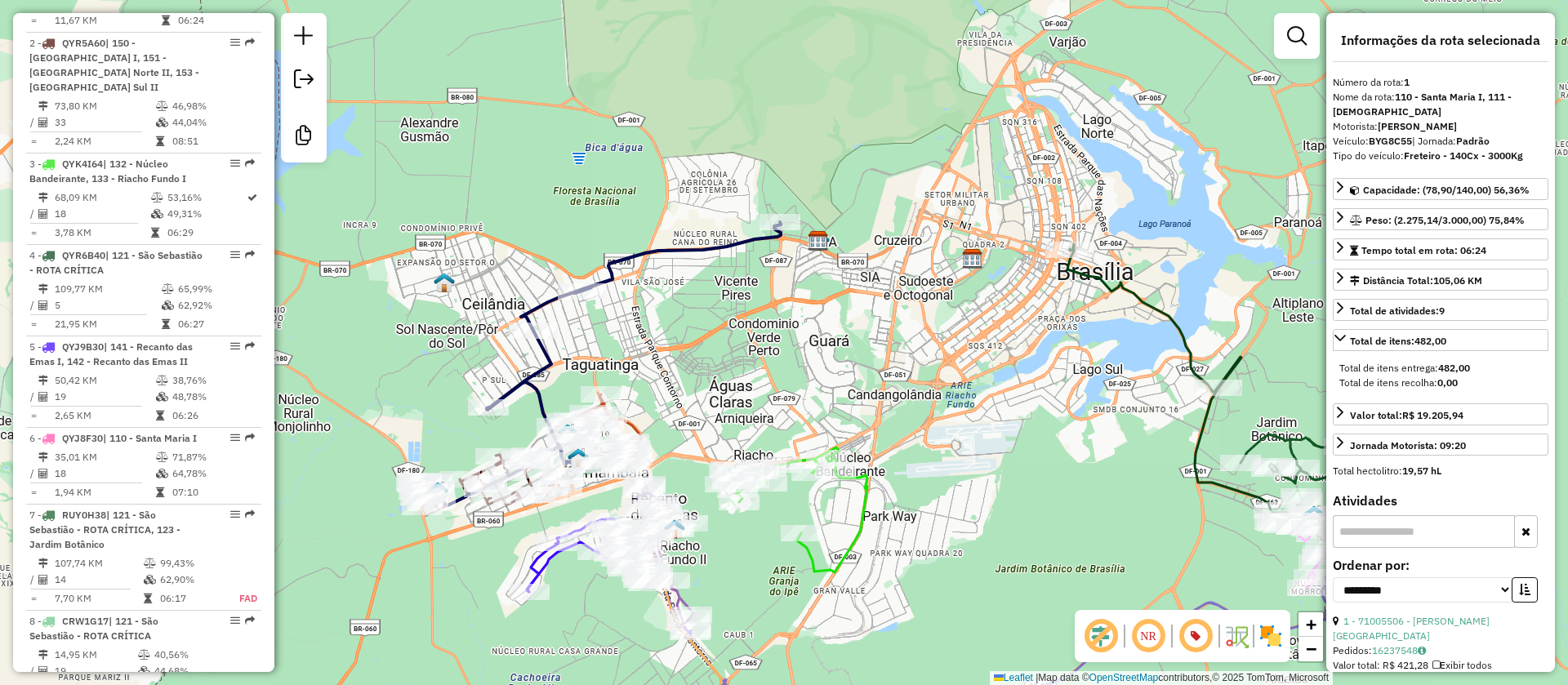
scroll to position [714, 0]
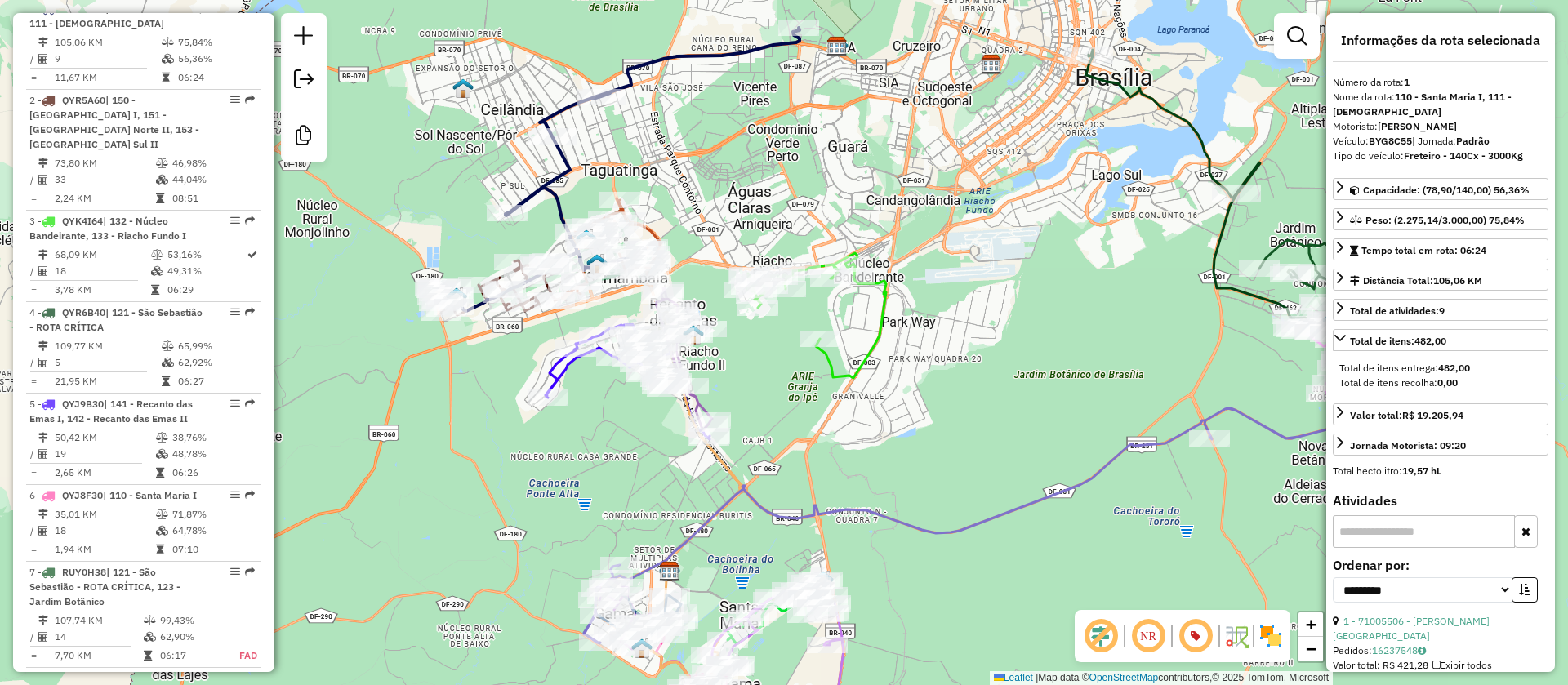
click at [561, 171] on icon at bounding box center [618, 169] width 364 height 283
click at [563, 162] on icon at bounding box center [618, 169] width 364 height 283
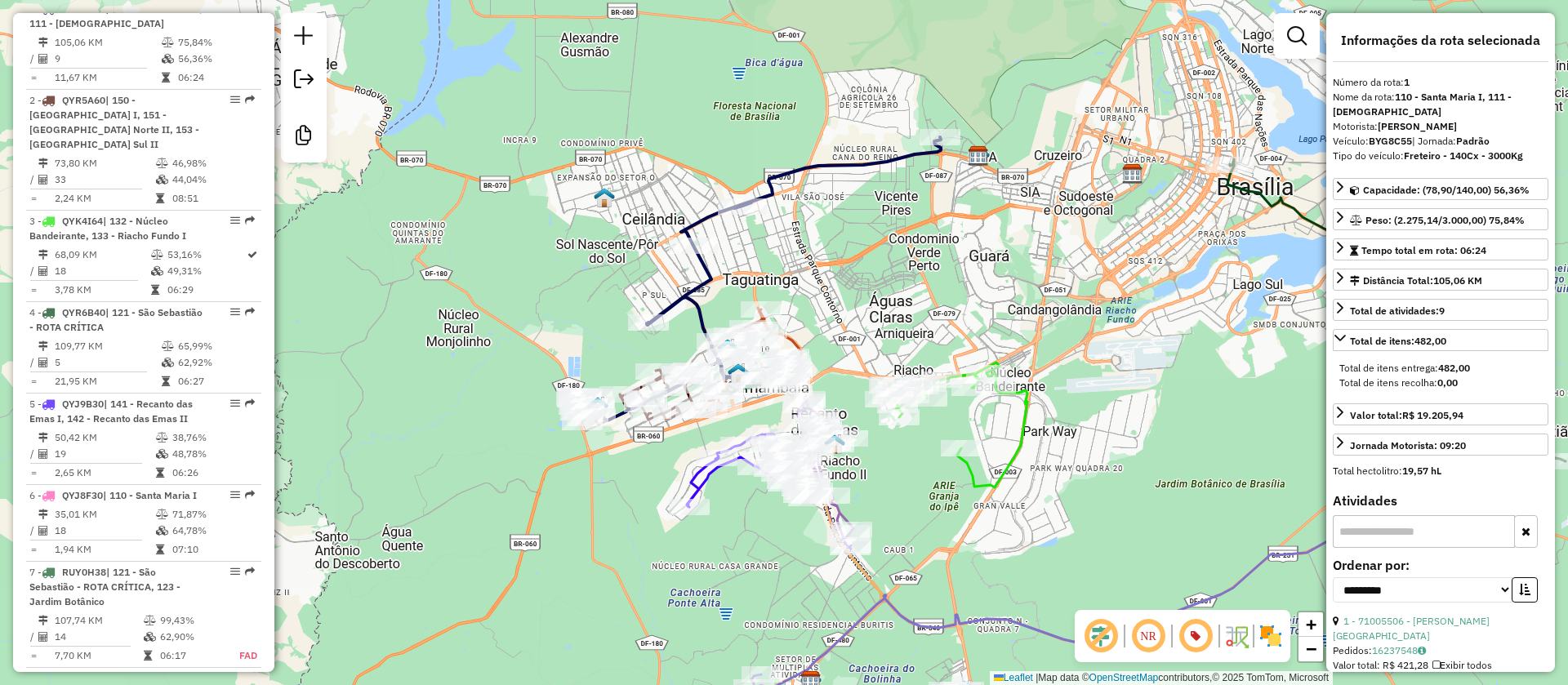
click at [700, 272] on icon at bounding box center [760, 278] width 364 height 283
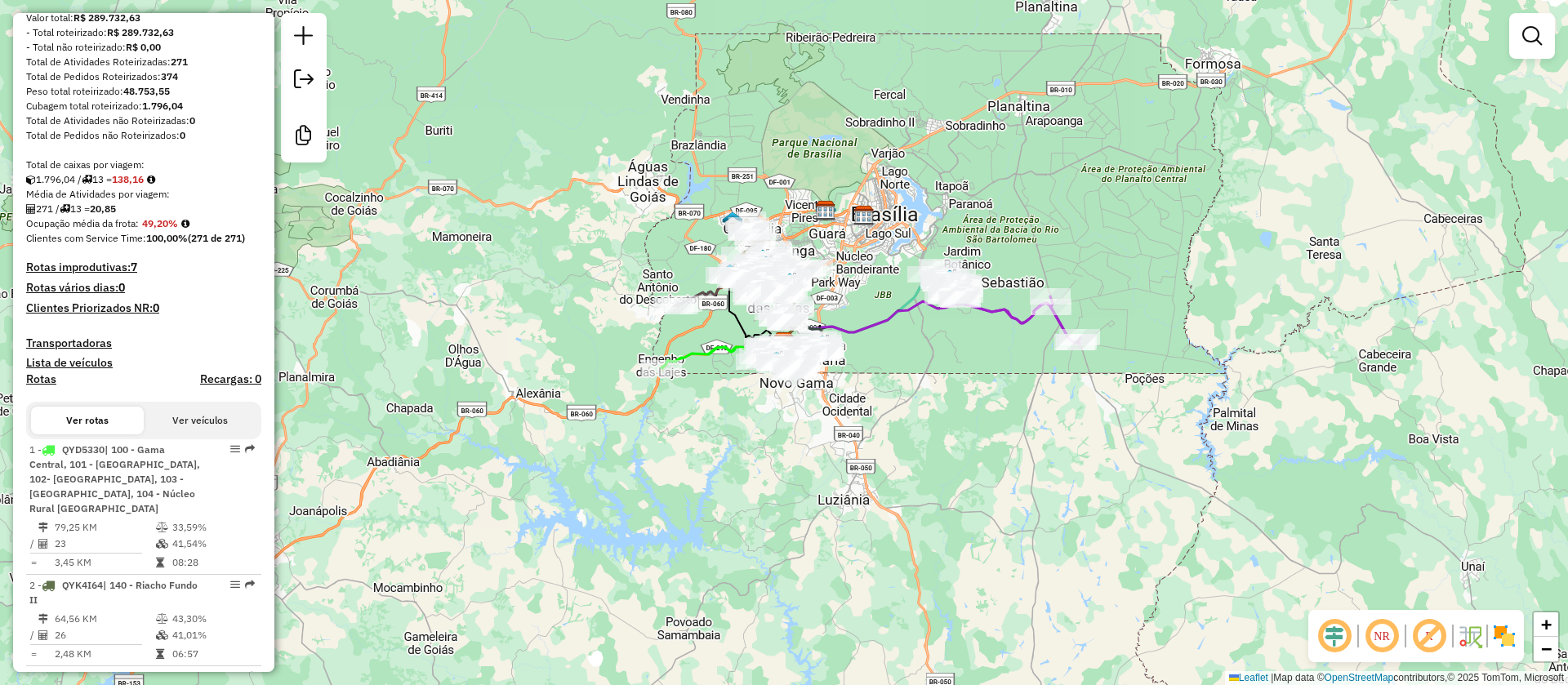
scroll to position [490, 0]
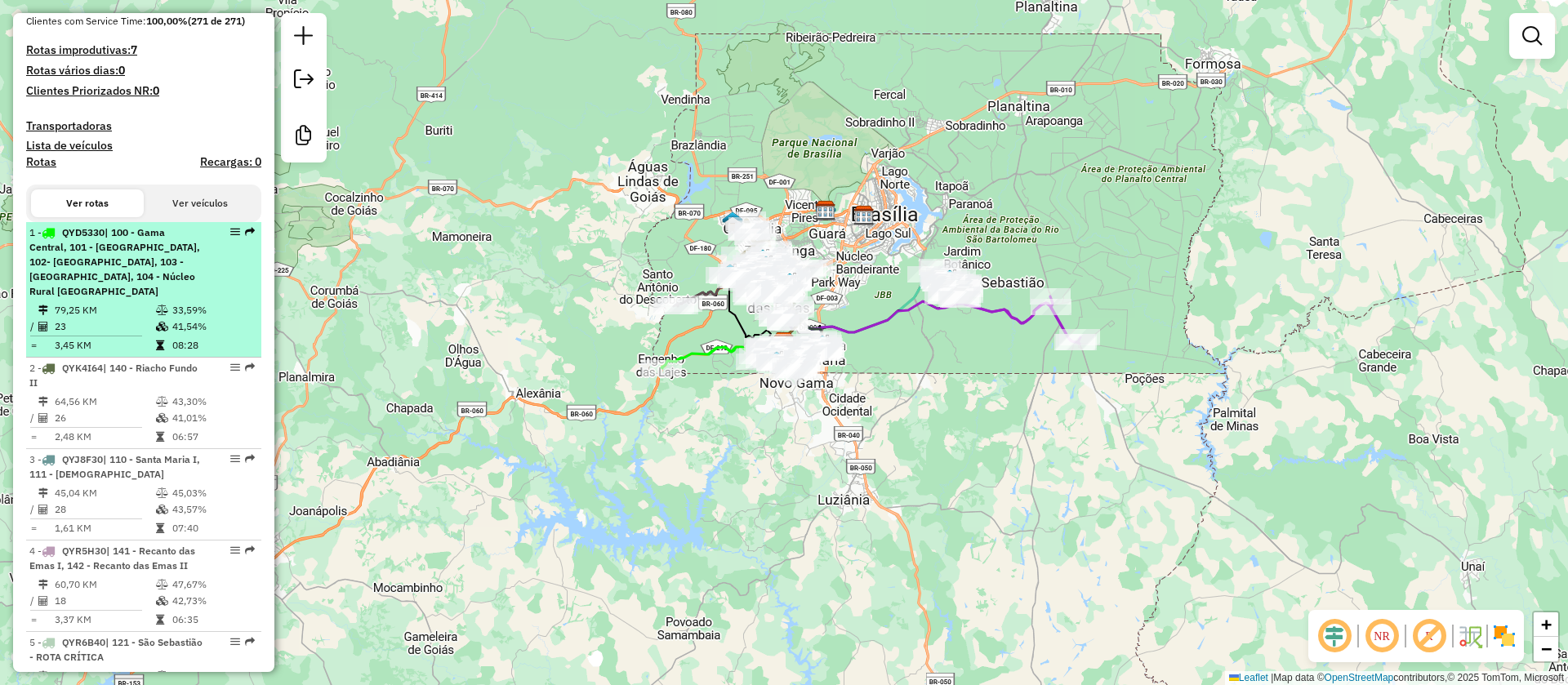
click at [144, 276] on span "| 100 - Gama Central, 101 - [GEOGRAPHIC_DATA], 102- [GEOGRAPHIC_DATA], 103 - [G…" at bounding box center [115, 262] width 171 height 71
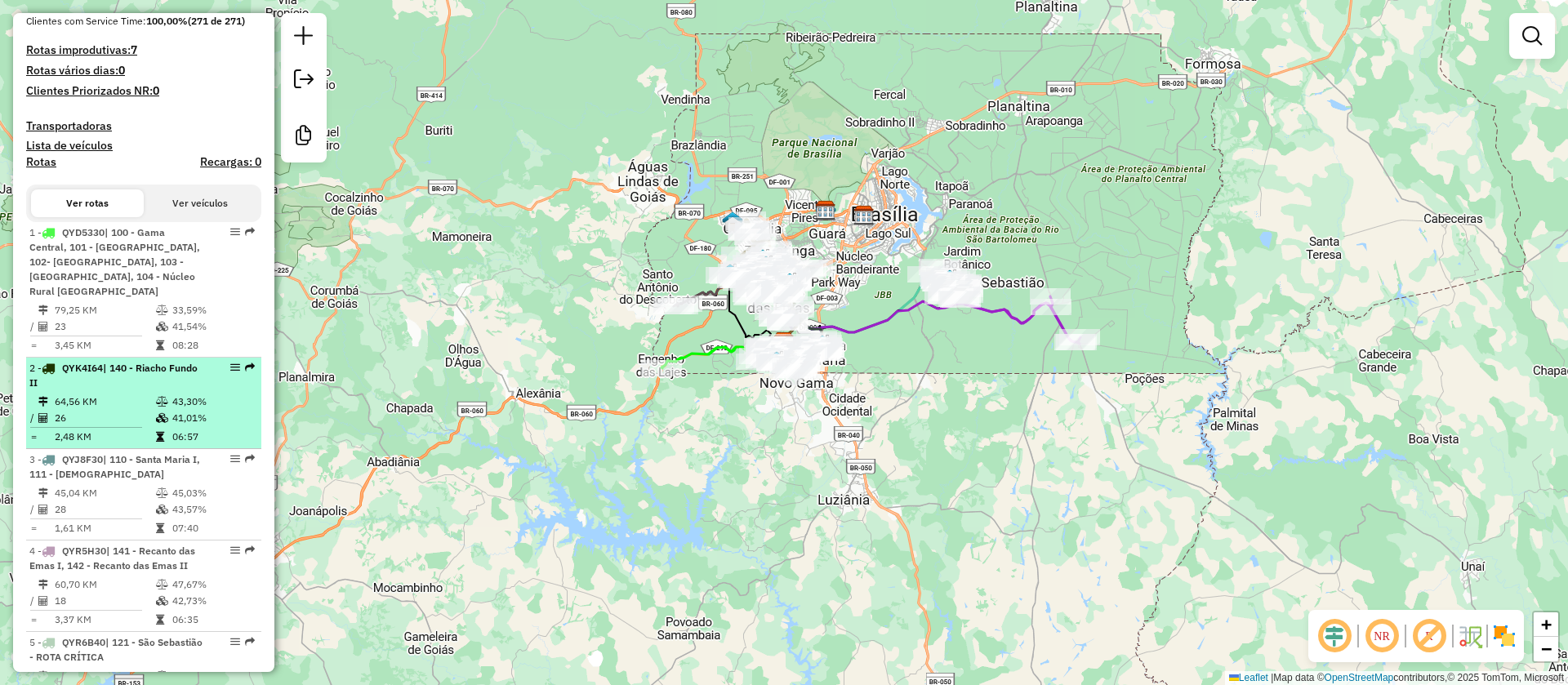
select select "**********"
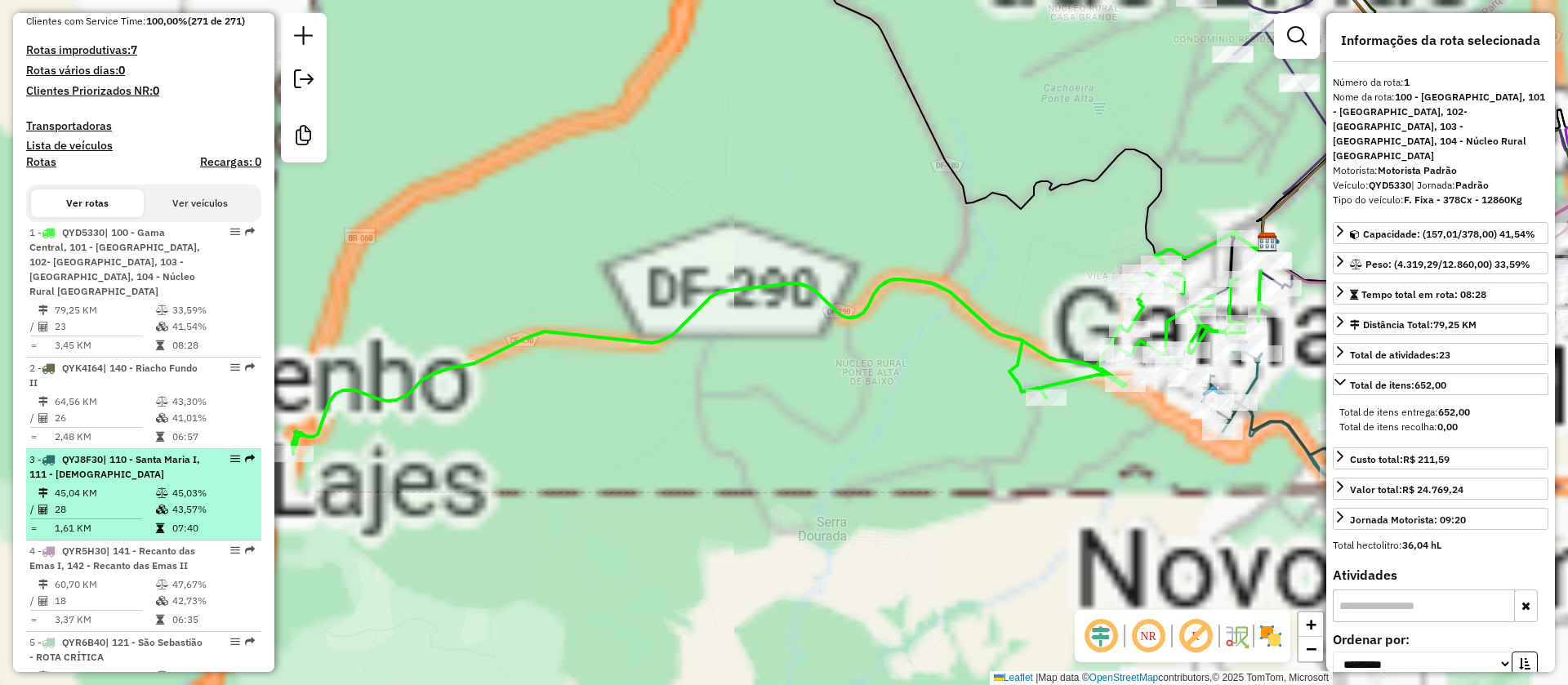
click at [139, 393] on td "64,56 KM" at bounding box center [104, 402] width 102 height 17
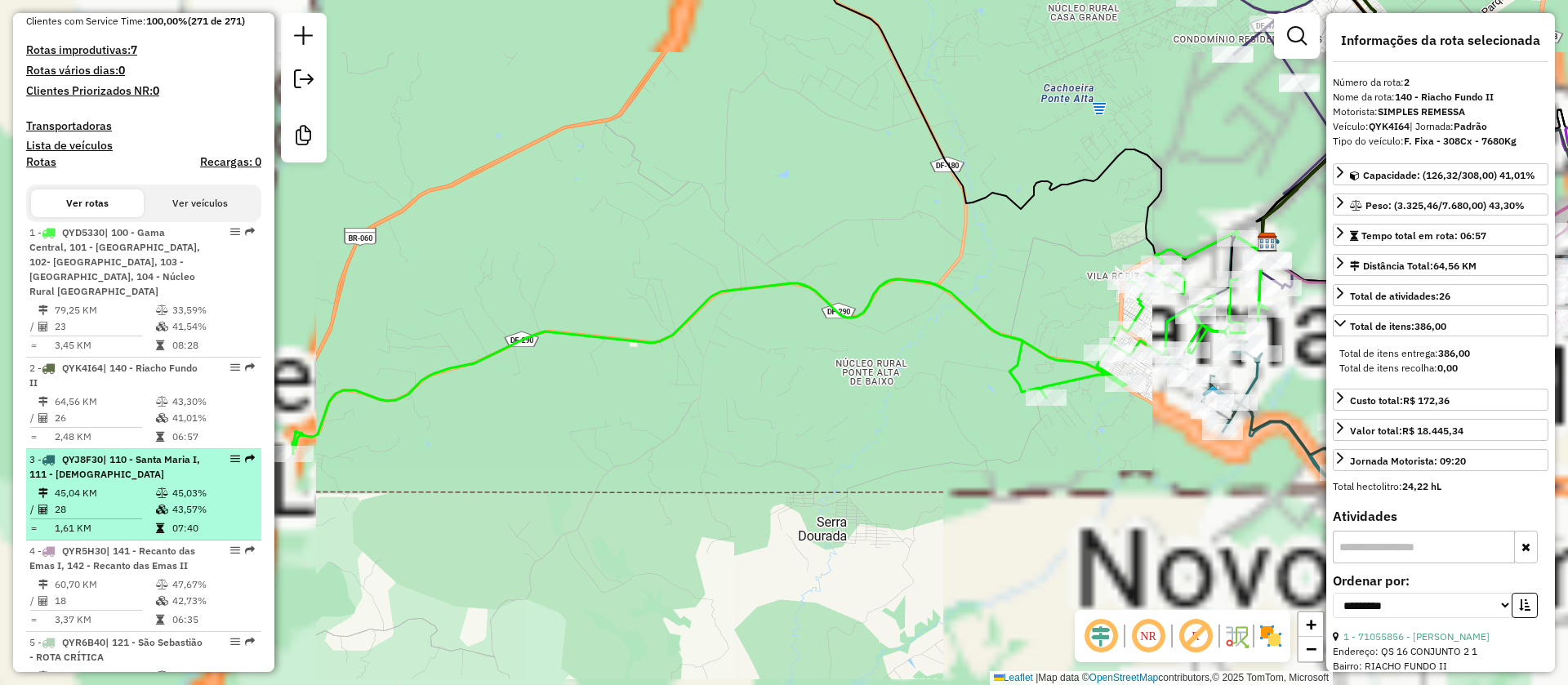
click at [132, 485] on td "45,04 KM" at bounding box center [104, 493] width 102 height 17
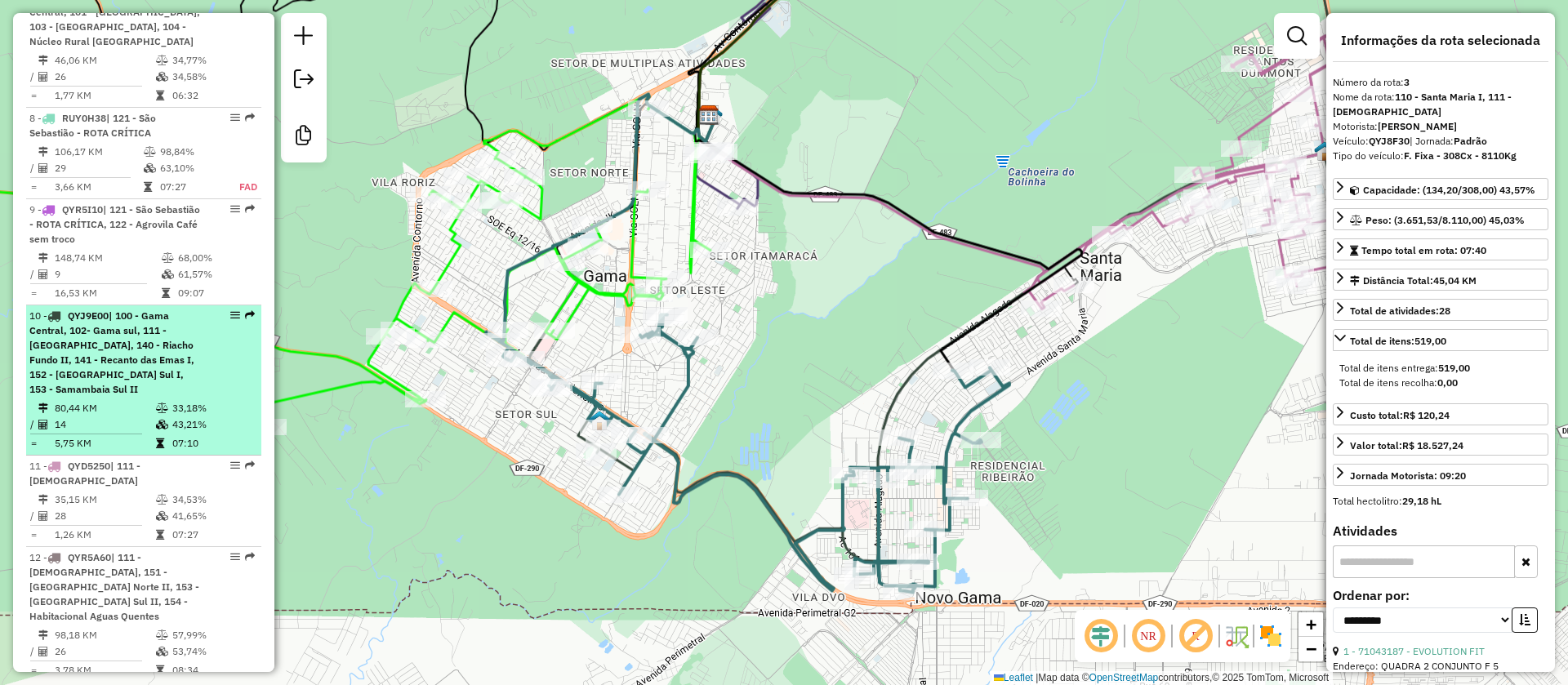
scroll to position [1477, 0]
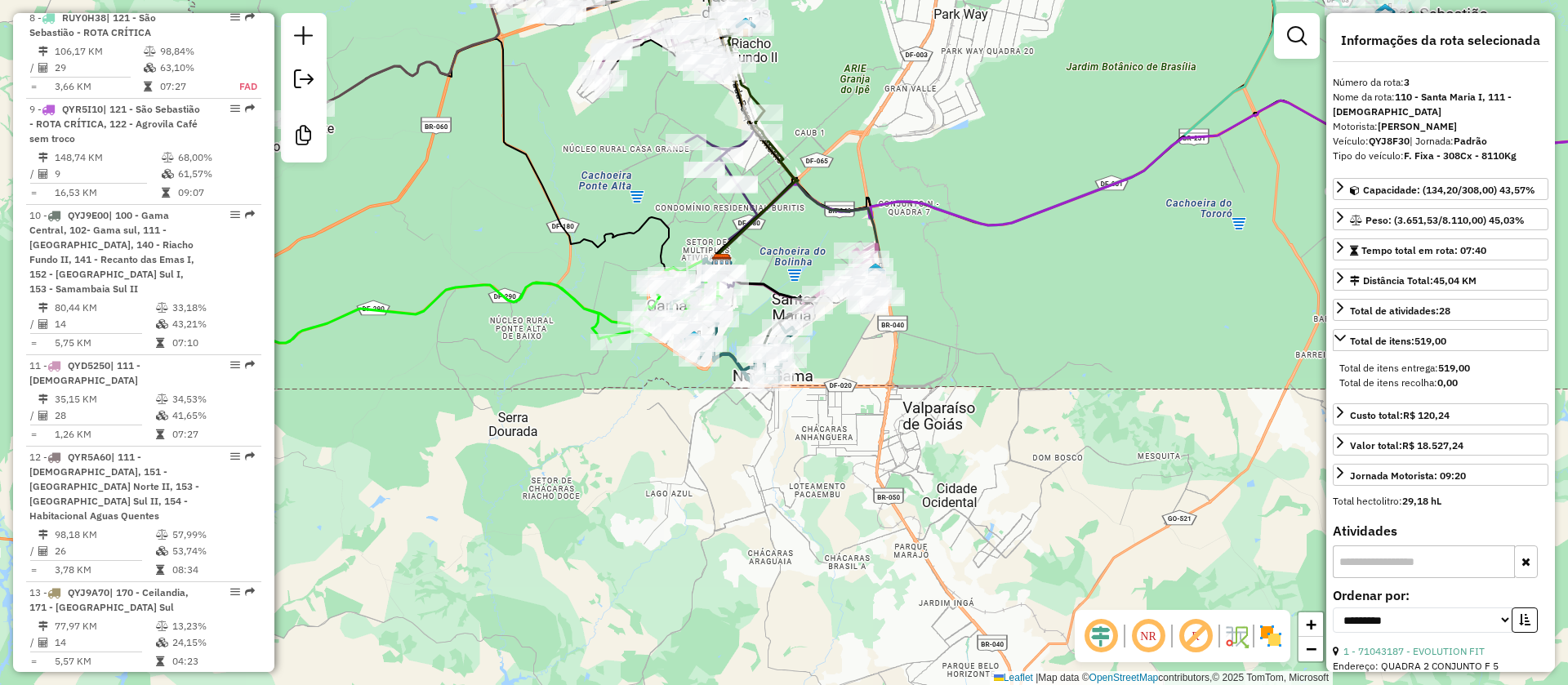
drag, startPoint x: 1210, startPoint y: 645, endPoint x: 1149, endPoint y: 640, distance: 61.2
click at [1209, 645] on em at bounding box center [1195, 635] width 39 height 39
click at [1101, 636] on em at bounding box center [1100, 635] width 39 height 39
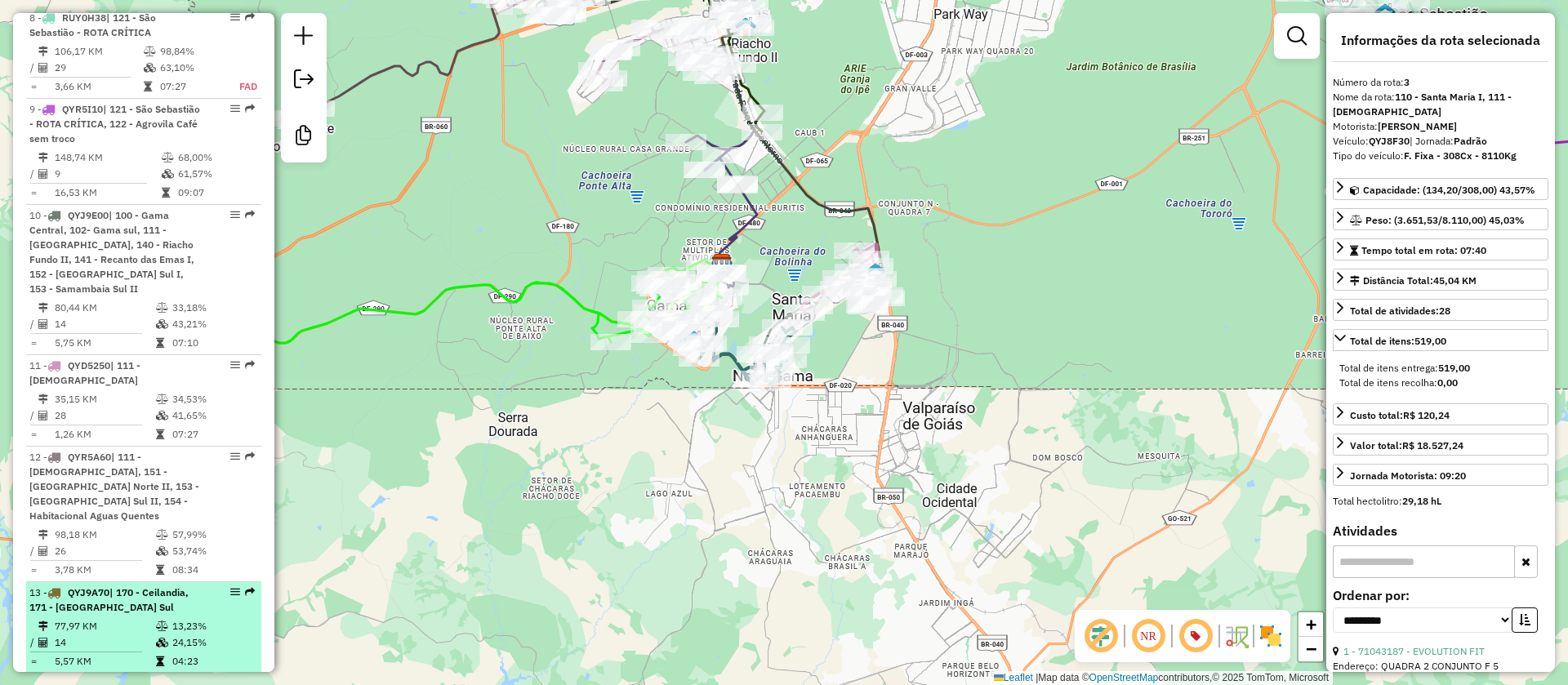
click at [105, 587] on span "QYJ9A70" at bounding box center [88, 592] width 41 height 12
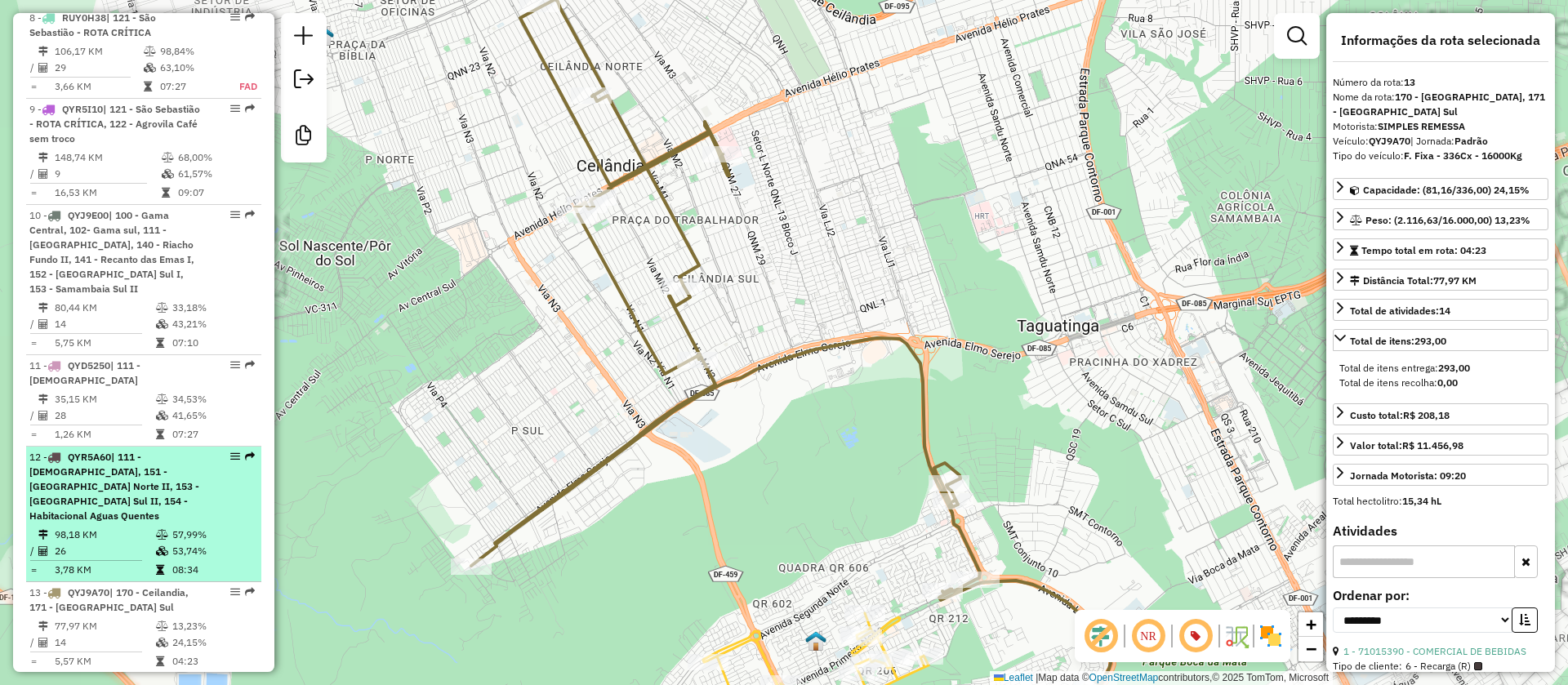
click at [125, 477] on span "| 111 - [DEMOGRAPHIC_DATA], 151 - [GEOGRAPHIC_DATA] Norte II, 153 - [GEOGRAPHIC…" at bounding box center [115, 486] width 170 height 71
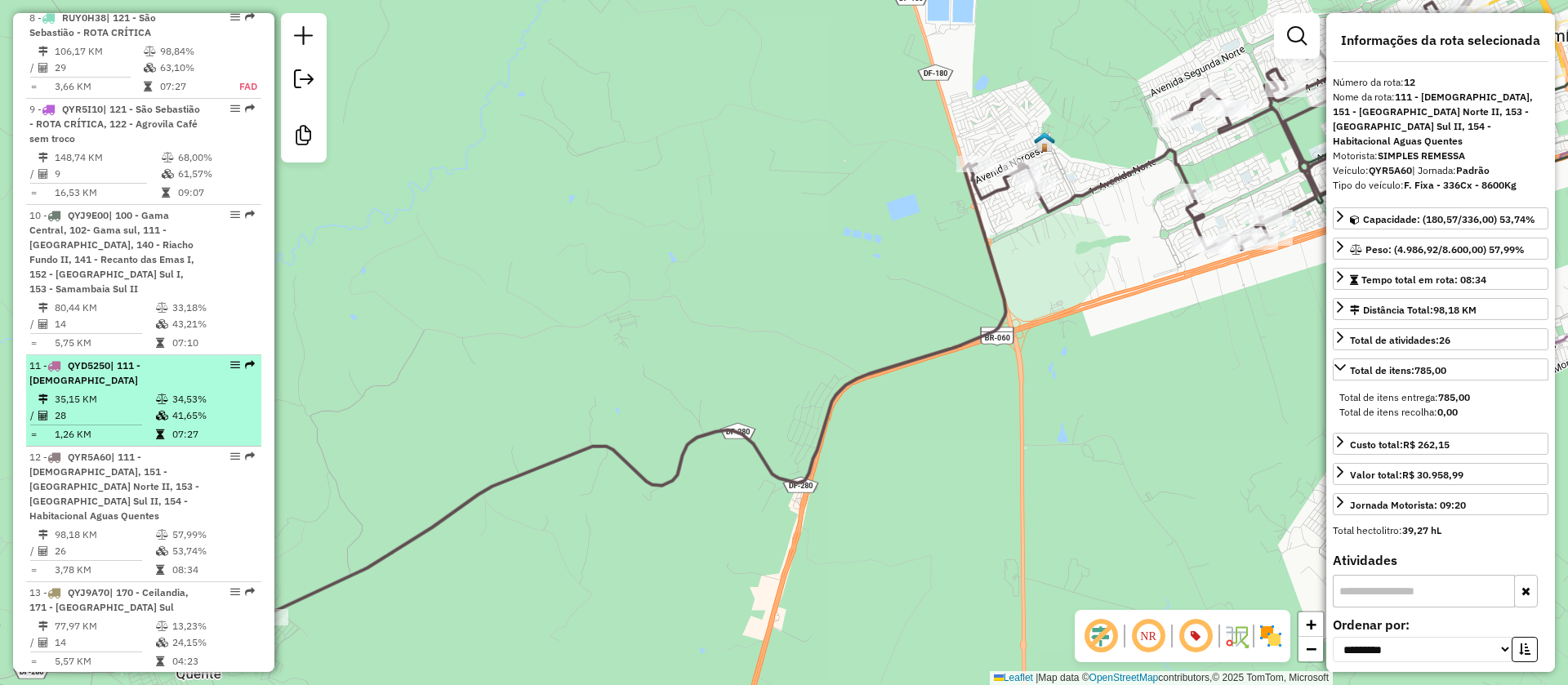
click at [120, 391] on td "35,15 KM" at bounding box center [104, 399] width 102 height 17
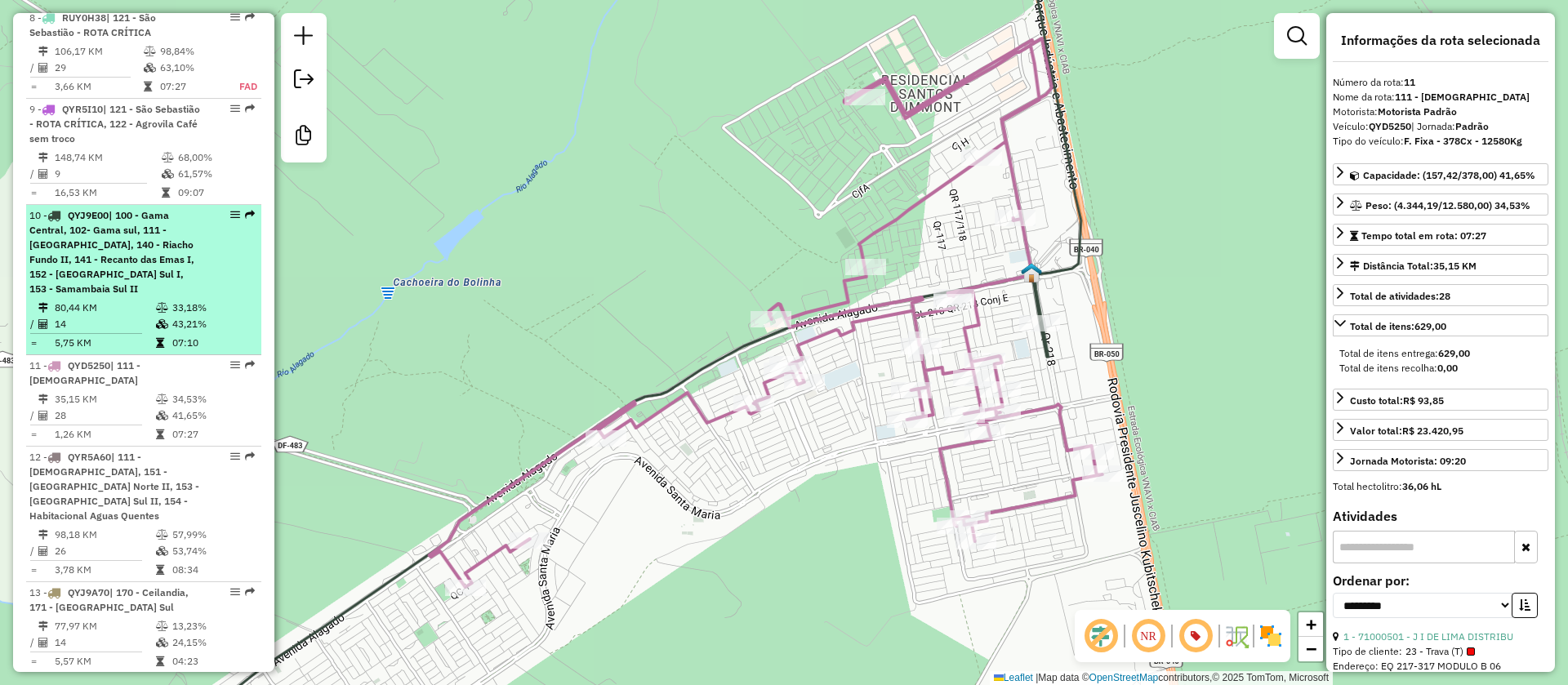
click at [129, 300] on td "80,44 KM" at bounding box center [104, 308] width 102 height 17
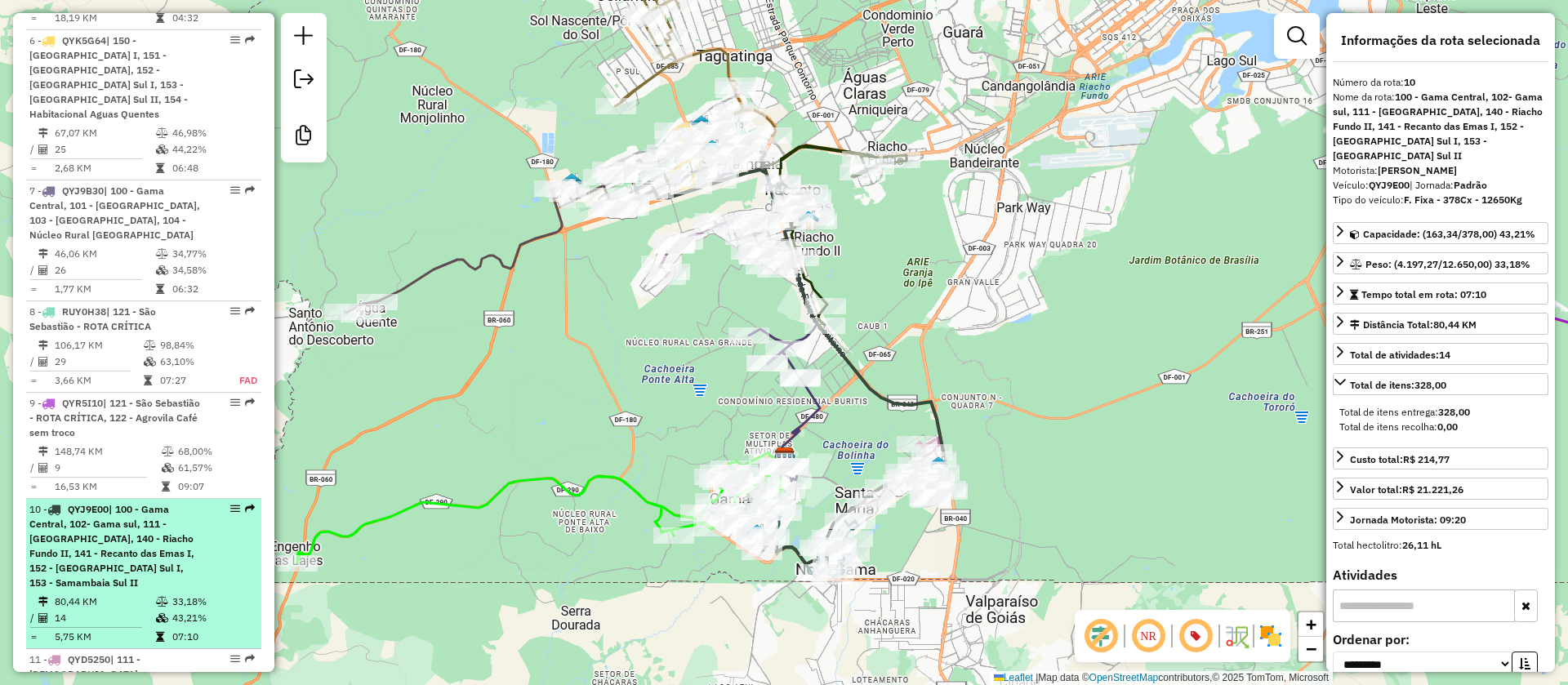
scroll to position [1110, 0]
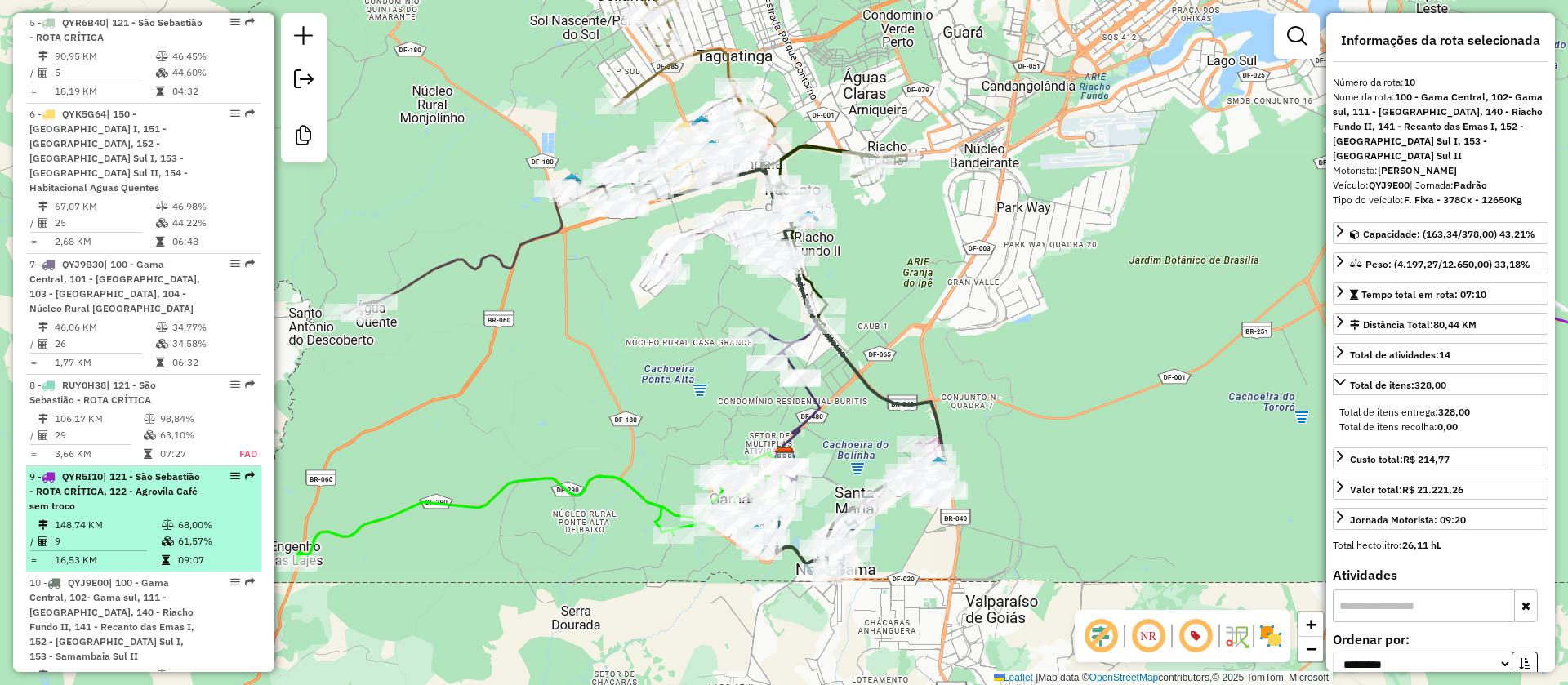
click at [110, 517] on td "148,74 KM" at bounding box center [107, 526] width 107 height 17
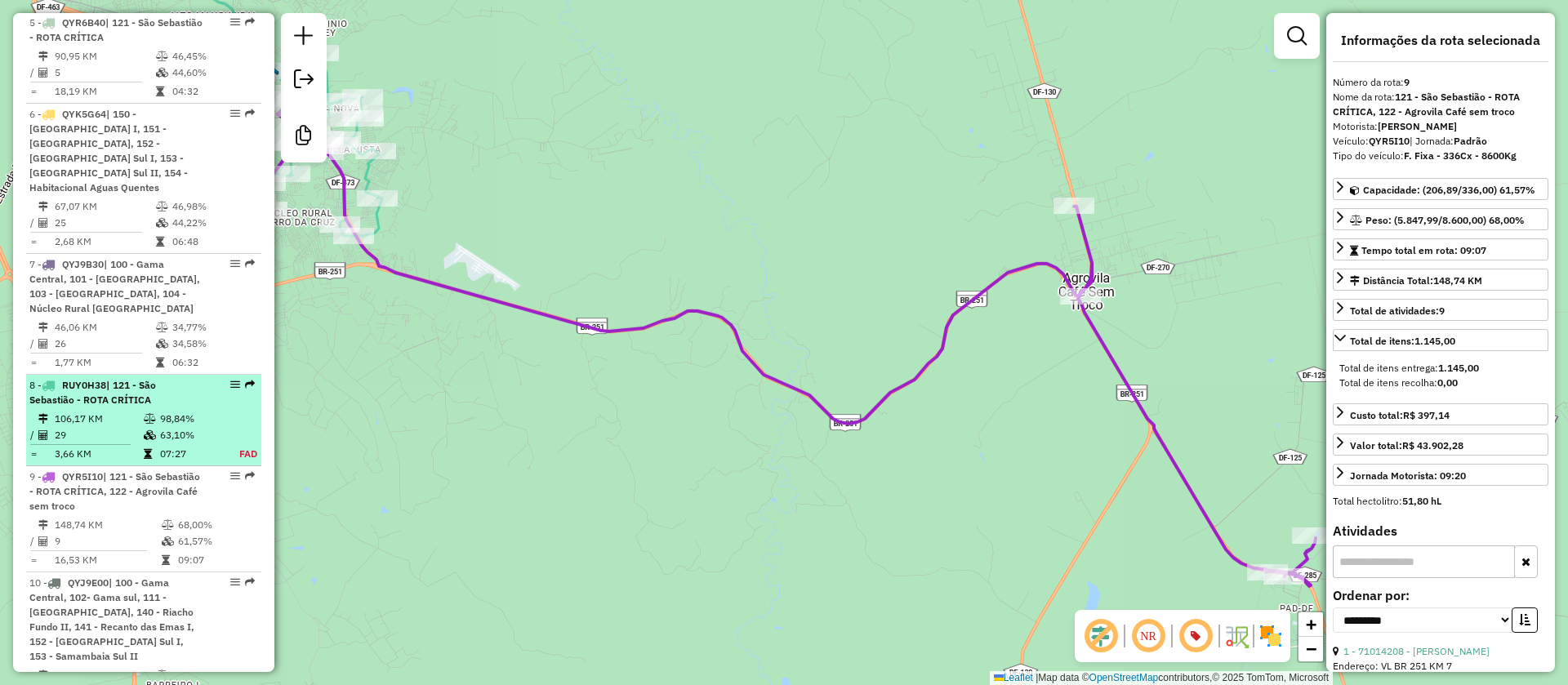
click at [141, 392] on div "8 - RUY0H38 | 121 - São Sebastião - ROTA CRÍTICA" at bounding box center [117, 393] width 174 height 30
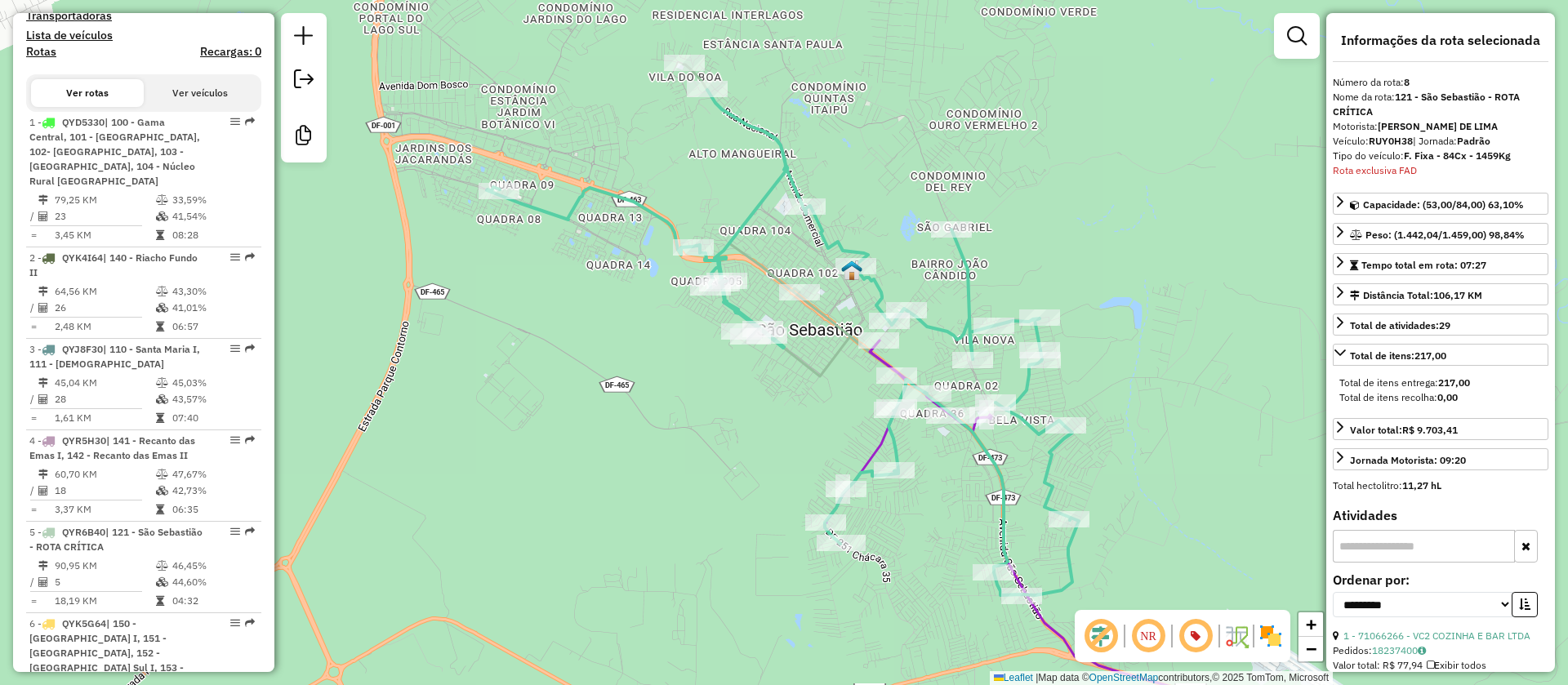
scroll to position [599, 0]
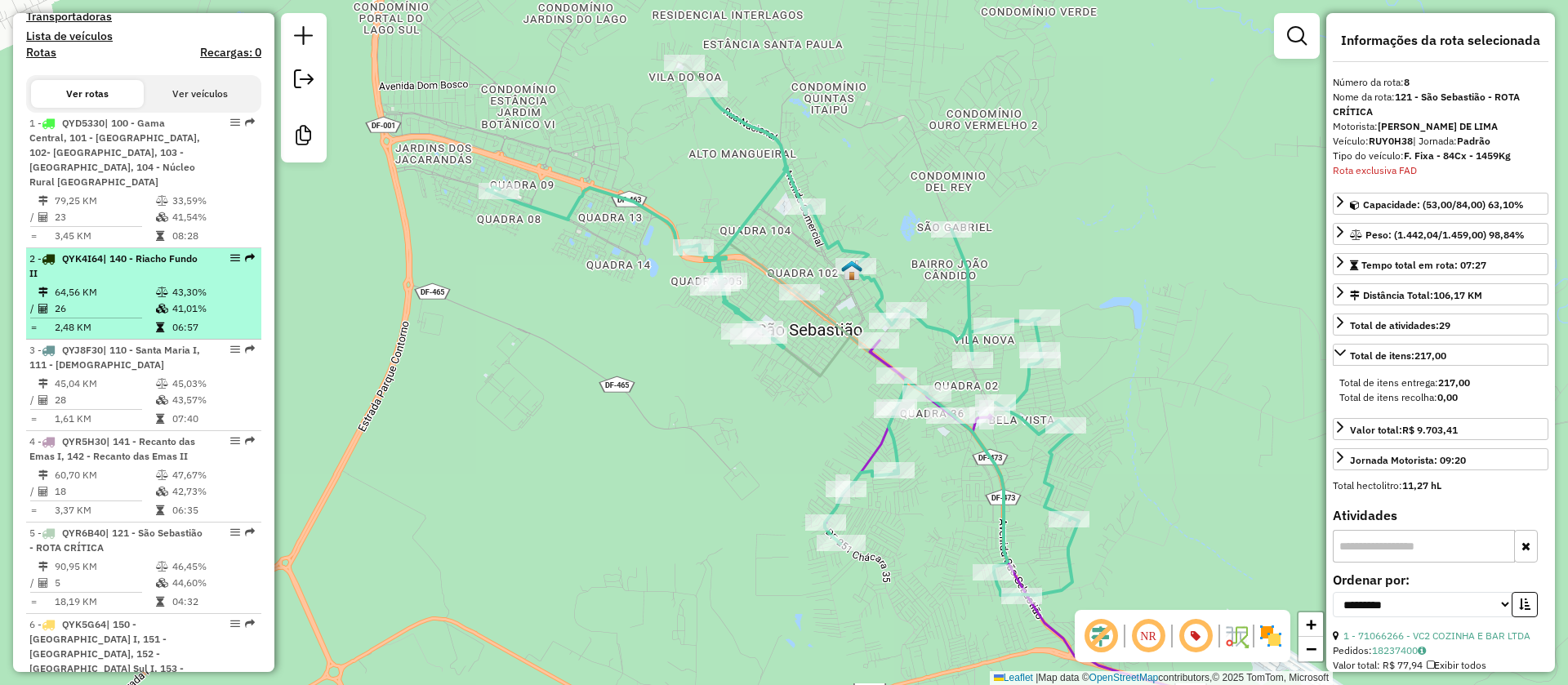
click at [156, 288] on icon at bounding box center [162, 293] width 12 height 10
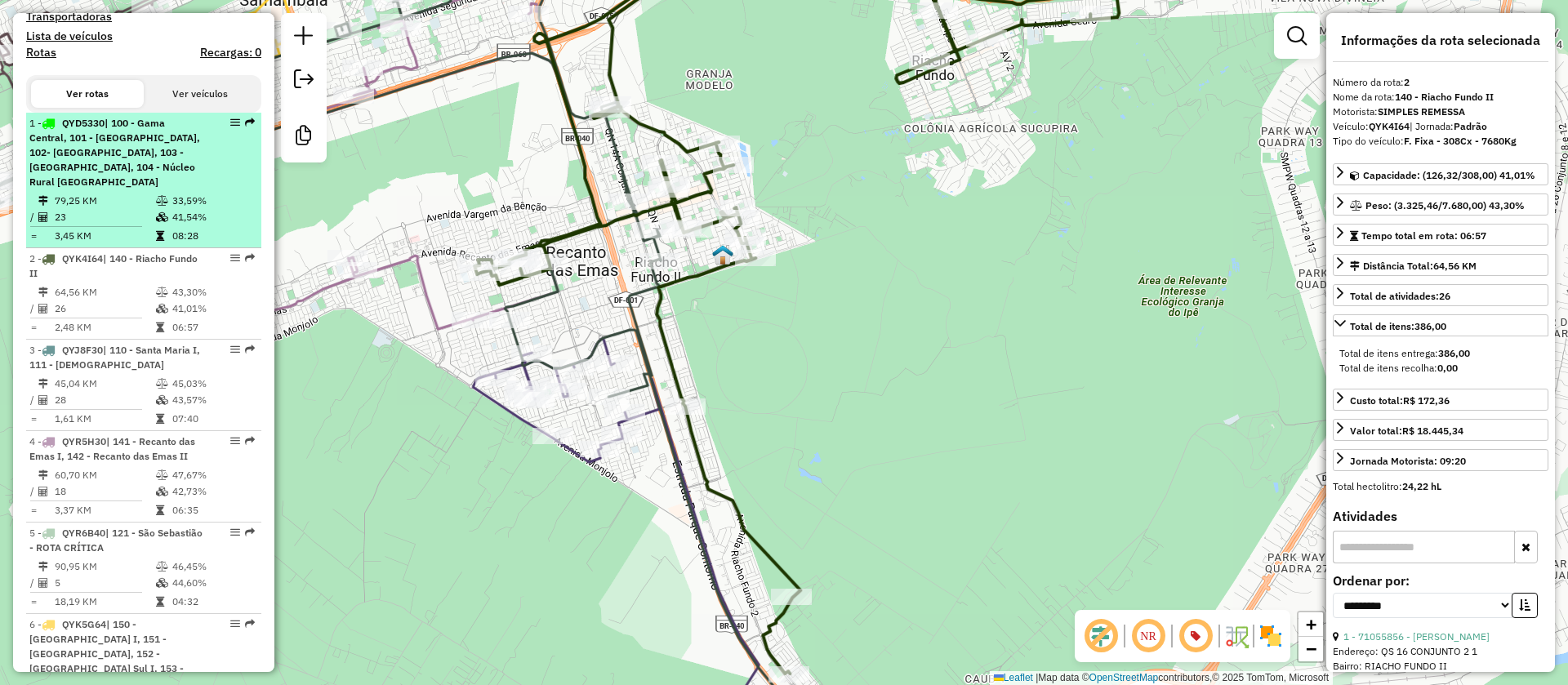
click at [154, 164] on div "1 - QYD5330 | 100 - Gama Central, 101 - [GEOGRAPHIC_DATA], 102- [GEOGRAPHIC_DAT…" at bounding box center [117, 152] width 174 height 74
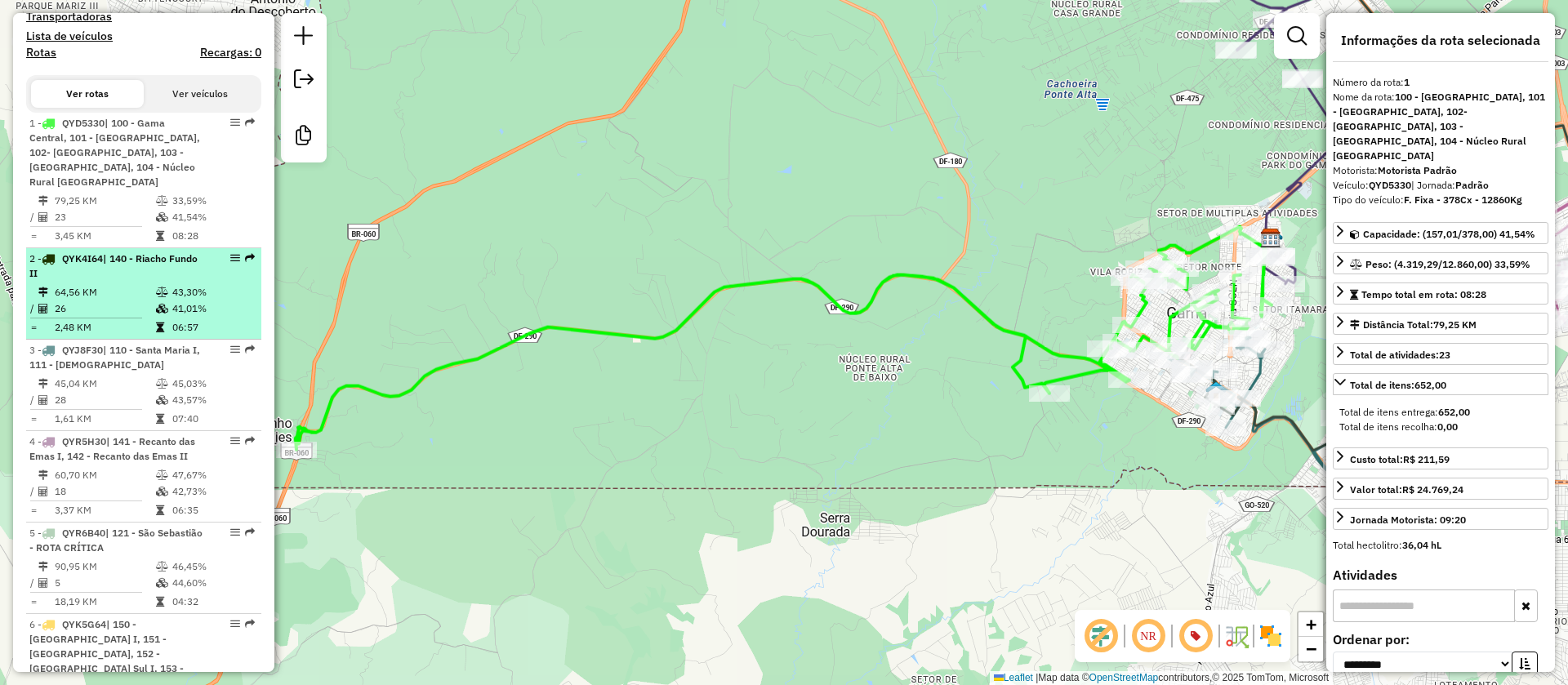
click at [109, 301] on td "26" at bounding box center [104, 309] width 102 height 17
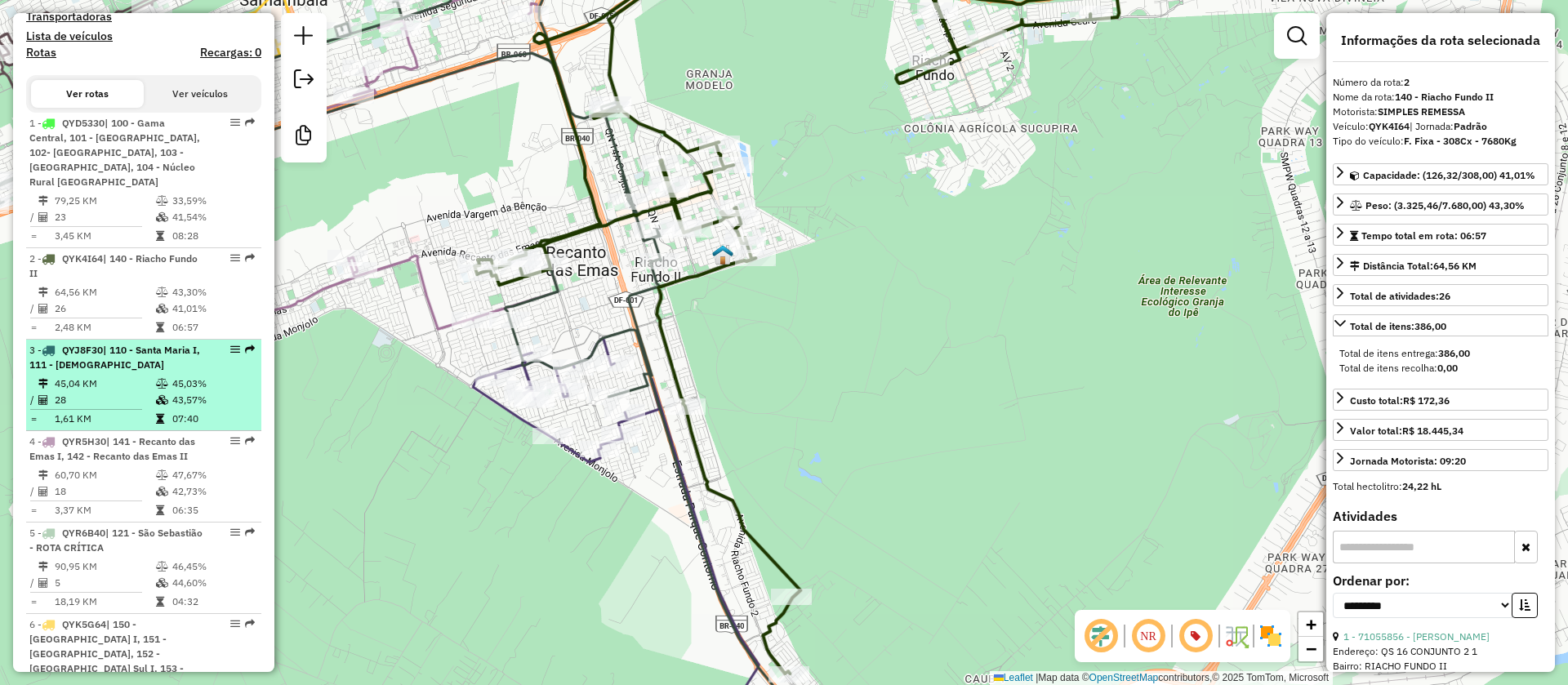
click at [139, 376] on td "45,04 KM" at bounding box center [104, 384] width 102 height 17
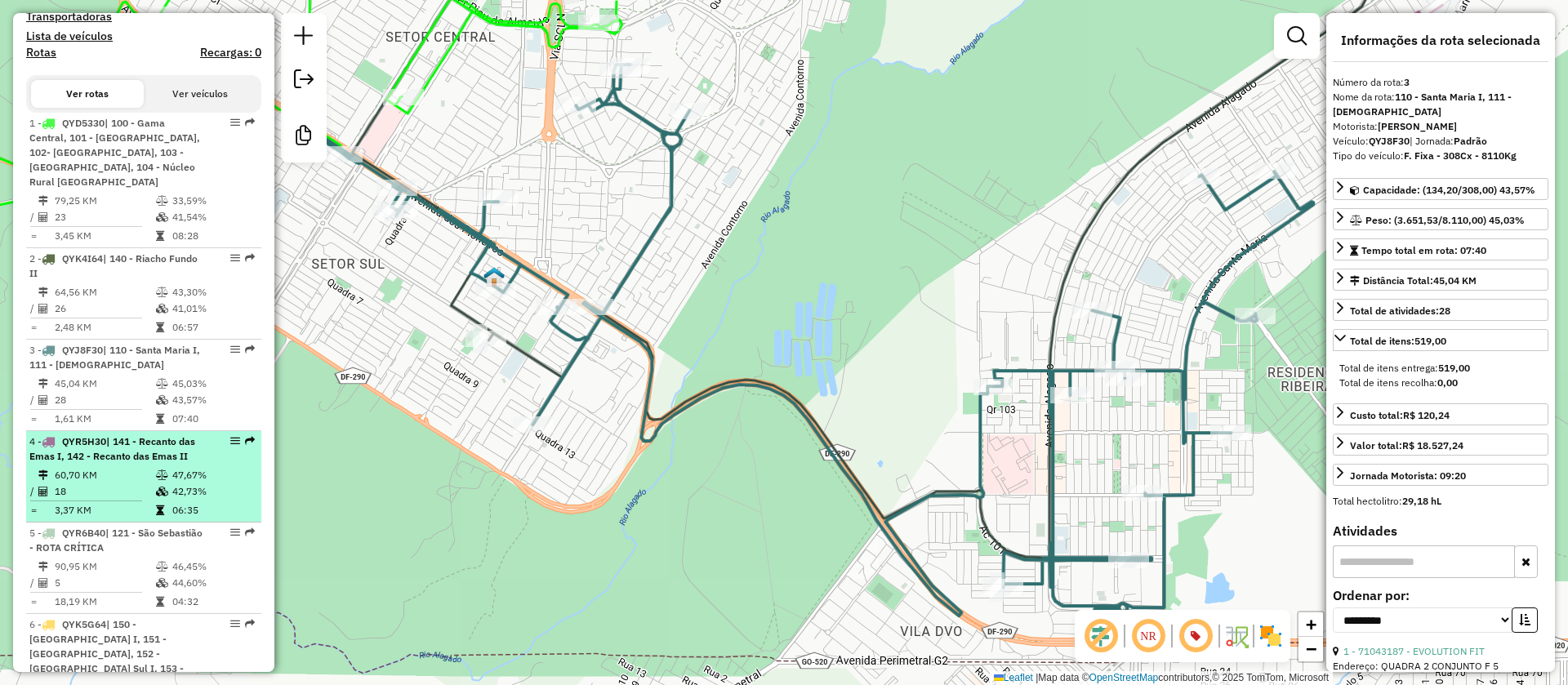
click at [149, 450] on div "4 - QYR5H30 | 141 - Recanto das Emas I, 142 - Recanto das Emas II" at bounding box center [117, 450] width 174 height 30
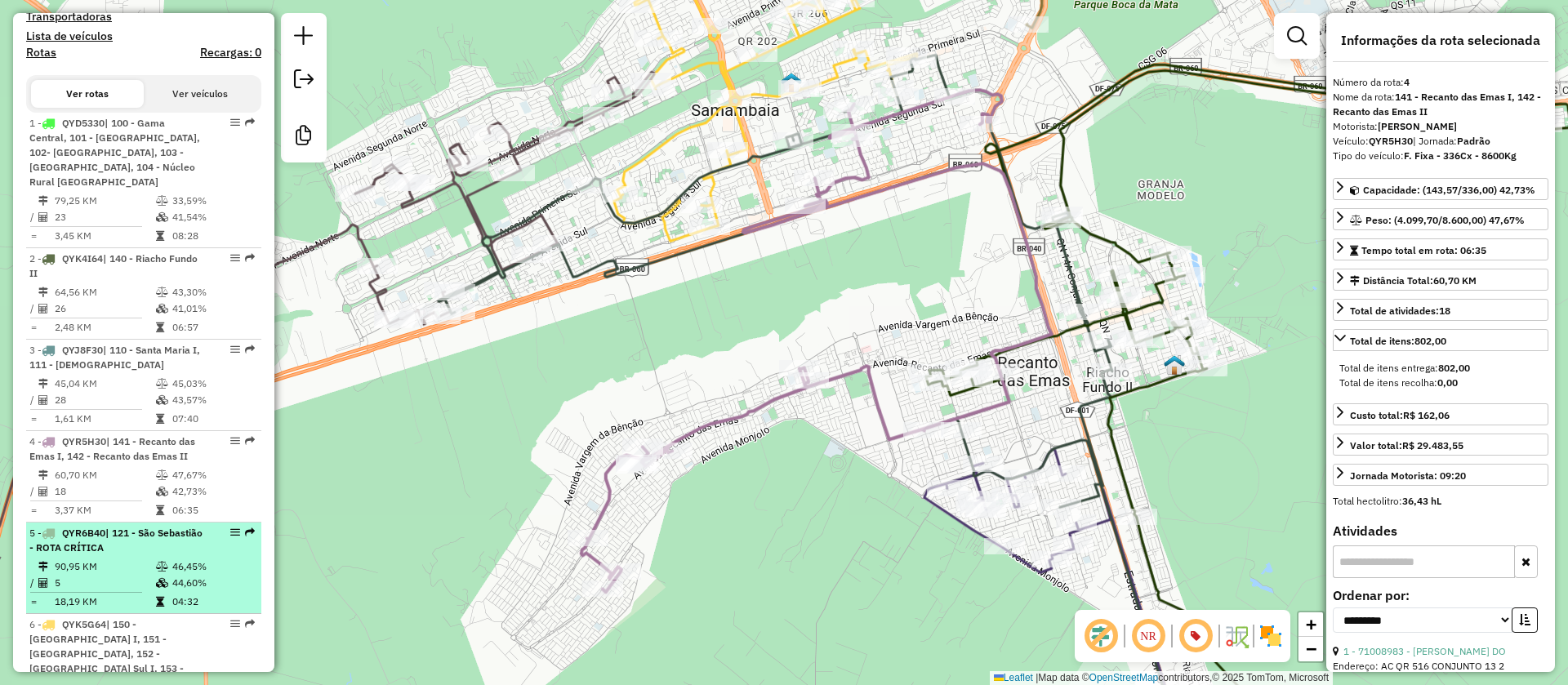
click at [156, 566] on icon at bounding box center [162, 567] width 12 height 10
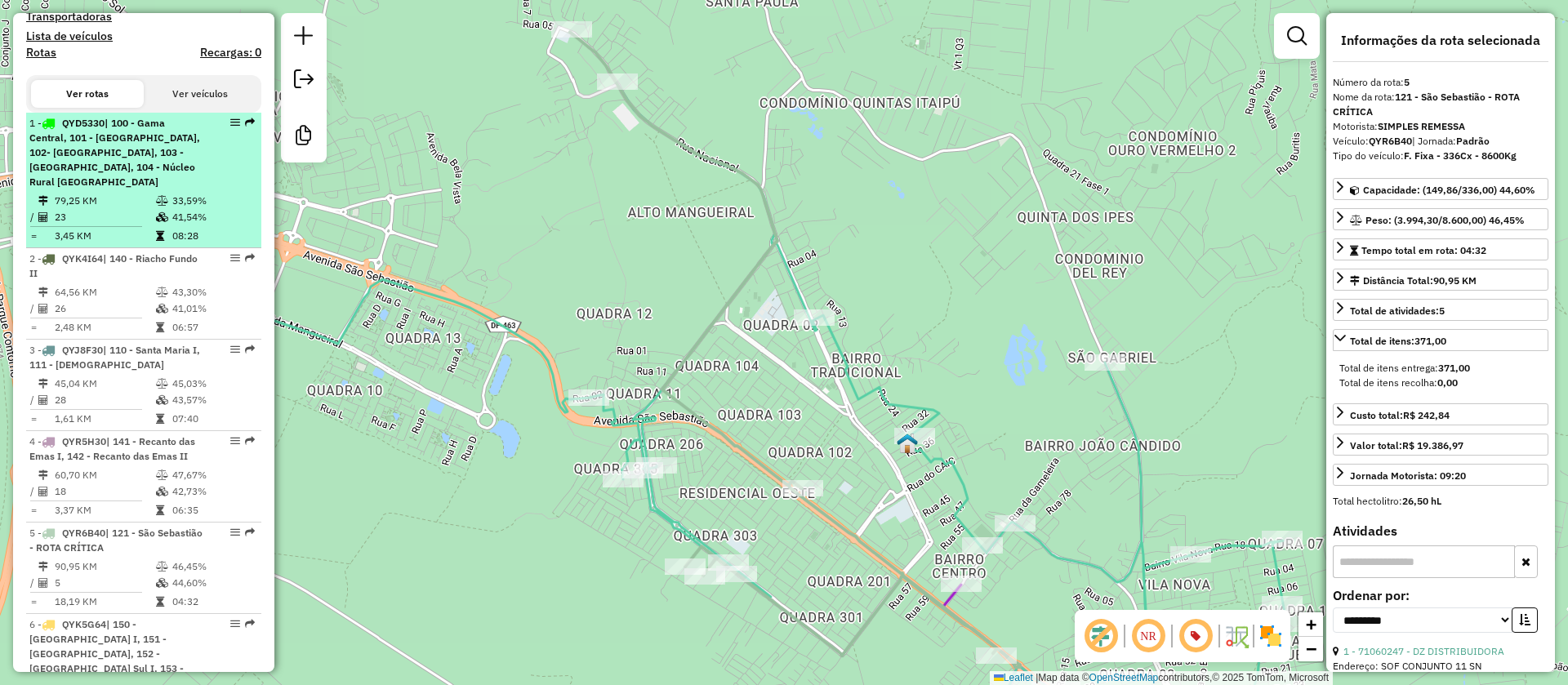
click at [126, 147] on span "| 100 - Gama Central, 101 - [GEOGRAPHIC_DATA], 102- [GEOGRAPHIC_DATA], 103 - [G…" at bounding box center [115, 152] width 171 height 71
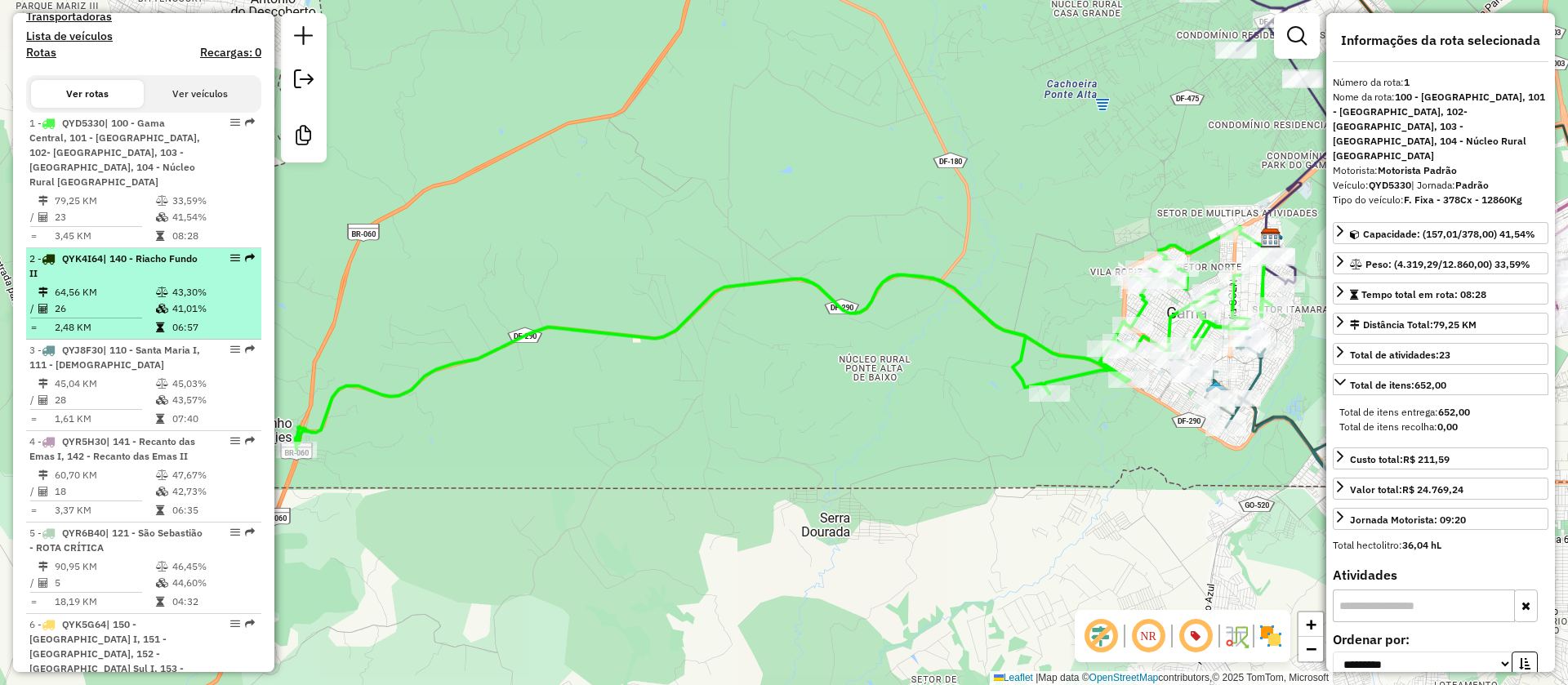
click at [122, 252] on span "| 140 - Riacho Fundo II" at bounding box center [114, 265] width 169 height 27
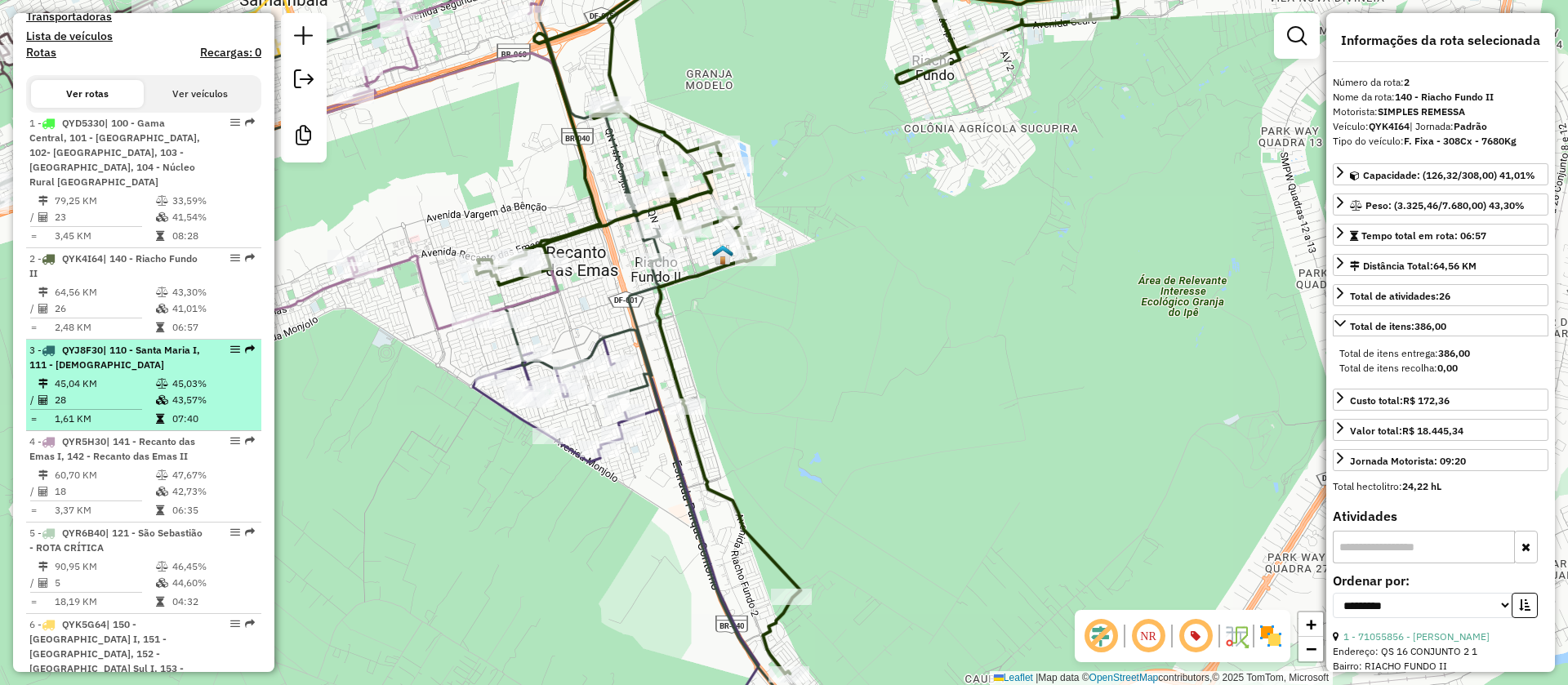
click at [140, 358] on li "3 - QYJ8F30 | 110 - [GEOGRAPHIC_DATA], 111 - [GEOGRAPHIC_DATA] 45,04 KM 45,03% …" at bounding box center [144, 385] width 236 height 92
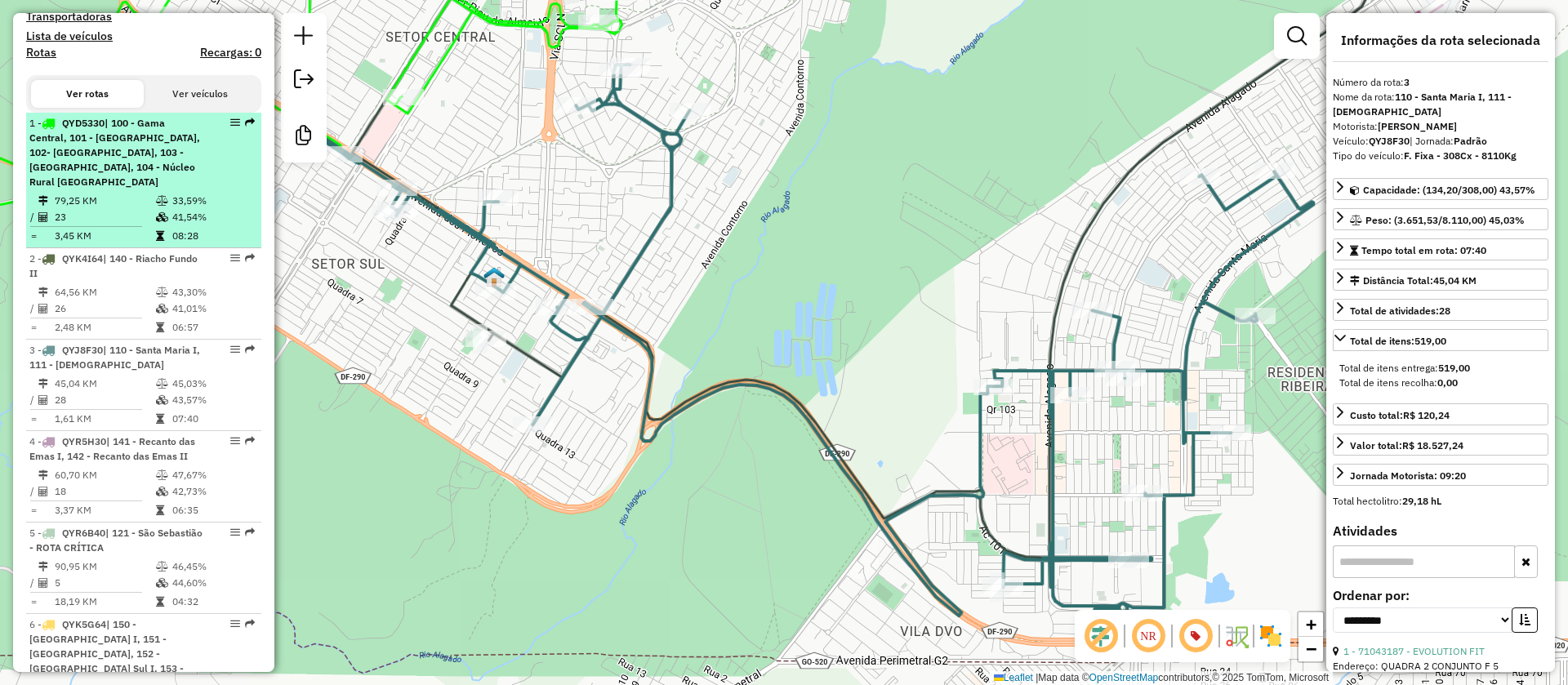
click at [132, 155] on span "| 100 - Gama Central, 101 - [GEOGRAPHIC_DATA], 102- [GEOGRAPHIC_DATA], 103 - [G…" at bounding box center [115, 152] width 171 height 71
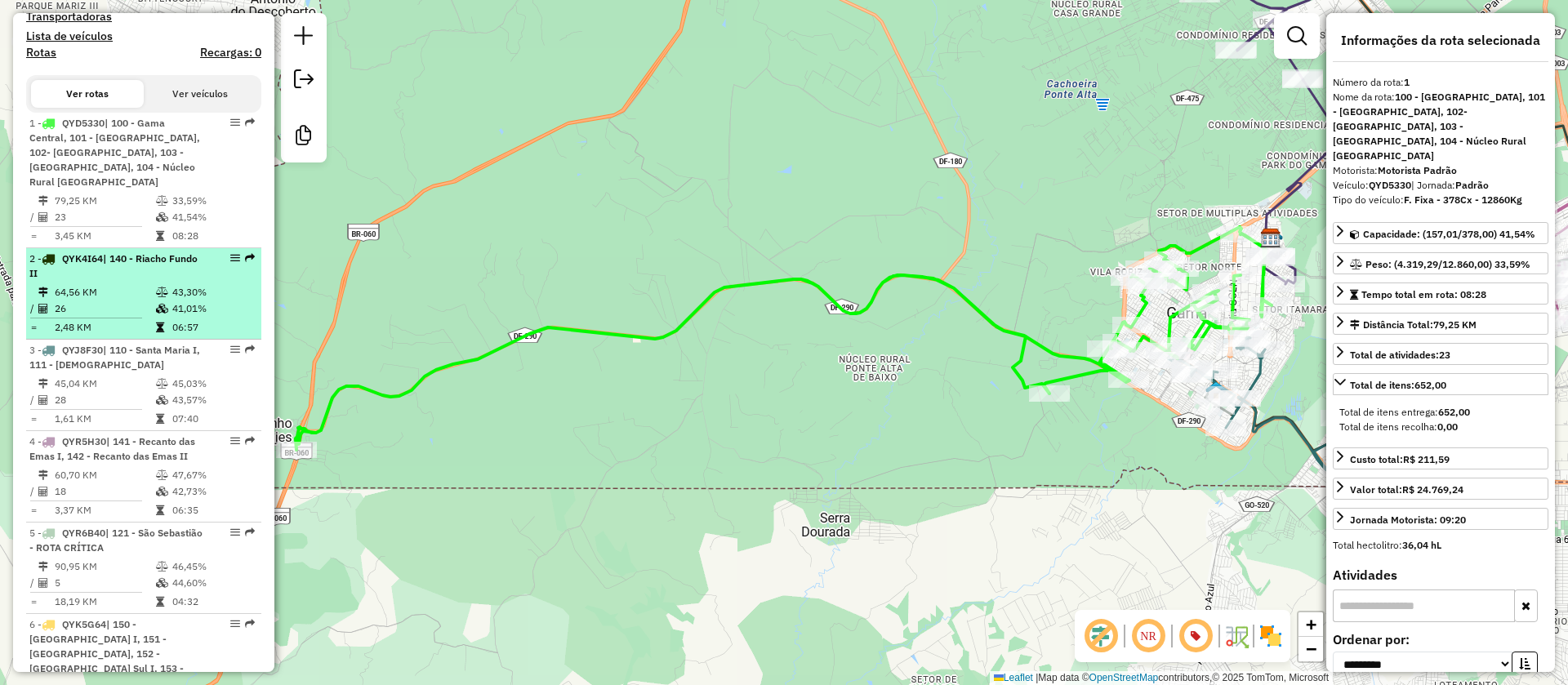
click at [130, 301] on td "26" at bounding box center [104, 309] width 102 height 17
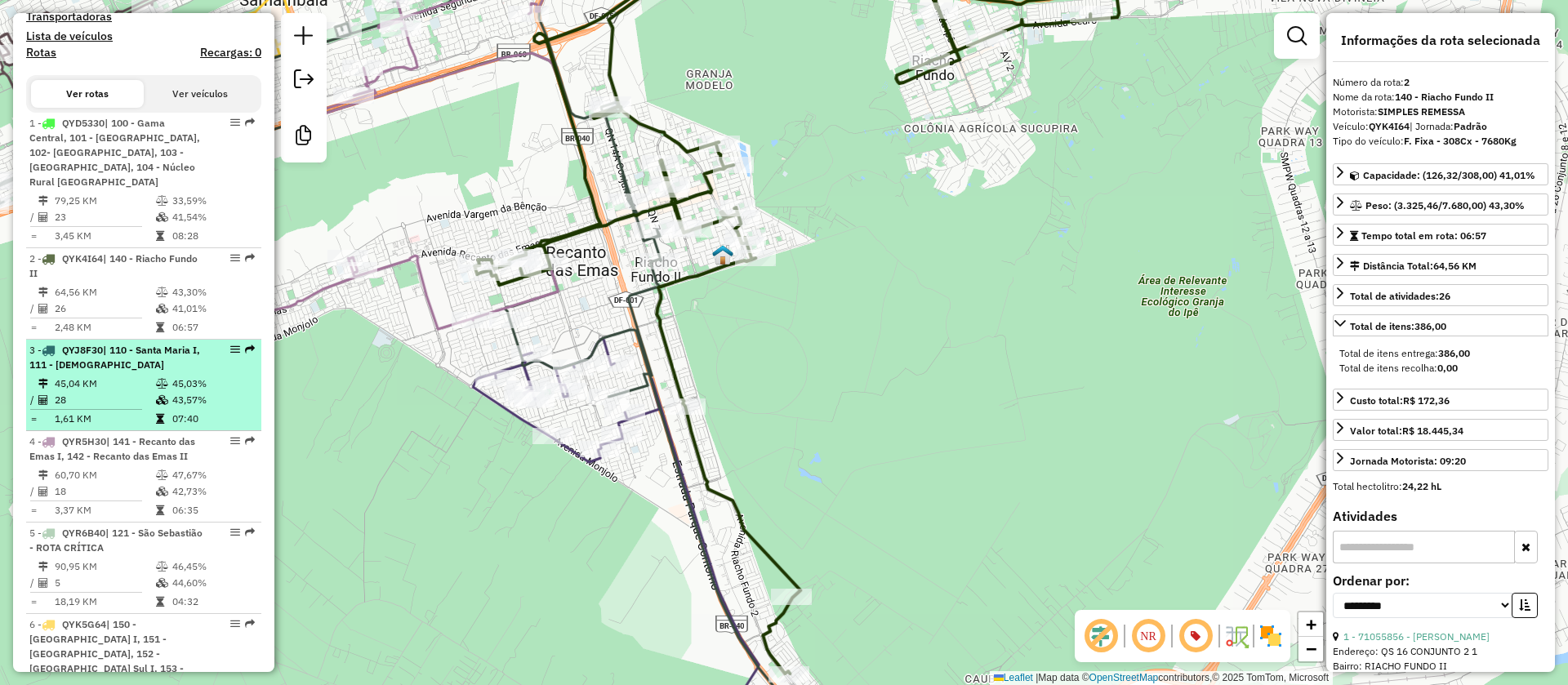
click at [156, 395] on icon at bounding box center [162, 400] width 12 height 10
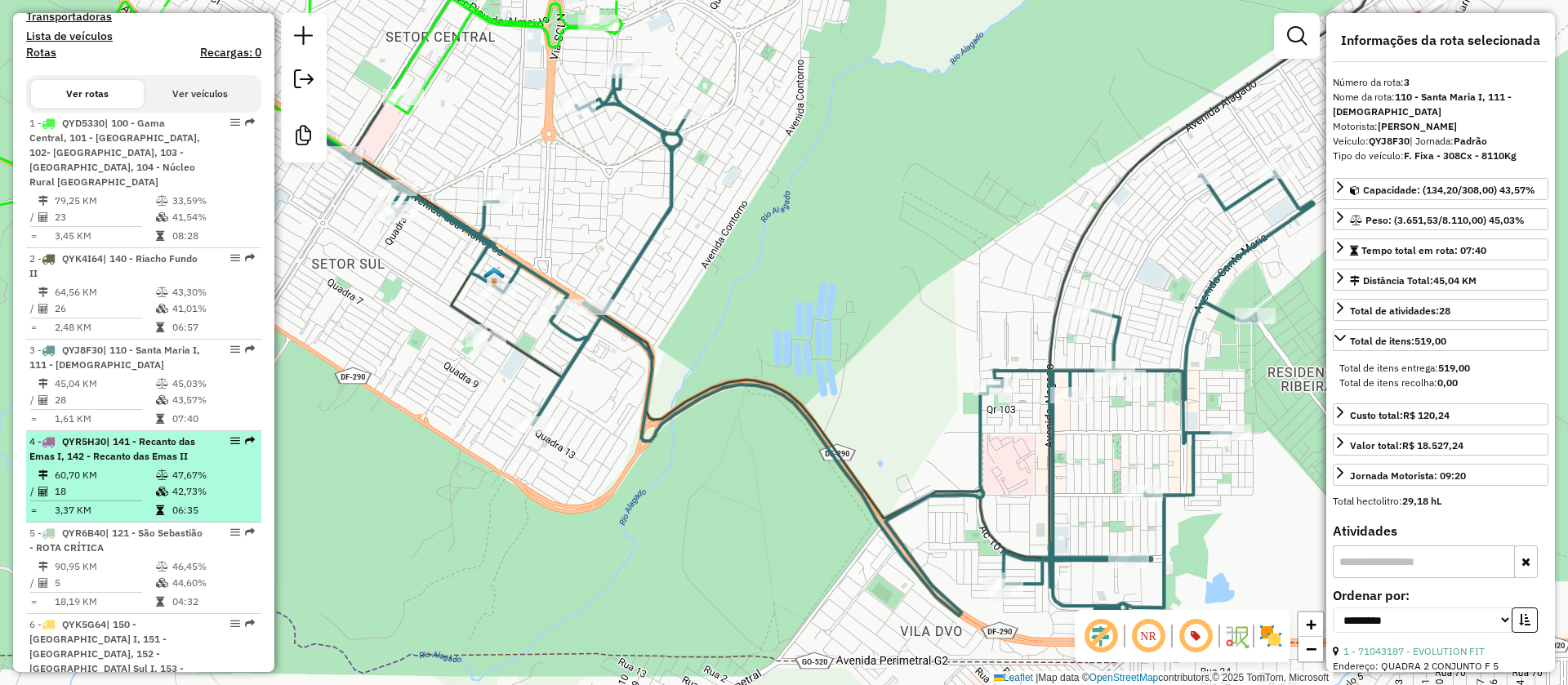
click at [153, 448] on div "4 - QYR5H30 | 141 - Recanto das Emas I, 142 - Recanto das Emas II" at bounding box center [117, 450] width 174 height 30
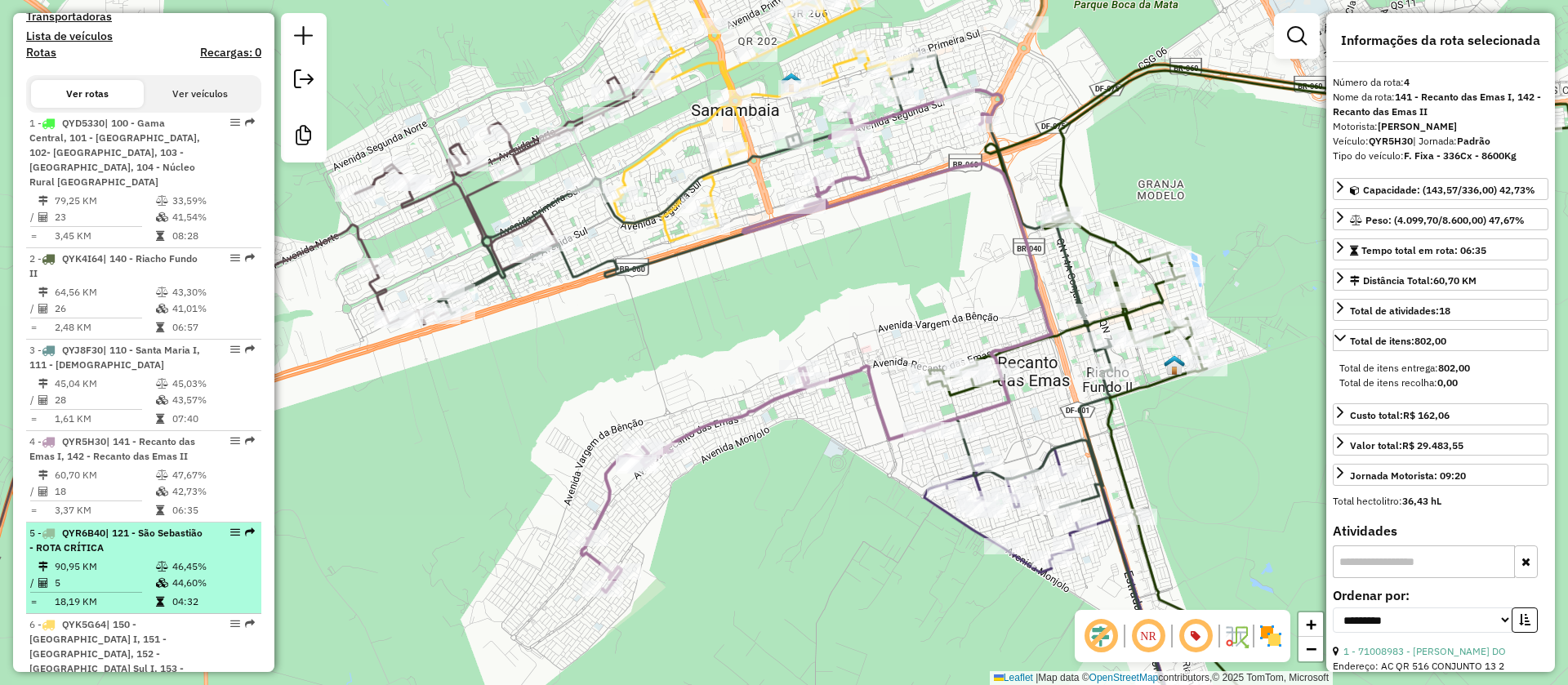
click at [156, 536] on span "| 121 - São Sebastião - ROTA CRÍTICA" at bounding box center [117, 540] width 174 height 27
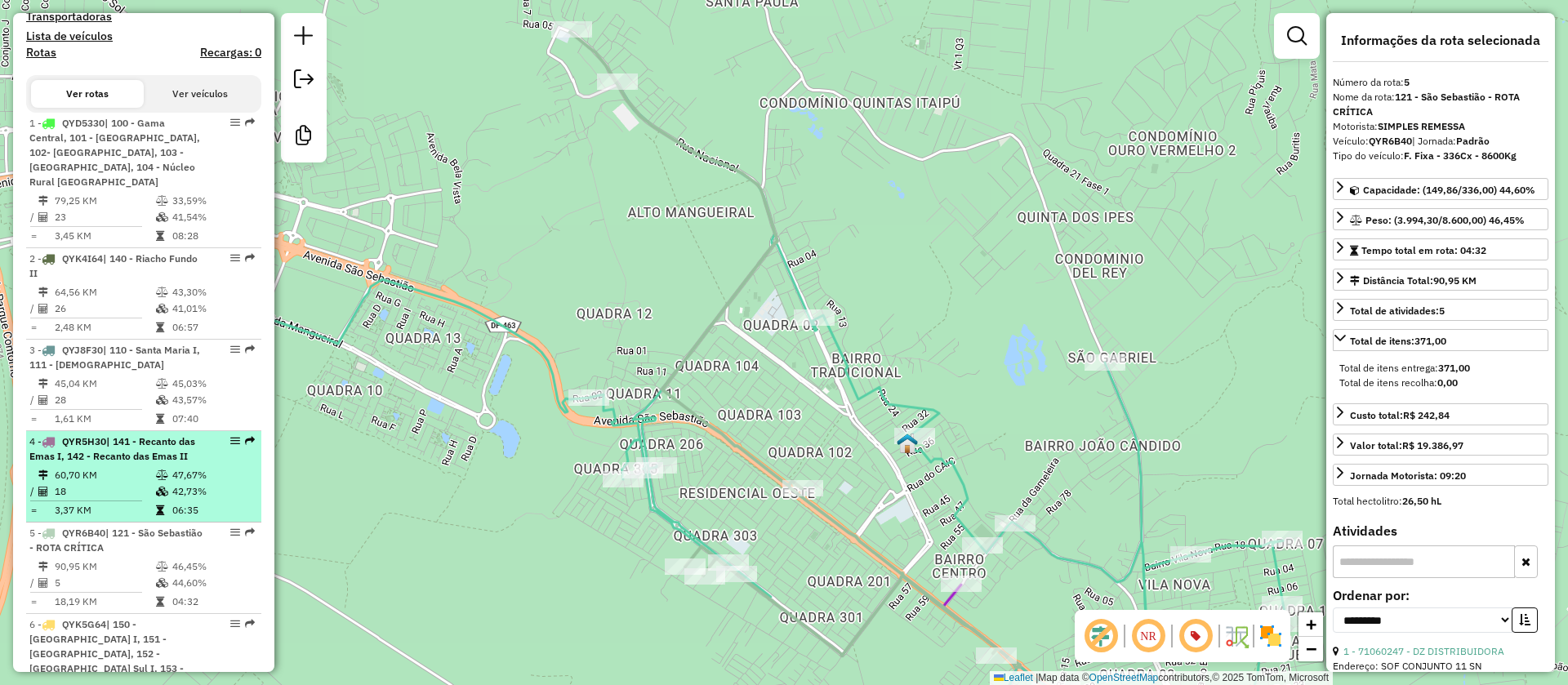
click at [144, 479] on td "60,70 KM" at bounding box center [104, 475] width 102 height 17
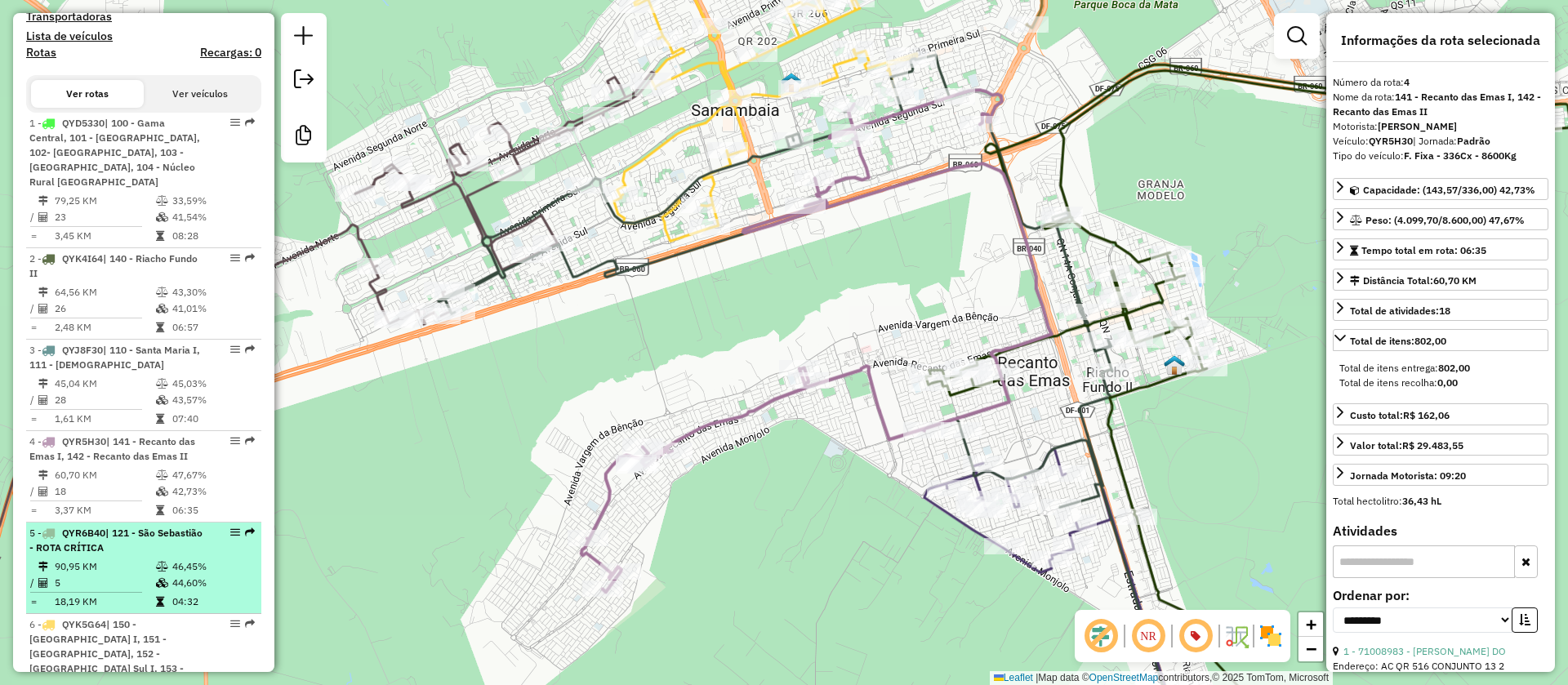
click at [134, 550] on span "| 121 - São Sebastião - ROTA CRÍTICA" at bounding box center [117, 540] width 174 height 27
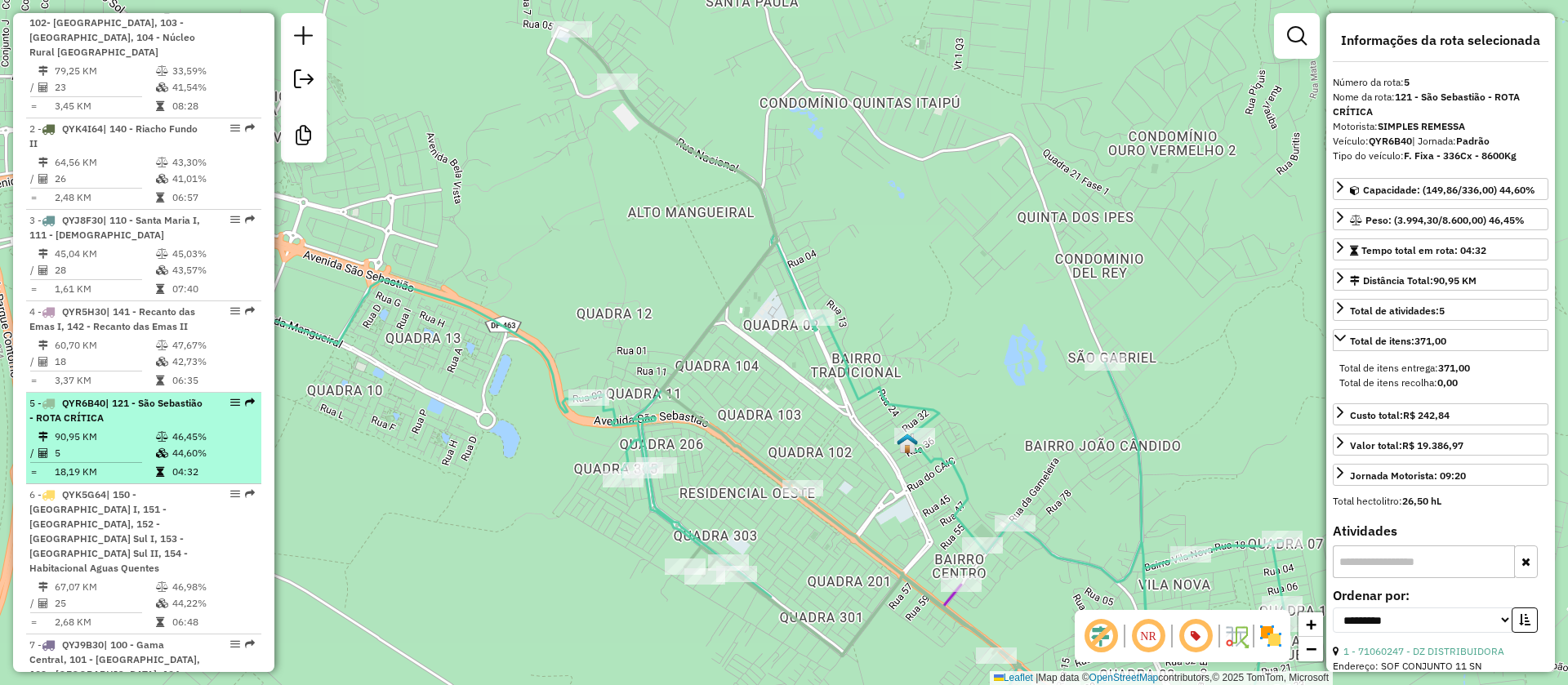
scroll to position [844, 0]
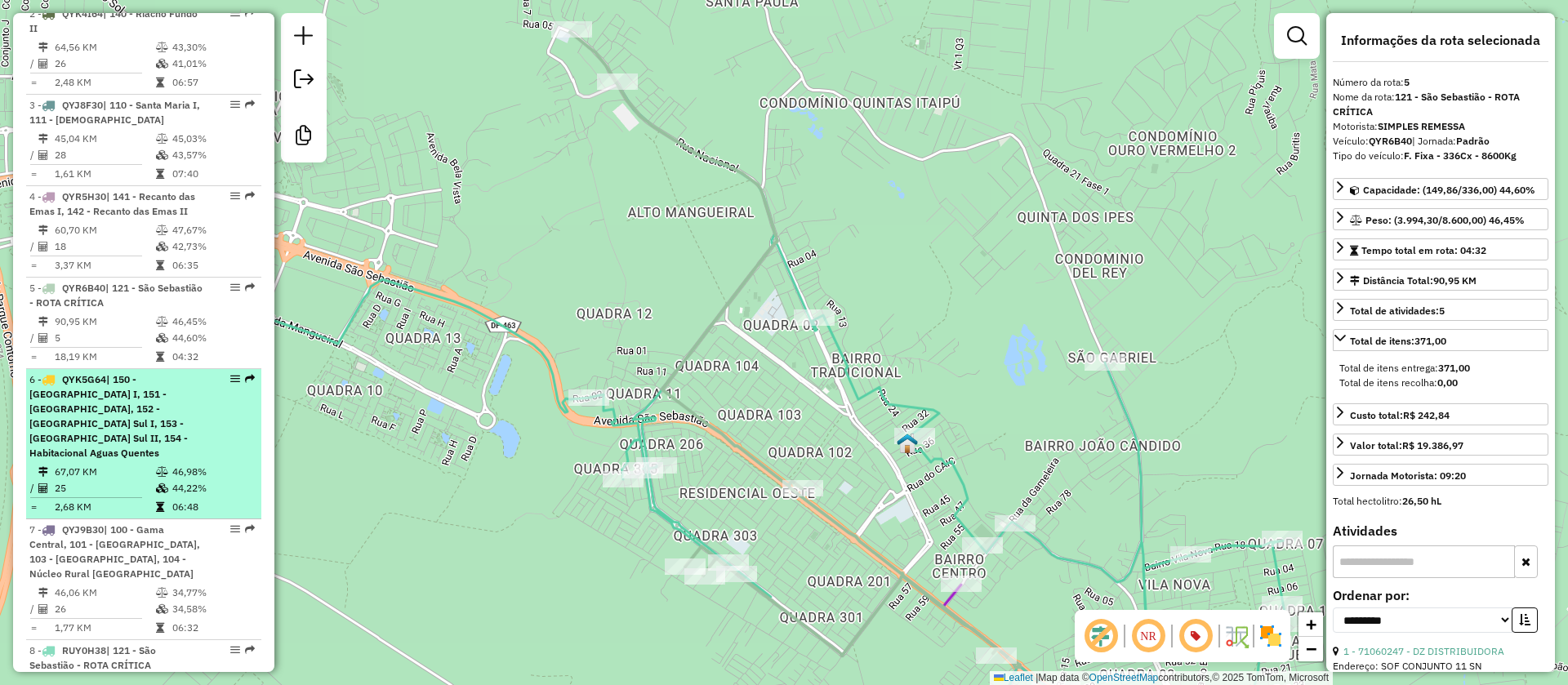
click at [179, 424] on div "6 - QYK5G64 | 150 - [GEOGRAPHIC_DATA] I, 151 - [GEOGRAPHIC_DATA], 152 - [GEOGRA…" at bounding box center [117, 416] width 174 height 88
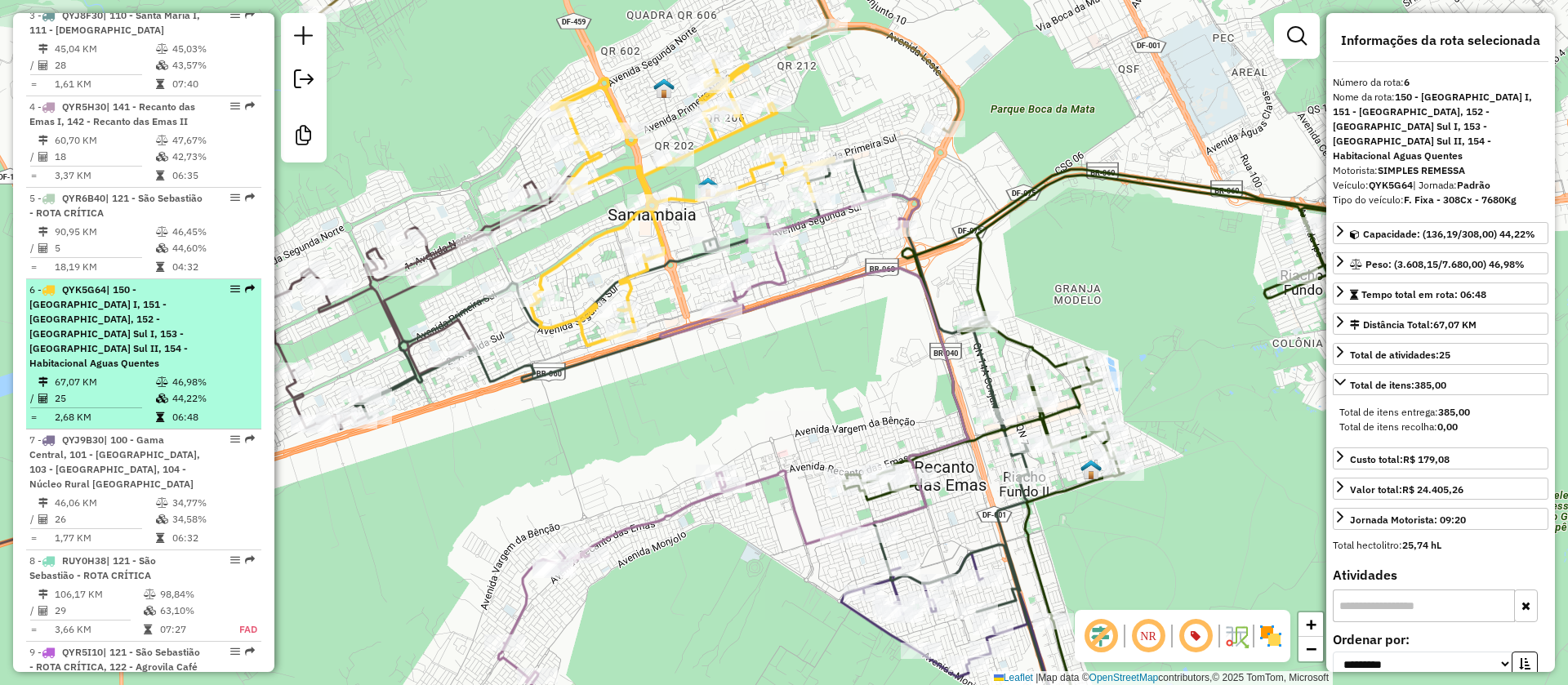
scroll to position [967, 0]
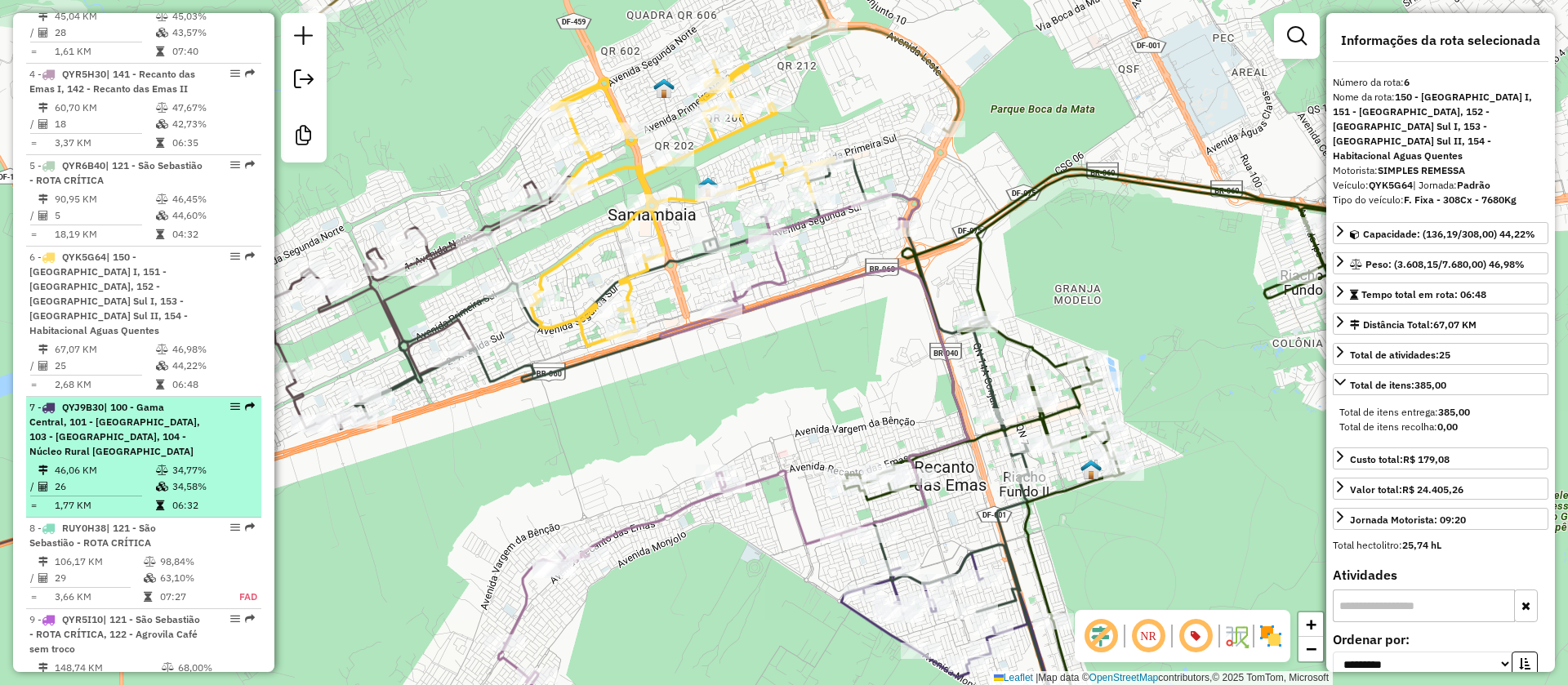
click at [162, 440] on div "7 - QYJ9B30 | 100 - [GEOGRAPHIC_DATA], 101 - [GEOGRAPHIC_DATA], 103 - [GEOGRAPH…" at bounding box center [117, 429] width 174 height 59
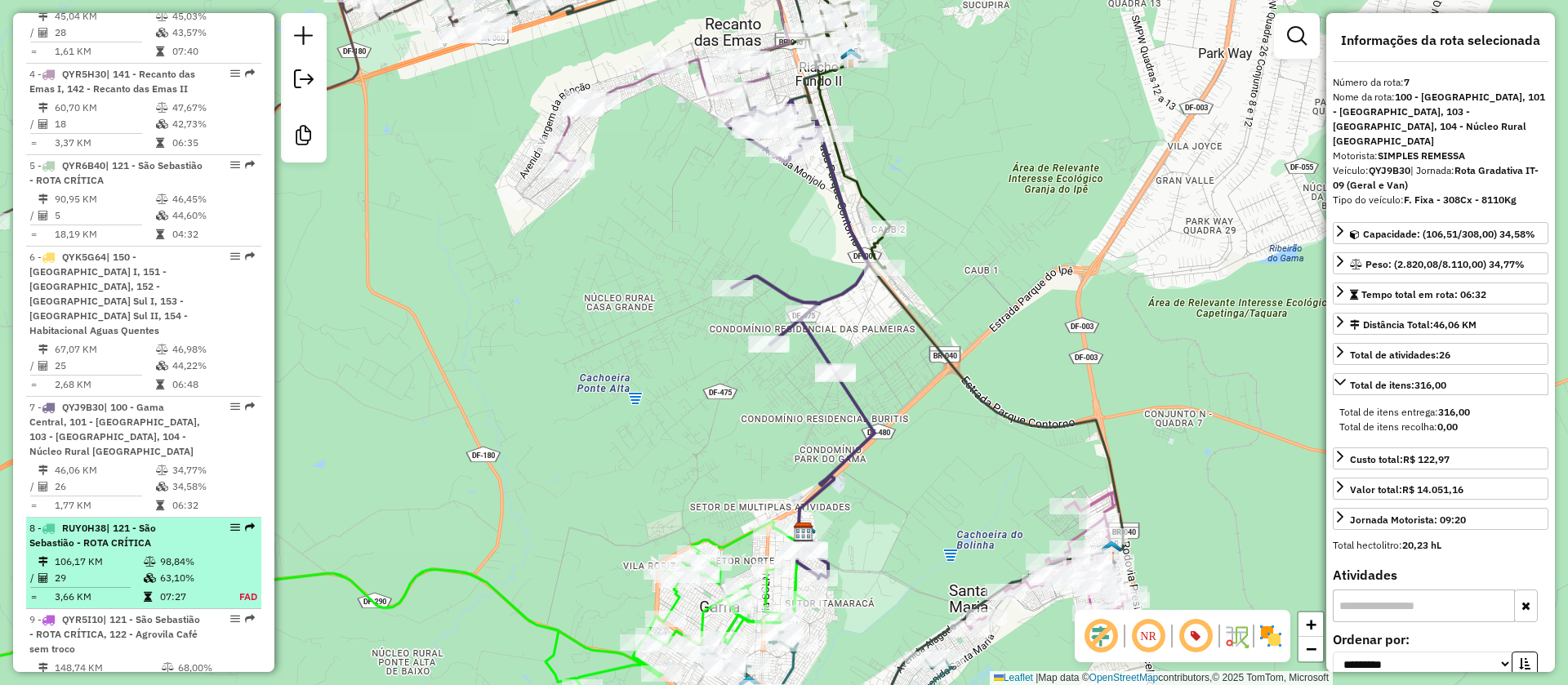
click at [154, 521] on span "| 121 - São Sebastião - ROTA CRÍTICA" at bounding box center [93, 535] width 126 height 27
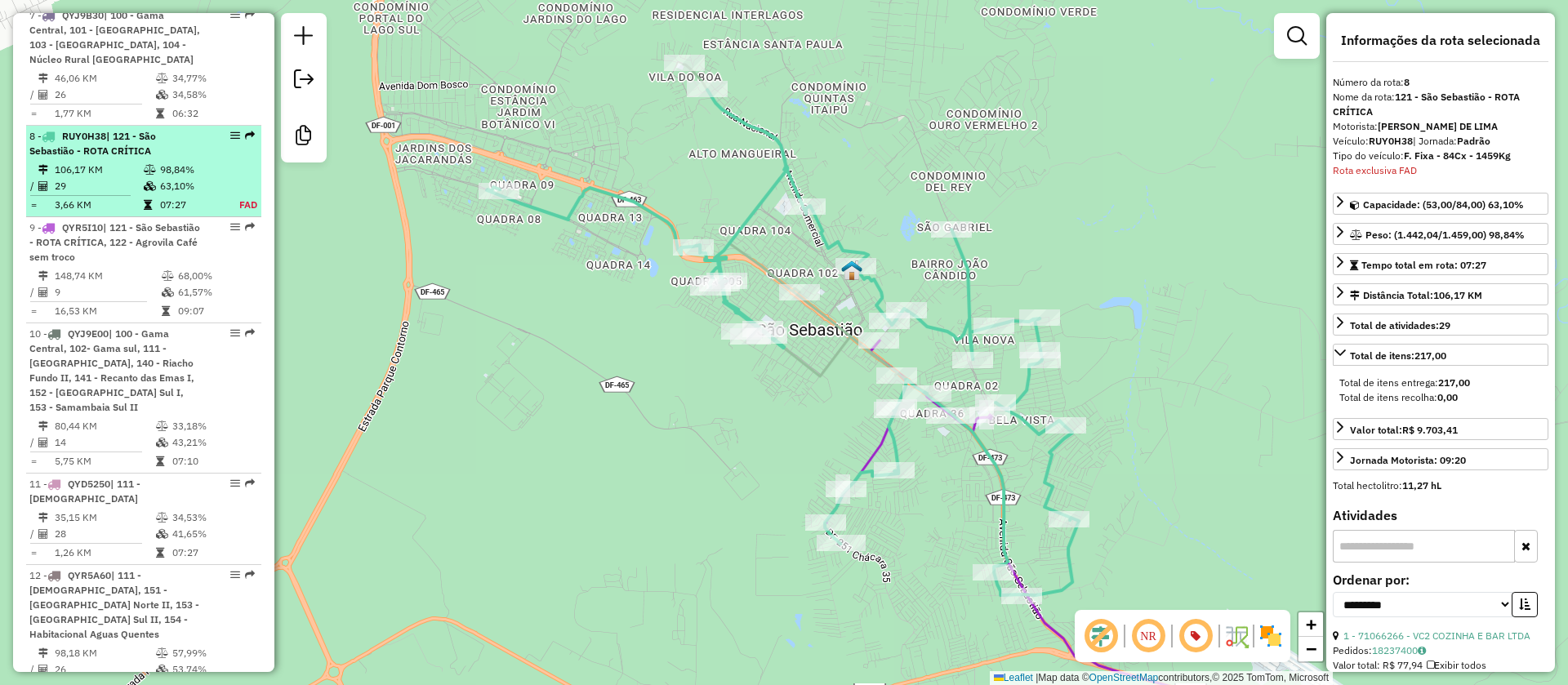
scroll to position [1457, 0]
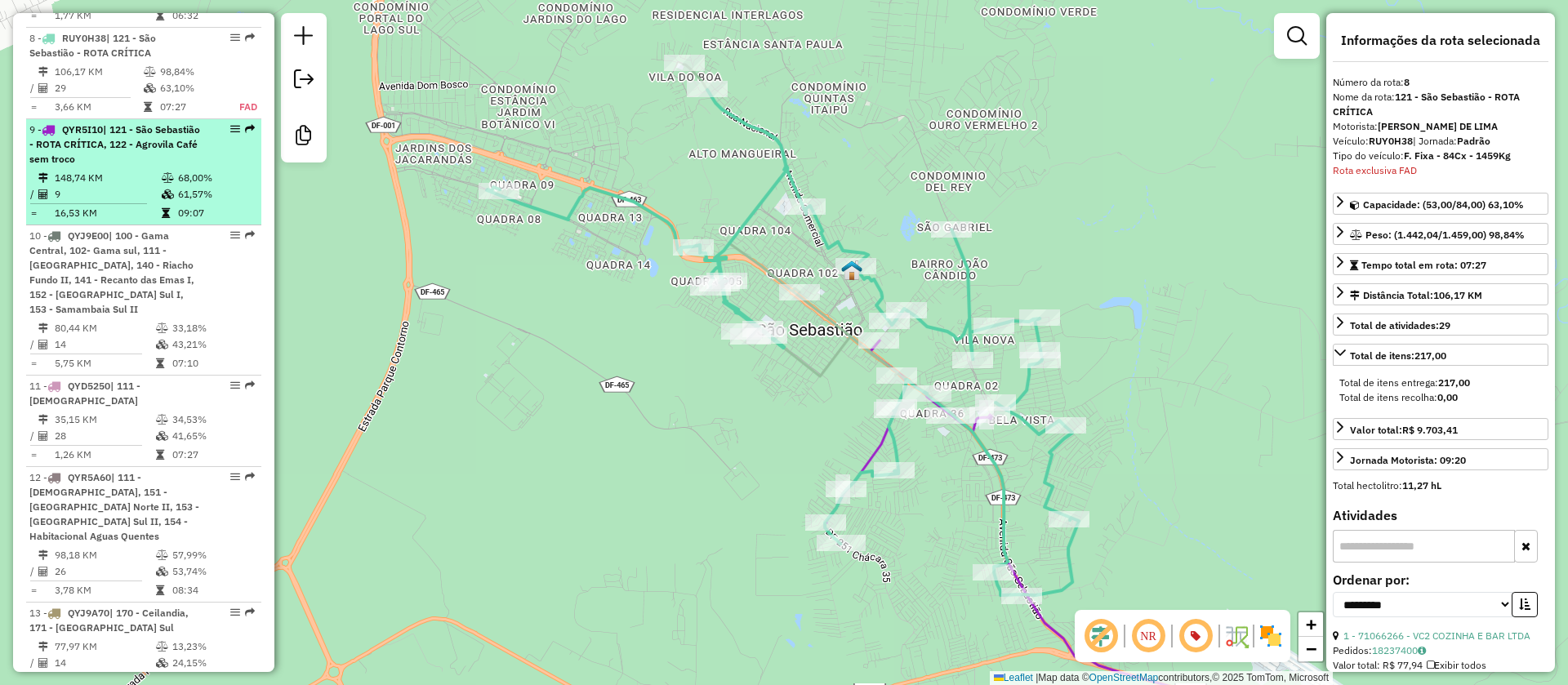
click at [174, 138] on div "9 - QYR5I10 | 121 - São Sebastião - ROTA CRÍTICA, 122 - Agrovila Café sem troco" at bounding box center [117, 144] width 174 height 44
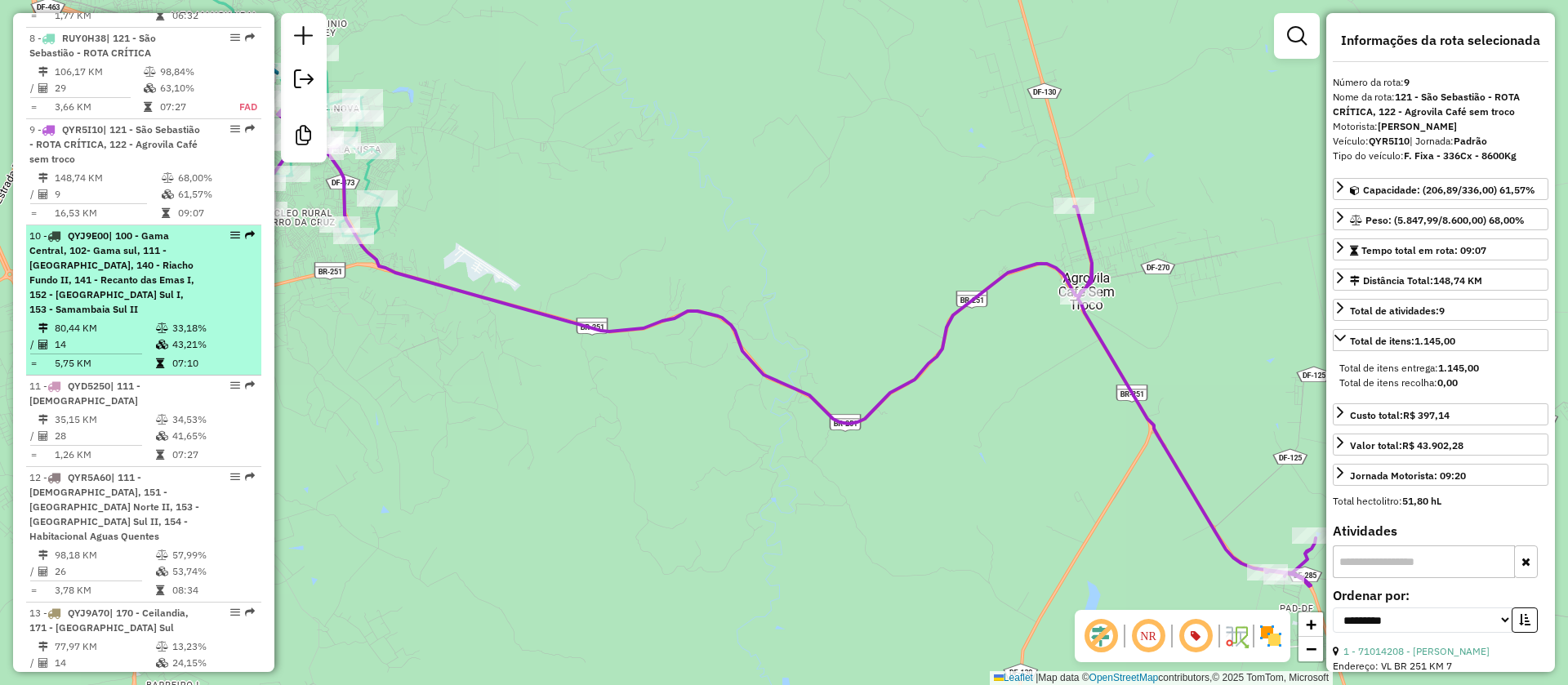
click at [155, 260] on div "10 - QYJ9E00 | 100 - Gama Central, 102- [GEOGRAPHIC_DATA], 111 - [GEOGRAPHIC_DA…" at bounding box center [117, 273] width 174 height 88
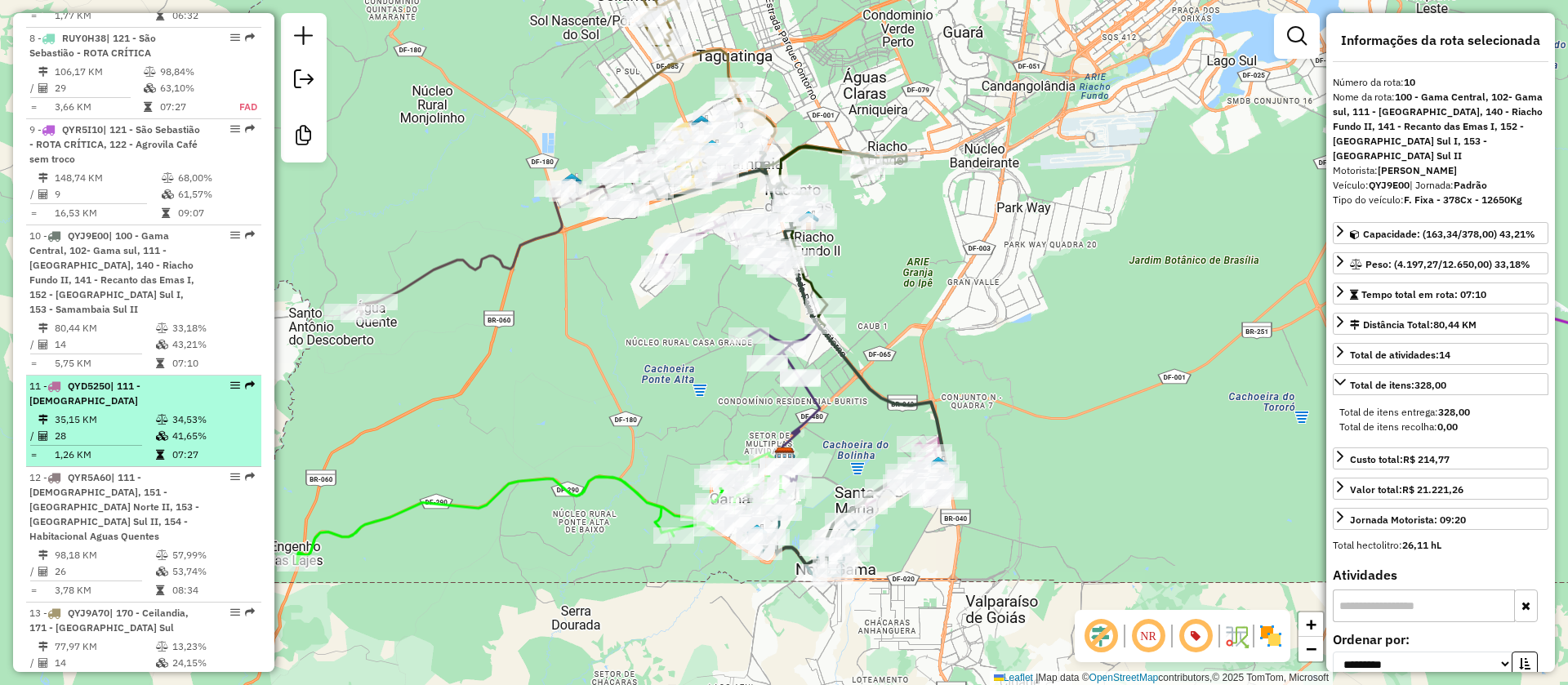
click at [141, 428] on td "28" at bounding box center [104, 436] width 102 height 17
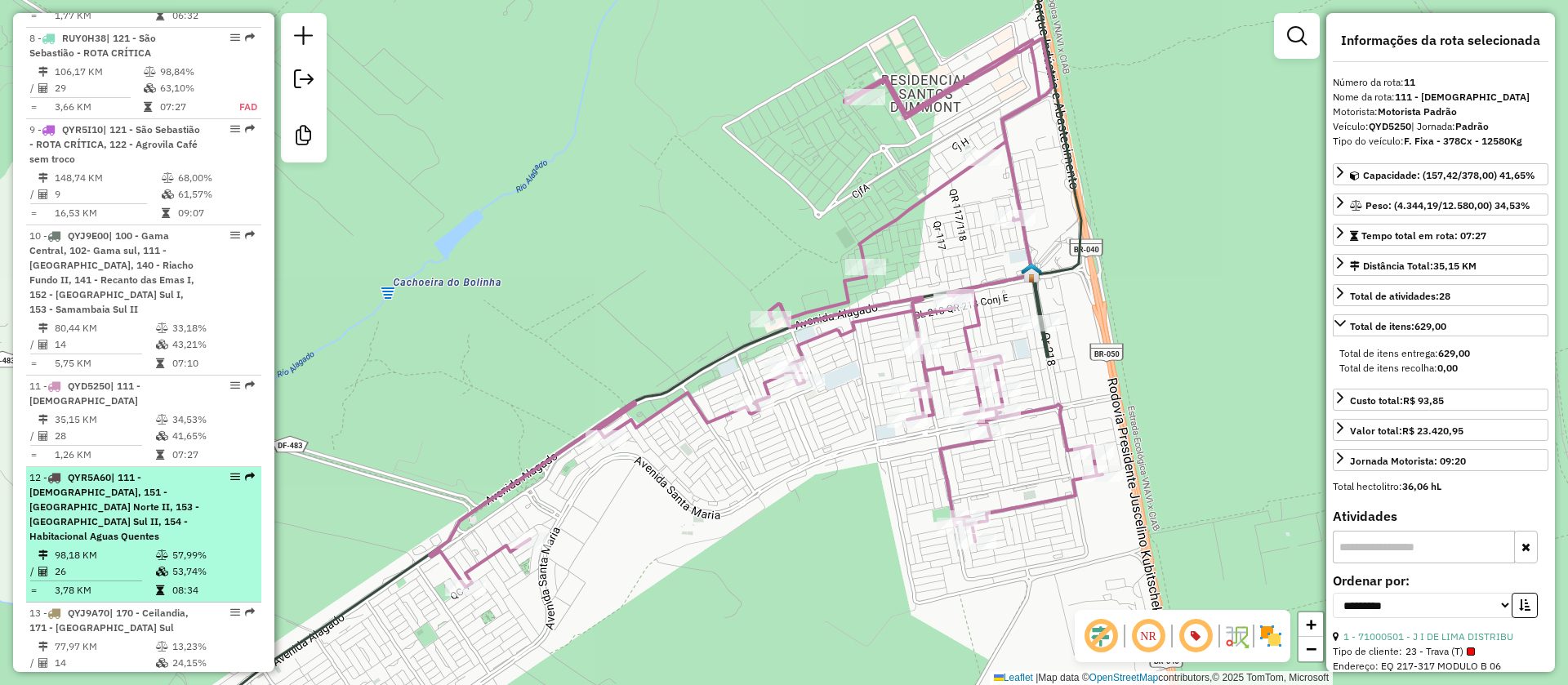
click at [141, 487] on span "| 111 - [DEMOGRAPHIC_DATA], 151 - [GEOGRAPHIC_DATA] Norte II, 153 - [GEOGRAPHIC…" at bounding box center [115, 507] width 170 height 71
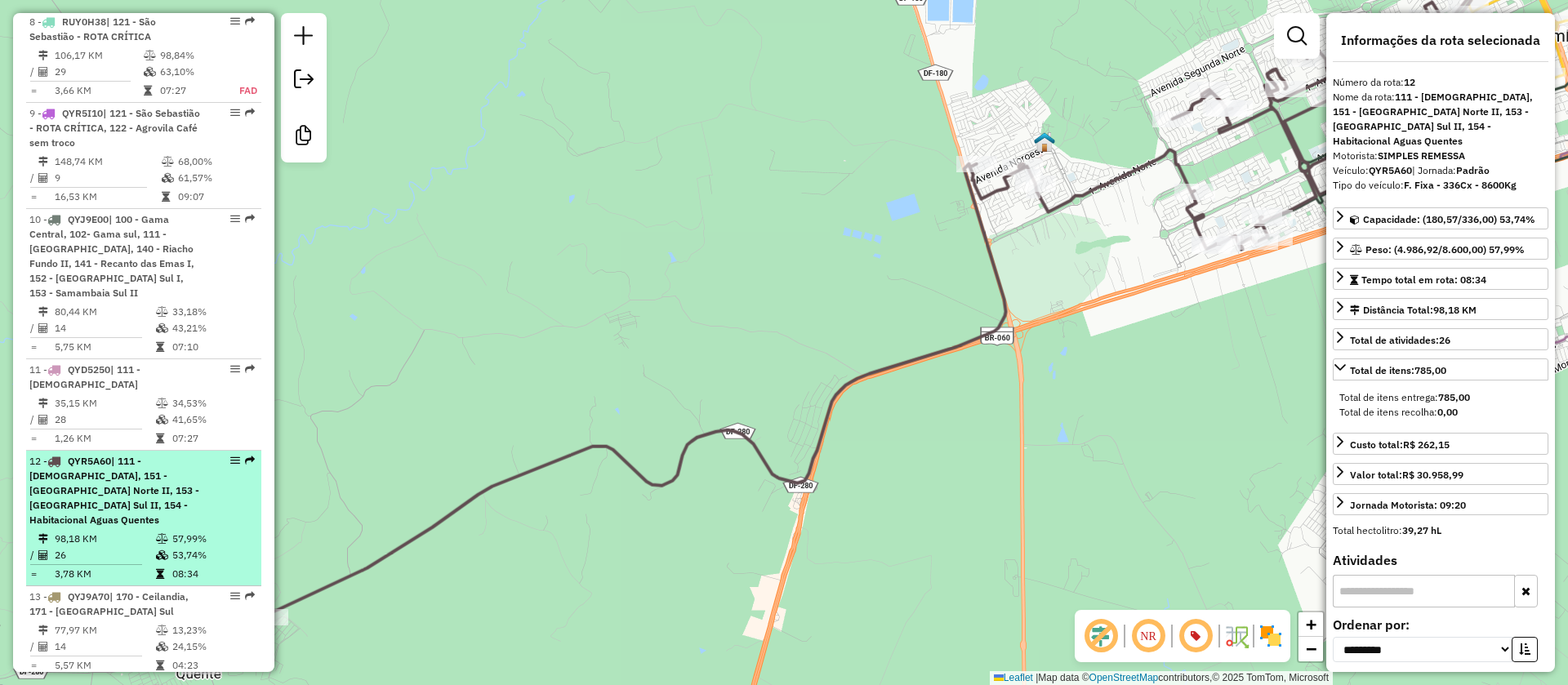
scroll to position [1477, 0]
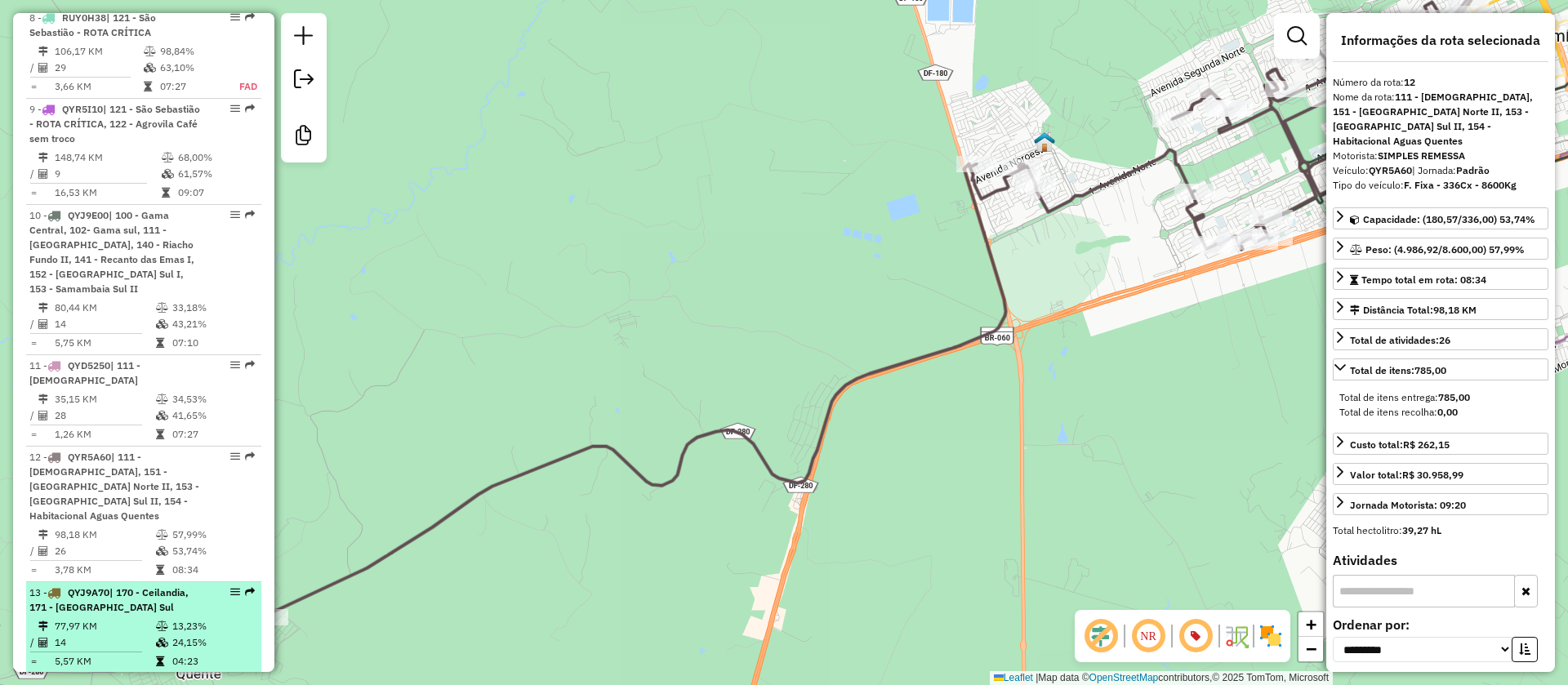
click at [116, 587] on span "| 170 - Ceilandia, 171 - [GEOGRAPHIC_DATA] Sul" at bounding box center [109, 600] width 160 height 27
